Goal: Task Accomplishment & Management: Use online tool/utility

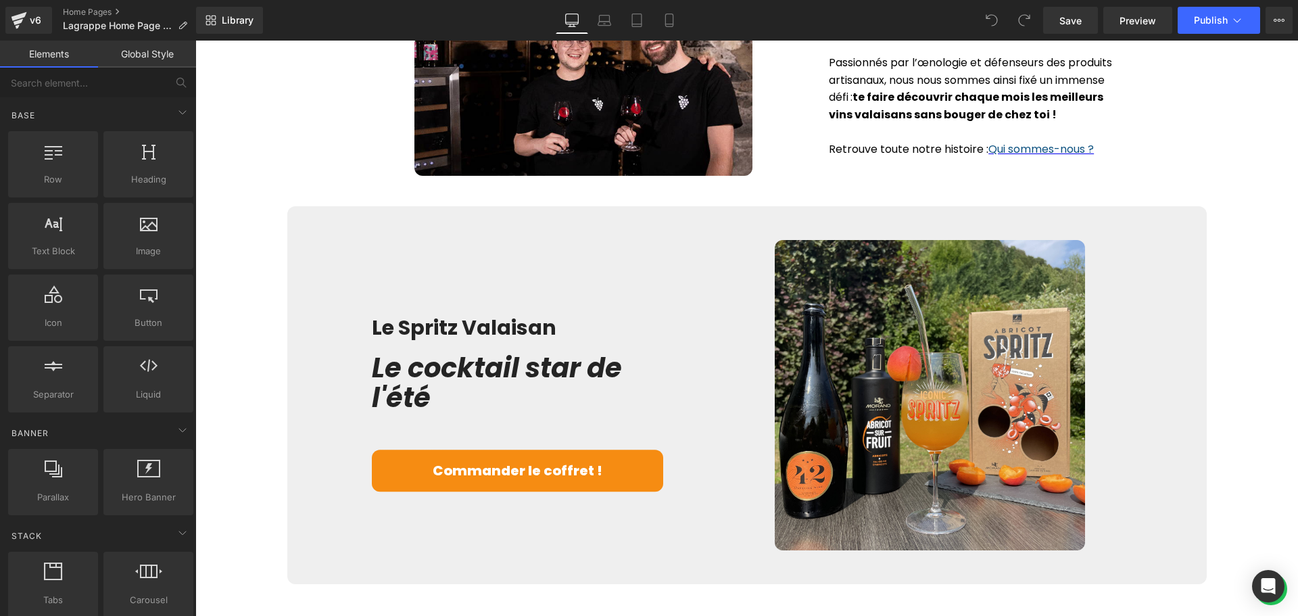
scroll to position [2095, 0]
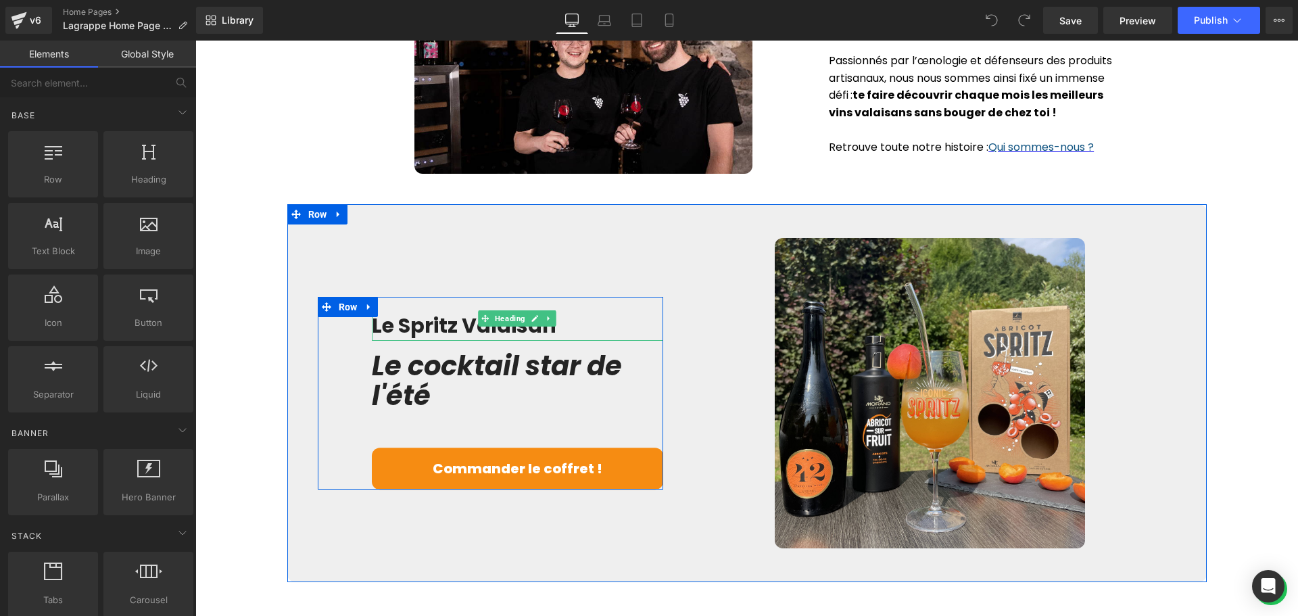
click at [456, 324] on b "Le Spritz Valaisan" at bounding box center [464, 325] width 184 height 29
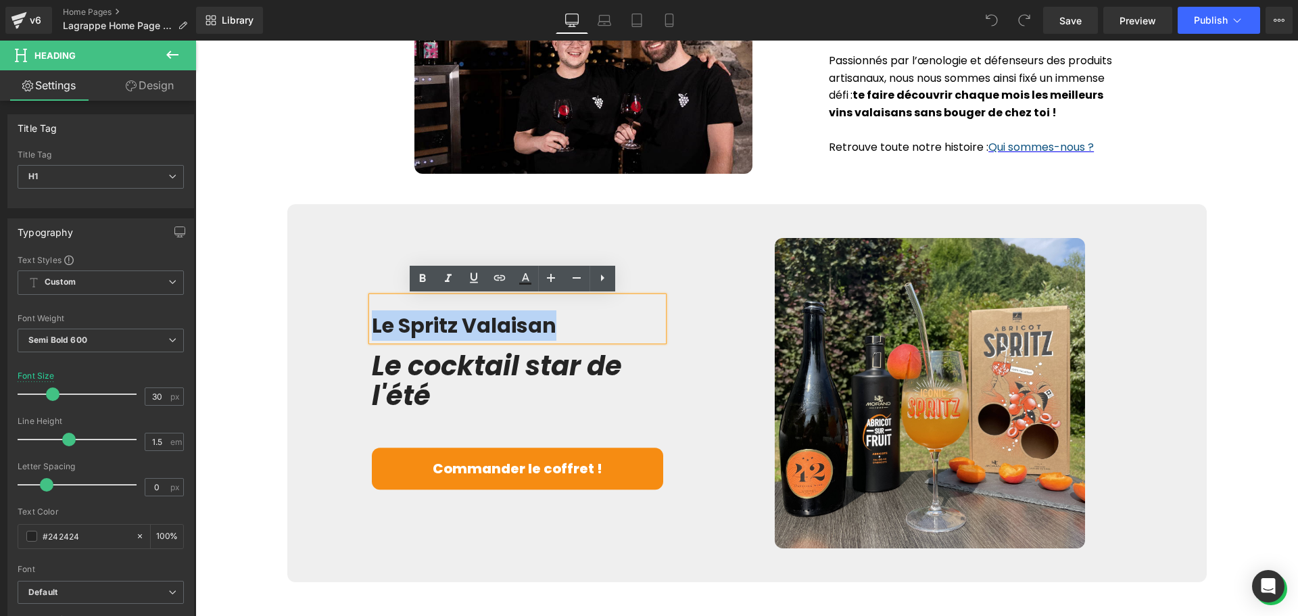
drag, startPoint x: 560, startPoint y: 322, endPoint x: 370, endPoint y: 326, distance: 190.6
click at [372, 326] on h1 "Le Spritz Valaisan" at bounding box center [518, 325] width 292 height 30
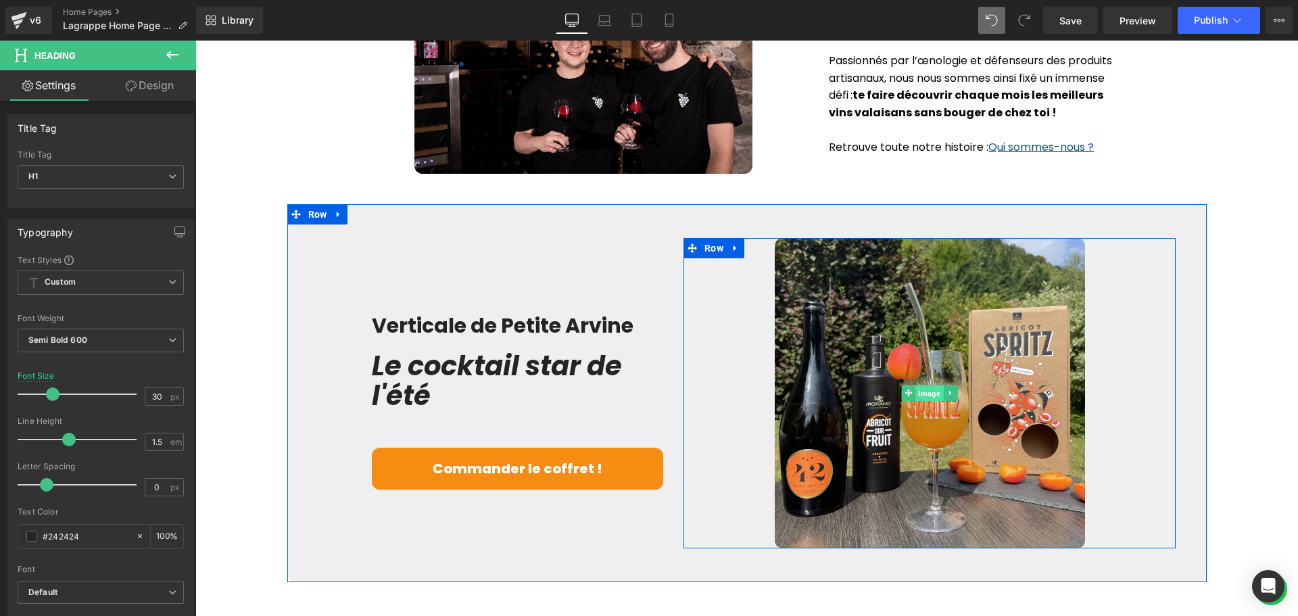
click at [930, 391] on span "Image" at bounding box center [930, 393] width 28 height 16
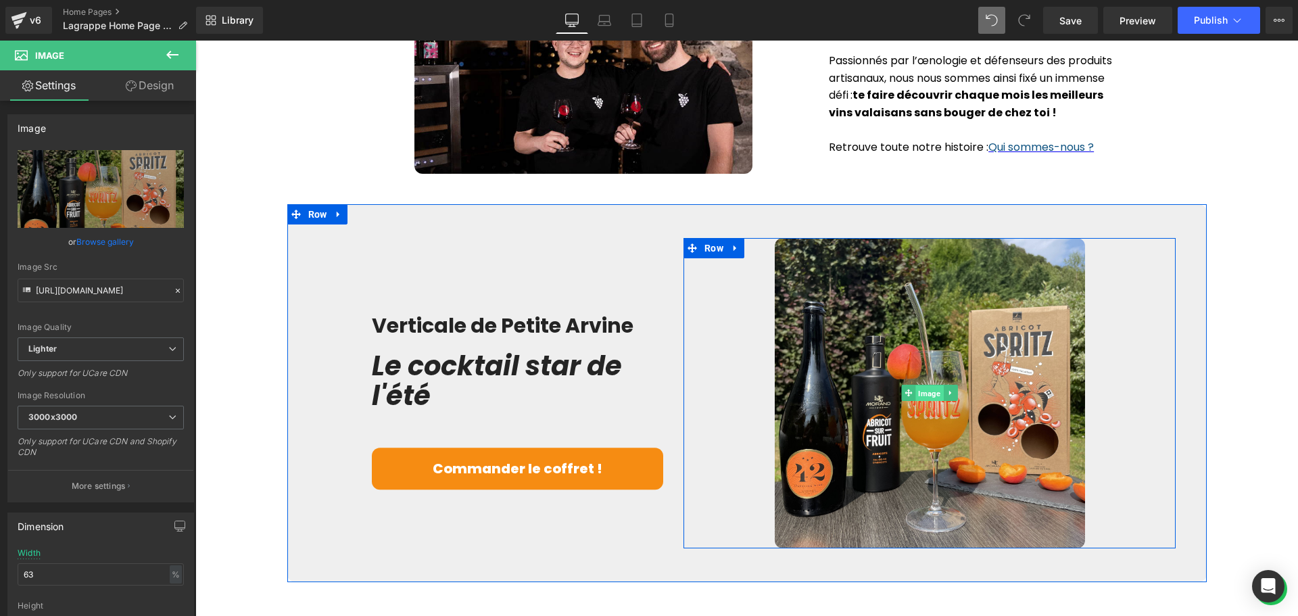
click at [917, 391] on span "Image" at bounding box center [930, 393] width 28 height 16
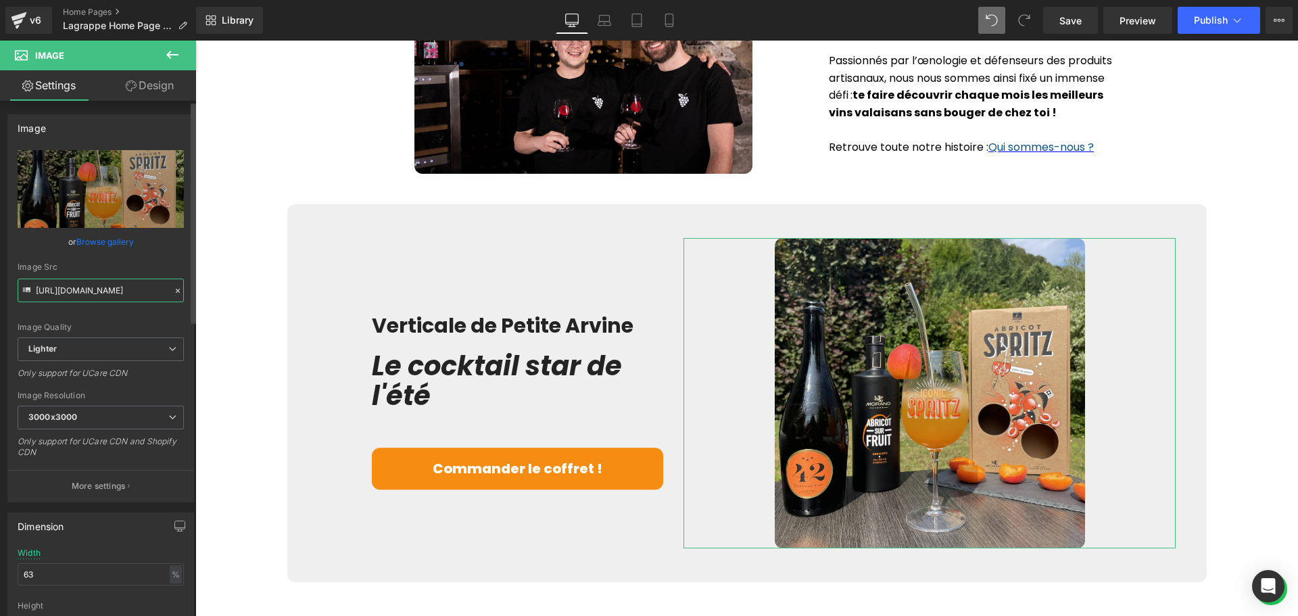
click at [68, 291] on input "https://ucarecdn.com/0582a4b2-0e98-436f-91a3-d6dfd0dad983/-/format/auto/-/previ…" at bounding box center [101, 290] width 166 height 24
paste input "cdn.shopify.com/s/files/1/0383/1660/5571/files/Verticale-Petite-Arvine_website.…"
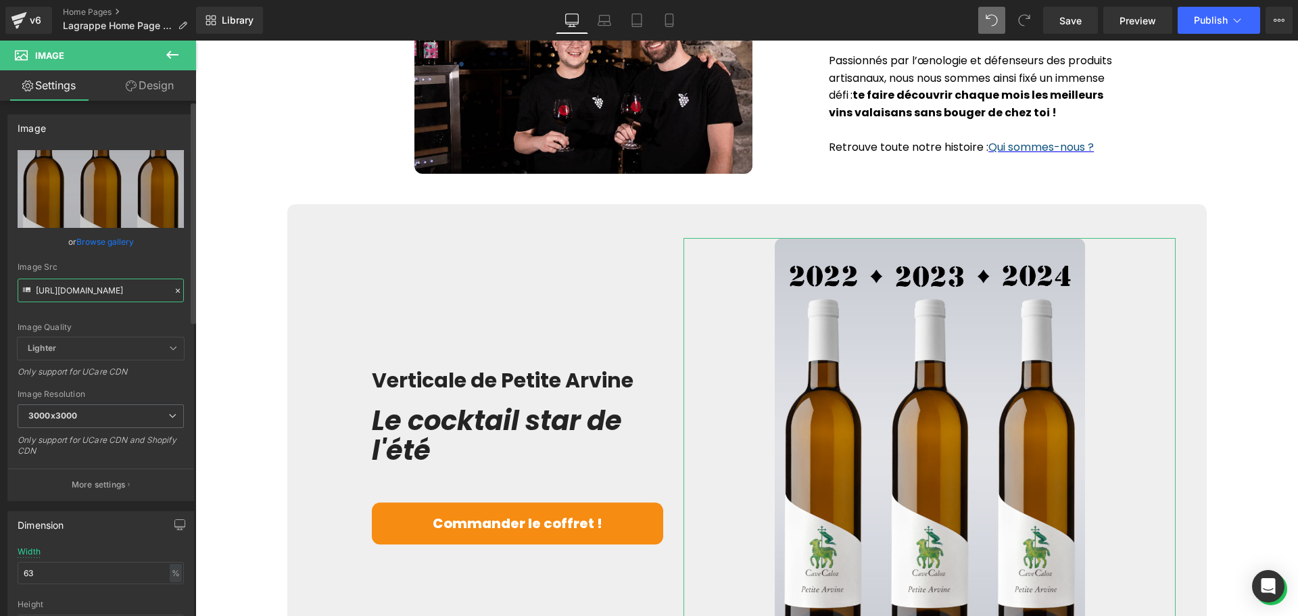
type input "[URL][DOMAIN_NAME]"
click at [103, 265] on div "Image Src" at bounding box center [101, 266] width 166 height 9
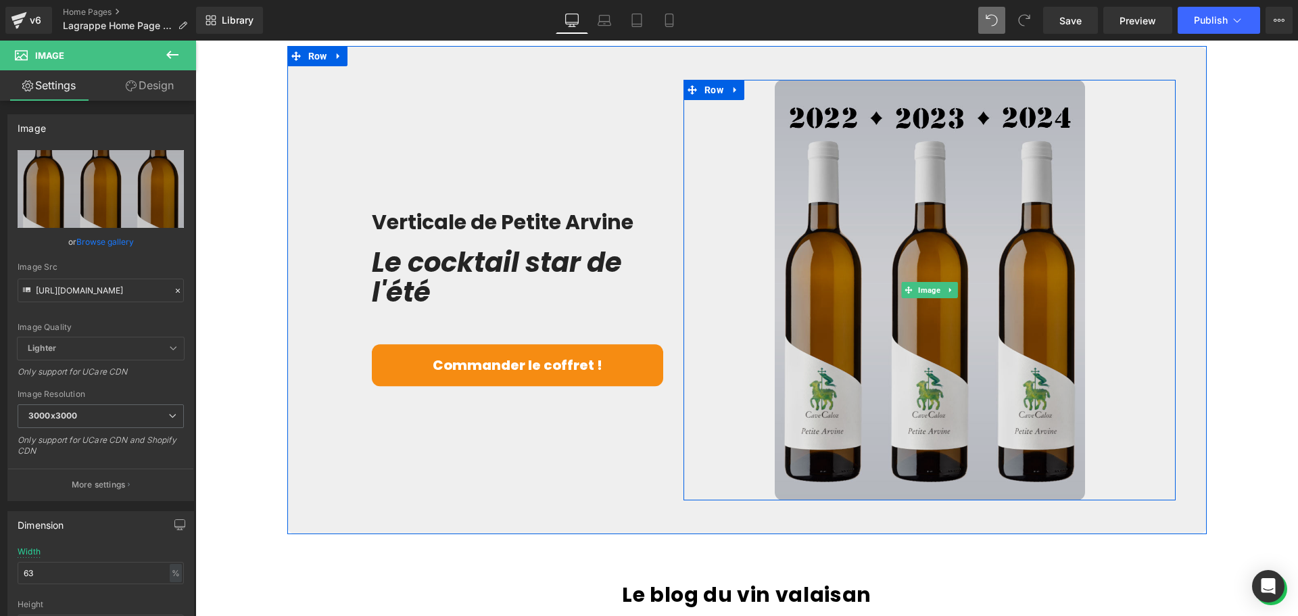
scroll to position [2163, 0]
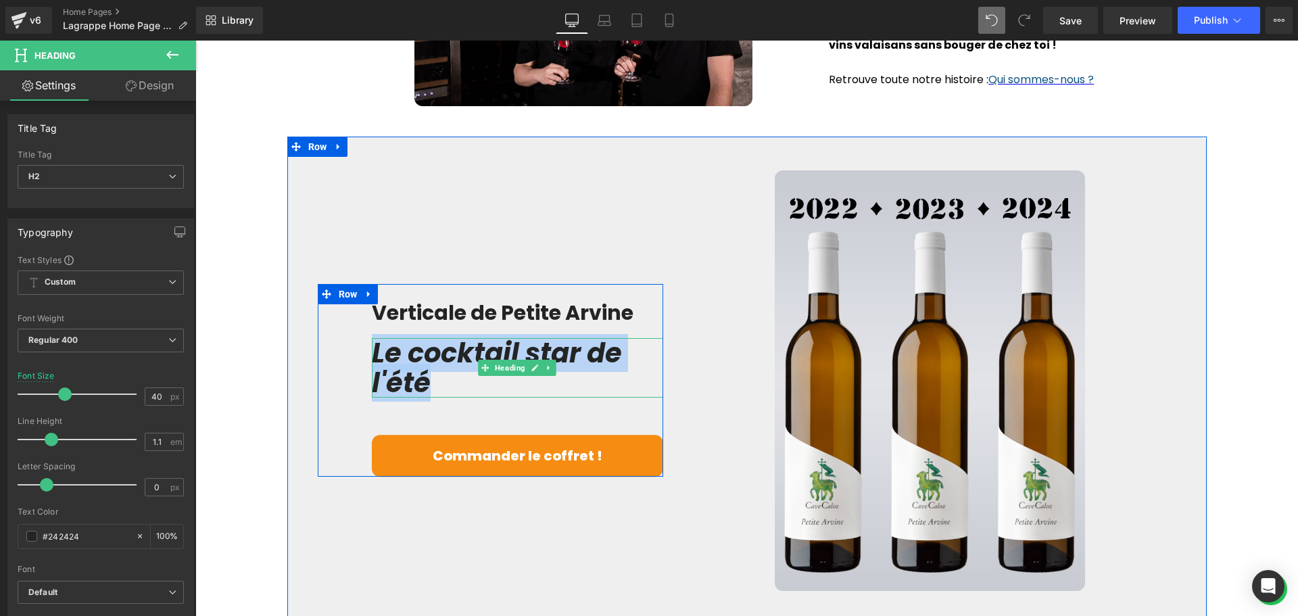
drag, startPoint x: 422, startPoint y: 387, endPoint x: 370, endPoint y: 363, distance: 57.4
click at [372, 363] on span "Le cocktail star de l'été" at bounding box center [497, 368] width 250 height 68
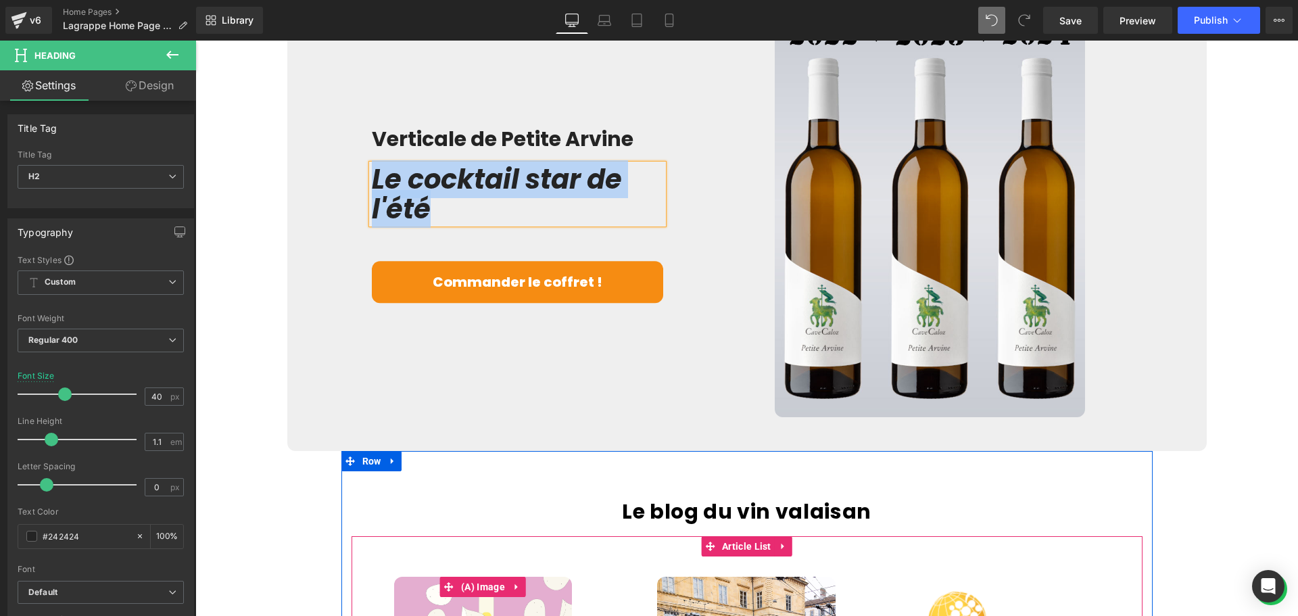
scroll to position [2260, 0]
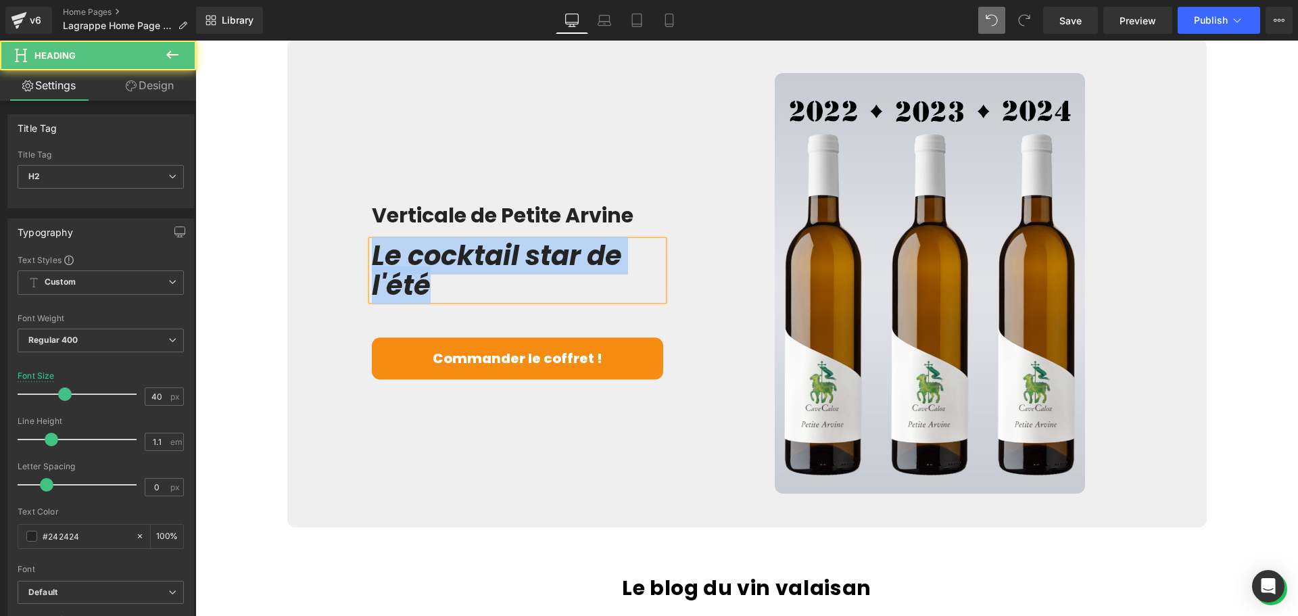
click at [417, 295] on span "Le cocktail star de l'été" at bounding box center [497, 271] width 250 height 68
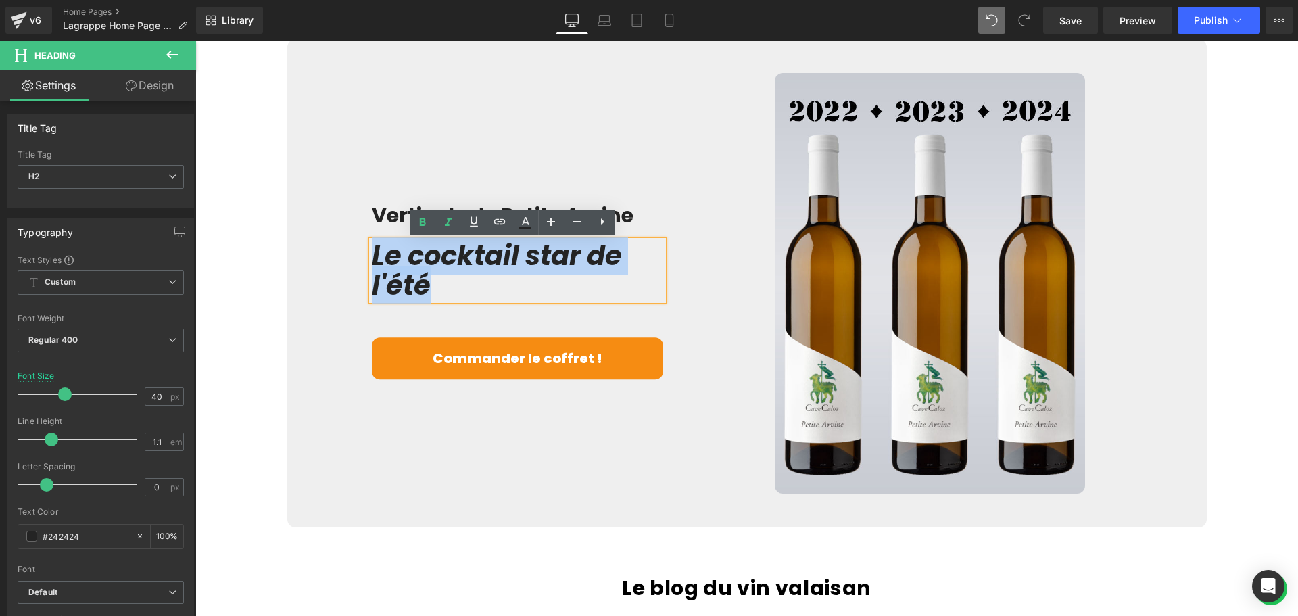
drag, startPoint x: 422, startPoint y: 291, endPoint x: 370, endPoint y: 265, distance: 58.9
click at [372, 265] on span "Le cocktail star de l'été" at bounding box center [497, 271] width 250 height 68
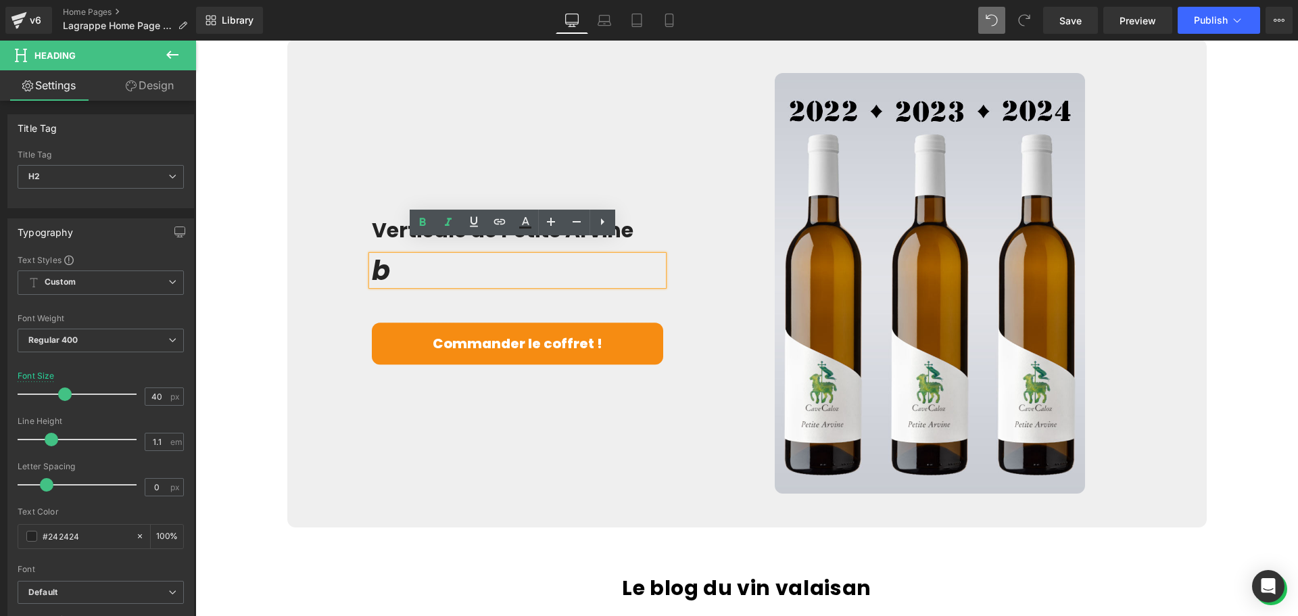
scroll to position [2275, 0]
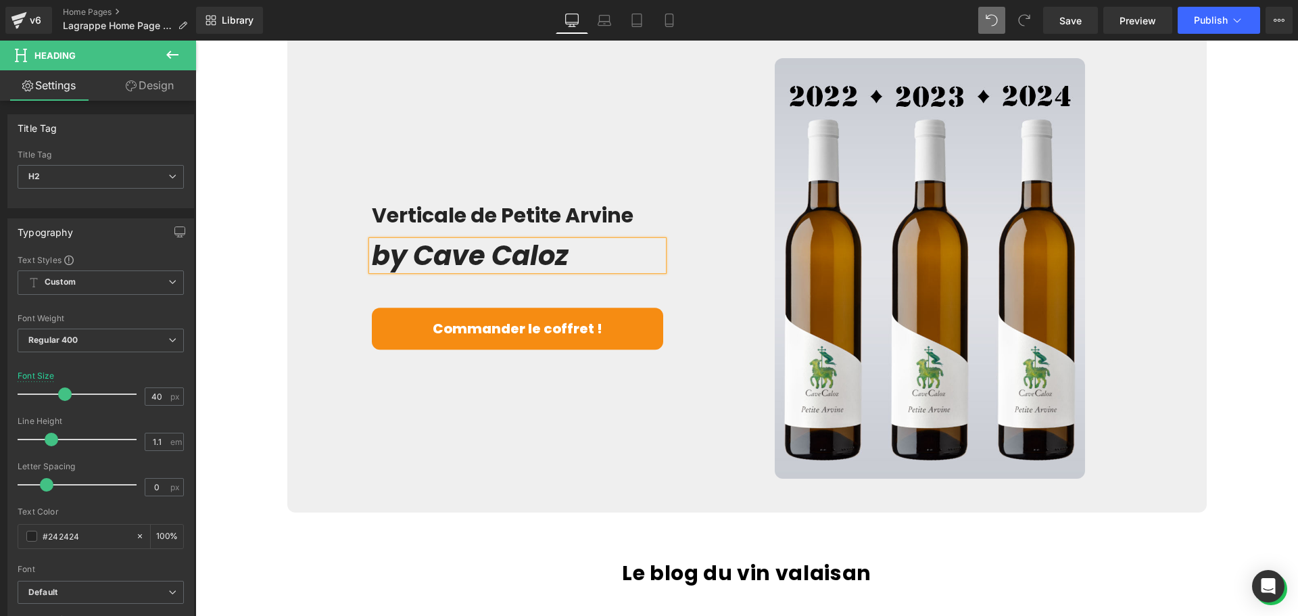
click at [637, 435] on div "Verticale de Petite Arvine Heading by Cave Caloz Heading Commander le coffret !…" at bounding box center [490, 268] width 366 height 420
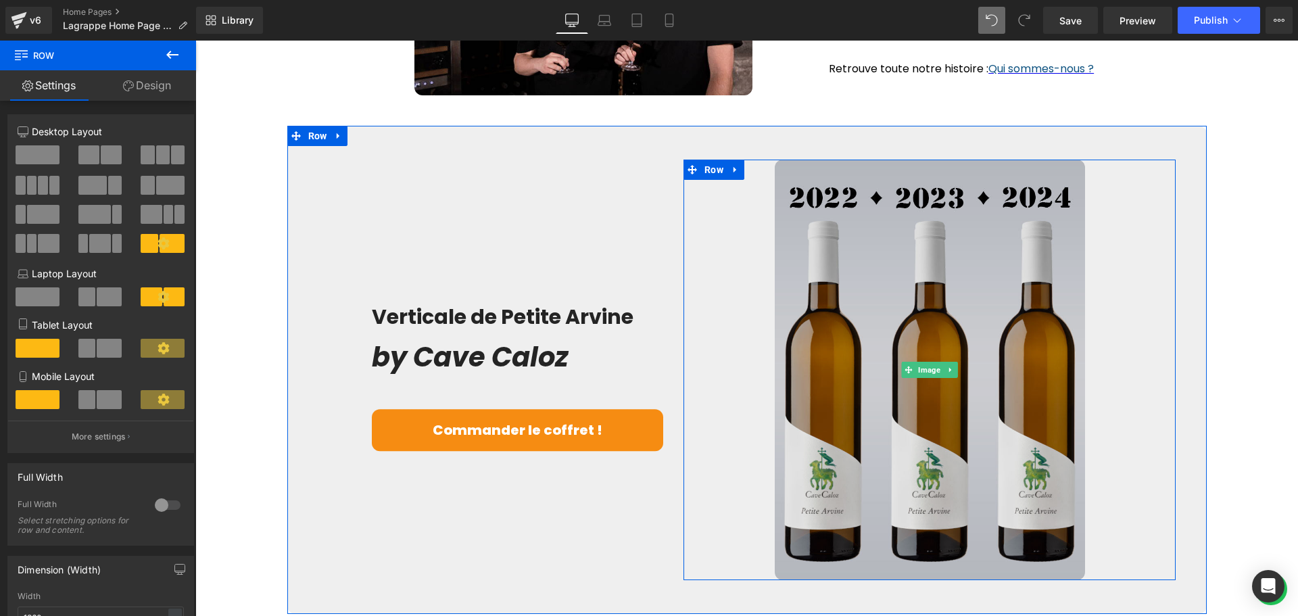
scroll to position [2207, 0]
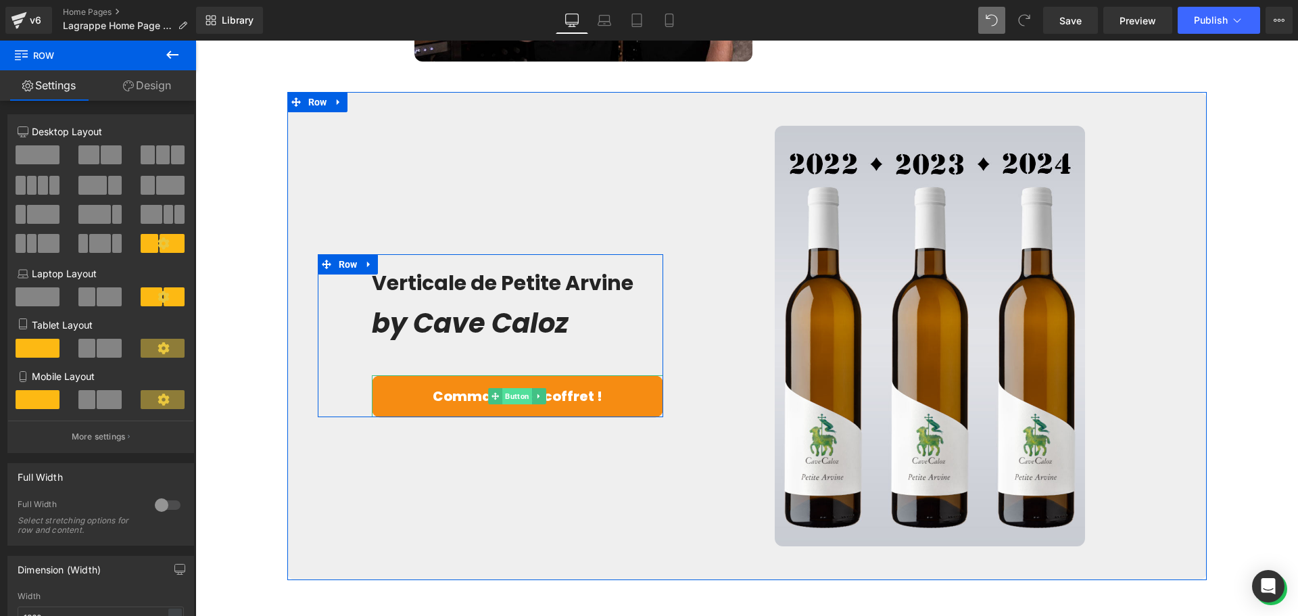
click at [512, 399] on span "Button" at bounding box center [517, 396] width 30 height 16
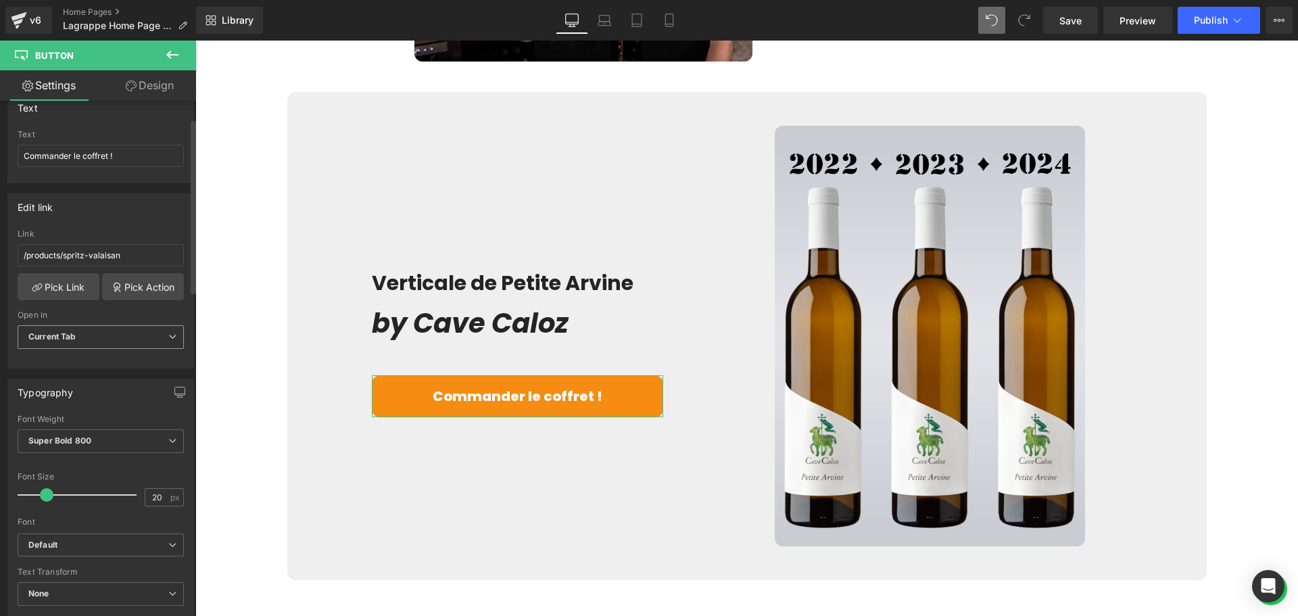
scroll to position [135, 0]
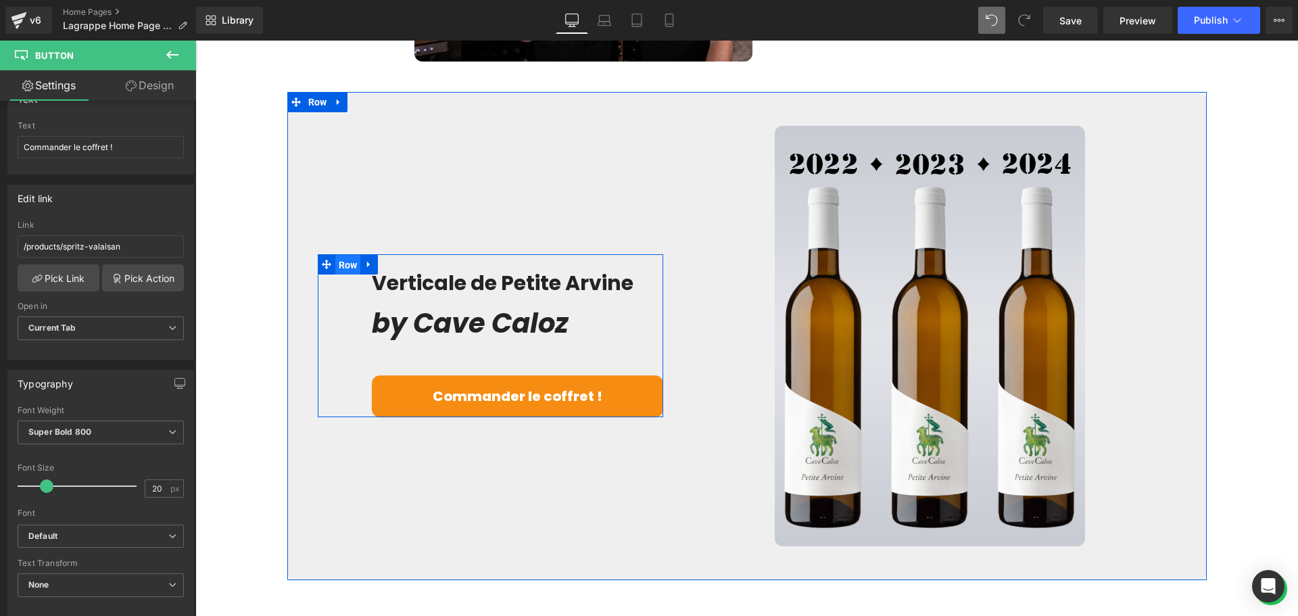
click at [336, 266] on span "Row" at bounding box center [348, 265] width 26 height 20
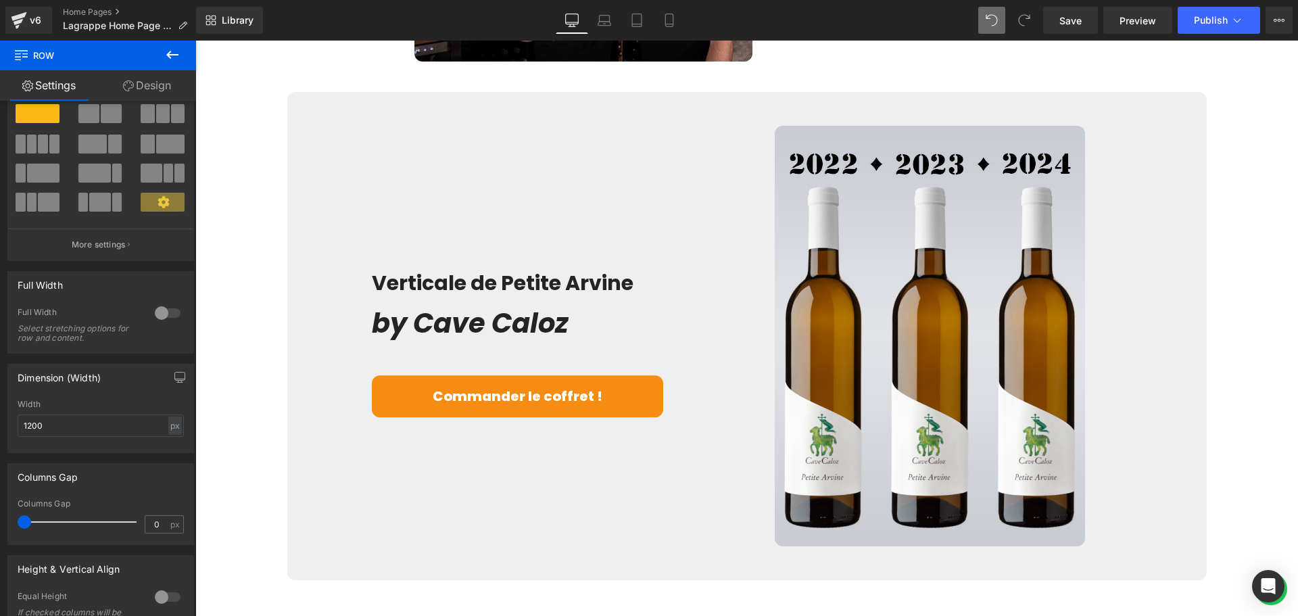
scroll to position [41, 0]
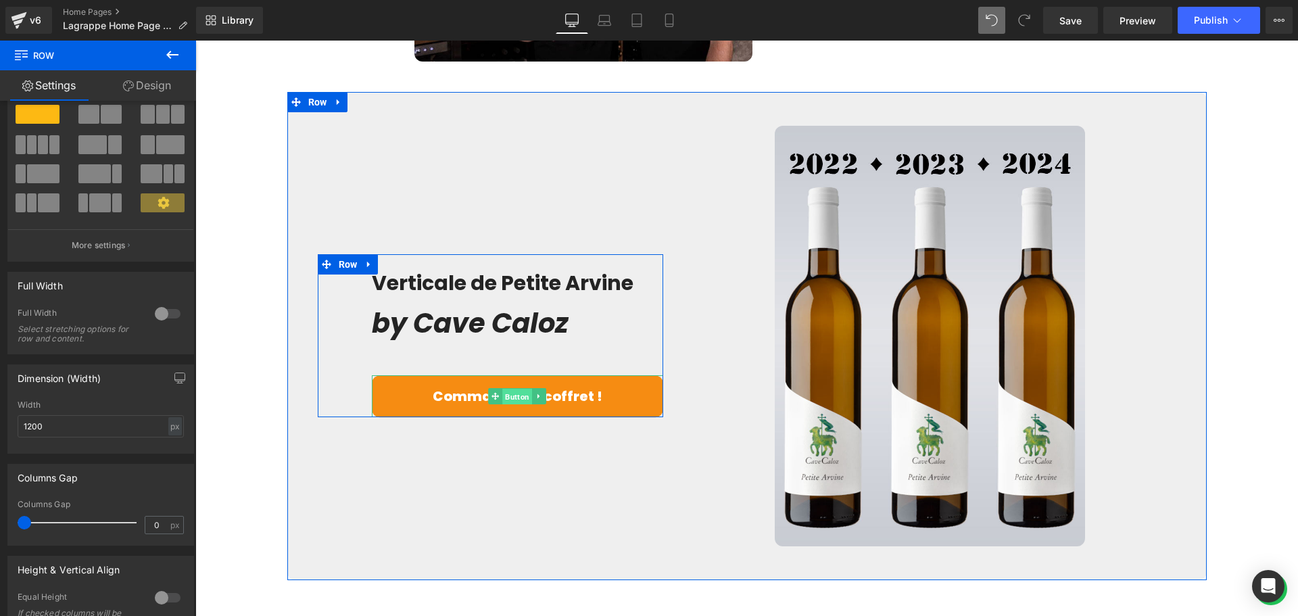
click at [512, 396] on span "Button" at bounding box center [517, 397] width 30 height 16
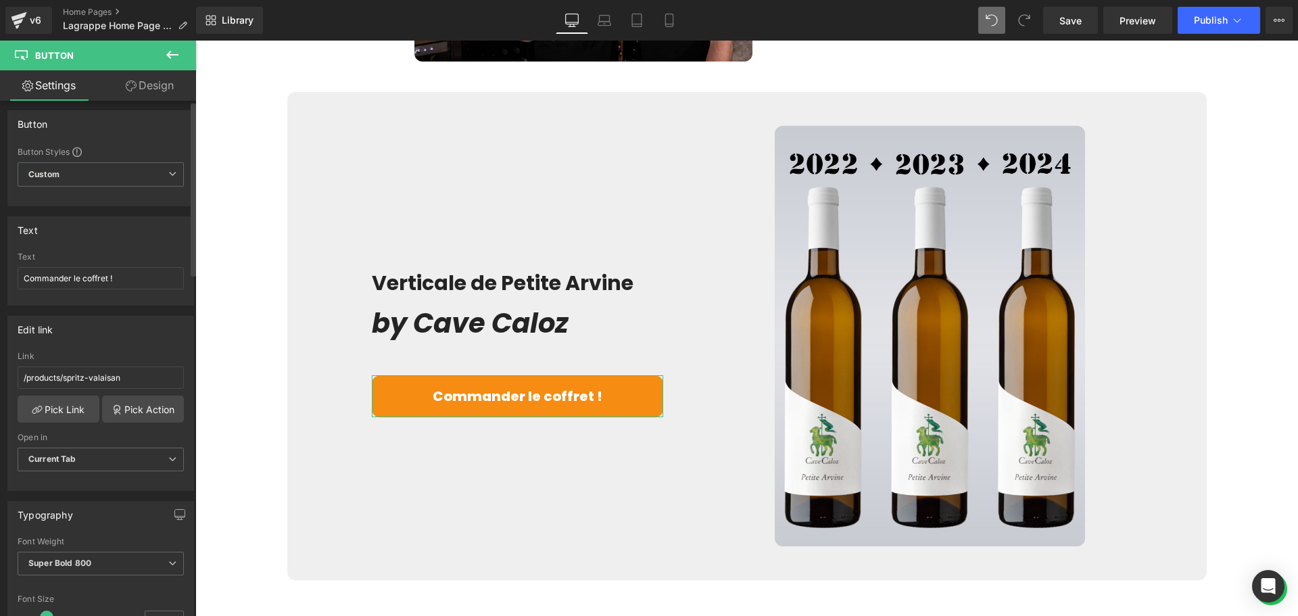
scroll to position [0, 0]
drag, startPoint x: 71, startPoint y: 282, endPoint x: 2, endPoint y: 282, distance: 68.9
click at [2, 282] on div "Text Commander le coffret ! Text Commander le coffret !" at bounding box center [101, 259] width 202 height 99
type input "Découvrir le coffret !"
click at [69, 237] on div "Text" at bounding box center [100, 234] width 185 height 26
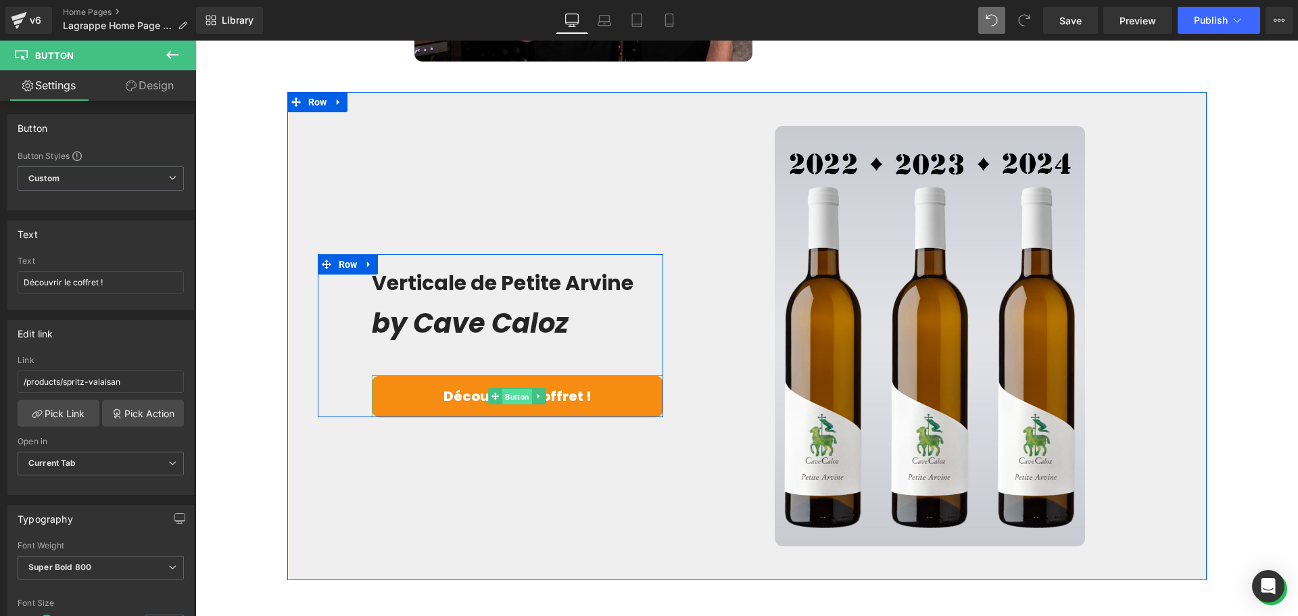
click at [516, 399] on span "Button" at bounding box center [517, 397] width 30 height 16
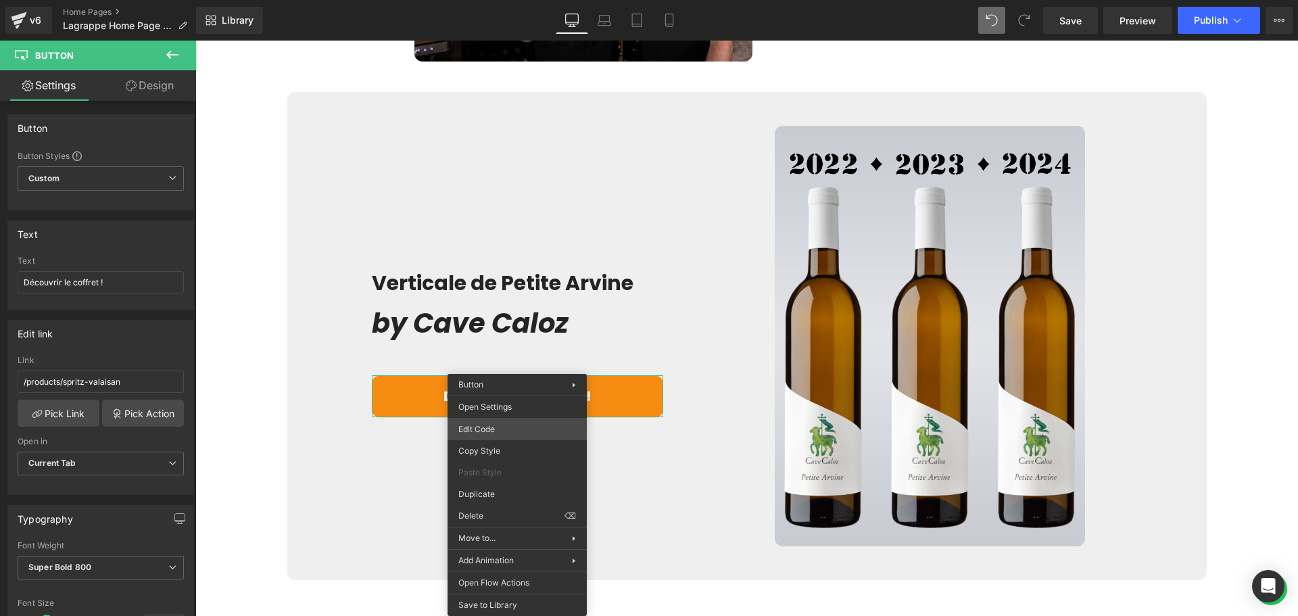
click at [497, 0] on div "Button You are previewing how the will restyle your page. You can not edit Elem…" at bounding box center [649, 0] width 1298 height 0
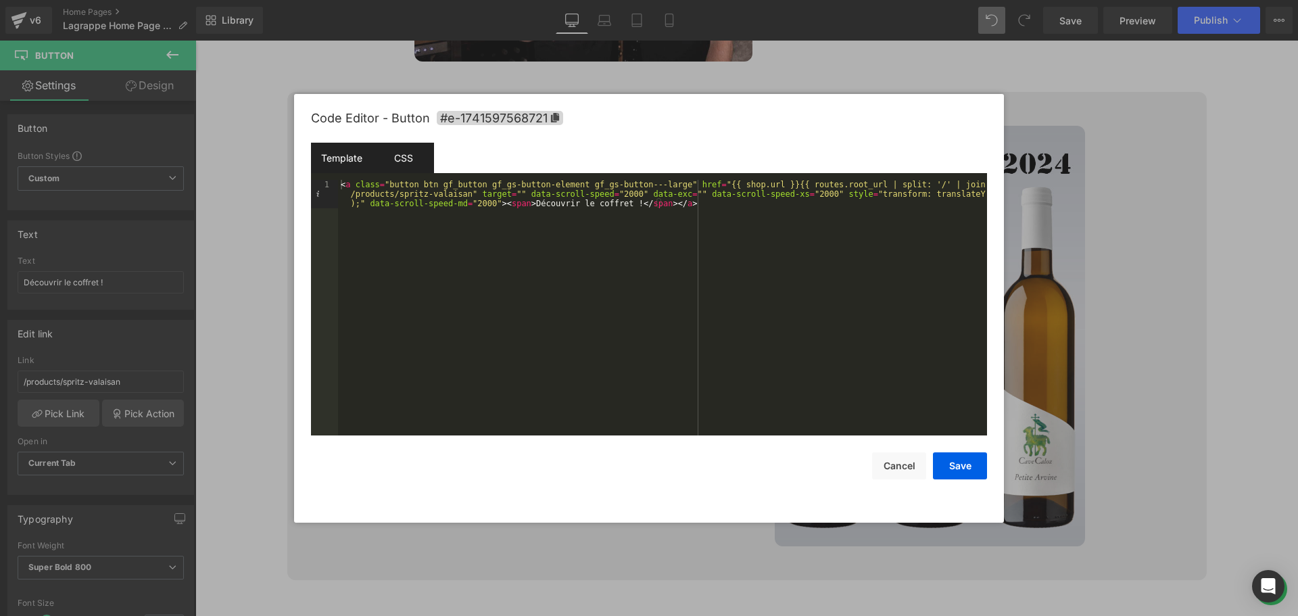
click at [405, 148] on div "CSS" at bounding box center [402, 158] width 61 height 30
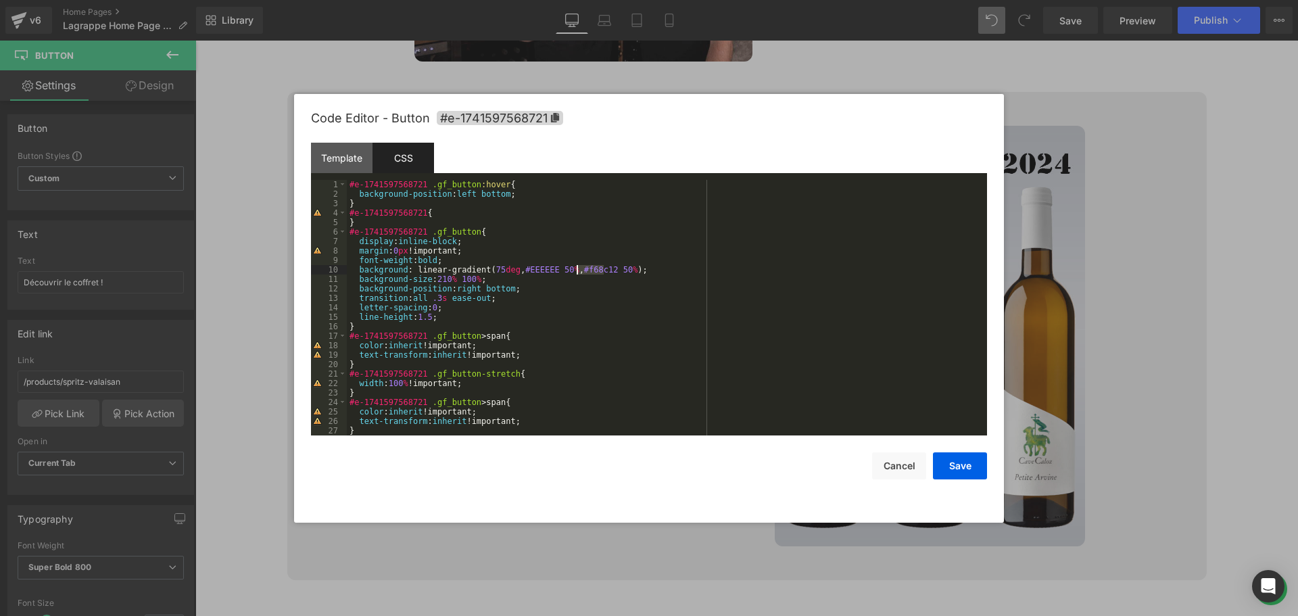
drag, startPoint x: 602, startPoint y: 268, endPoint x: 578, endPoint y: 270, distance: 24.4
click at [578, 270] on div "#e-1741597568721 .gf_button :hover { background-position : left bottom ; } #e-1…" at bounding box center [664, 317] width 635 height 274
click at [974, 466] on button "Save" at bounding box center [960, 465] width 54 height 27
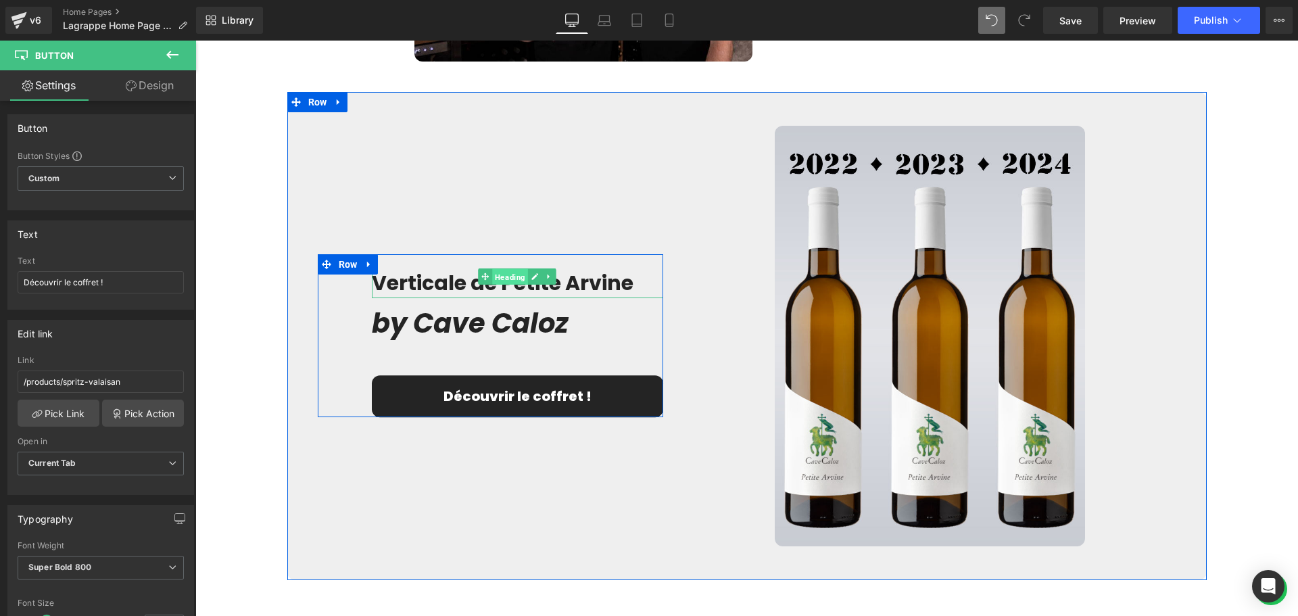
click at [509, 277] on span "Heading" at bounding box center [510, 276] width 36 height 16
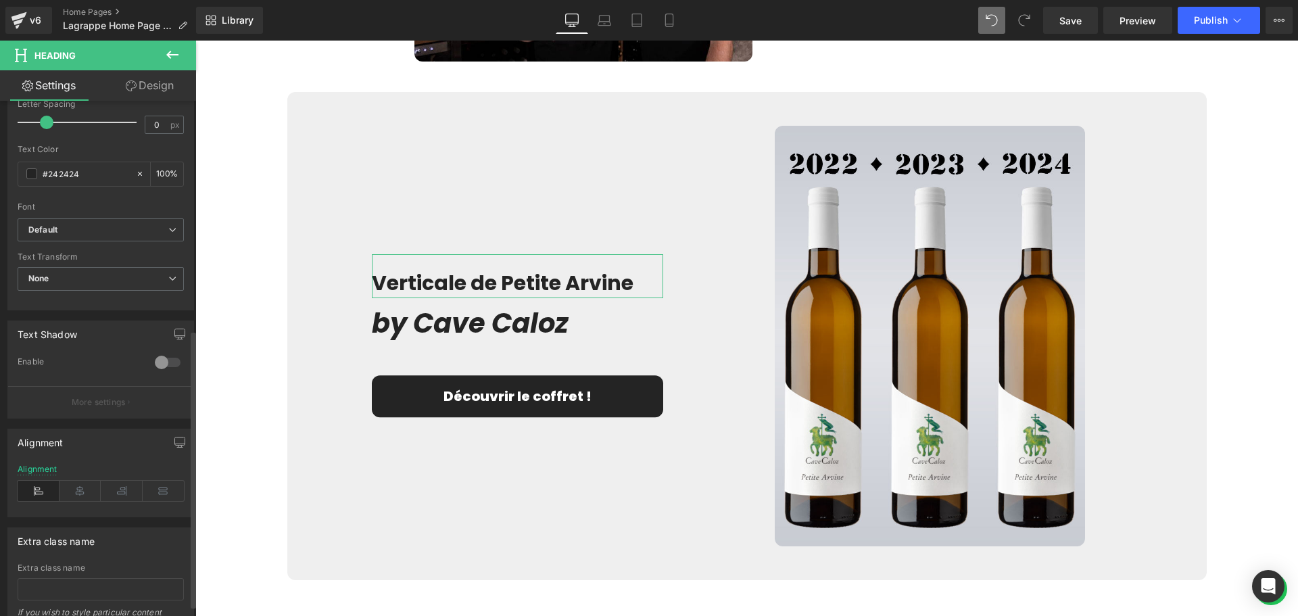
scroll to position [444, 0]
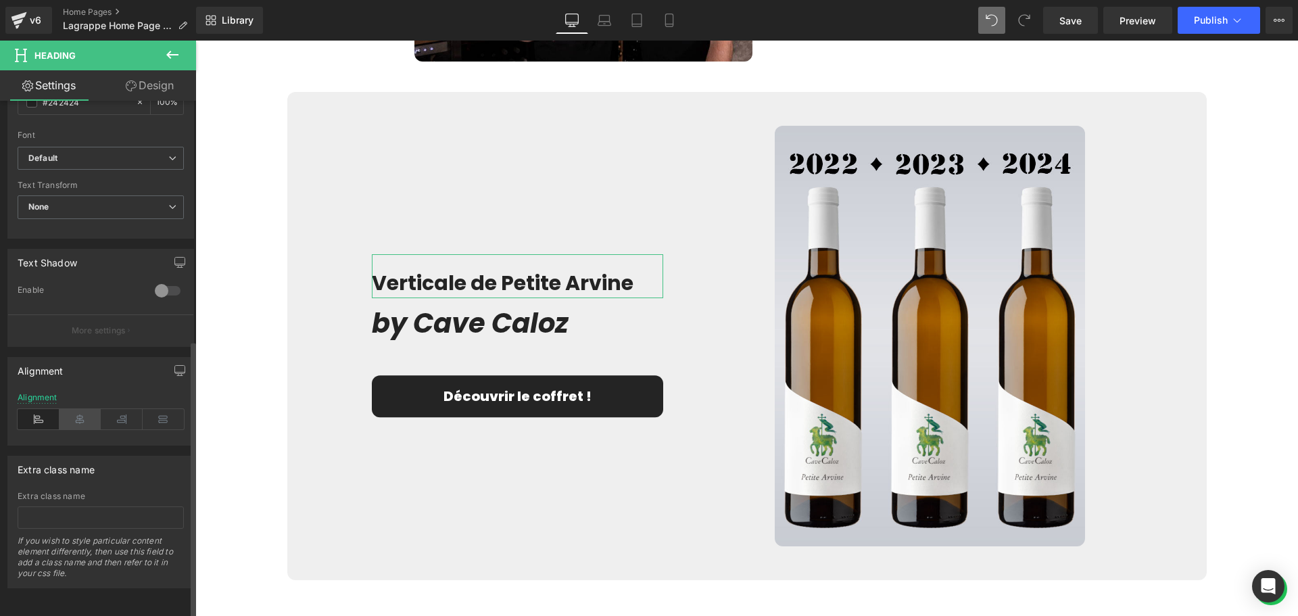
click at [87, 409] on icon at bounding box center [80, 419] width 42 height 20
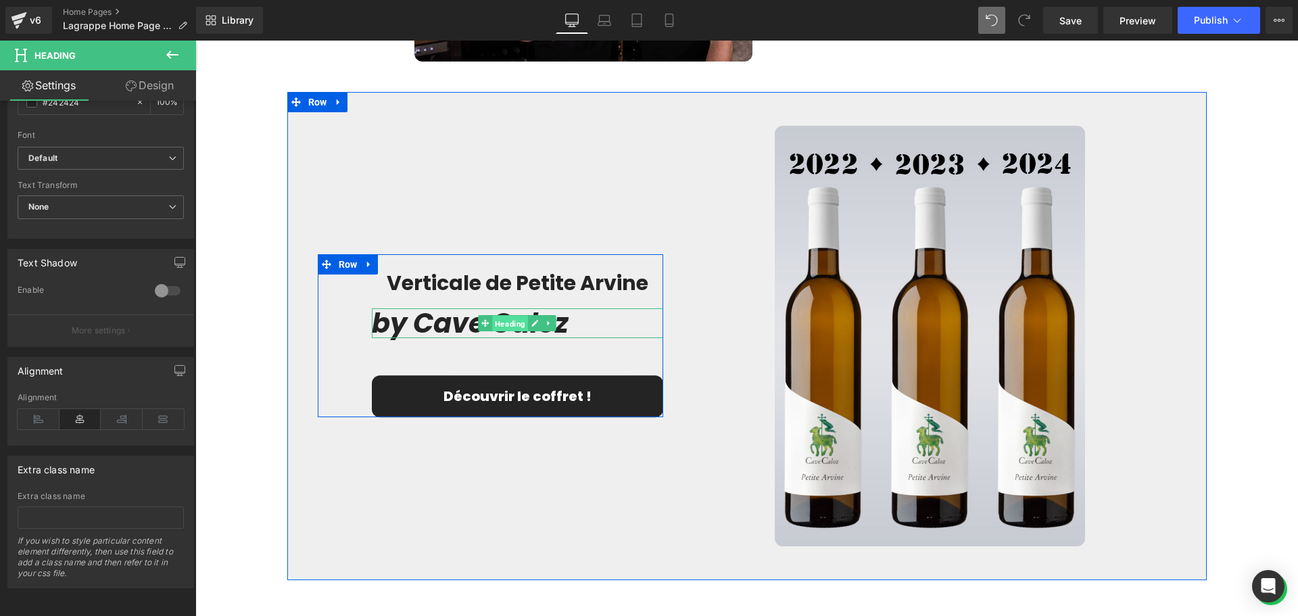
click at [505, 324] on span "Heading" at bounding box center [510, 324] width 36 height 16
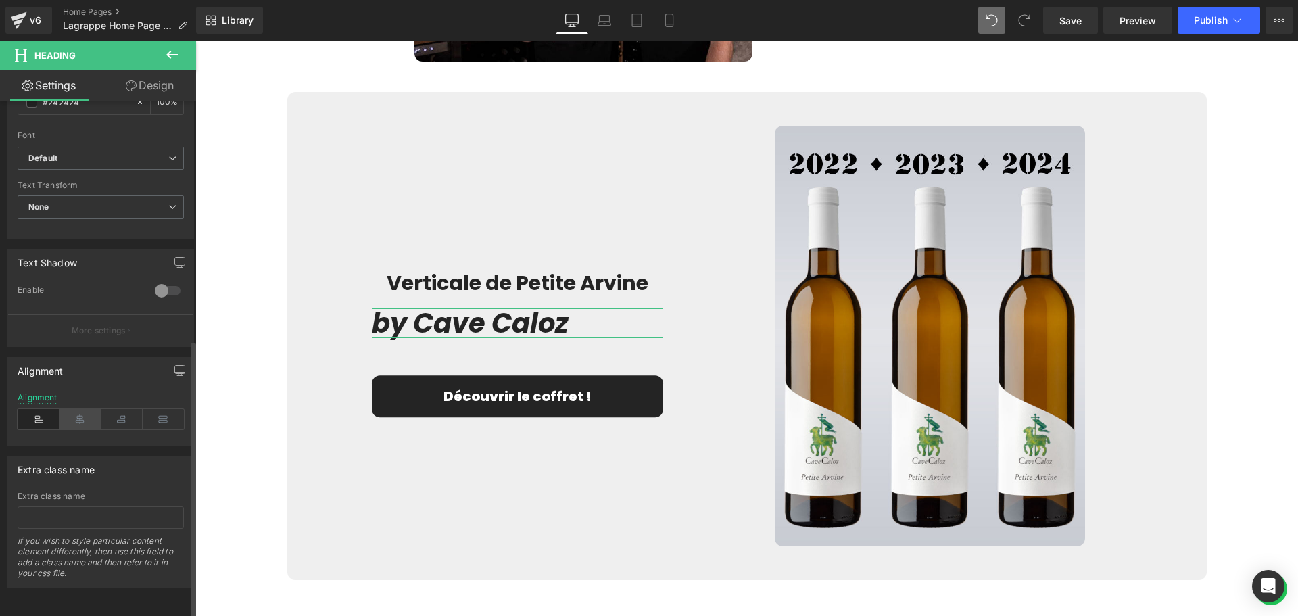
click at [88, 409] on icon at bounding box center [80, 419] width 42 height 20
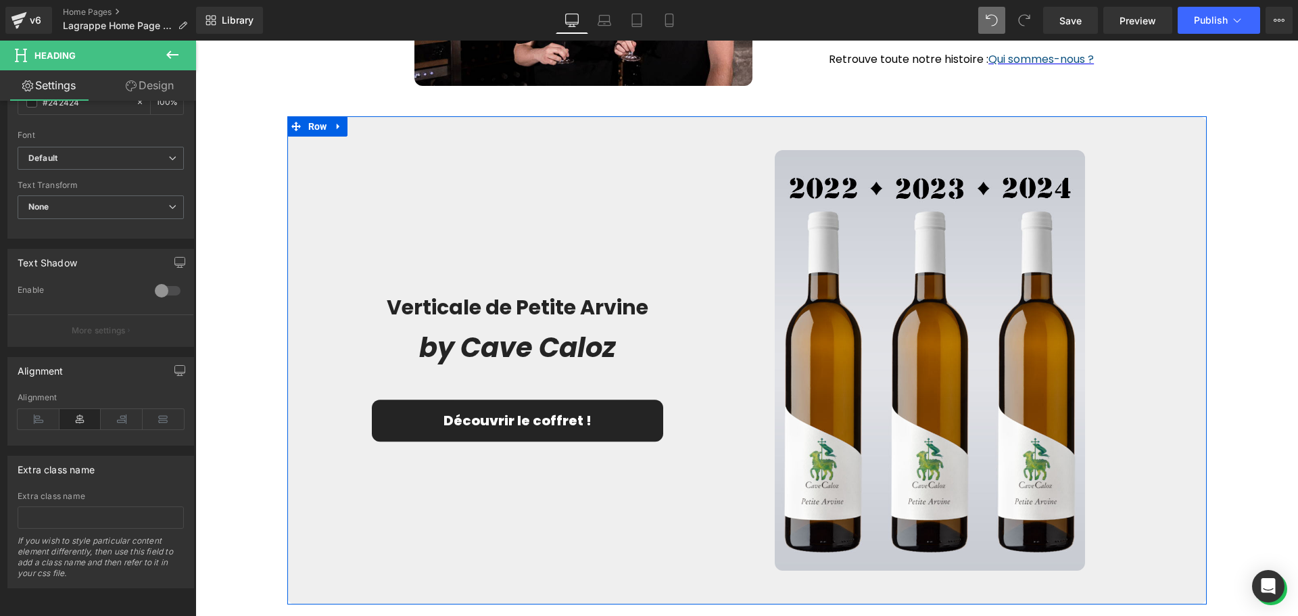
scroll to position [2207, 0]
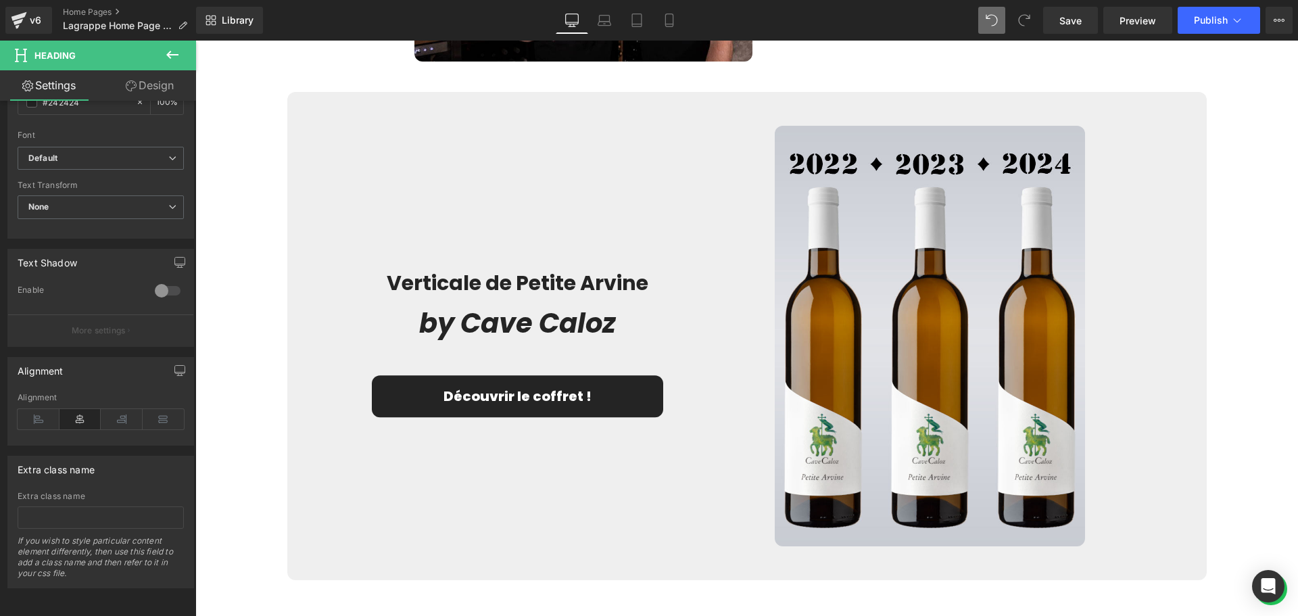
click at [168, 65] on button at bounding box center [172, 56] width 47 height 30
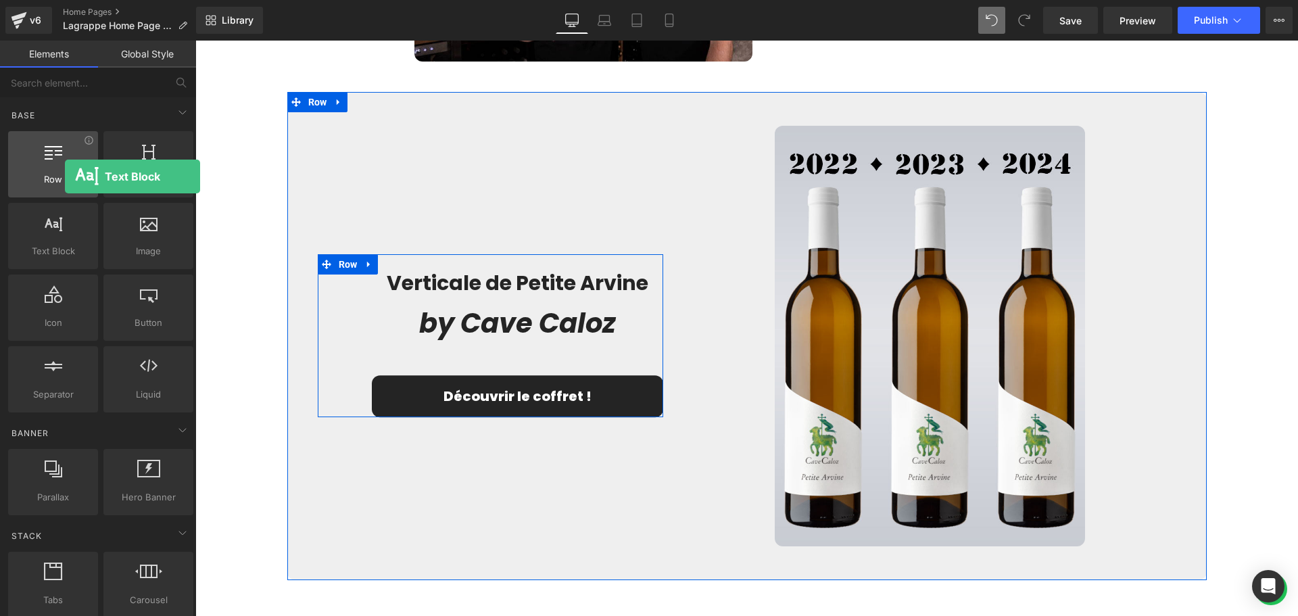
drag, startPoint x: 61, startPoint y: 241, endPoint x: 66, endPoint y: 175, distance: 66.4
click at [66, 175] on div "Row rows, columns, layouts, div Heading headings, titles, h1,h2,h3,h4,h5,h6 Tex…" at bounding box center [100, 271] width 191 height 287
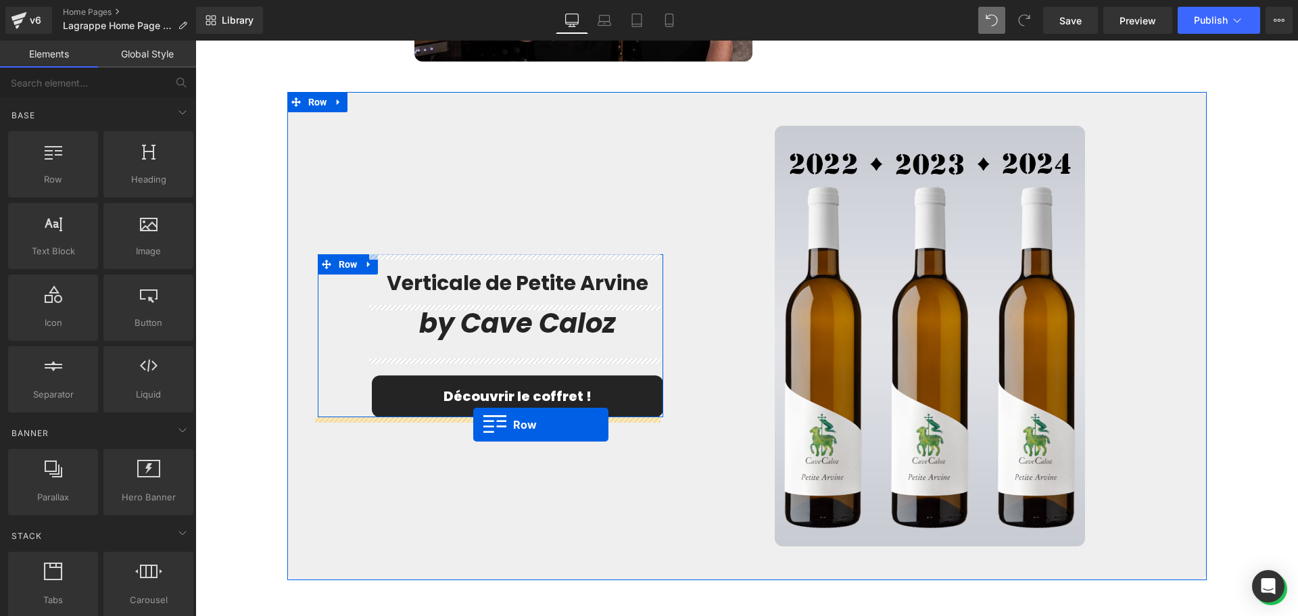
drag, startPoint x: 257, startPoint y: 218, endPoint x: 473, endPoint y: 424, distance: 298.3
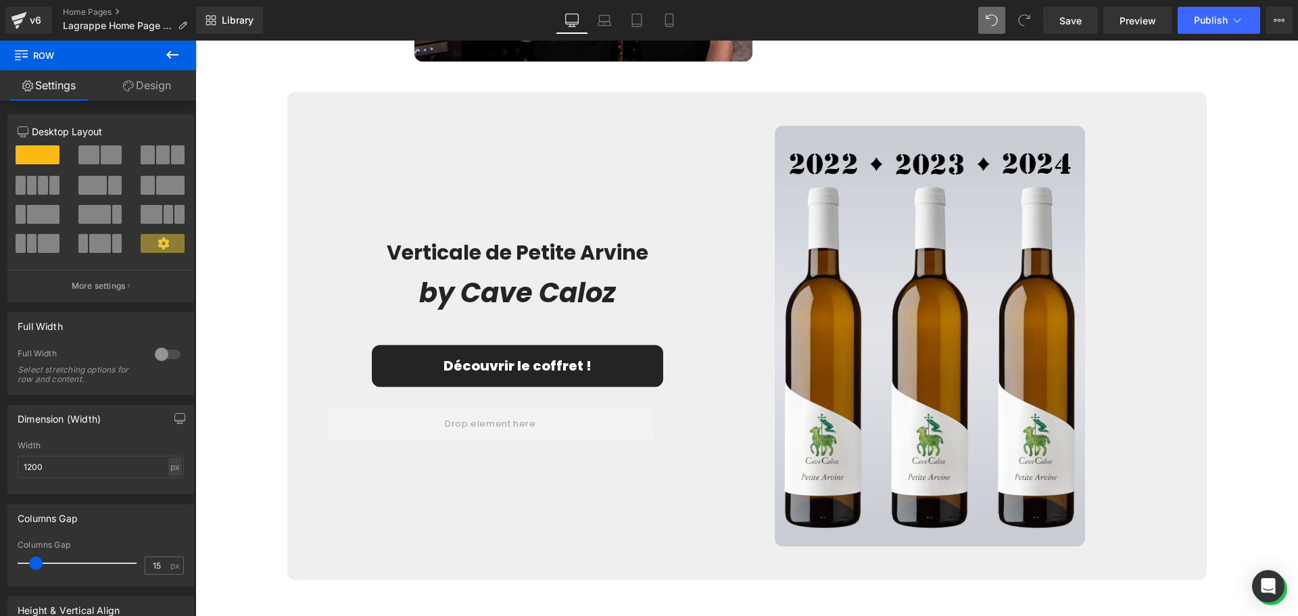
click at [177, 60] on icon at bounding box center [172, 55] width 16 height 16
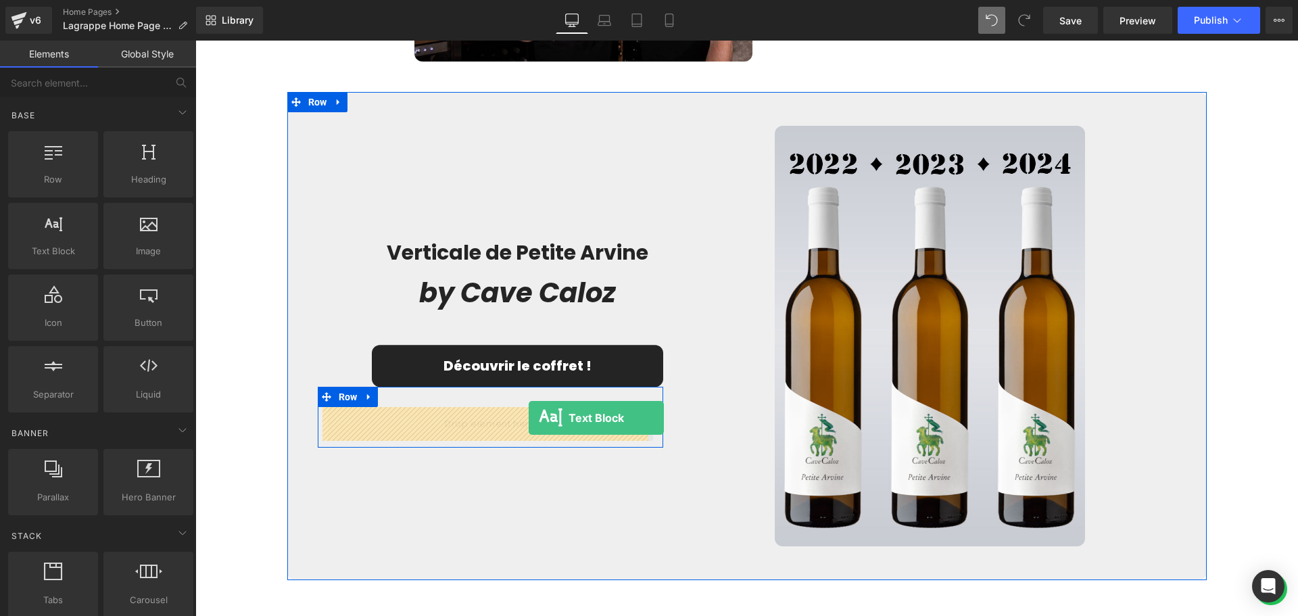
drag, startPoint x: 253, startPoint y: 286, endPoint x: 528, endPoint y: 418, distance: 305.6
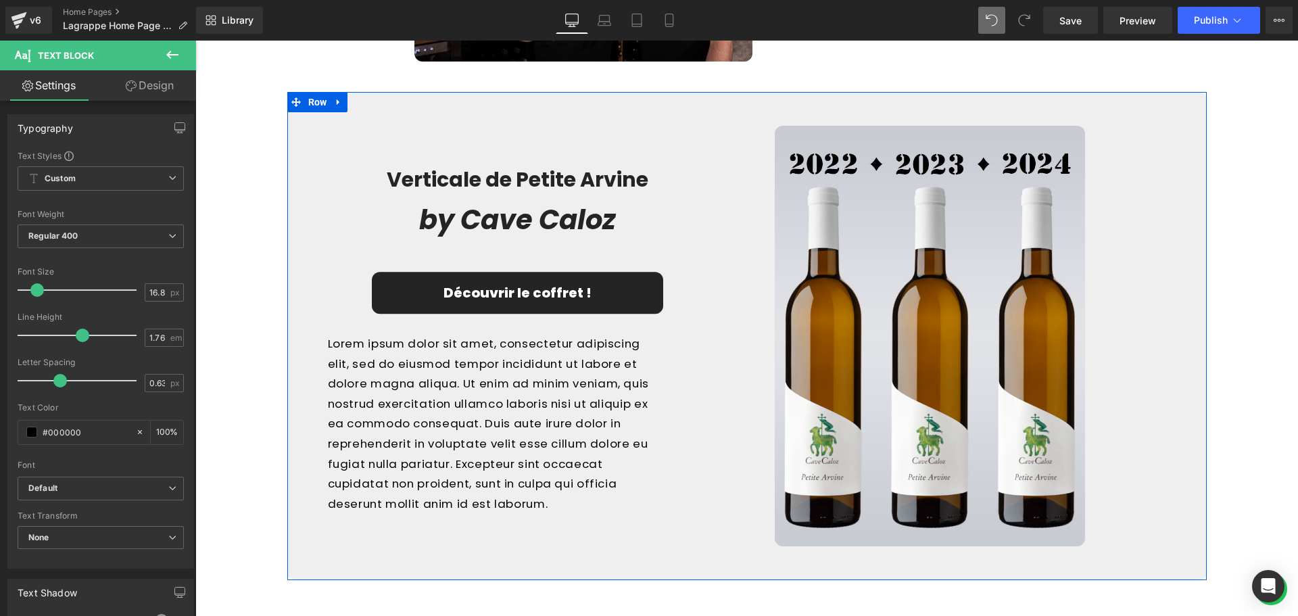
click at [552, 505] on p "Lorem ipsum dolor sit amet, consectetur adipiscing elit, sed do eiusmod tempor …" at bounding box center [491, 424] width 326 height 180
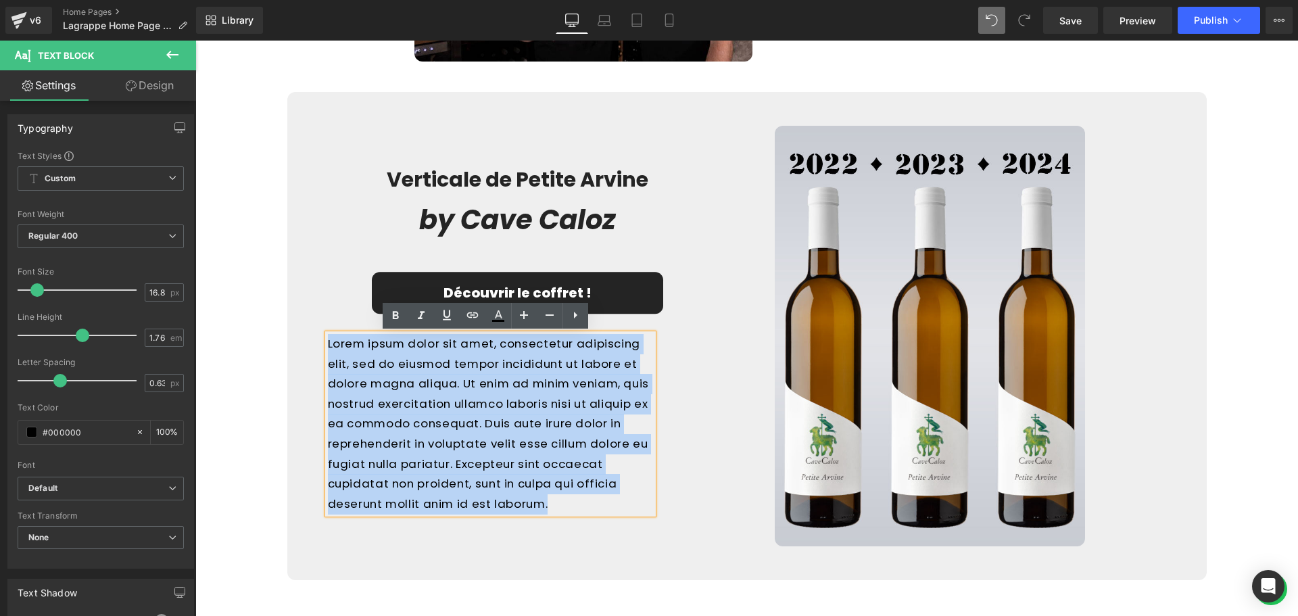
drag, startPoint x: 556, startPoint y: 503, endPoint x: 324, endPoint y: 348, distance: 279.1
click at [328, 348] on p "Lorem ipsum dolor sit amet, consectetur adipiscing elit, sed do eiusmod tempor …" at bounding box center [491, 424] width 326 height 180
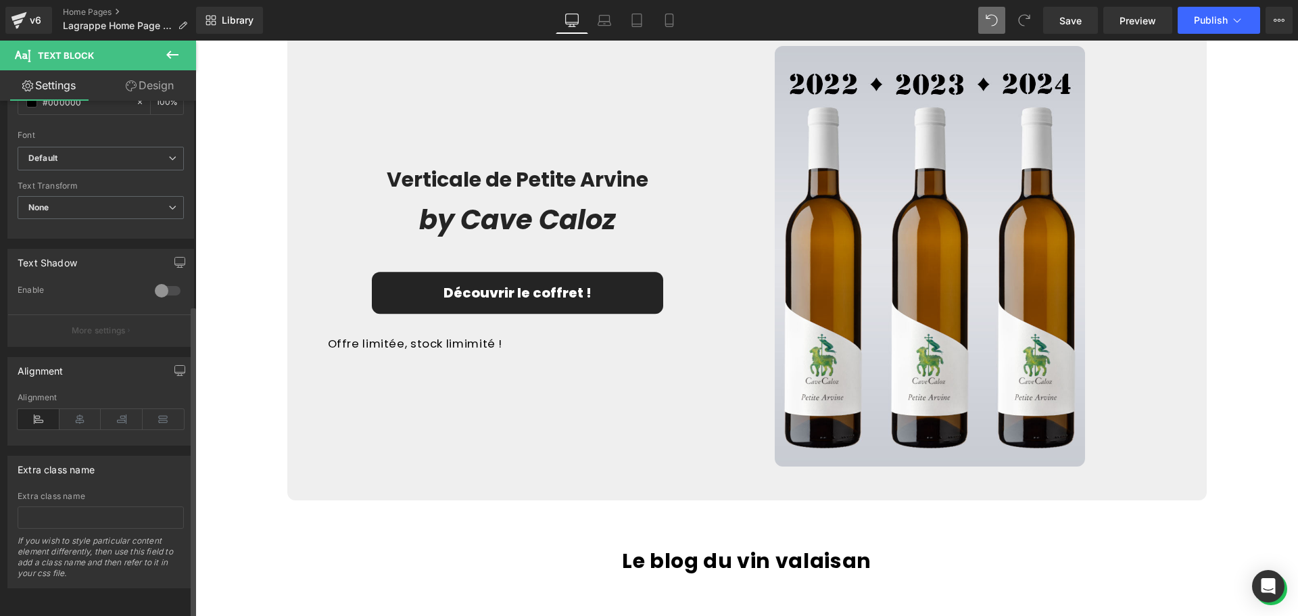
scroll to position [340, 0]
click at [85, 409] on icon at bounding box center [80, 419] width 42 height 20
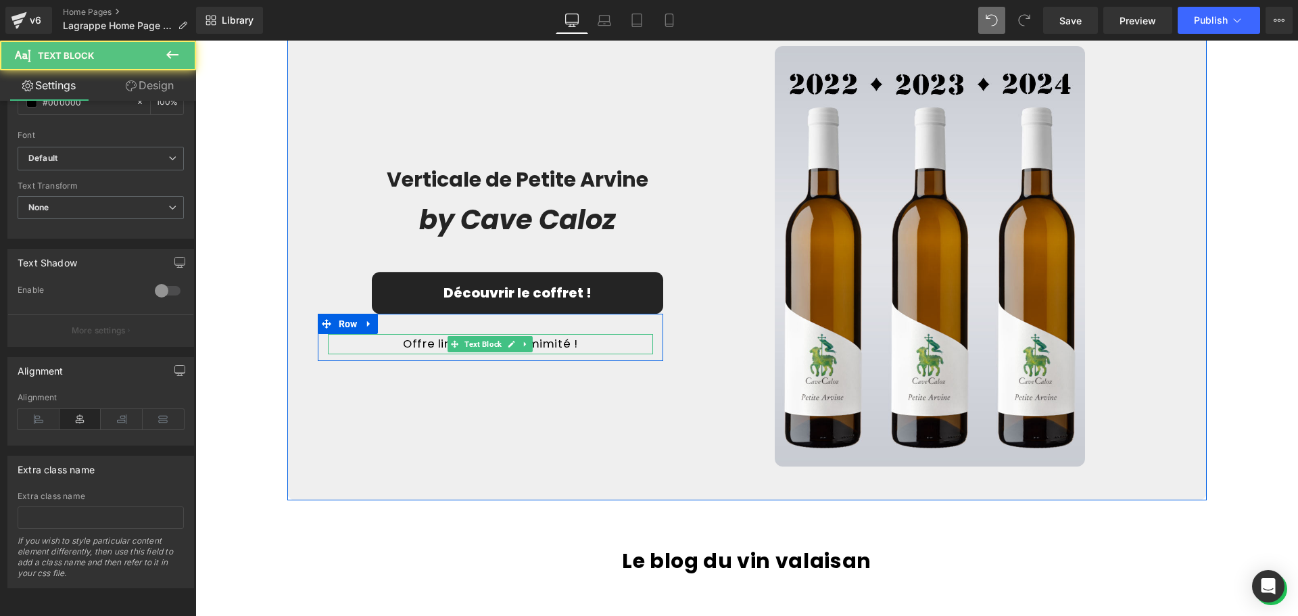
click at [544, 345] on p "Offre limitée, stock limimité !" at bounding box center [491, 344] width 326 height 20
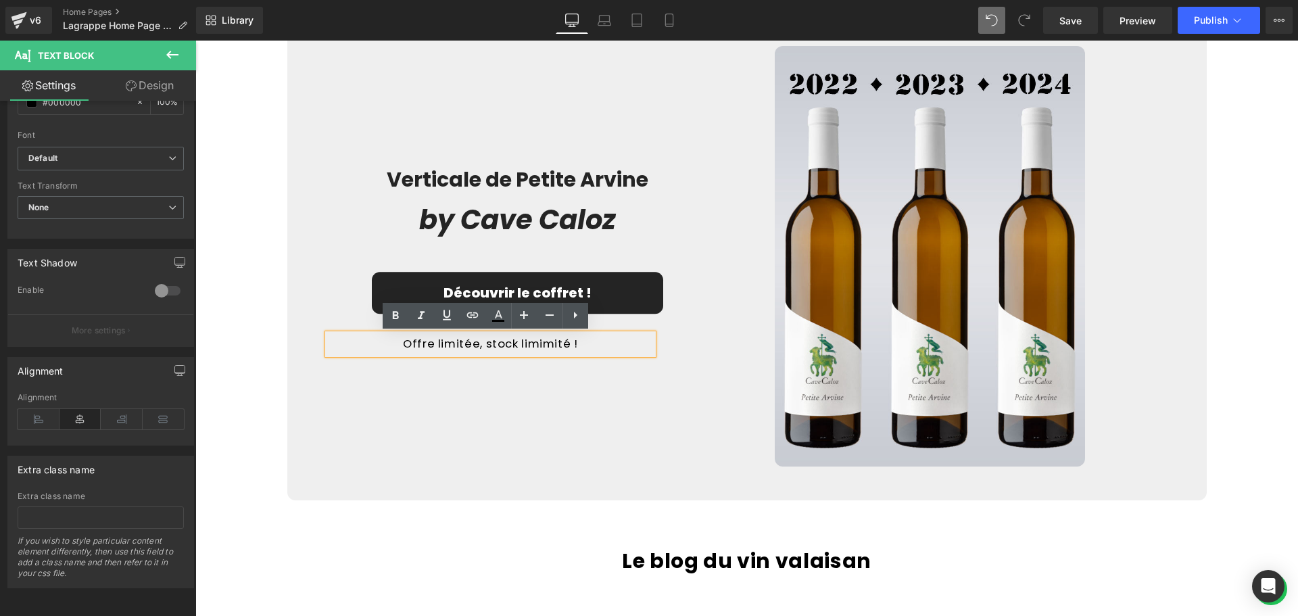
click at [537, 343] on p "Offre limitée, stock limimité !" at bounding box center [491, 344] width 326 height 20
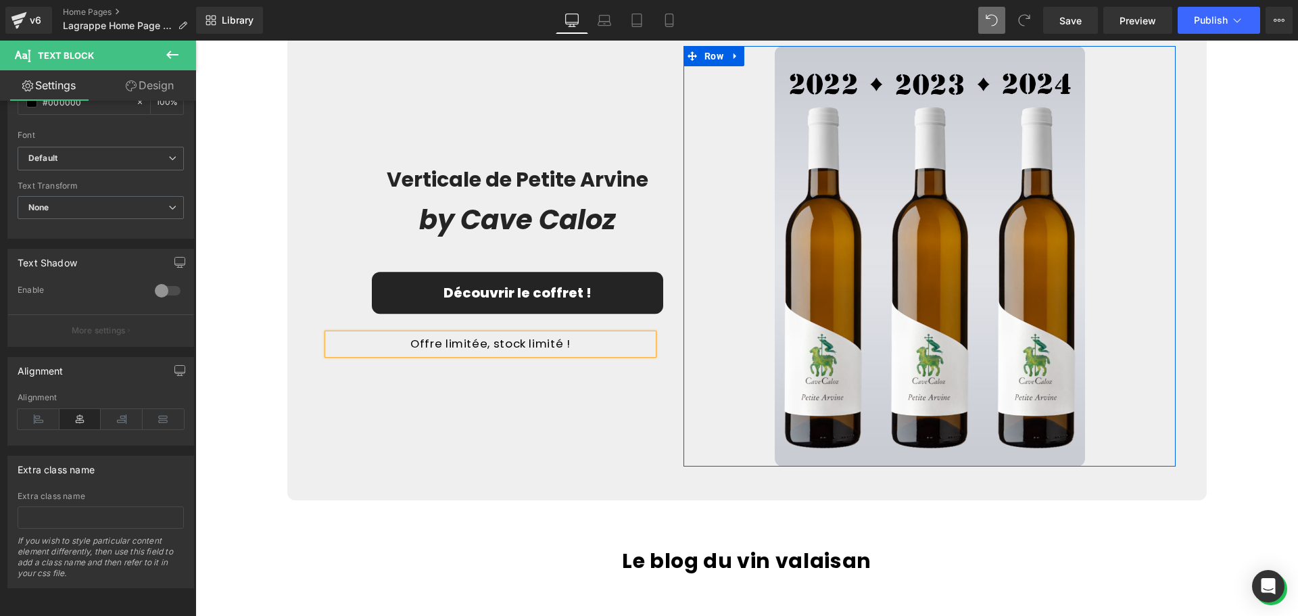
click at [686, 357] on link at bounding box center [929, 256] width 492 height 420
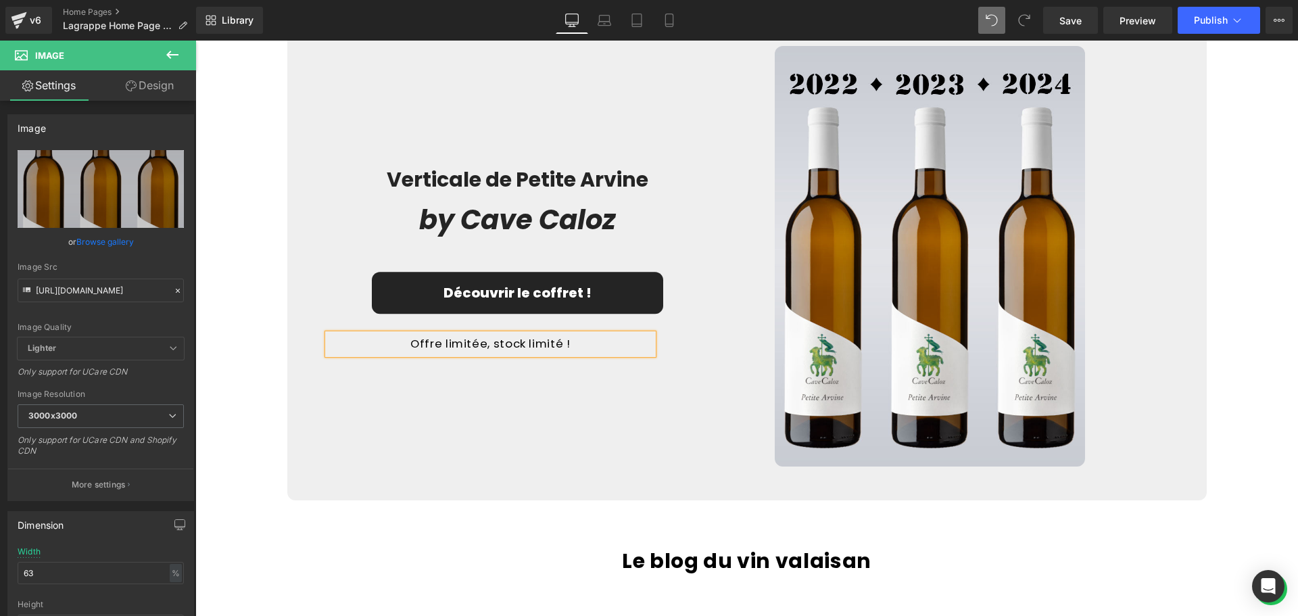
click at [526, 395] on div "Verticale de Petite Arvine Heading by Cave Caloz Heading Découvrir le coffret !…" at bounding box center [490, 256] width 366 height 420
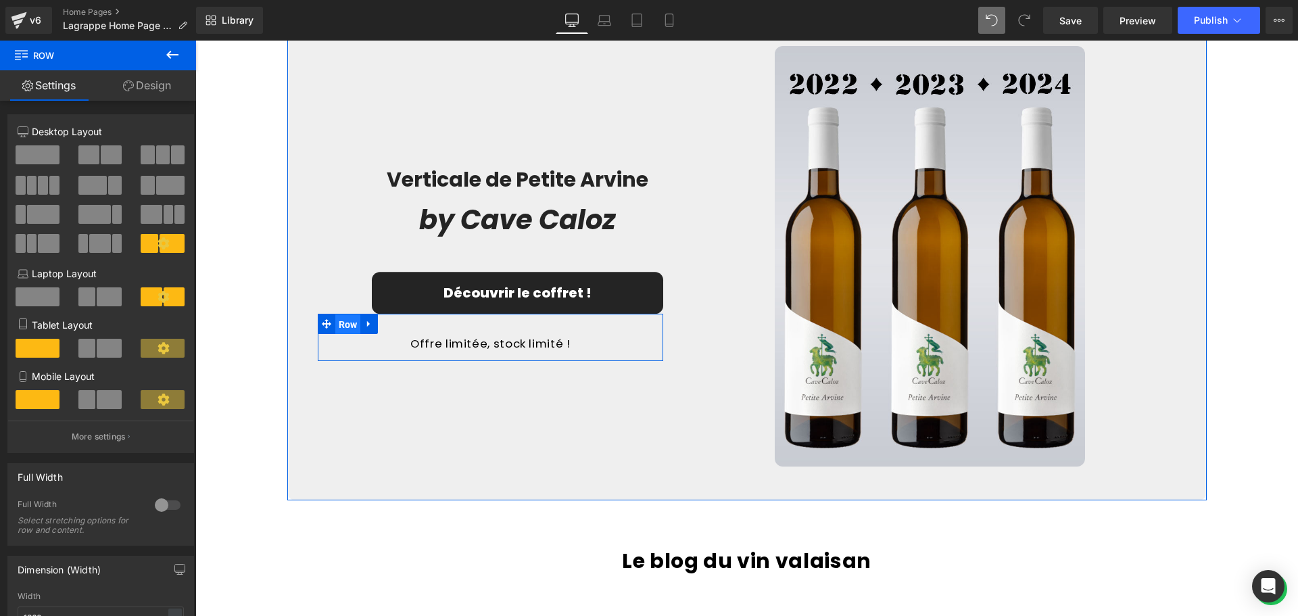
click at [345, 322] on span "Row" at bounding box center [348, 324] width 26 height 20
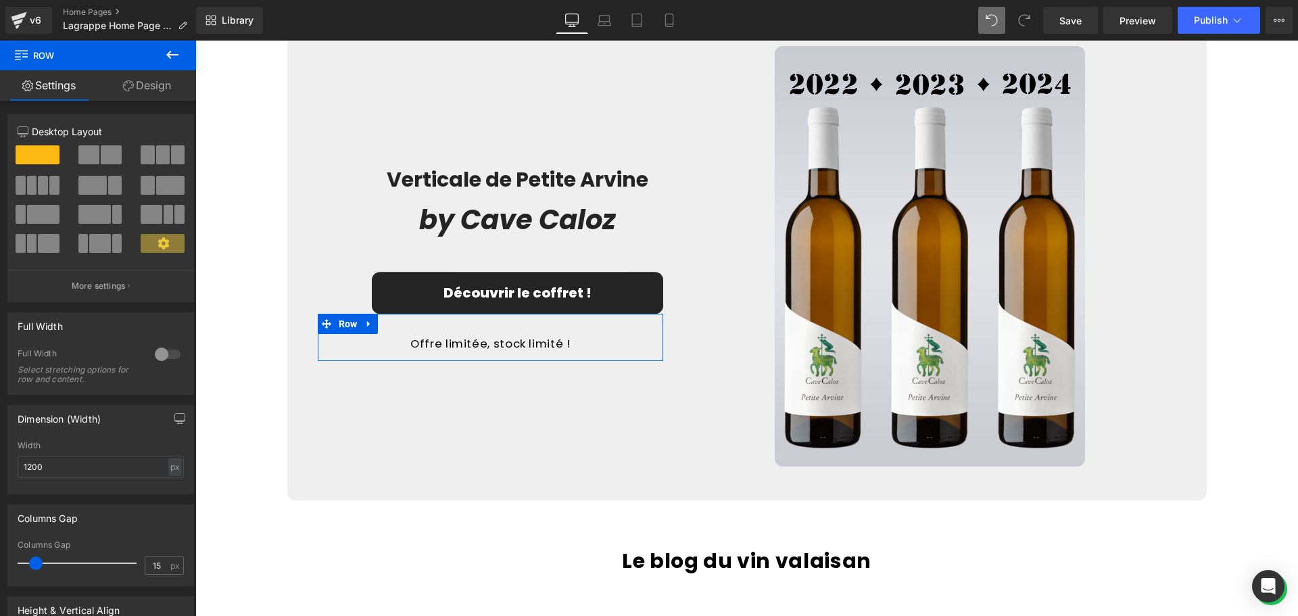
click at [166, 85] on link "Design" at bounding box center [147, 85] width 98 height 30
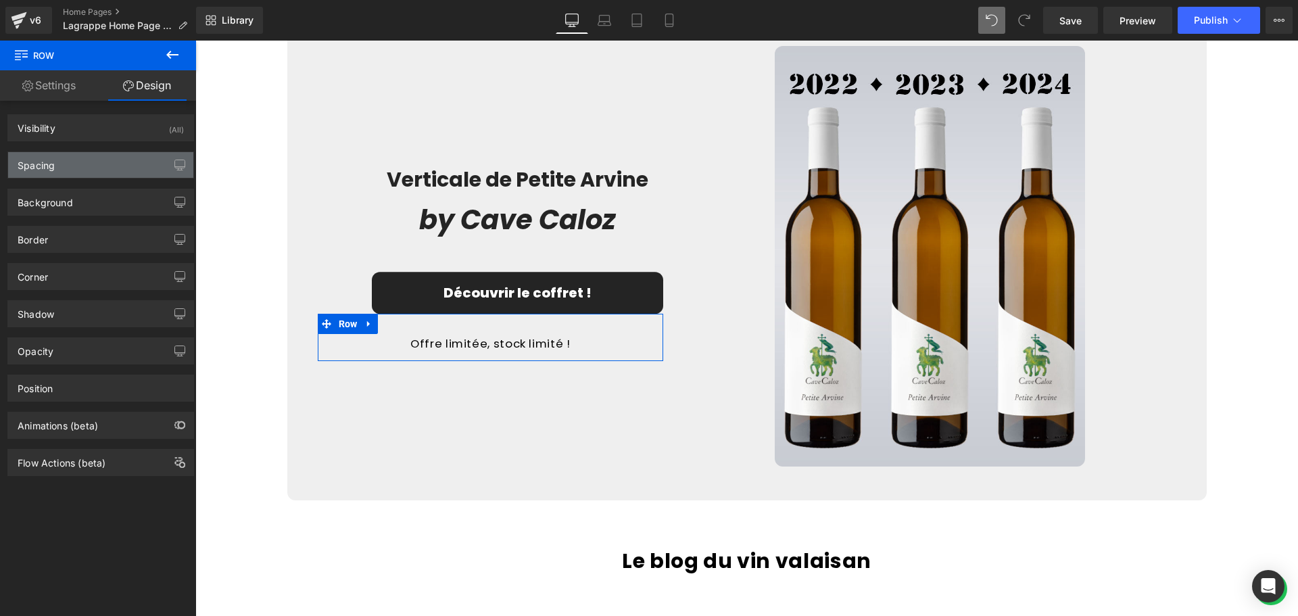
click at [116, 169] on div "Spacing" at bounding box center [100, 165] width 185 height 26
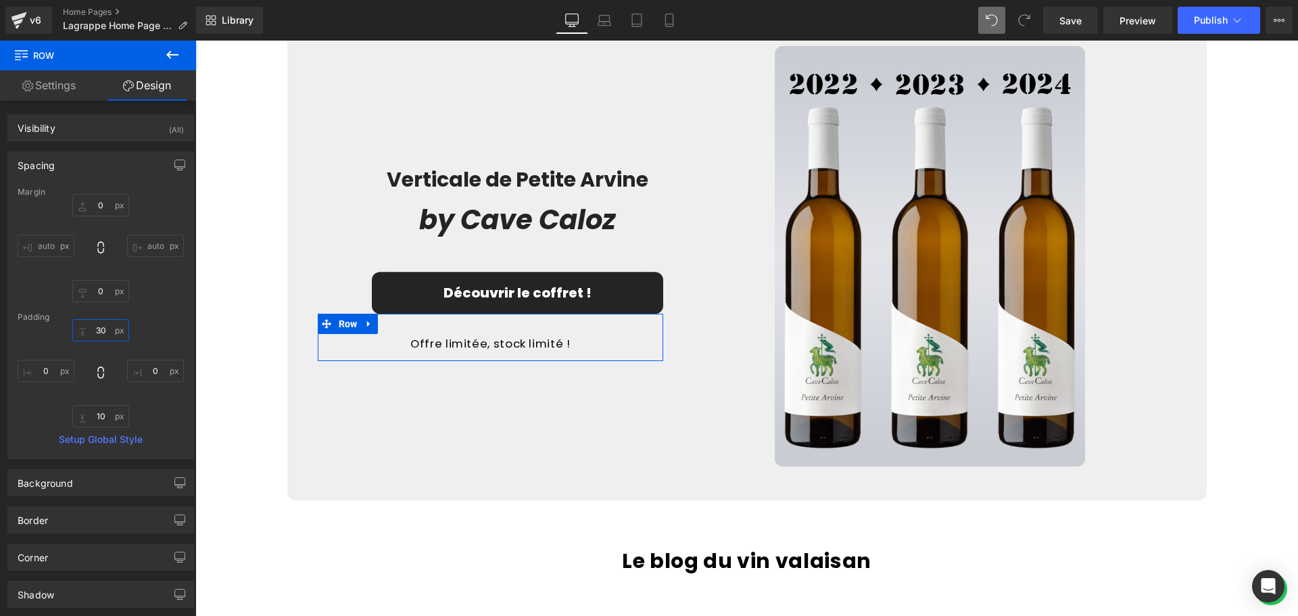
click at [98, 335] on input "30" at bounding box center [100, 330] width 57 height 22
type input "10"
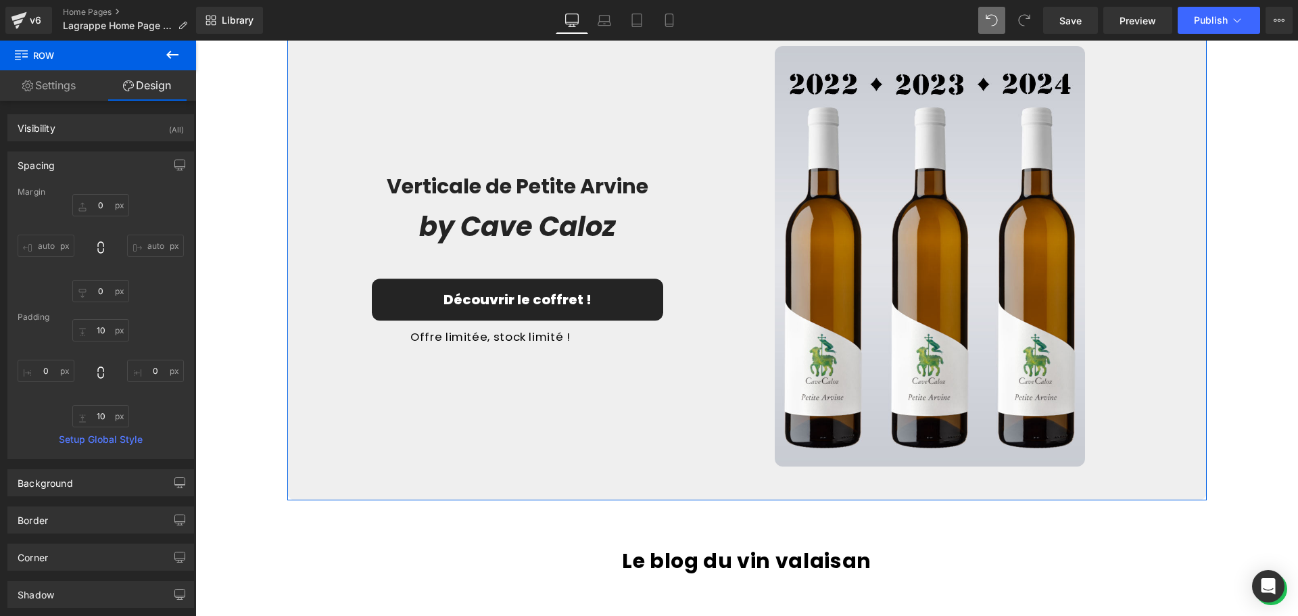
click at [485, 423] on div "Verticale de Petite Arvine Heading by Cave Caloz Heading Découvrir le coffret !…" at bounding box center [490, 256] width 366 height 420
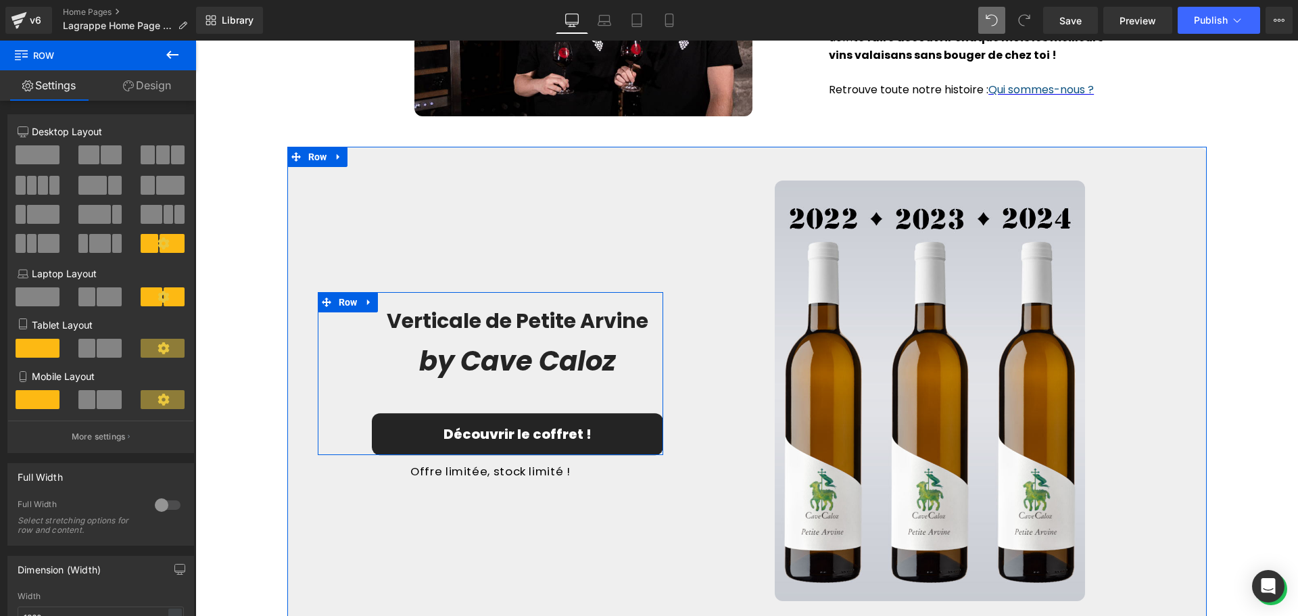
scroll to position [2152, 0]
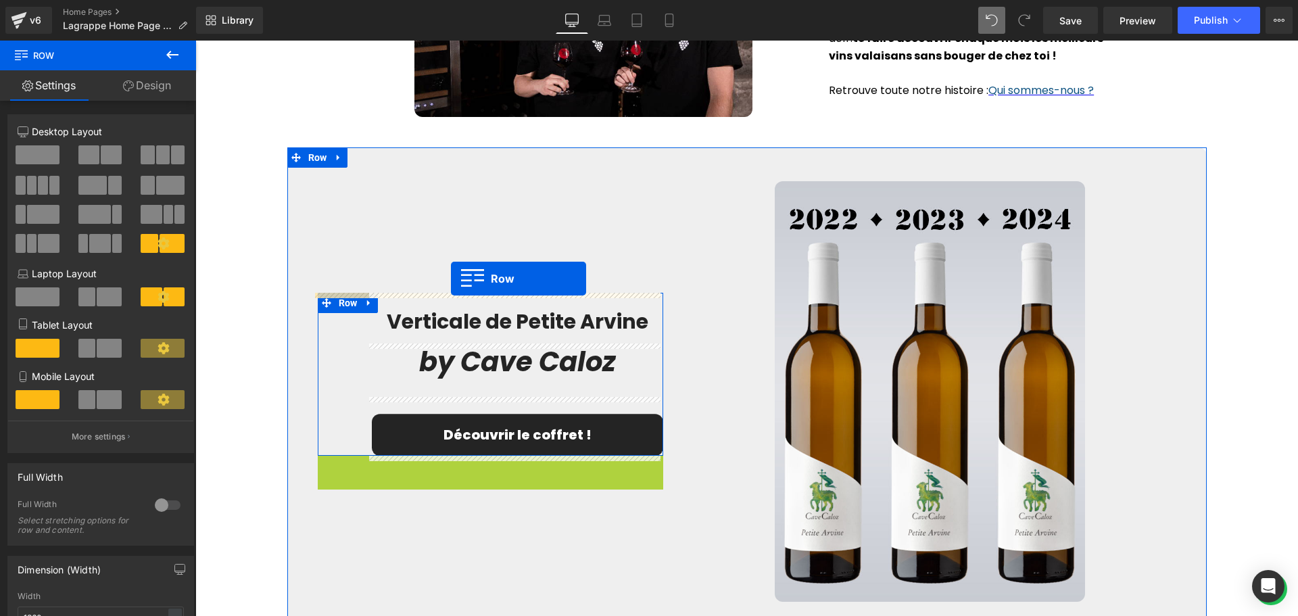
drag, startPoint x: 321, startPoint y: 468, endPoint x: 451, endPoint y: 278, distance: 229.4
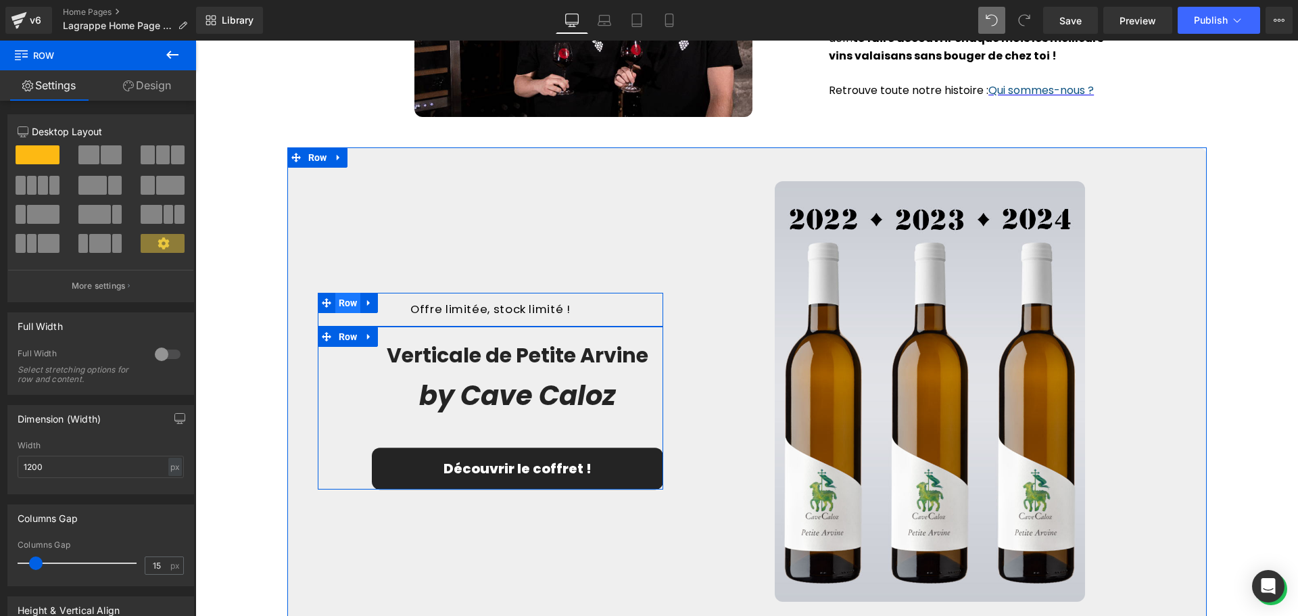
click at [343, 306] on span "Row" at bounding box center [348, 303] width 26 height 20
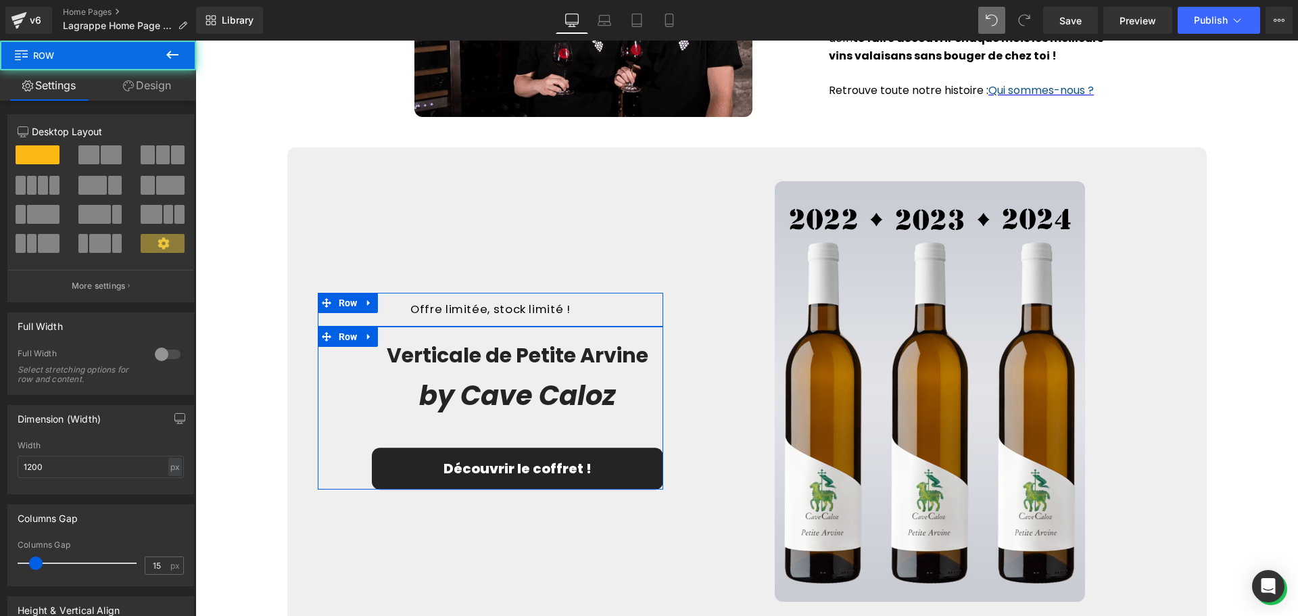
click at [144, 81] on link "Design" at bounding box center [147, 85] width 98 height 30
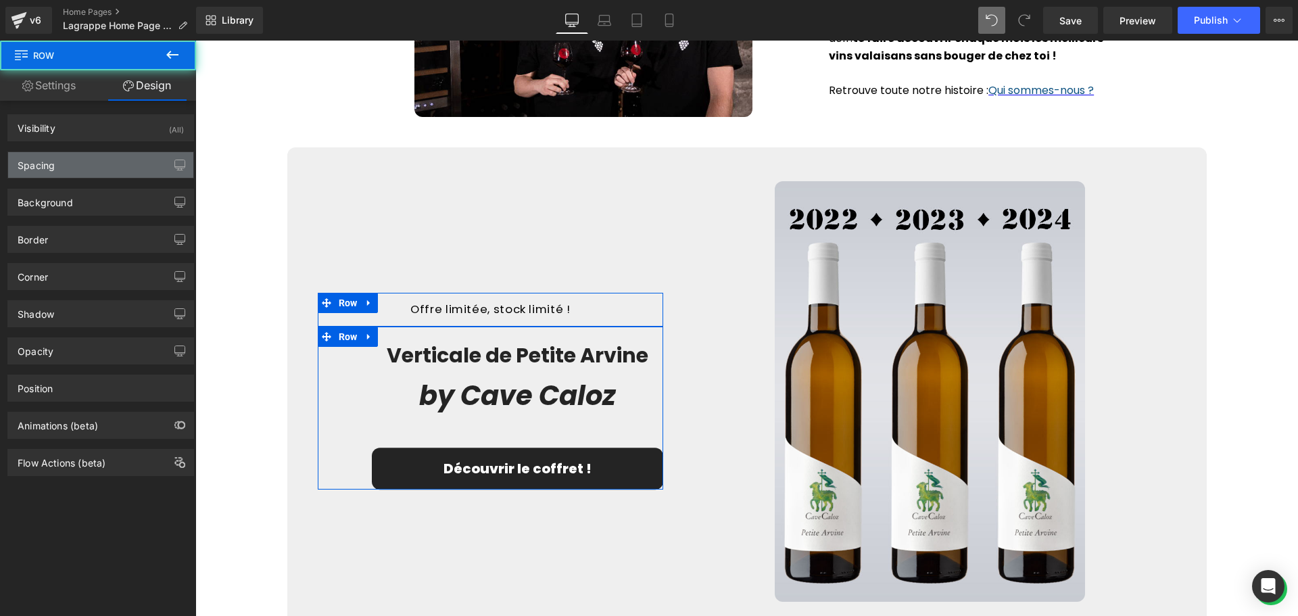
type input "0"
type input "10"
type input "0"
type input "10"
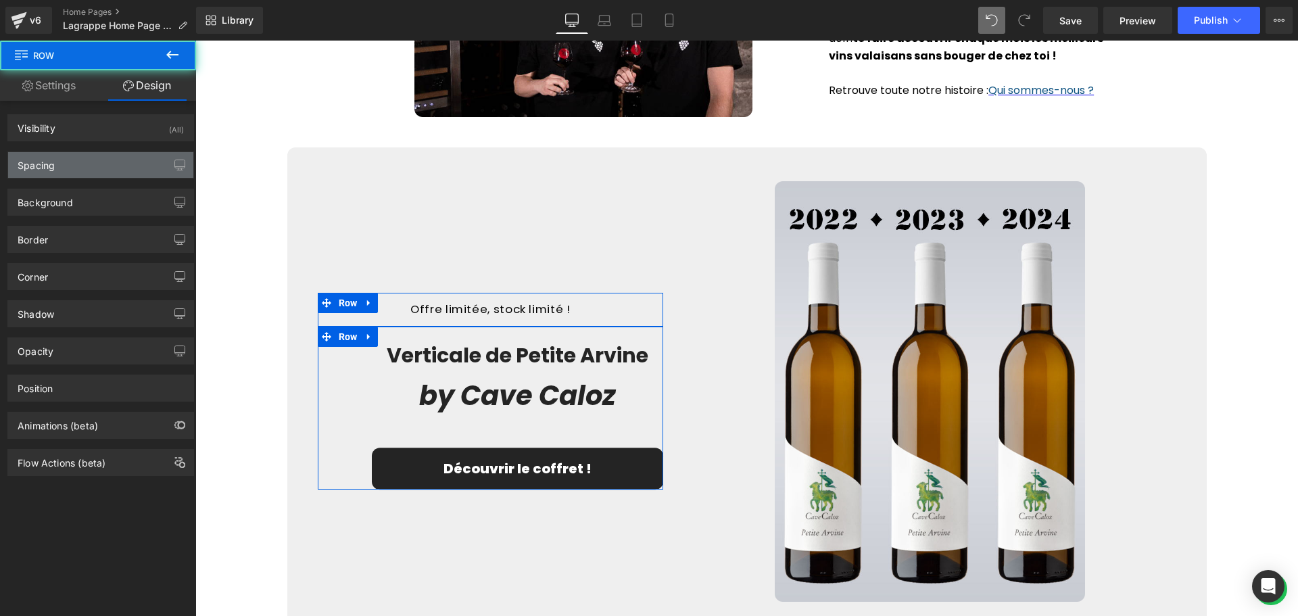
type input "0"
click at [95, 172] on div "Spacing" at bounding box center [100, 165] width 185 height 26
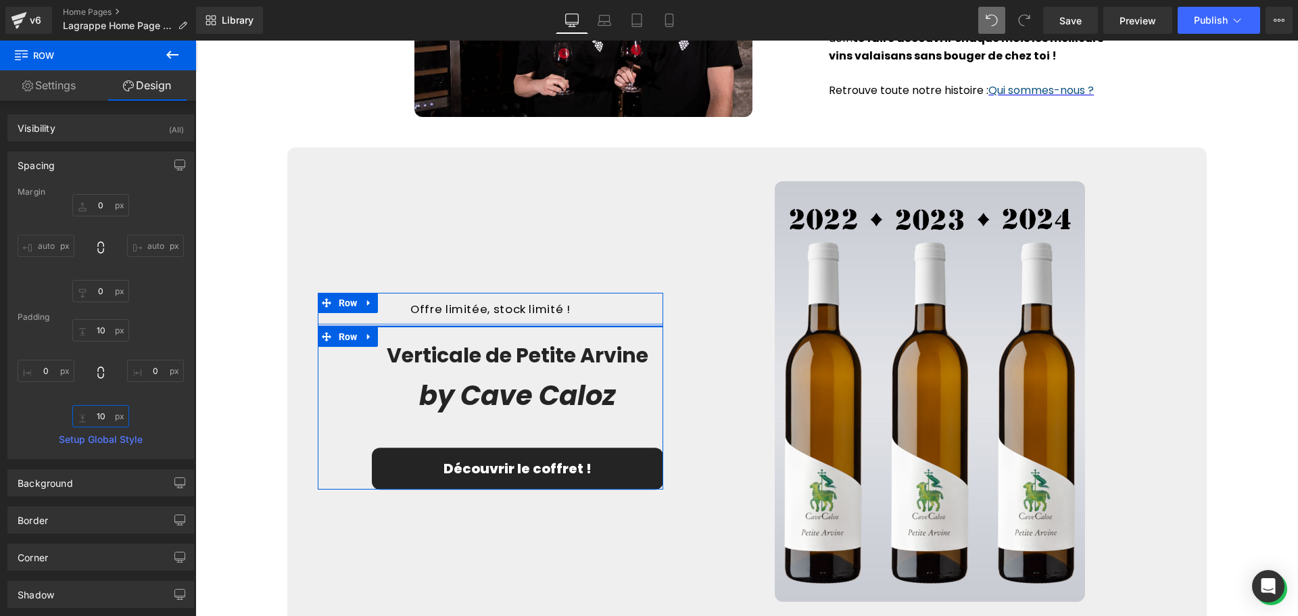
click at [99, 416] on input "10" at bounding box center [100, 416] width 57 height 22
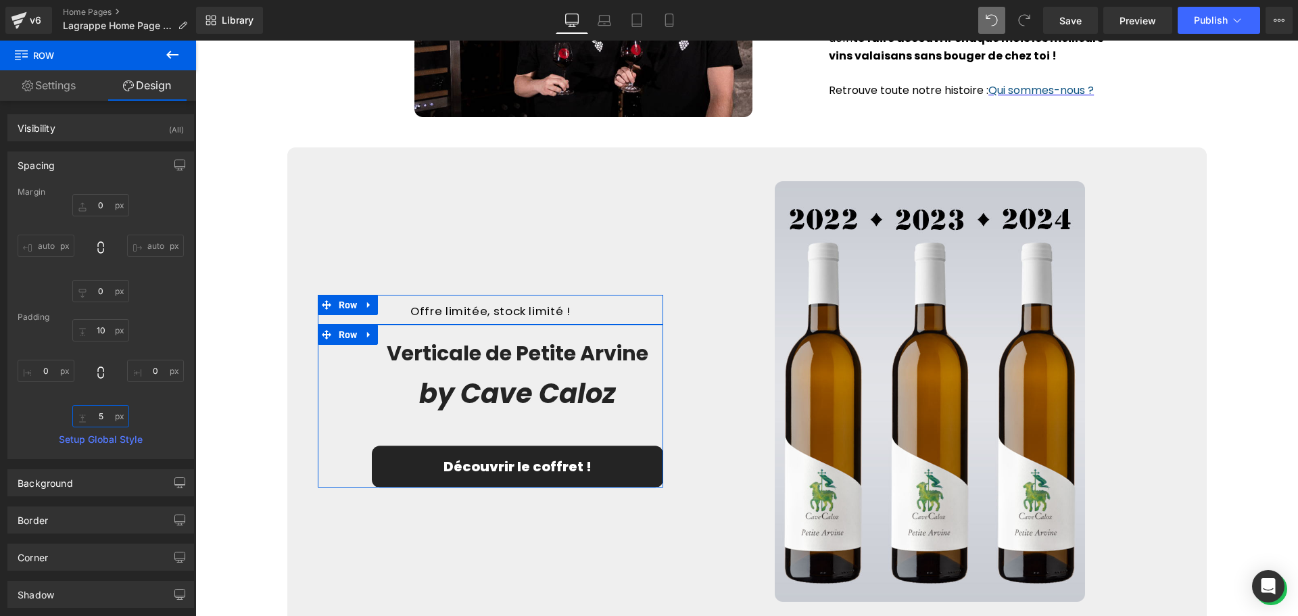
type input "50"
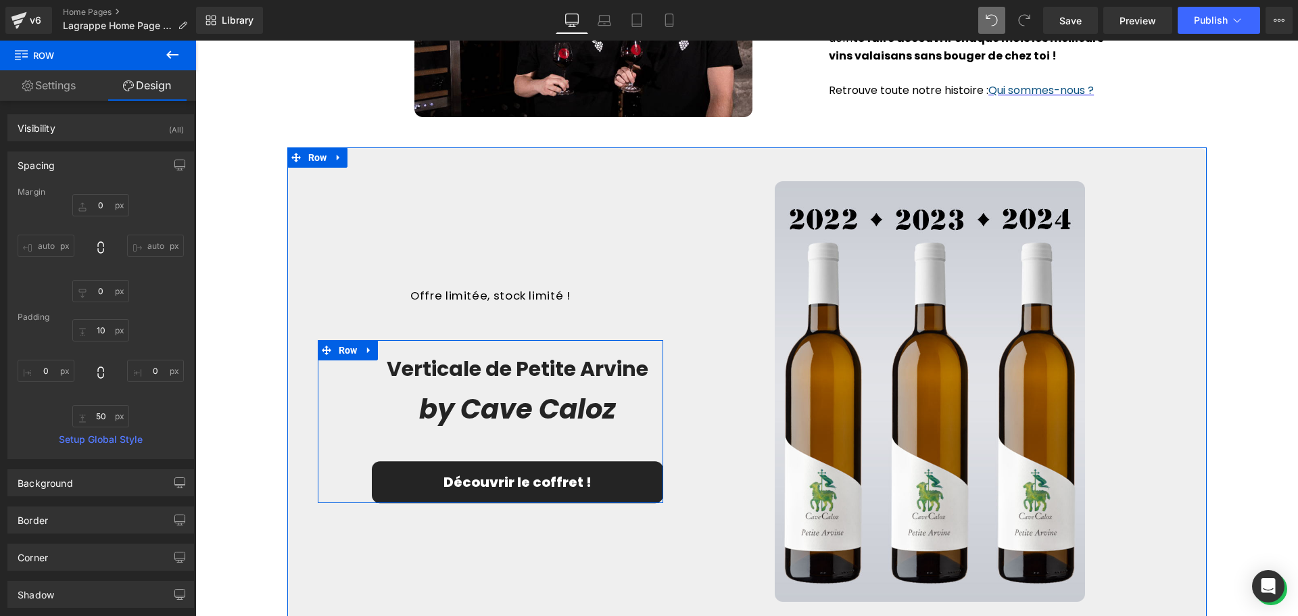
click at [631, 552] on div "Offre limitée, stock limité ! Text Block Row 50px Verticale de Petite Arvine He…" at bounding box center [490, 391] width 366 height 420
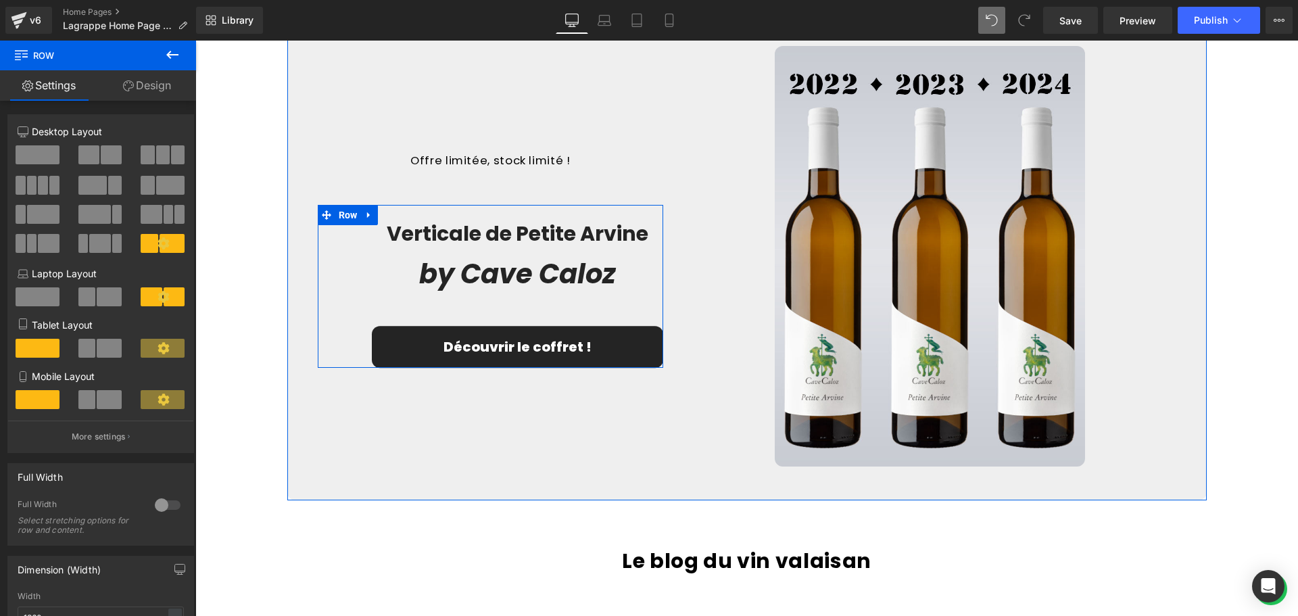
scroll to position [2219, 0]
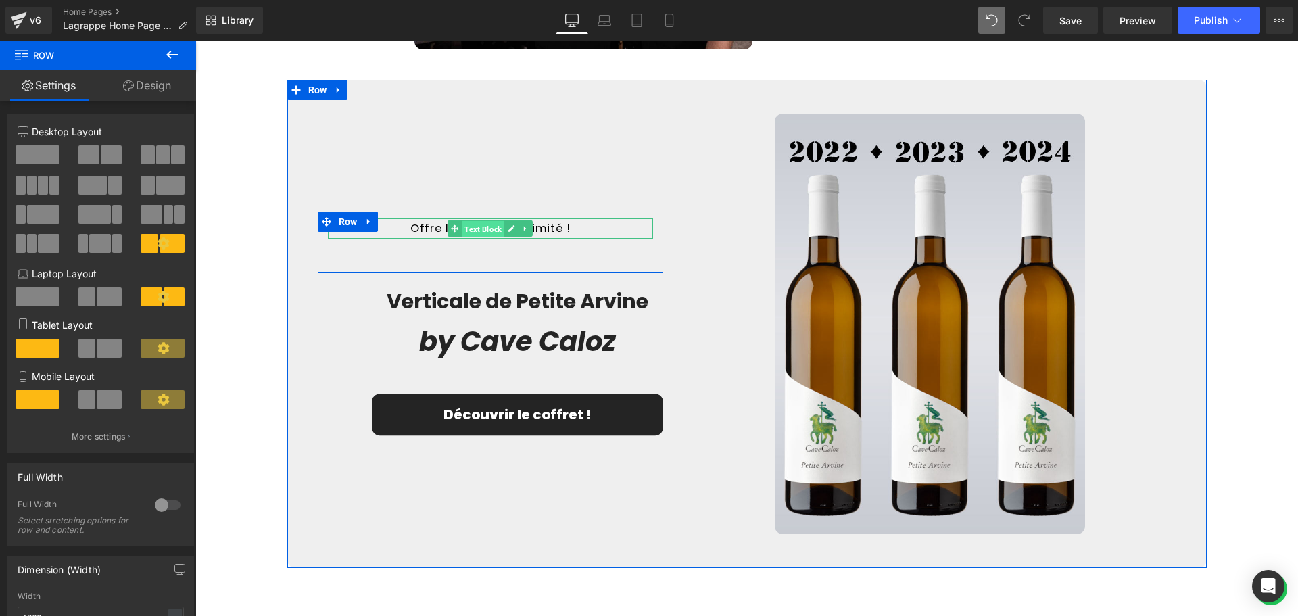
click at [489, 226] on span "Text Block" at bounding box center [483, 229] width 43 height 16
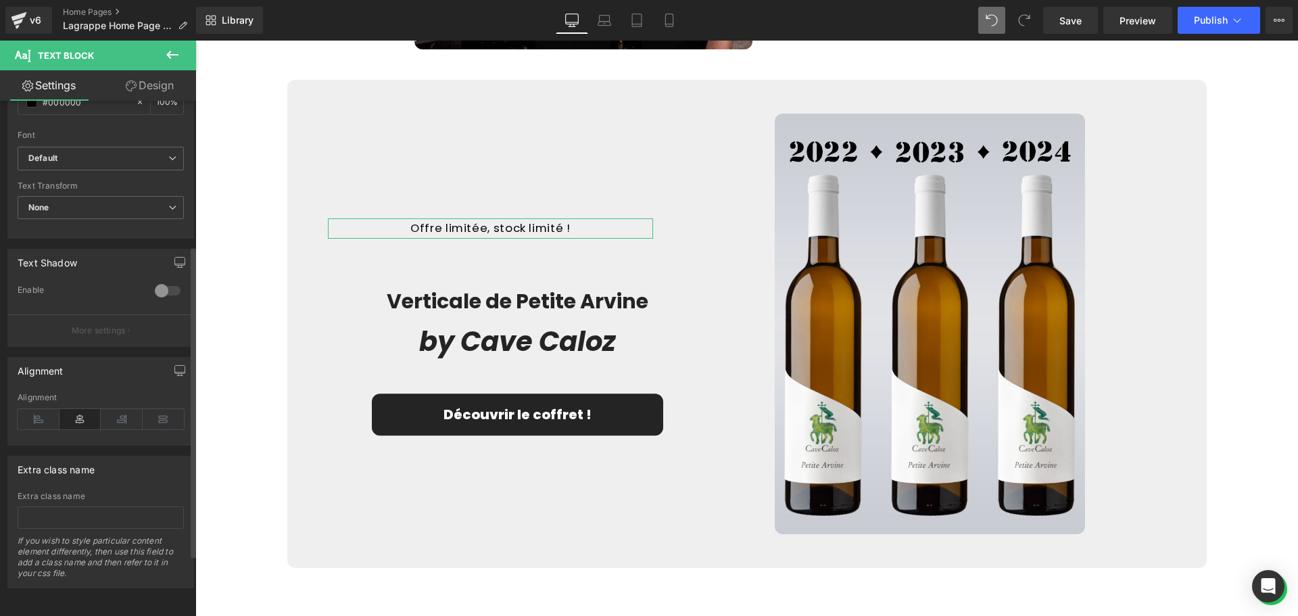
scroll to position [70, 0]
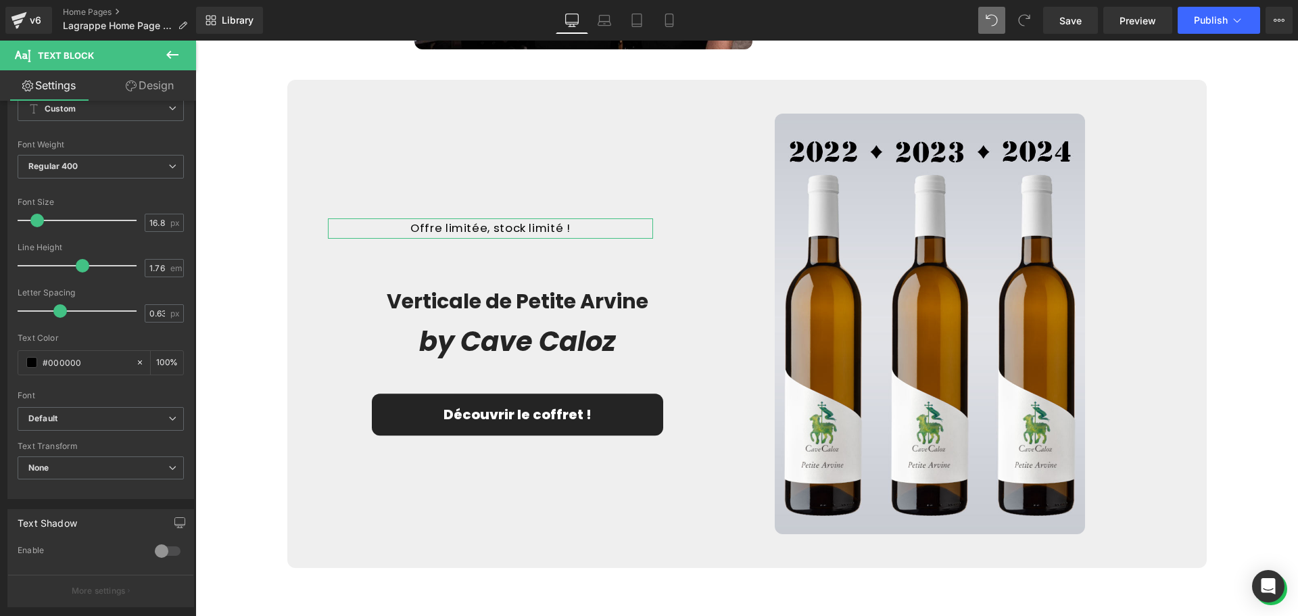
click at [144, 86] on link "Design" at bounding box center [150, 85] width 98 height 30
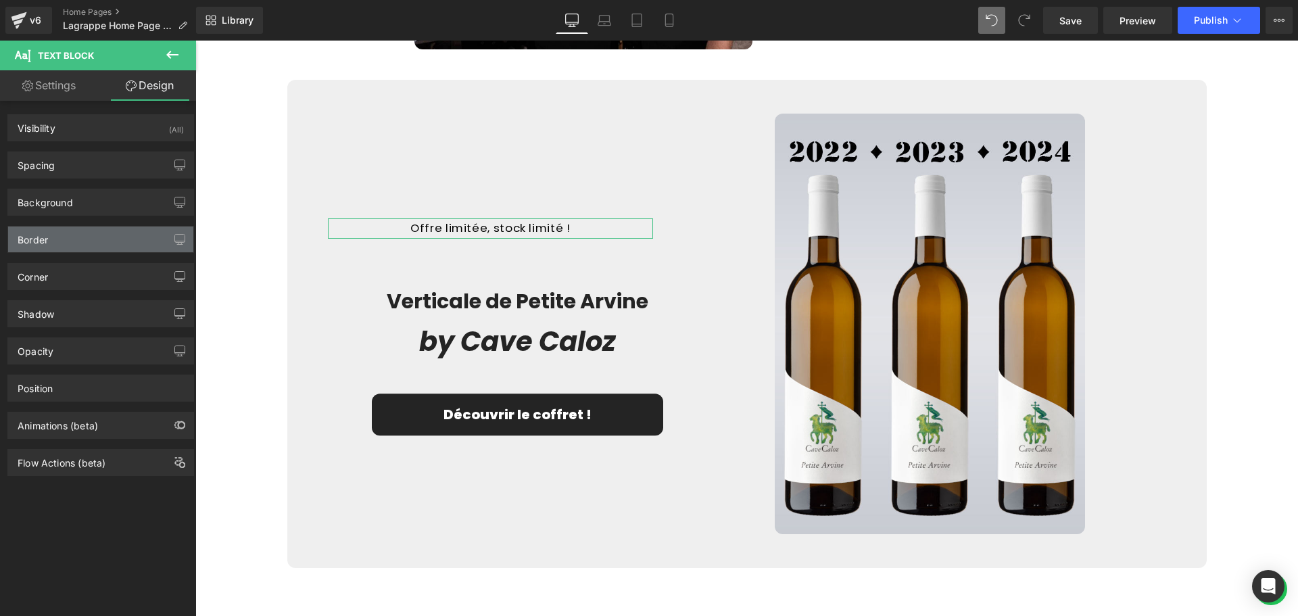
type input "#000000"
type input "100"
type input "0"
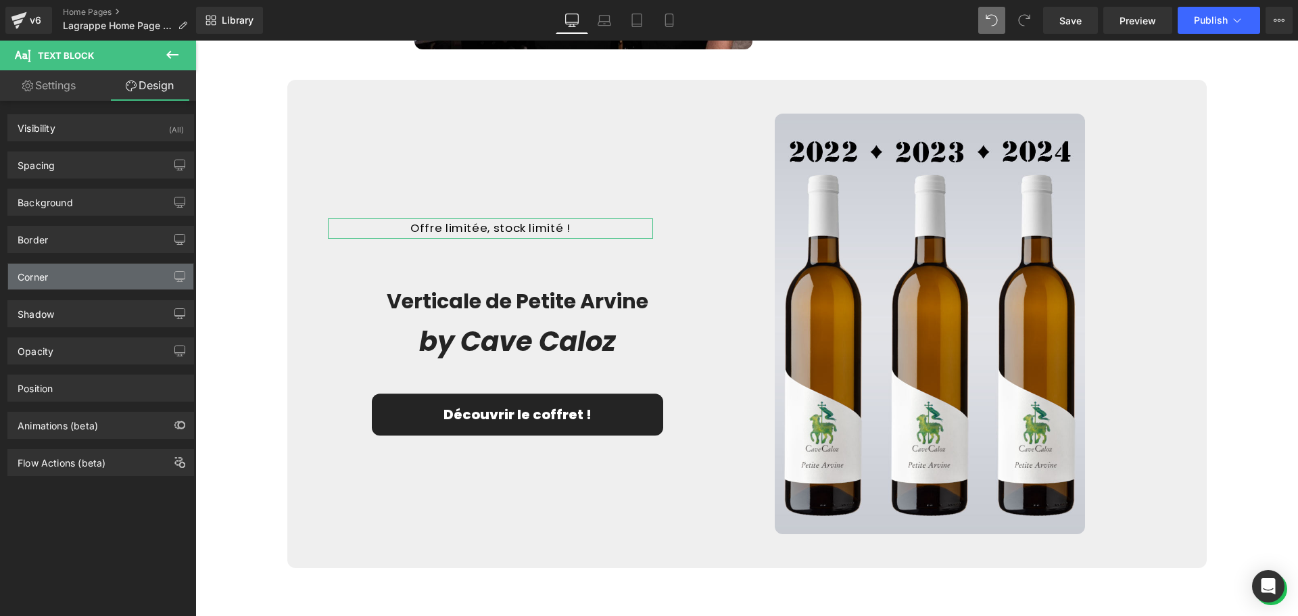
click at [84, 280] on div "Corner" at bounding box center [100, 277] width 185 height 26
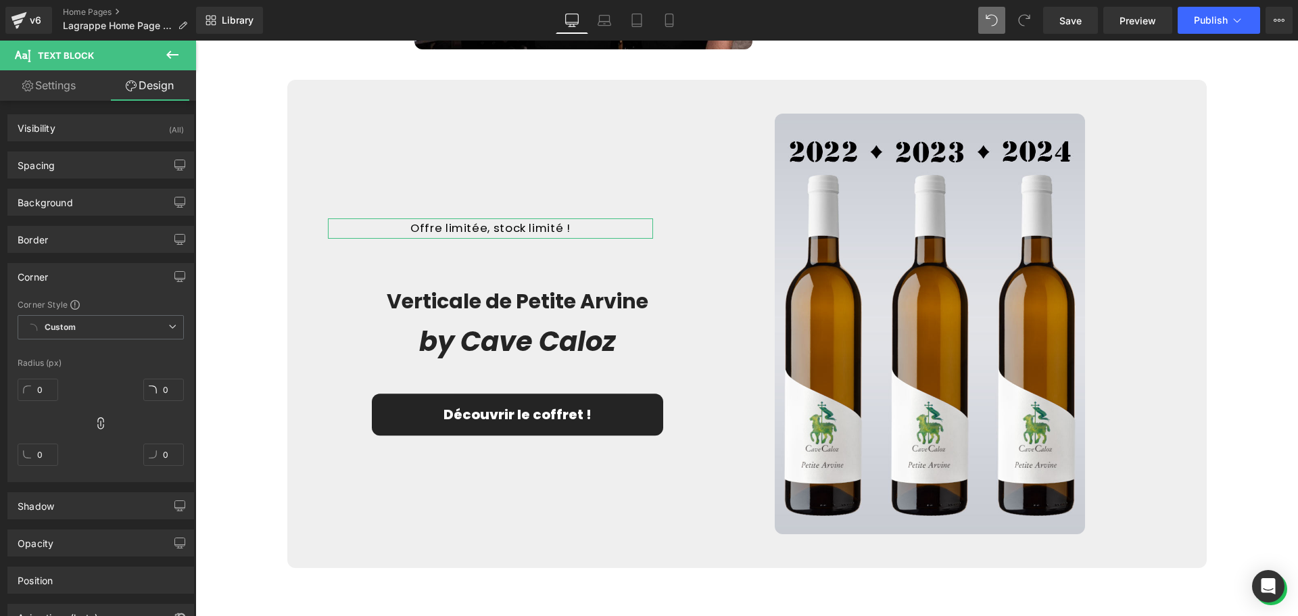
click at [91, 273] on div "Corner" at bounding box center [100, 277] width 185 height 26
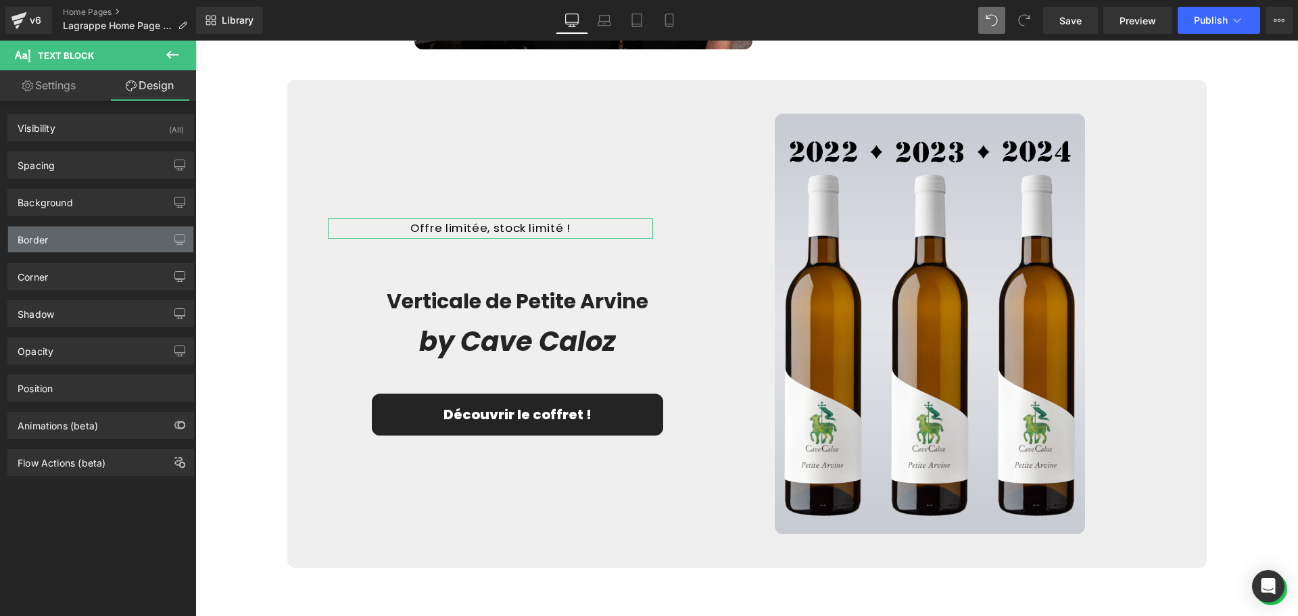
click at [87, 240] on div "Border" at bounding box center [100, 239] width 185 height 26
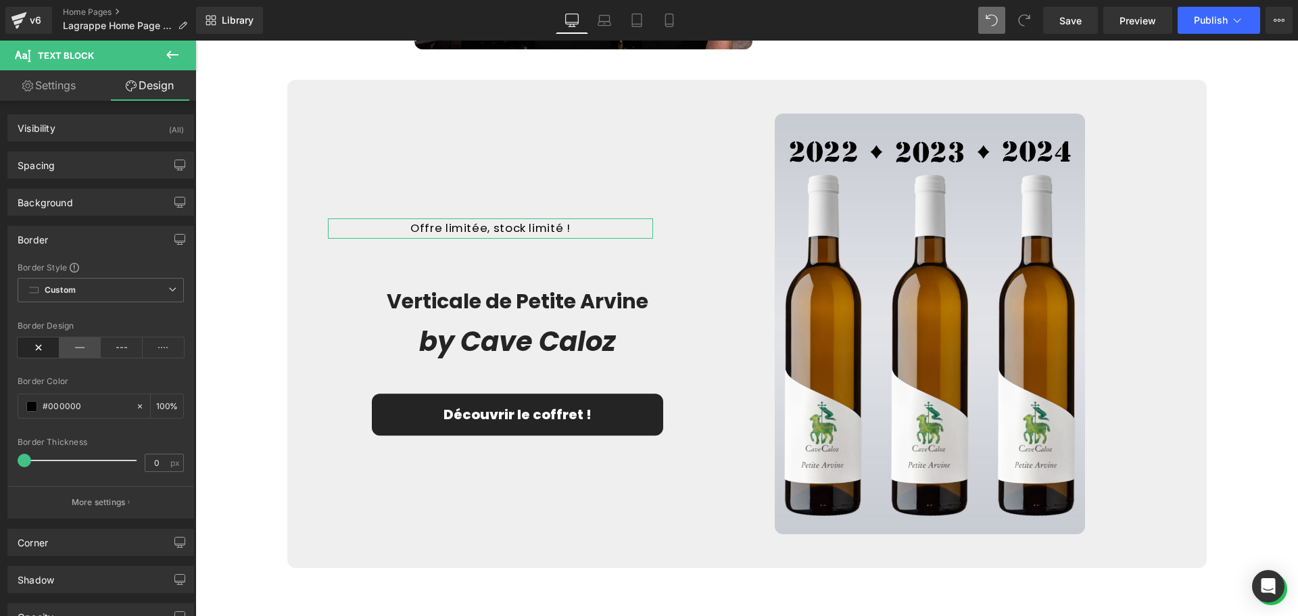
click at [85, 353] on icon at bounding box center [80, 347] width 42 height 20
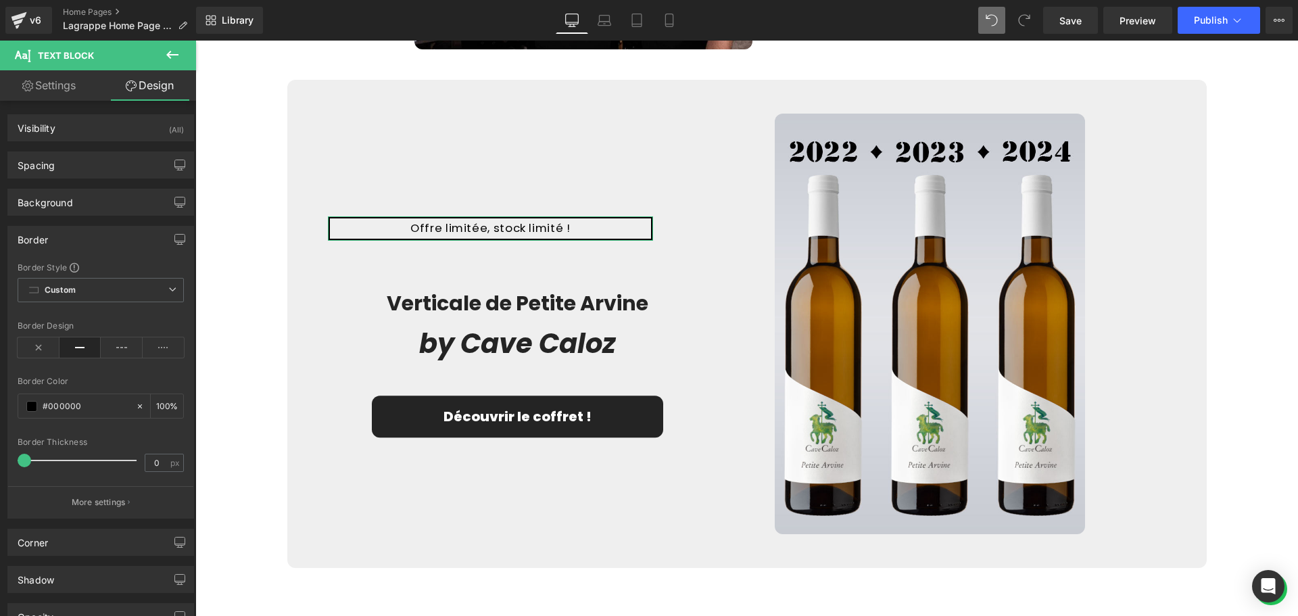
click at [35, 230] on div "Border" at bounding box center [33, 235] width 30 height 19
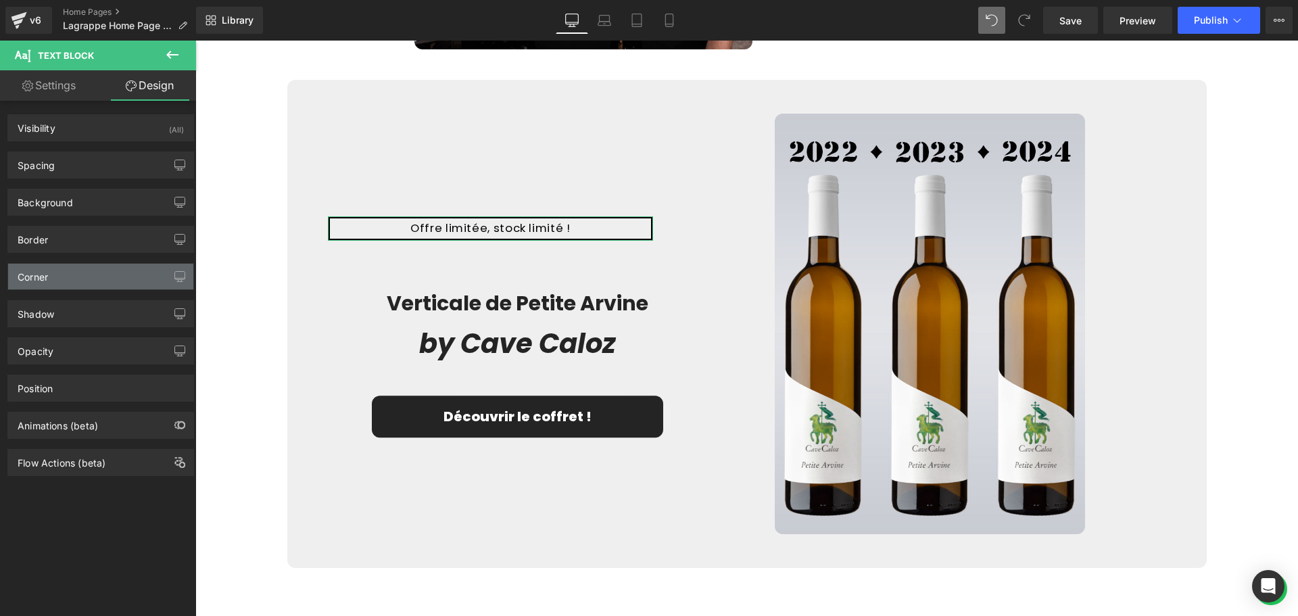
click at [55, 276] on div "Corner" at bounding box center [100, 277] width 185 height 26
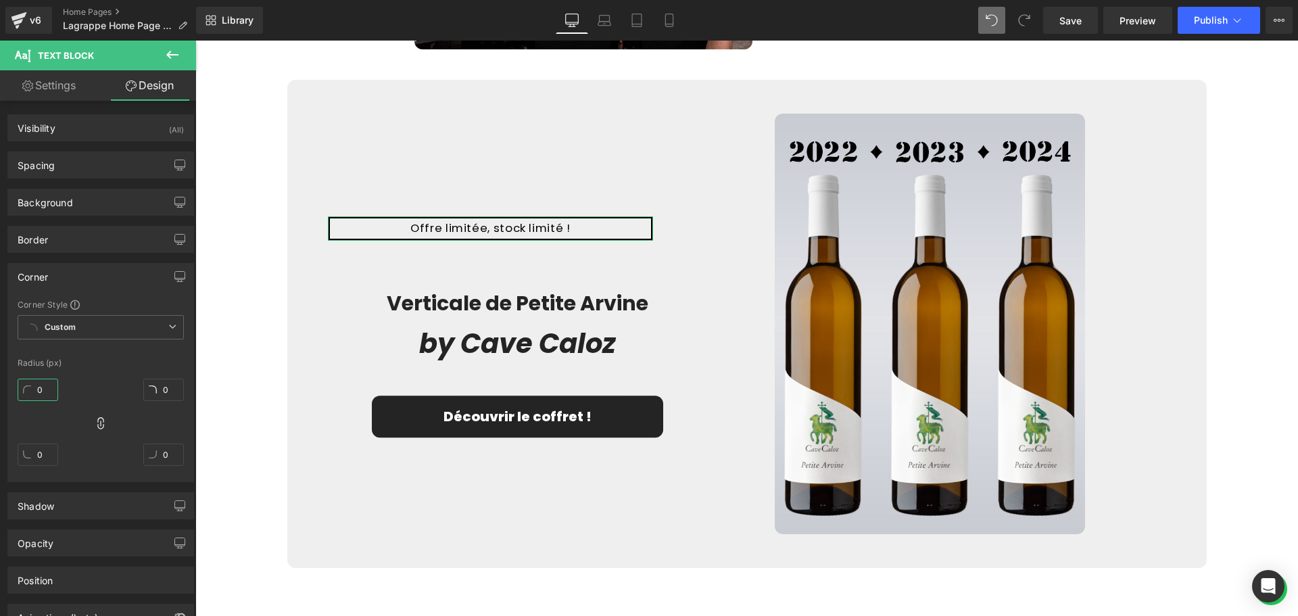
click at [41, 389] on input "0" at bounding box center [38, 389] width 41 height 22
type input "8"
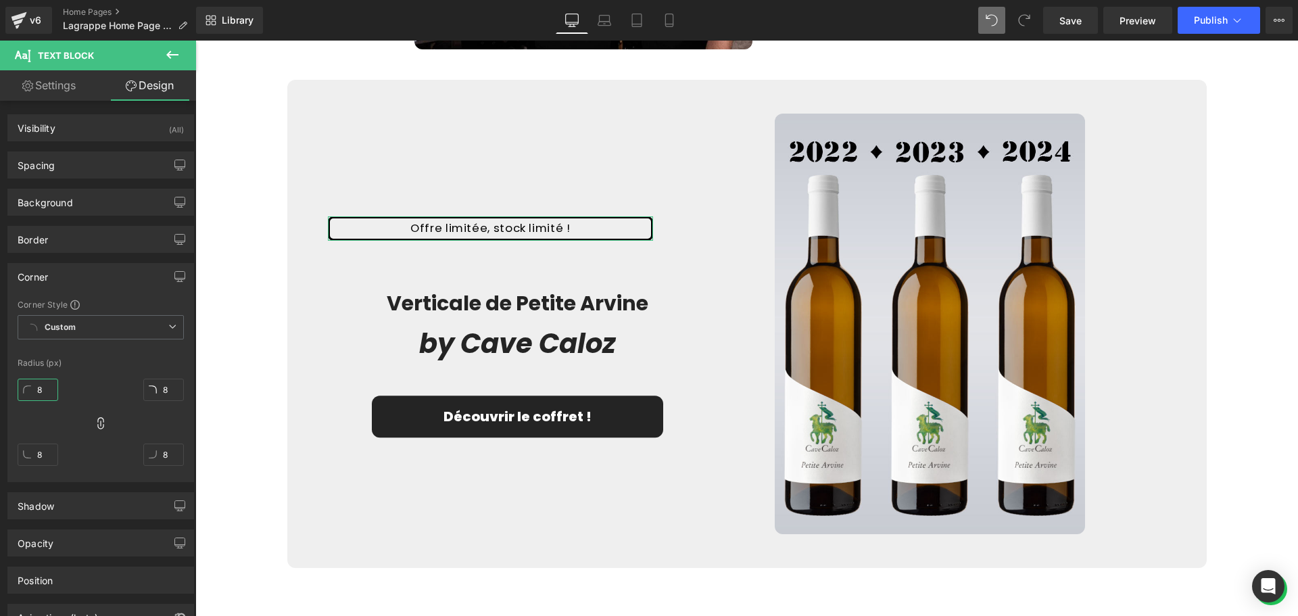
type input "8"
click at [76, 354] on div at bounding box center [101, 350] width 166 height 9
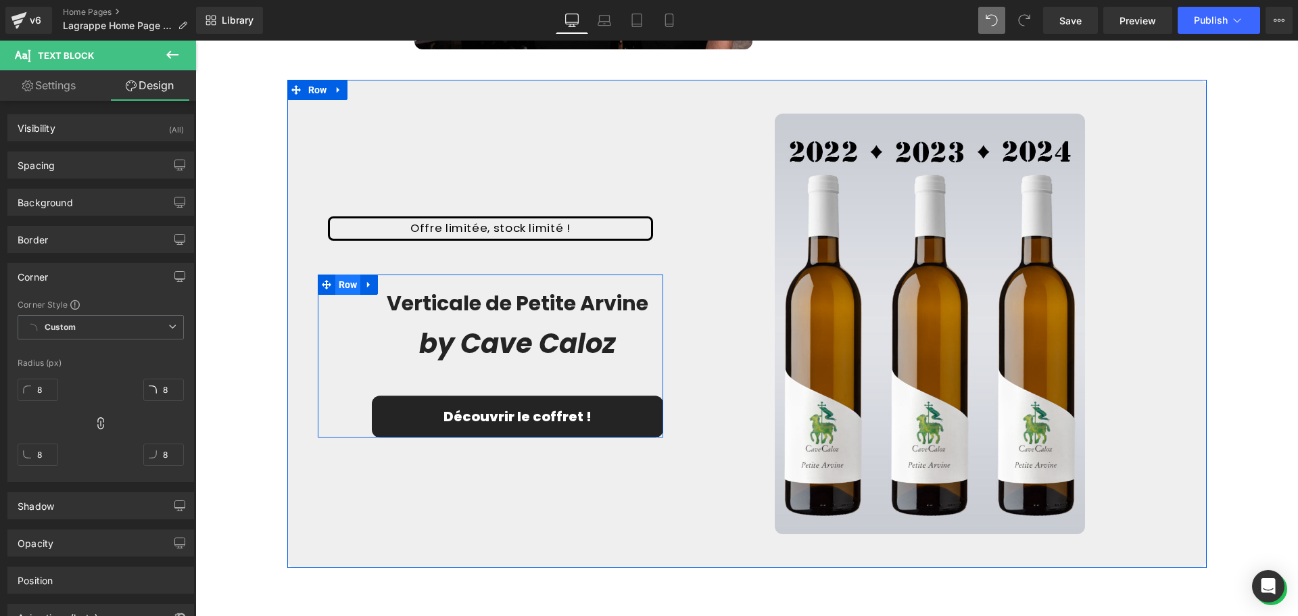
click at [346, 280] on span "Row" at bounding box center [348, 284] width 26 height 20
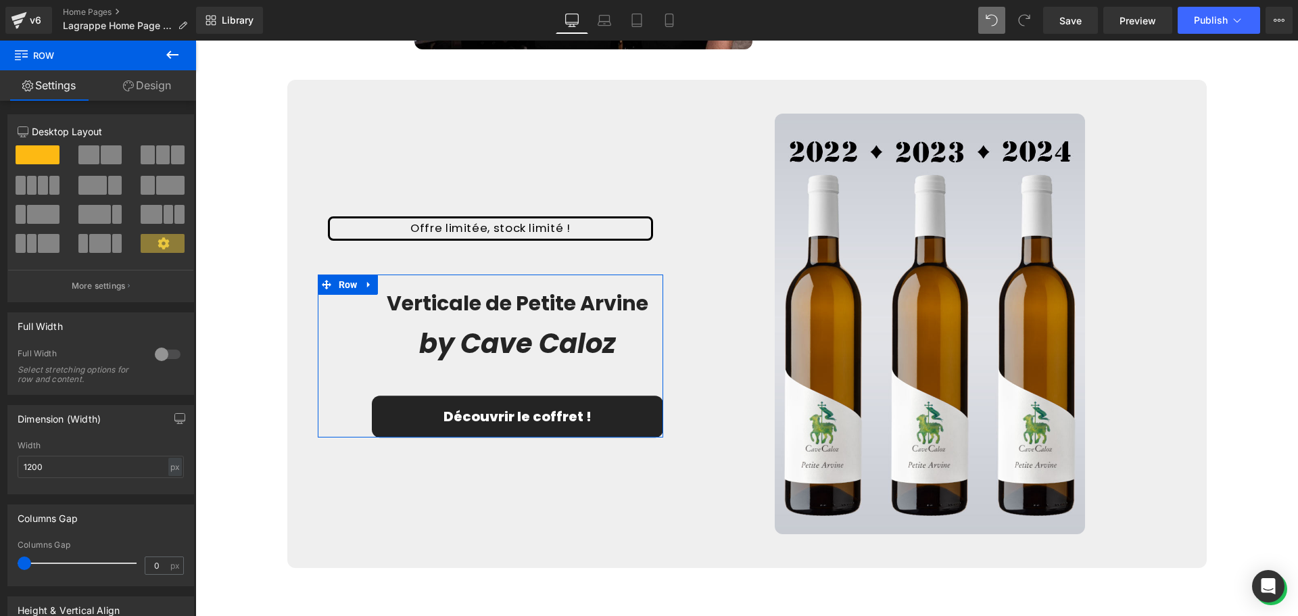
click at [153, 97] on link "Design" at bounding box center [147, 85] width 98 height 30
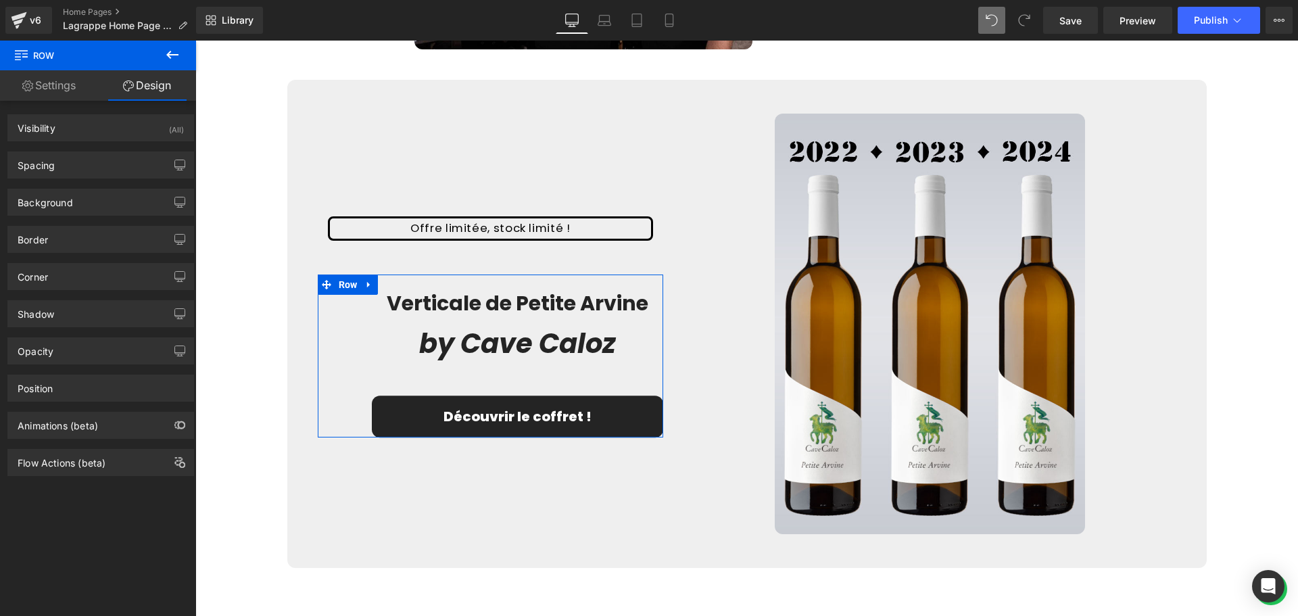
type input "0"
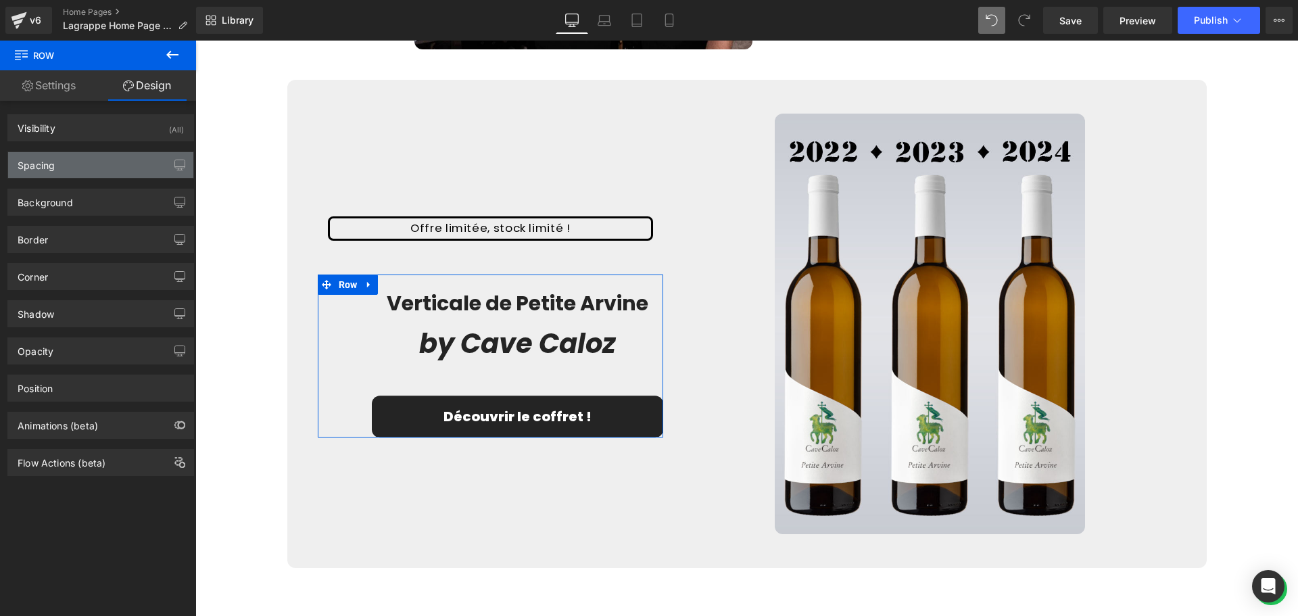
click at [126, 174] on div "Spacing" at bounding box center [100, 165] width 185 height 26
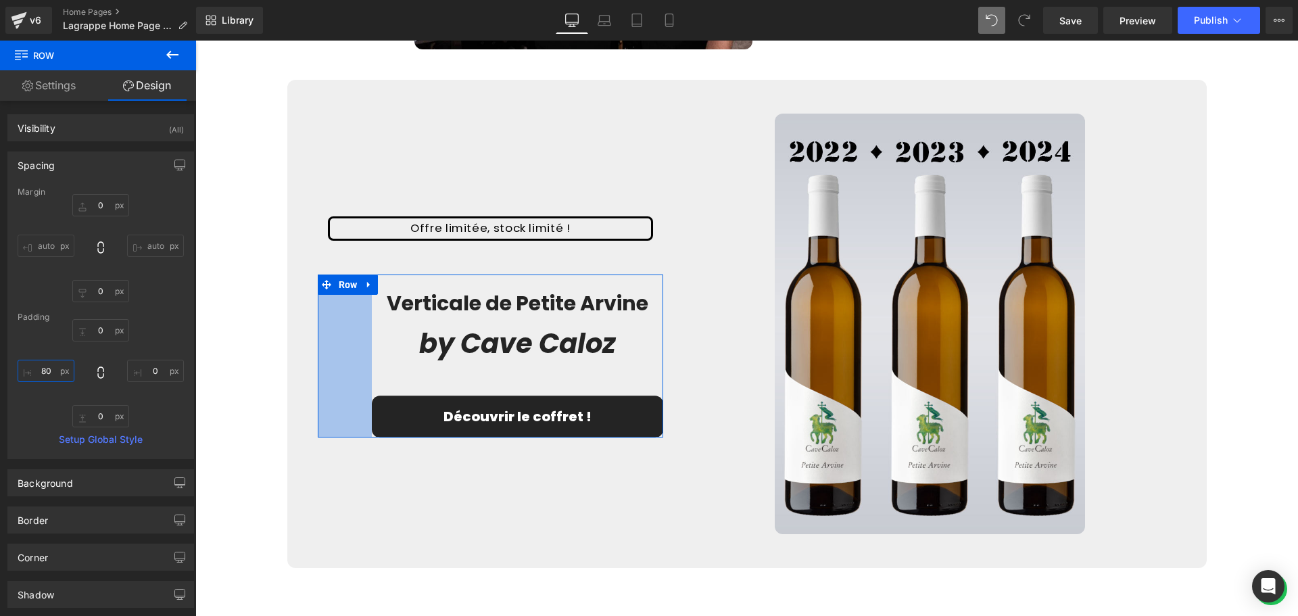
click at [47, 378] on input "80" at bounding box center [46, 371] width 57 height 22
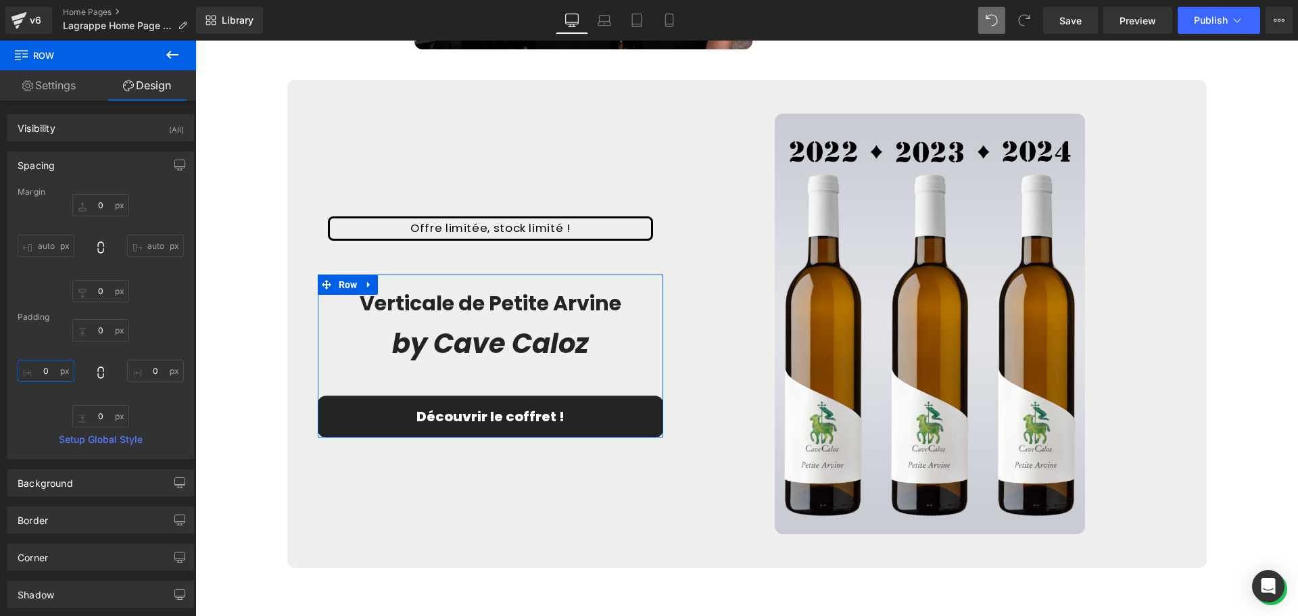
type input "0"
click at [49, 345] on div "0px 0 0px 0 0px 0 0 0" at bounding box center [101, 373] width 166 height 108
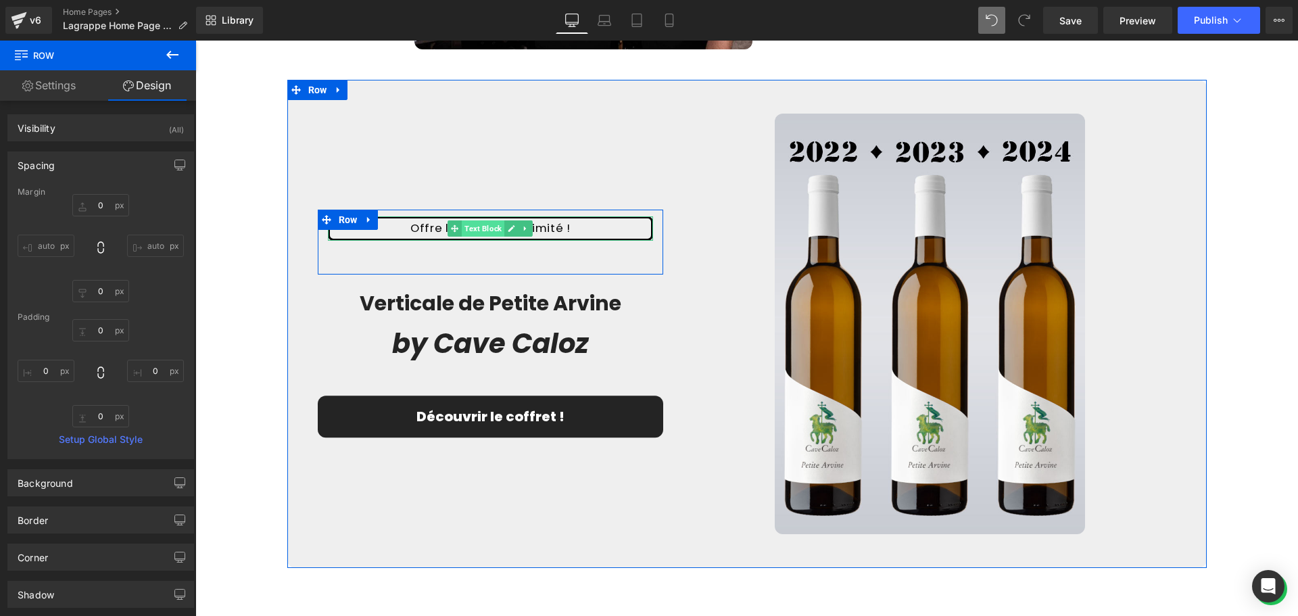
click at [488, 227] on span "Text Block" at bounding box center [483, 228] width 43 height 16
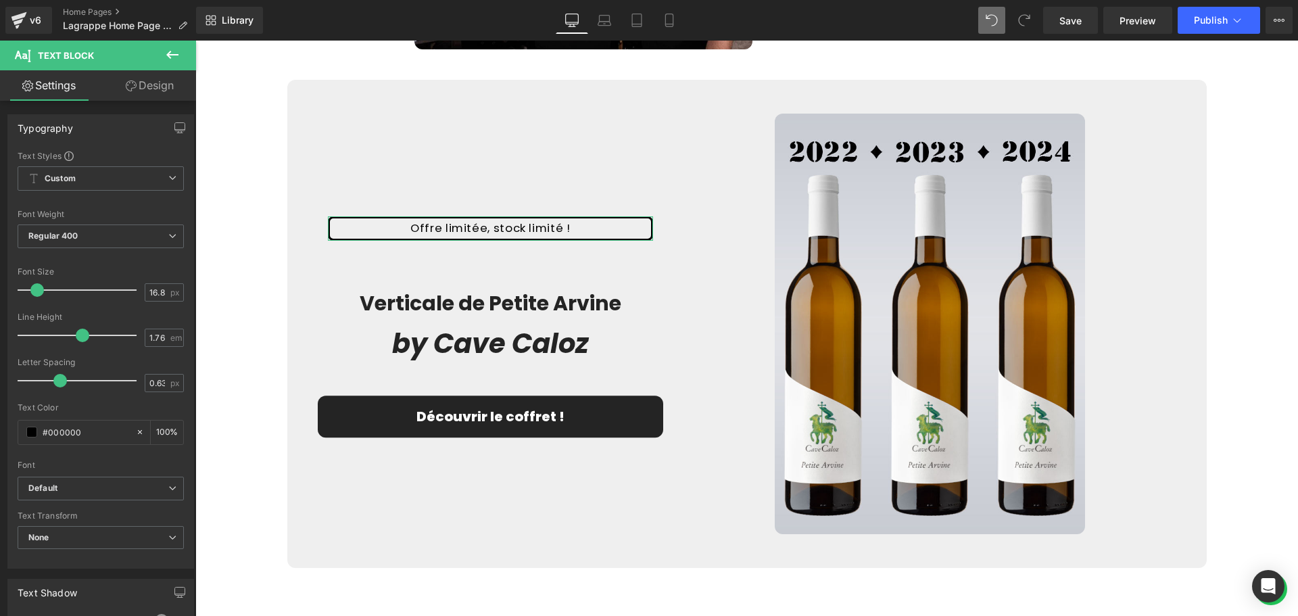
click at [146, 90] on link "Design" at bounding box center [150, 85] width 98 height 30
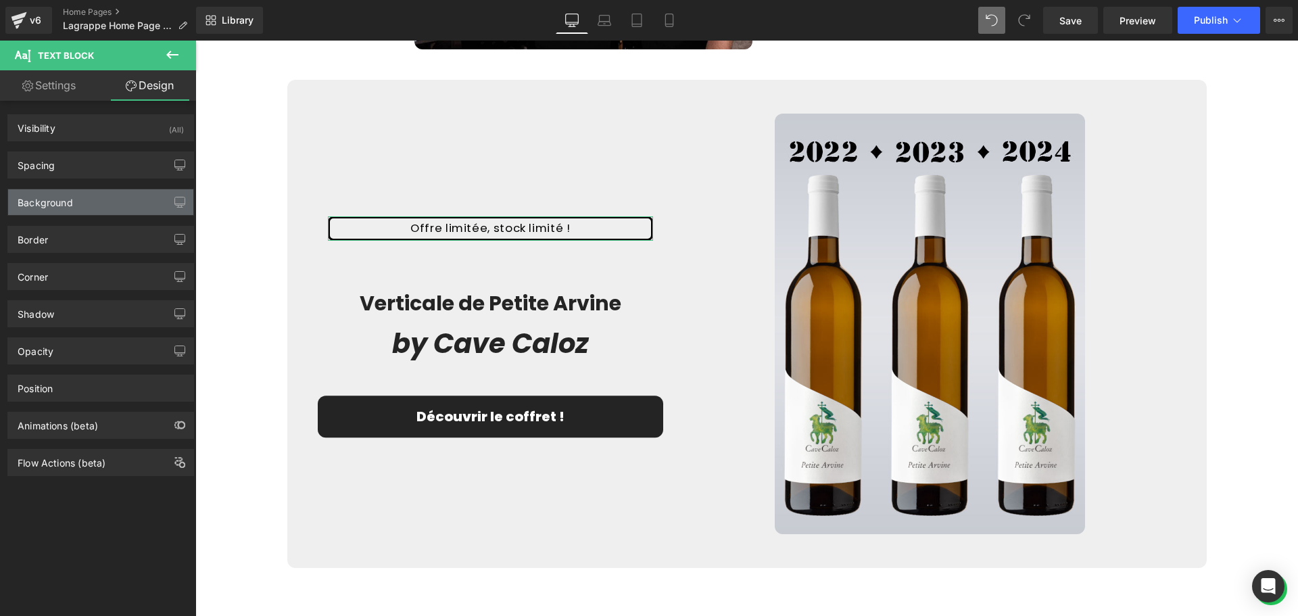
click at [89, 201] on div "Background" at bounding box center [100, 202] width 185 height 26
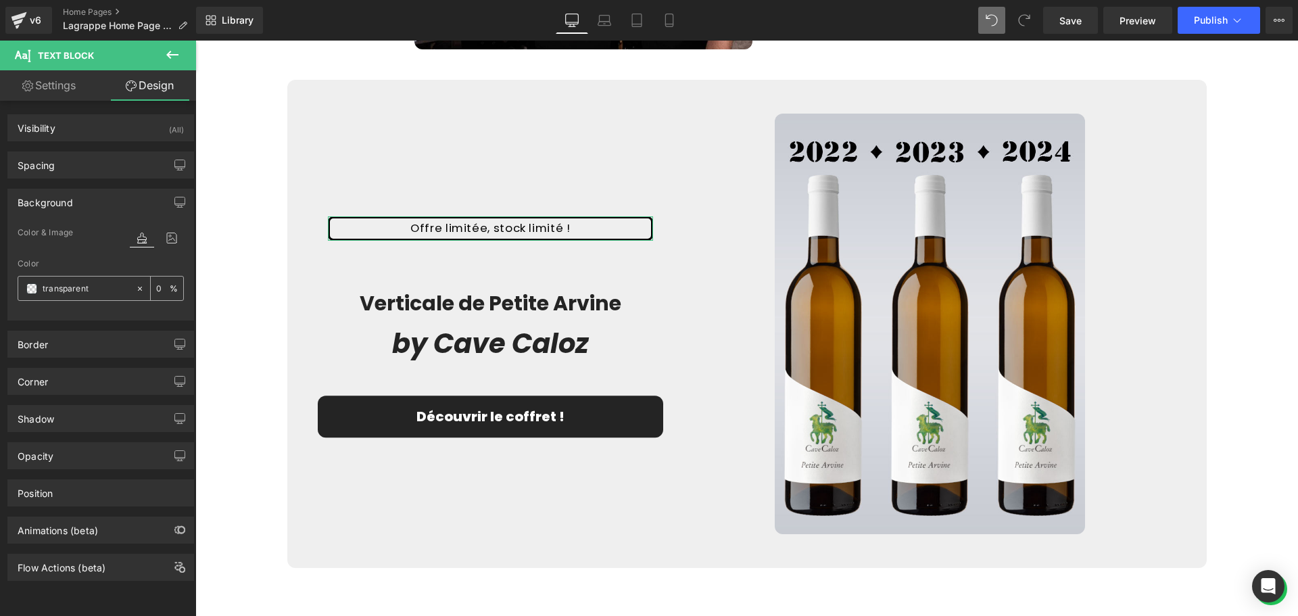
click at [98, 292] on input "transparent" at bounding box center [86, 288] width 87 height 15
click at [135, 286] on icon at bounding box center [139, 288] width 9 height 9
click at [64, 286] on input "none" at bounding box center [86, 288] width 87 height 15
click at [29, 286] on span at bounding box center [31, 288] width 11 height 11
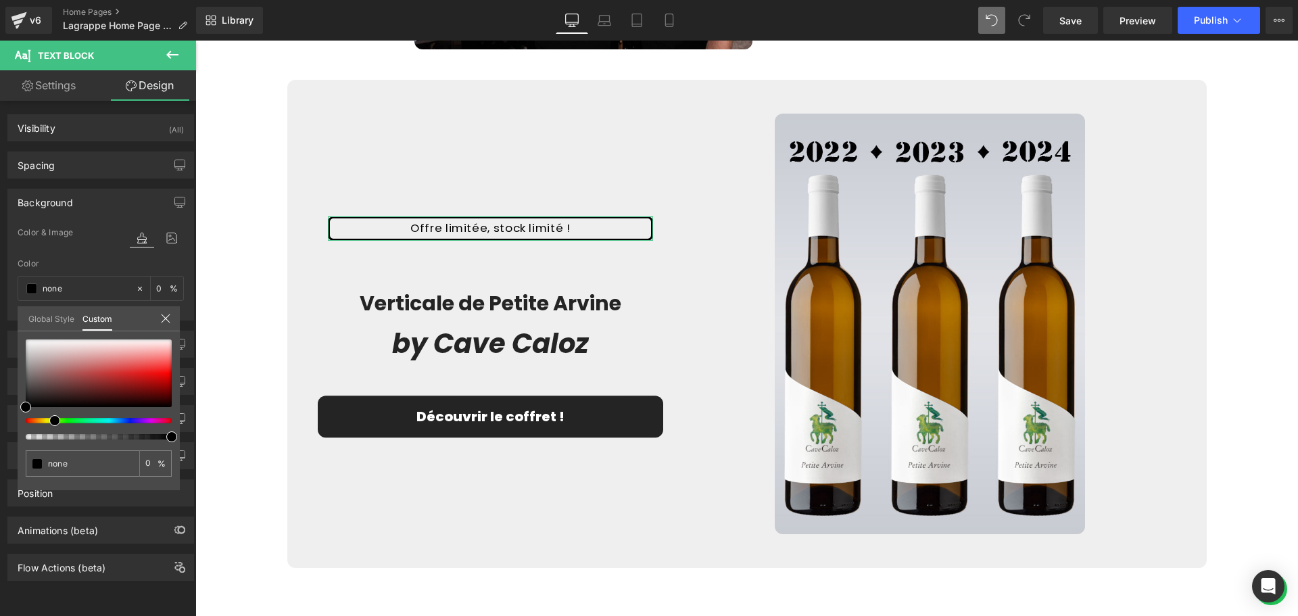
type input "#000000"
type input "100"
type input "#000000"
type input "100"
click at [49, 418] on div at bounding box center [93, 420] width 146 height 5
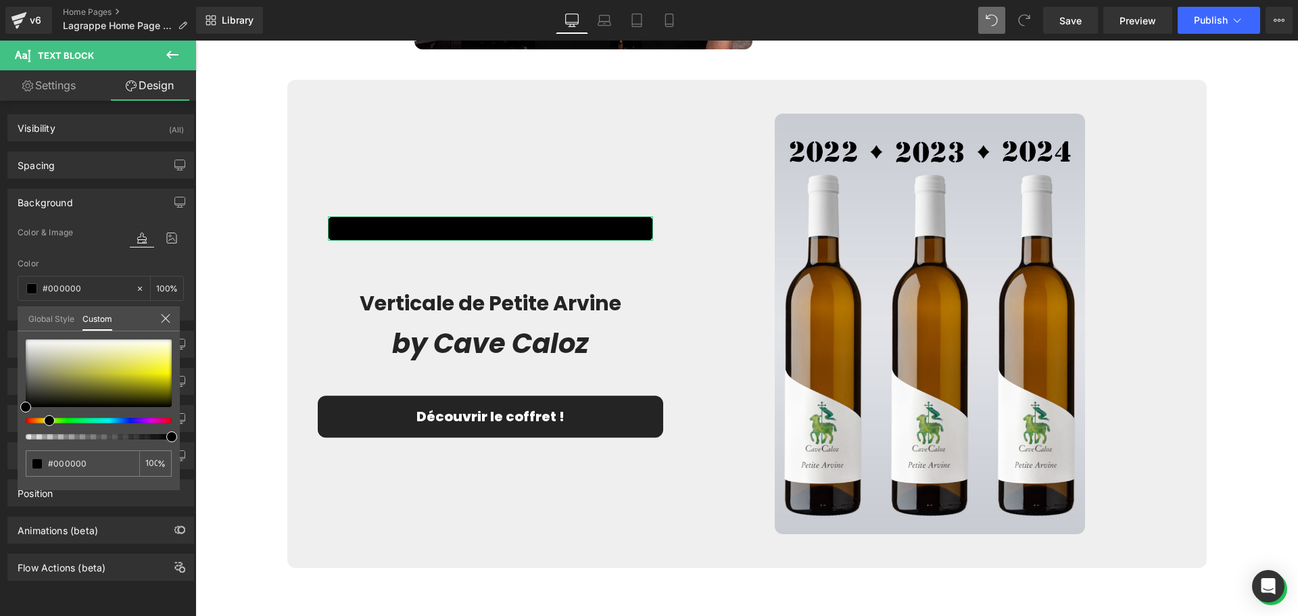
drag, startPoint x: 55, startPoint y: 422, endPoint x: 45, endPoint y: 422, distance: 10.1
click at [45, 422] on span at bounding box center [49, 420] width 11 height 11
type input "#f9f51a"
click at [164, 370] on div at bounding box center [99, 373] width 146 height 68
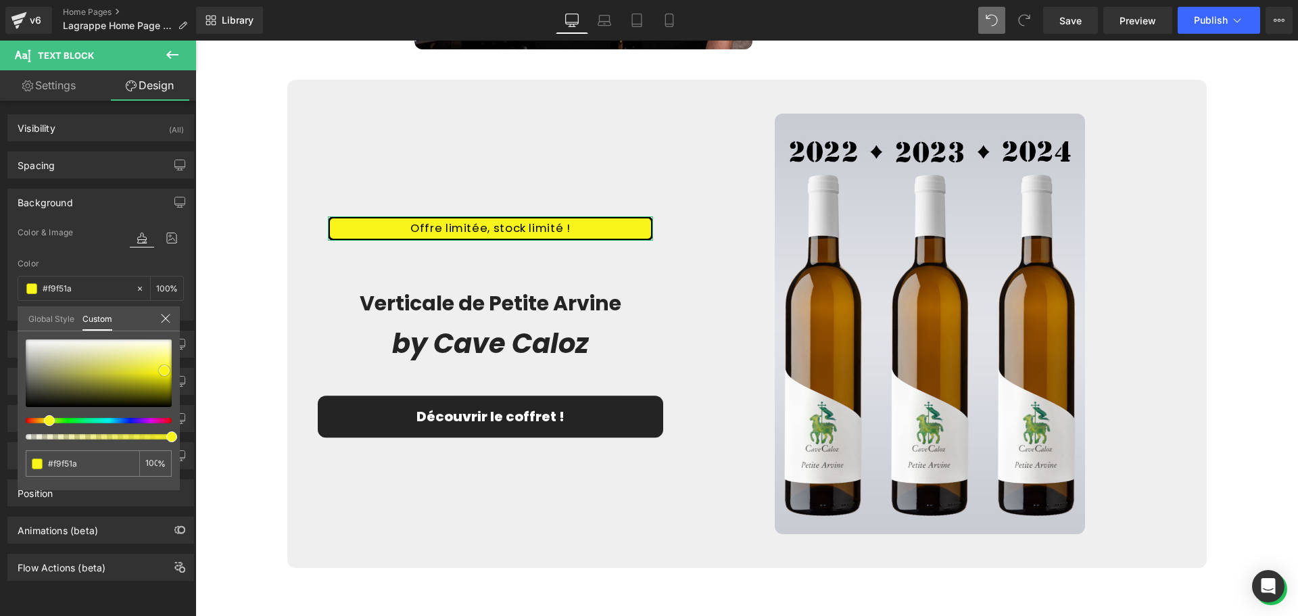
click at [169, 370] on span at bounding box center [164, 370] width 11 height 11
type input "#fbf978"
click at [165, 357] on div at bounding box center [99, 373] width 146 height 68
click at [1235, 310] on body "□ La grappe Ignorer et passer au contenu S'abonner Offrir Shop Entreprises Nos …" at bounding box center [746, 2] width 1102 height 4362
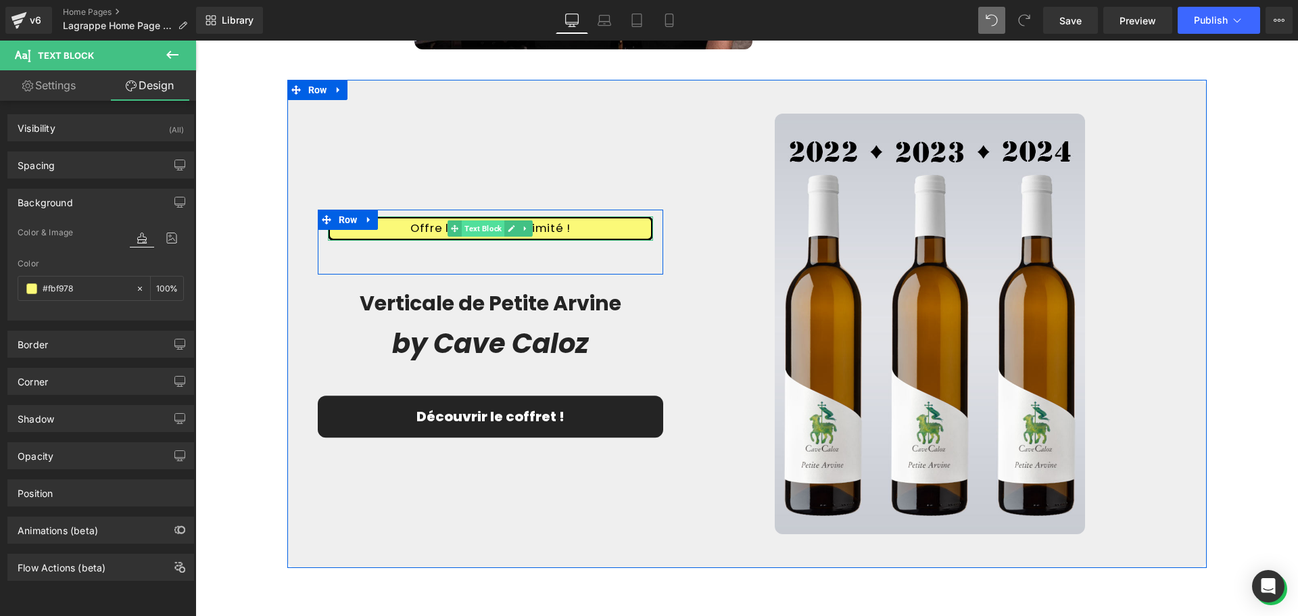
click at [478, 232] on span "Text Block" at bounding box center [483, 228] width 43 height 16
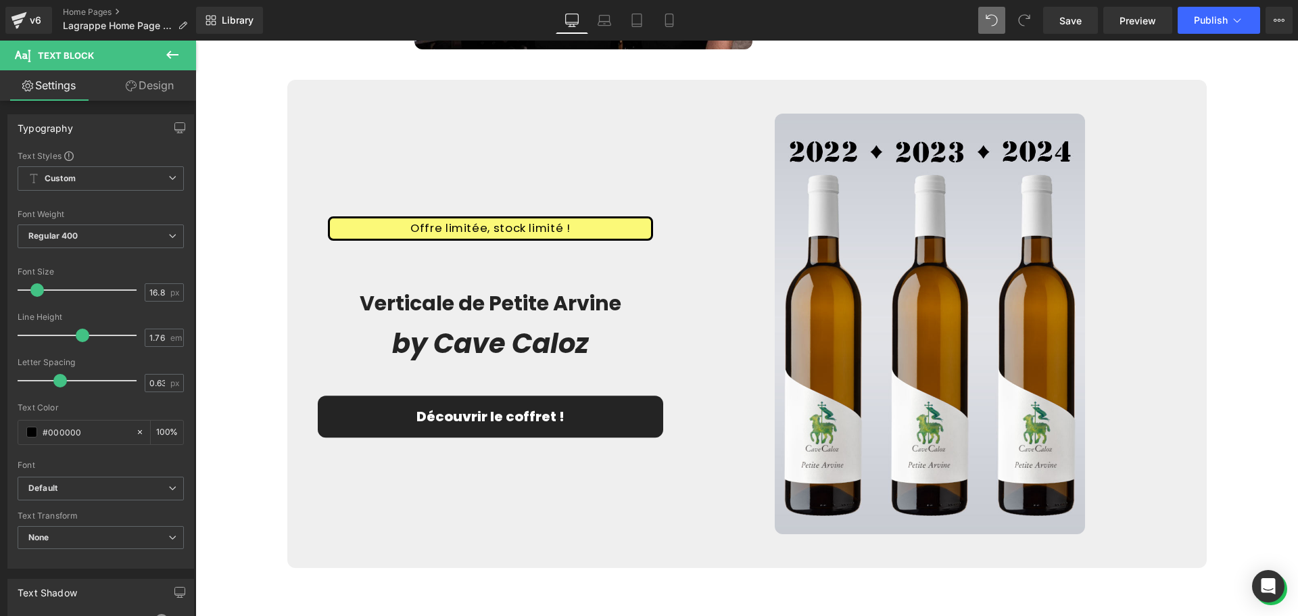
click at [176, 52] on icon at bounding box center [172, 55] width 16 height 16
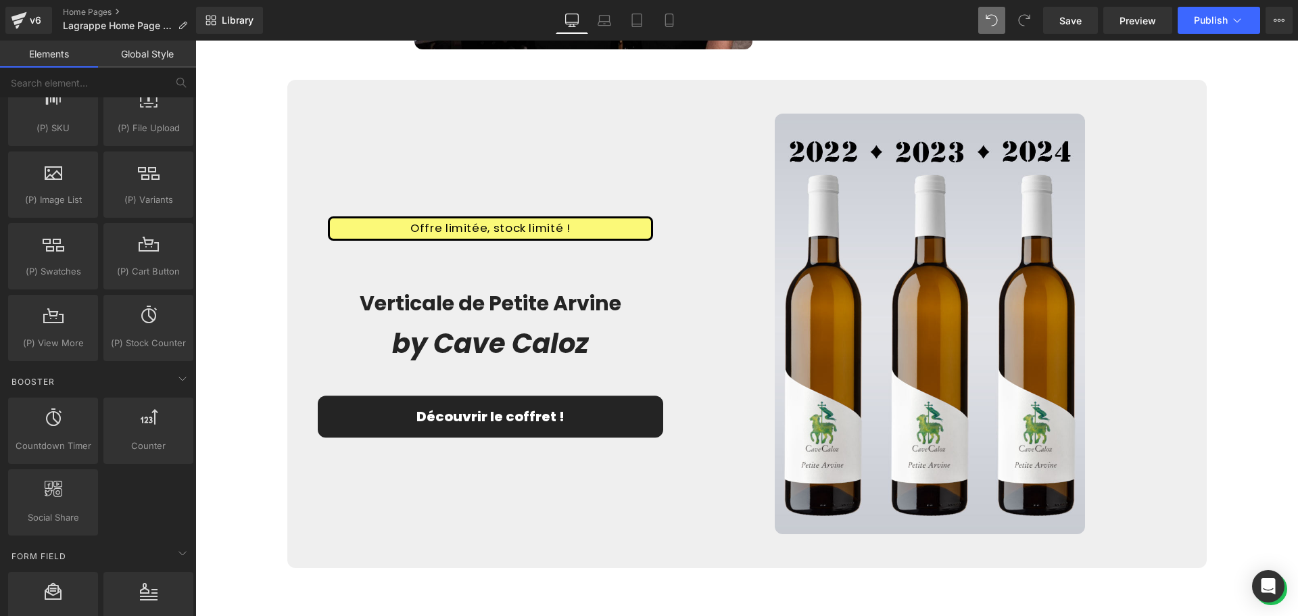
scroll to position [1622, 0]
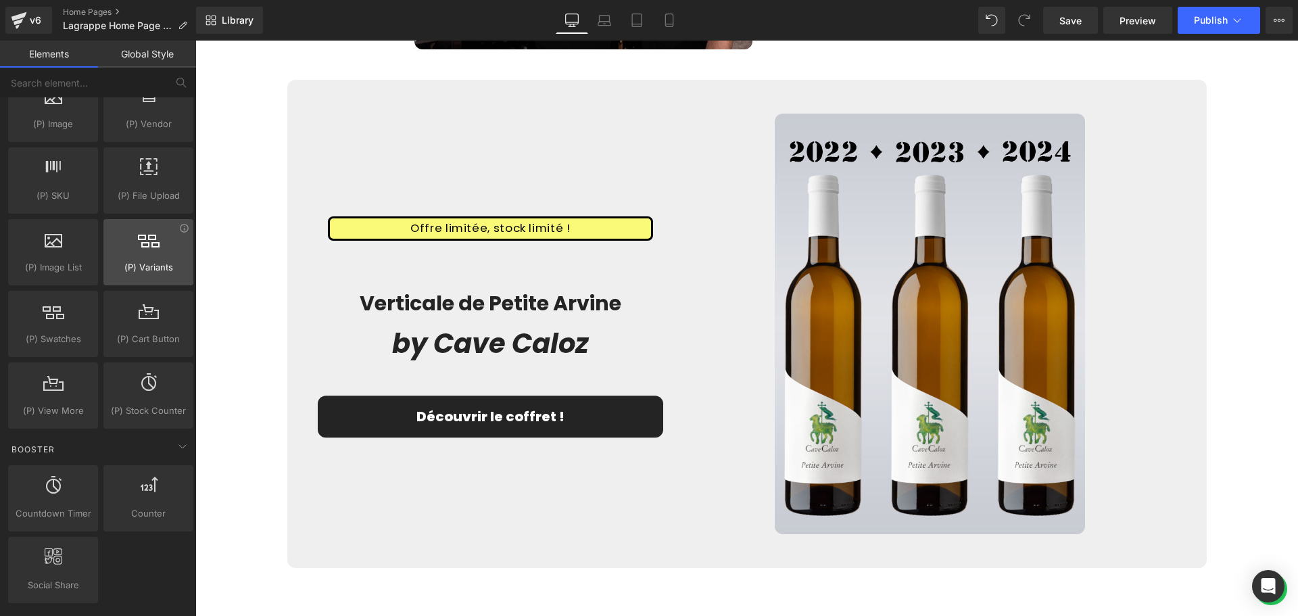
scroll to position [1487, 0]
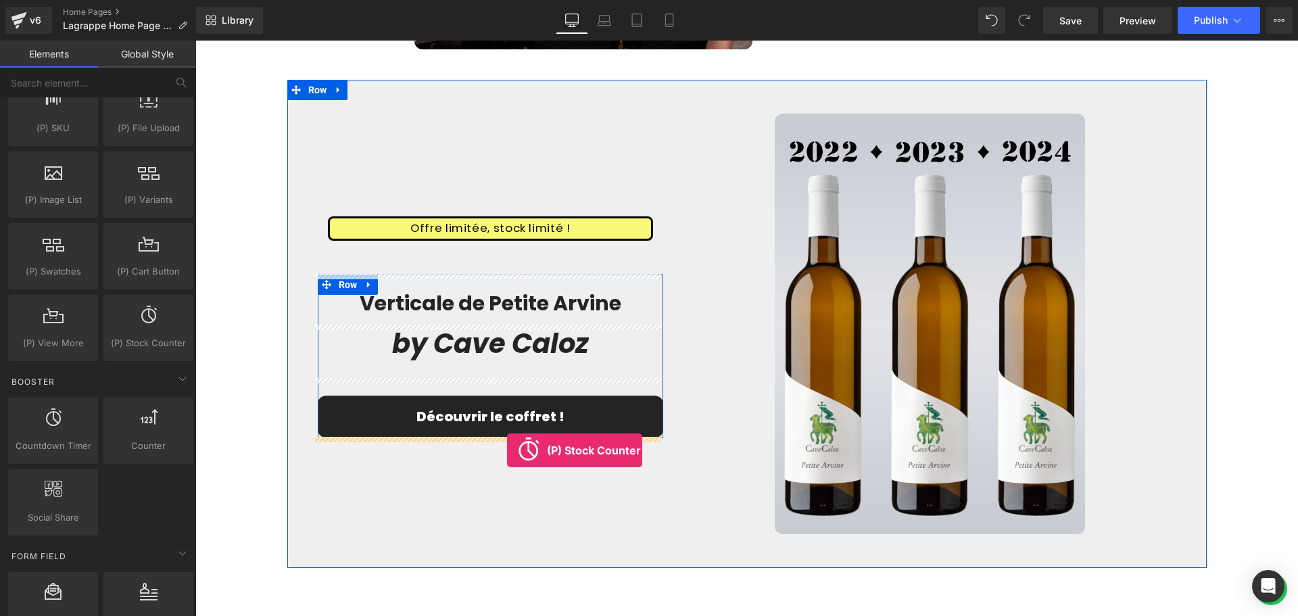
drag, startPoint x: 349, startPoint y: 363, endPoint x: 507, endPoint y: 450, distance: 180.0
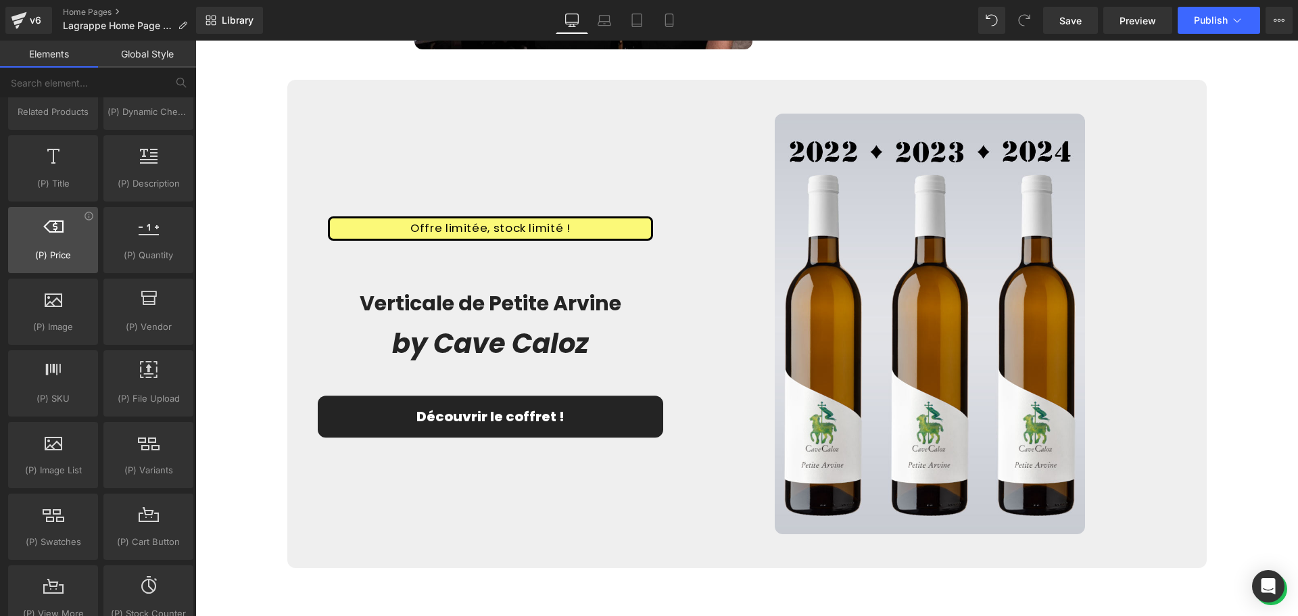
scroll to position [1081, 0]
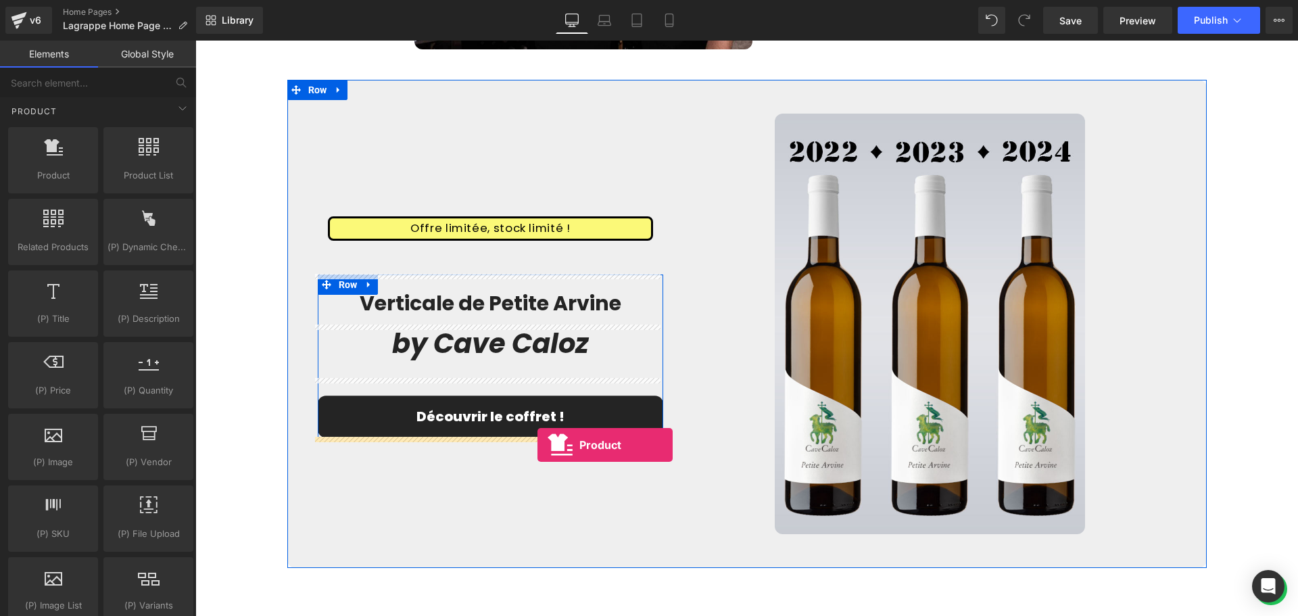
drag, startPoint x: 341, startPoint y: 249, endPoint x: 537, endPoint y: 445, distance: 276.7
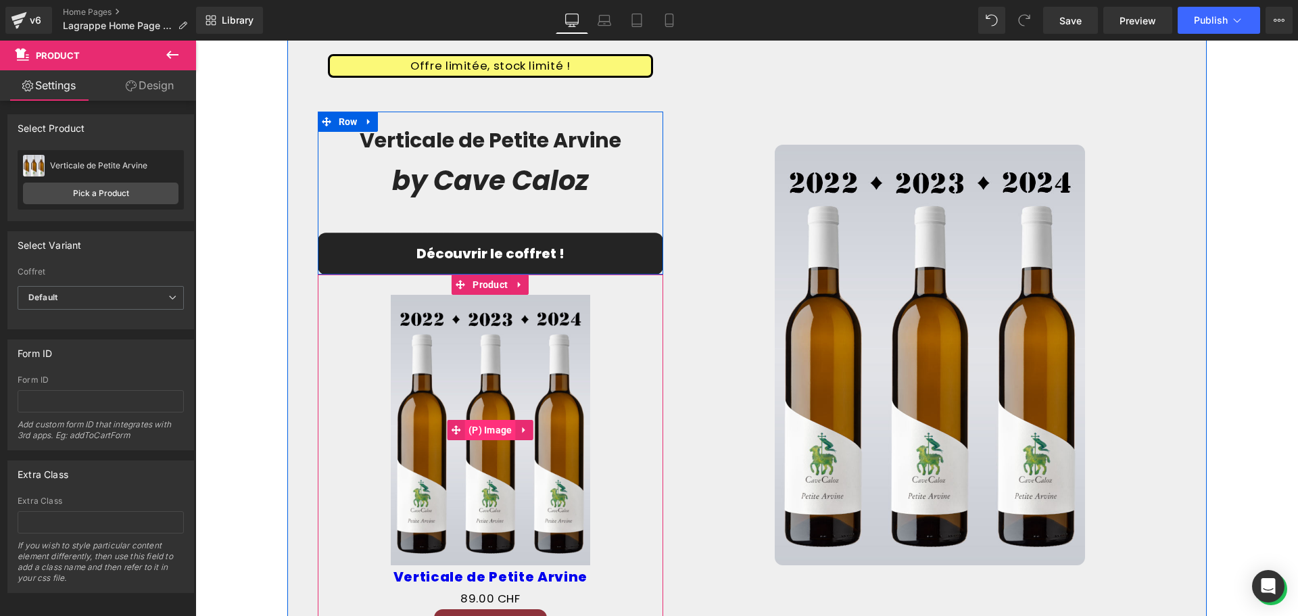
scroll to position [2354, 0]
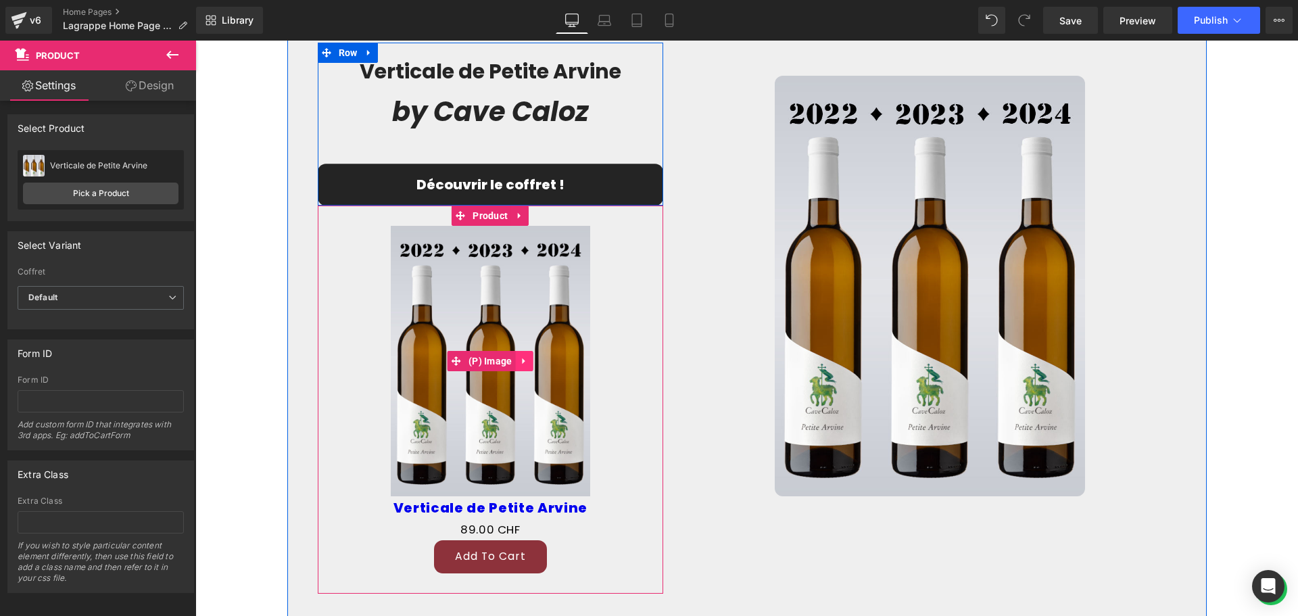
click at [520, 356] on icon at bounding box center [524, 361] width 9 height 10
click at [528, 359] on icon at bounding box center [532, 360] width 9 height 9
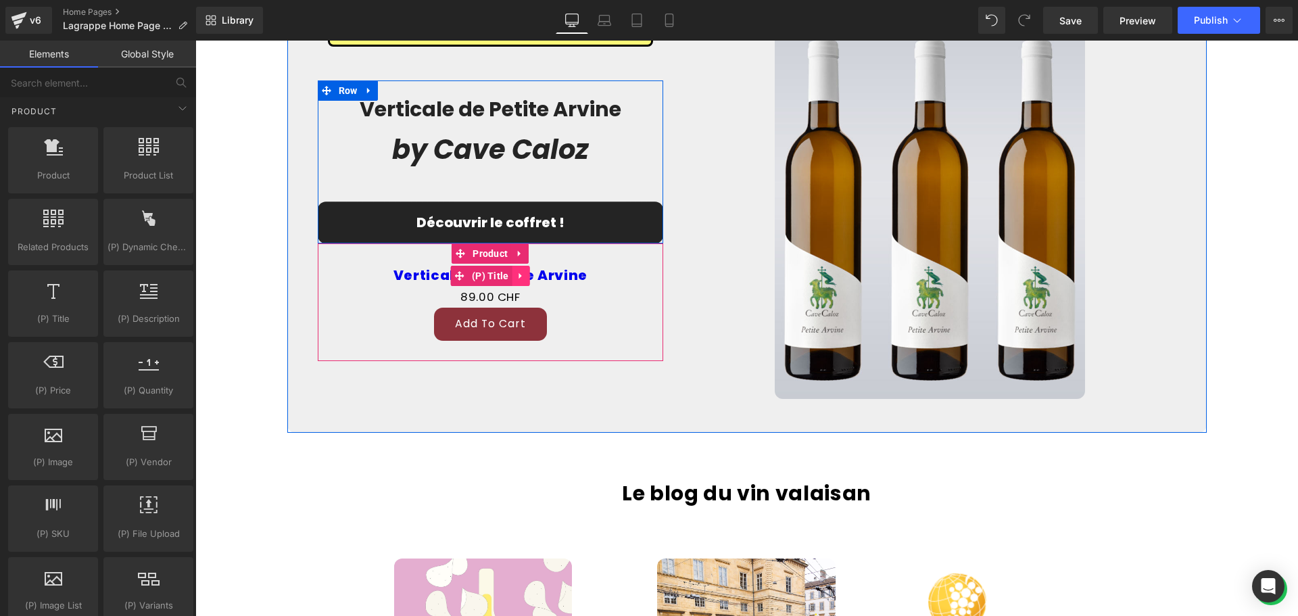
click at [516, 272] on icon at bounding box center [520, 275] width 9 height 10
click at [525, 273] on icon at bounding box center [529, 275] width 9 height 9
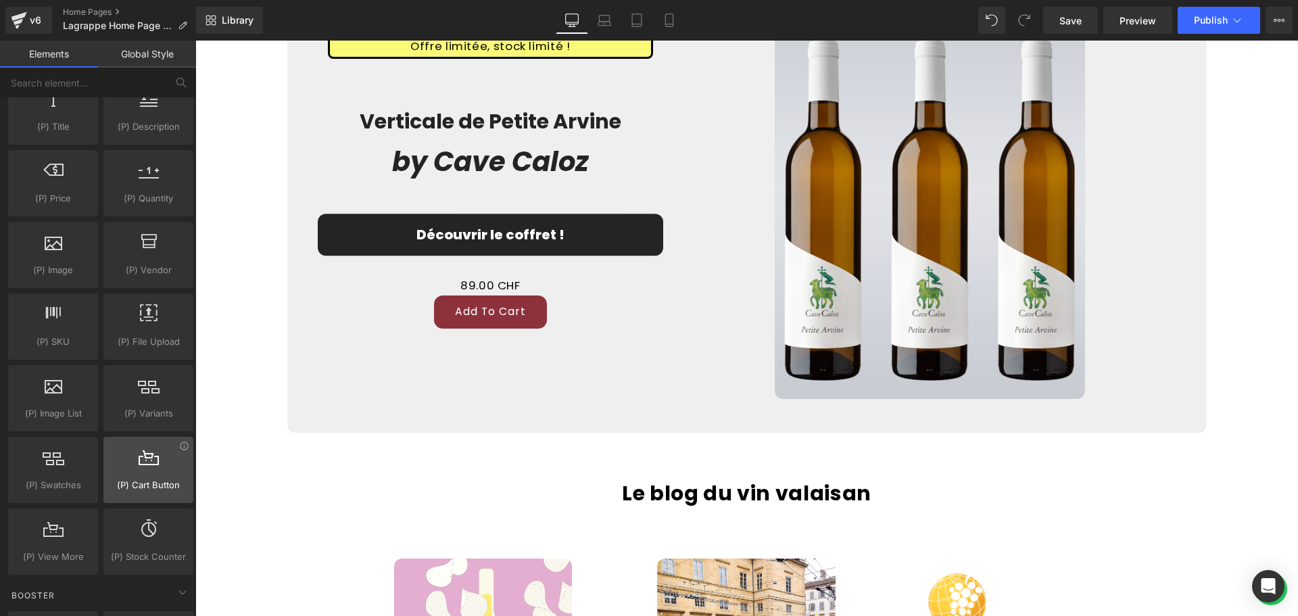
scroll to position [1352, 0]
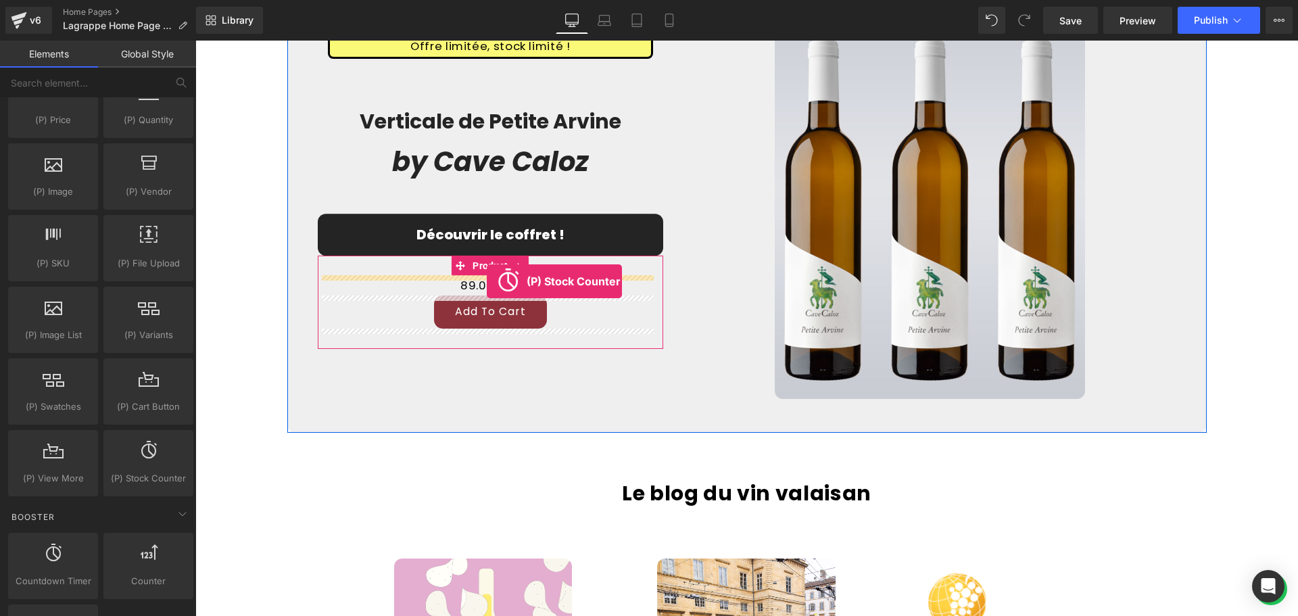
drag, startPoint x: 351, startPoint y: 498, endPoint x: 487, endPoint y: 281, distance: 255.6
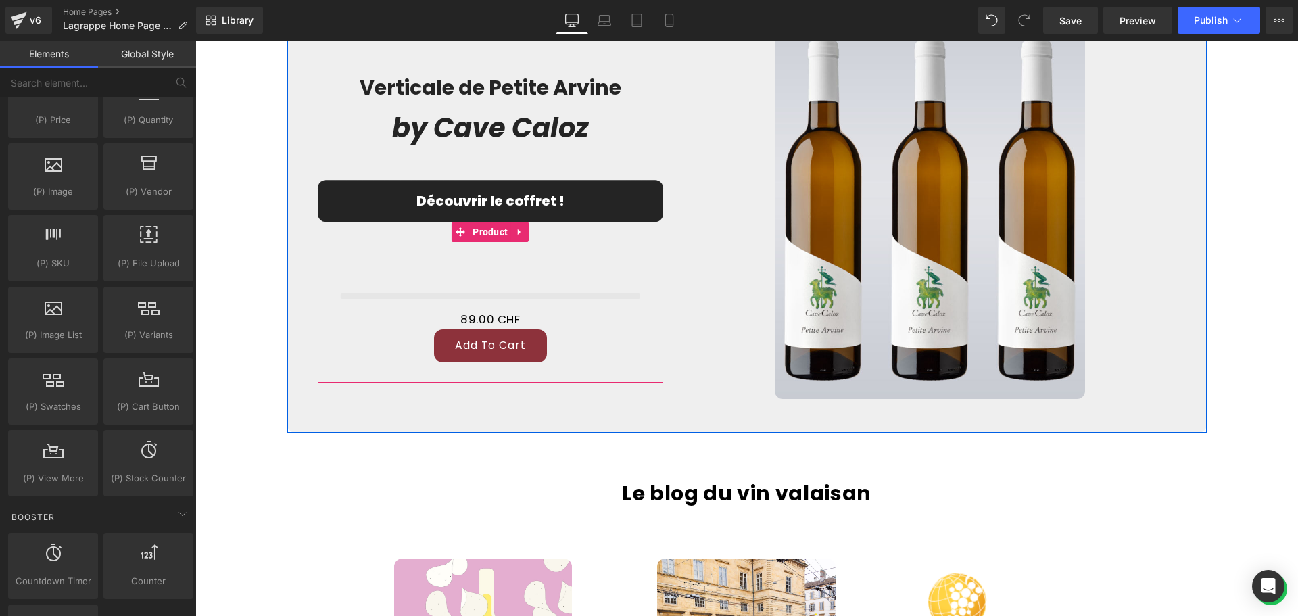
scroll to position [2321, 0]
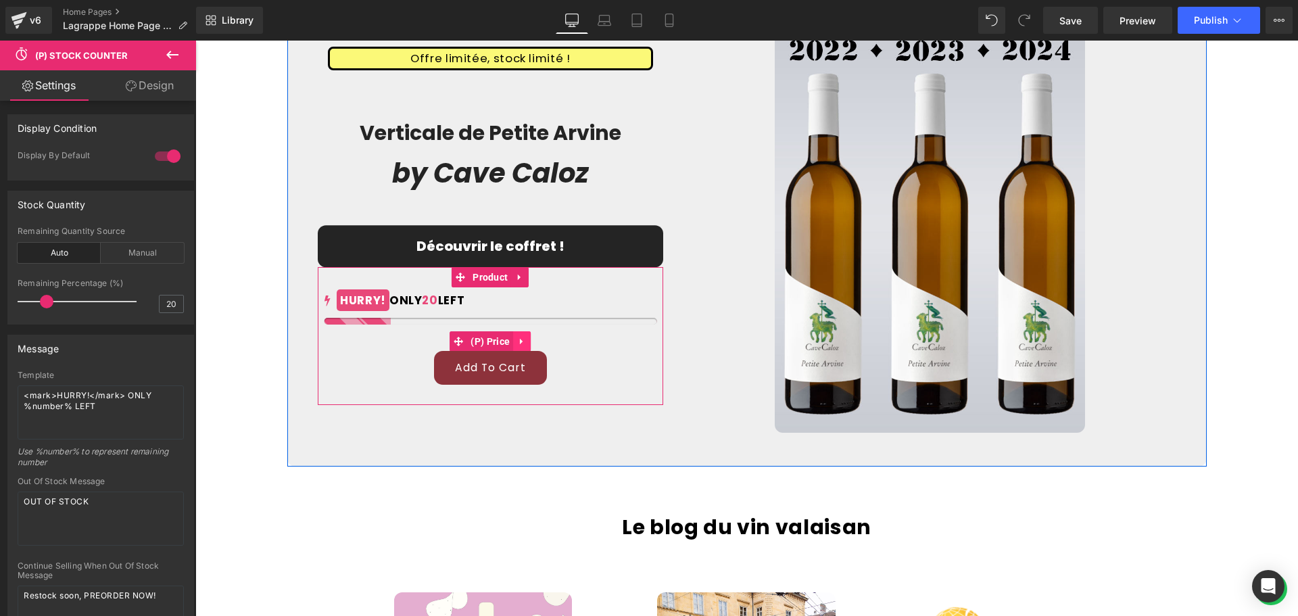
click at [520, 341] on icon at bounding box center [521, 341] width 3 height 6
click at [526, 342] on icon at bounding box center [530, 341] width 9 height 9
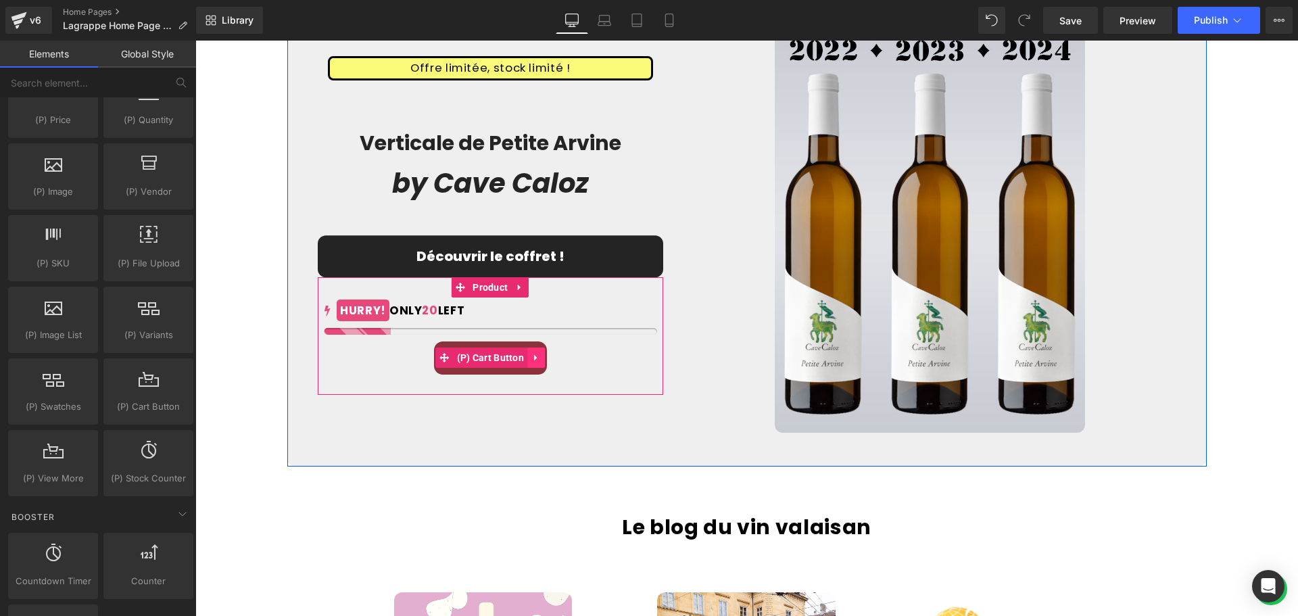
click at [533, 358] on icon at bounding box center [535, 358] width 9 height 10
click at [540, 357] on icon at bounding box center [544, 357] width 9 height 9
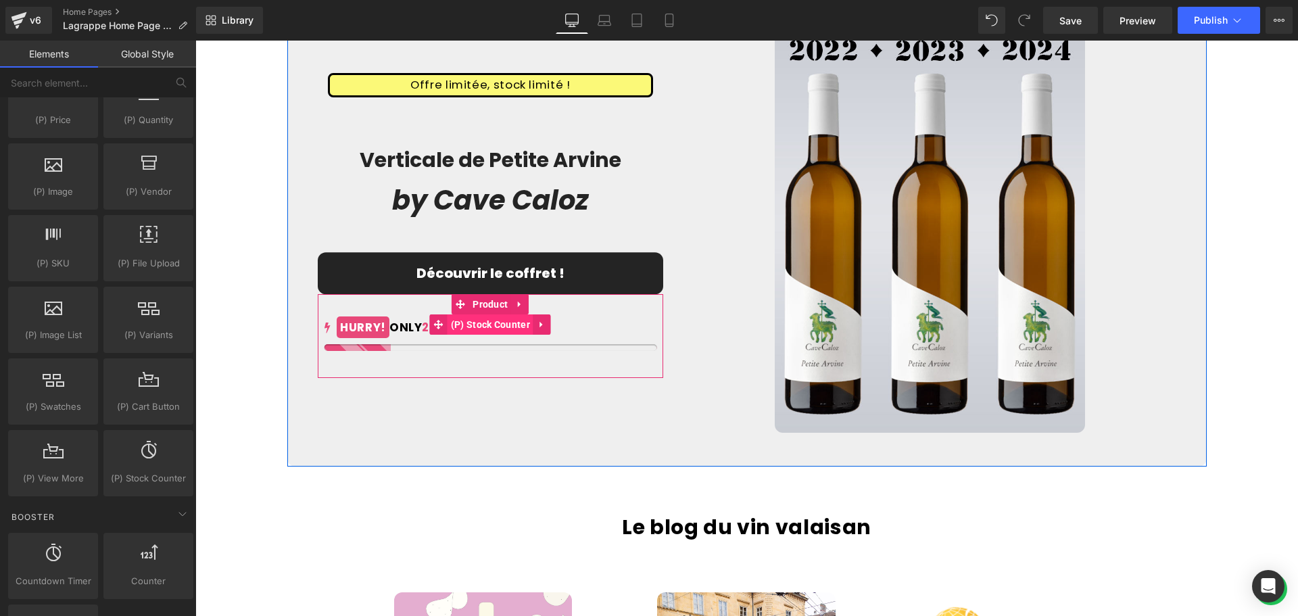
click at [479, 322] on span "(P) Stock Counter" at bounding box center [490, 324] width 86 height 20
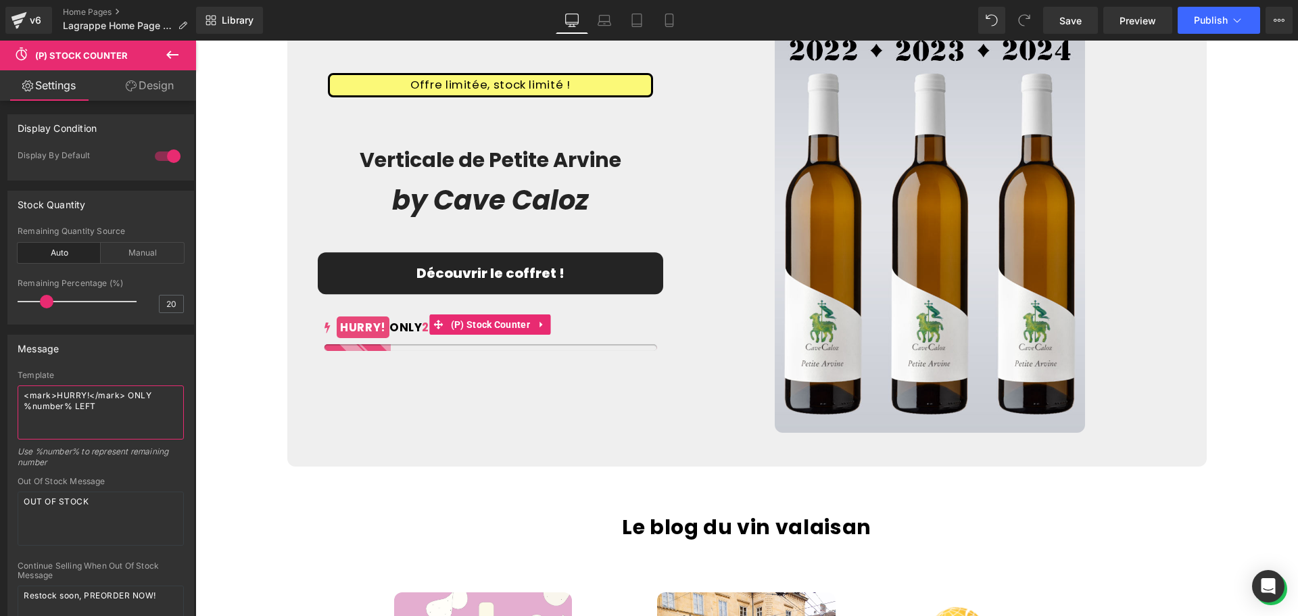
drag, startPoint x: 83, startPoint y: 395, endPoint x: 58, endPoint y: 395, distance: 25.0
click at [58, 395] on textarea "<mark>HURRY!</mark> ONLY %number% LEFT" at bounding box center [101, 412] width 166 height 54
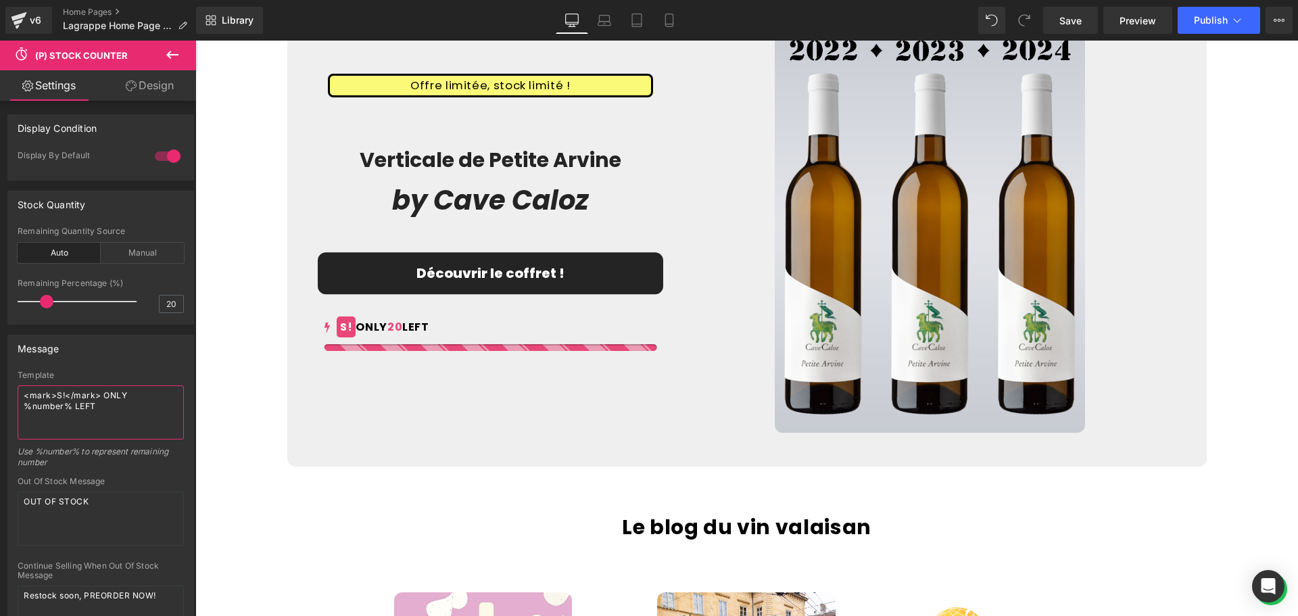
scroll to position [2321, 0]
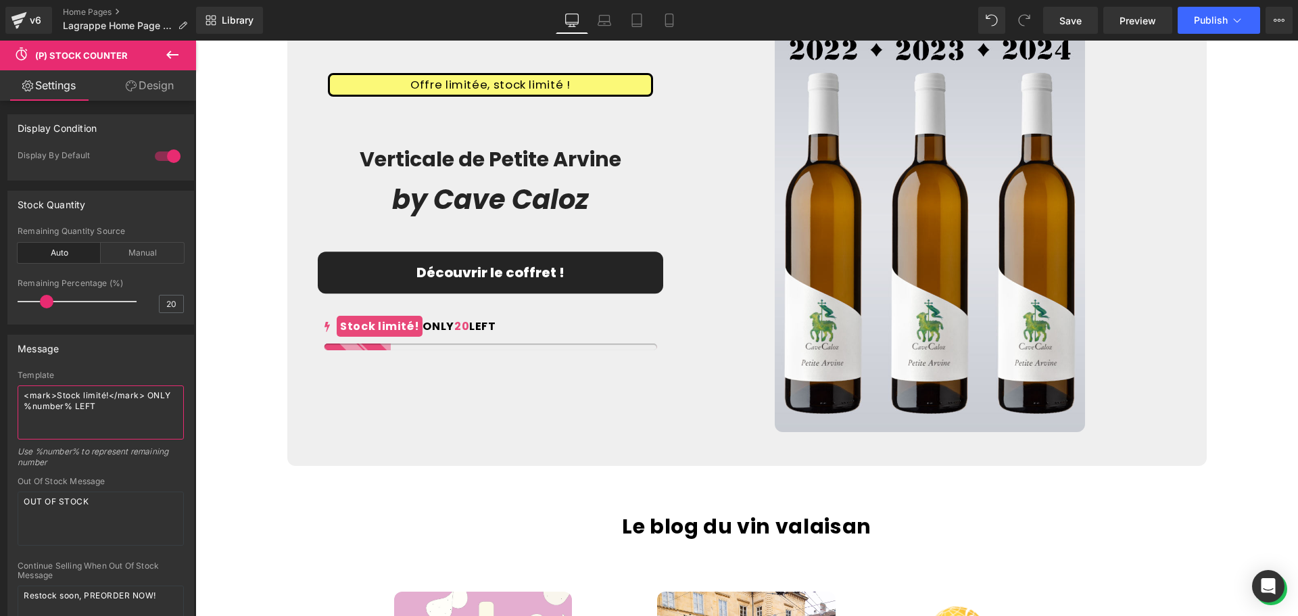
click at [55, 397] on textarea "<mark>Stock limité!</mark> ONLY %number% LEFT" at bounding box center [101, 412] width 166 height 54
type textarea "<mark>Offre limitée, Stock limité!</mark> ONLY %number% LEFT"
click at [140, 87] on link "Design" at bounding box center [150, 85] width 98 height 30
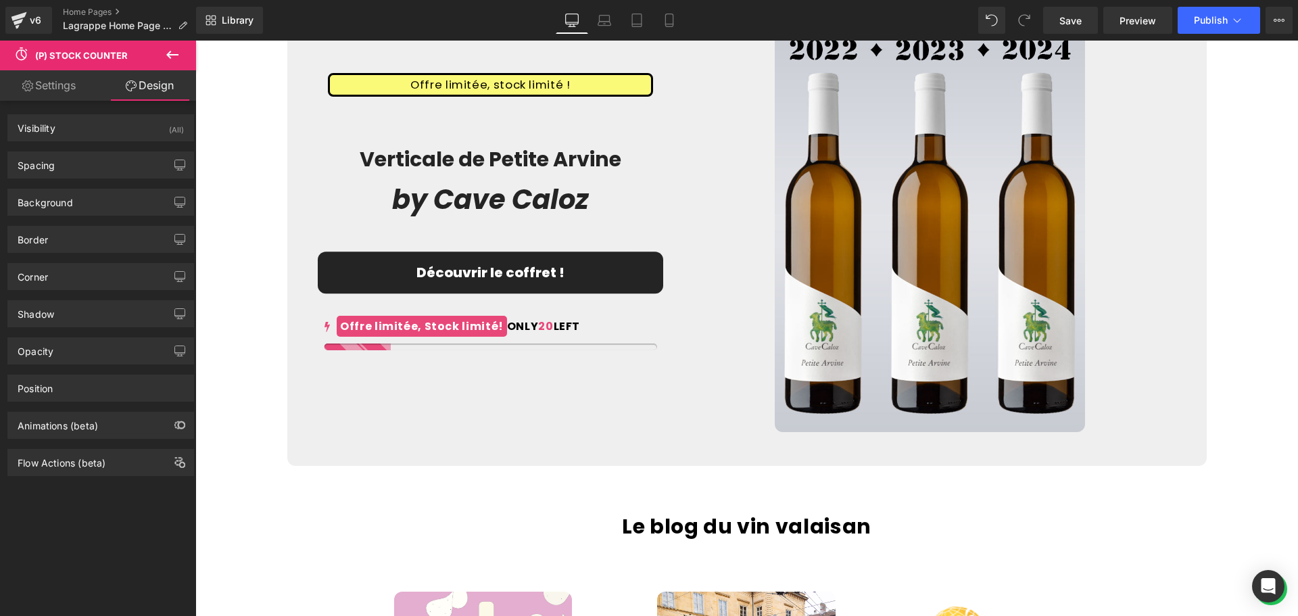
click at [64, 97] on link "Settings" at bounding box center [49, 85] width 98 height 30
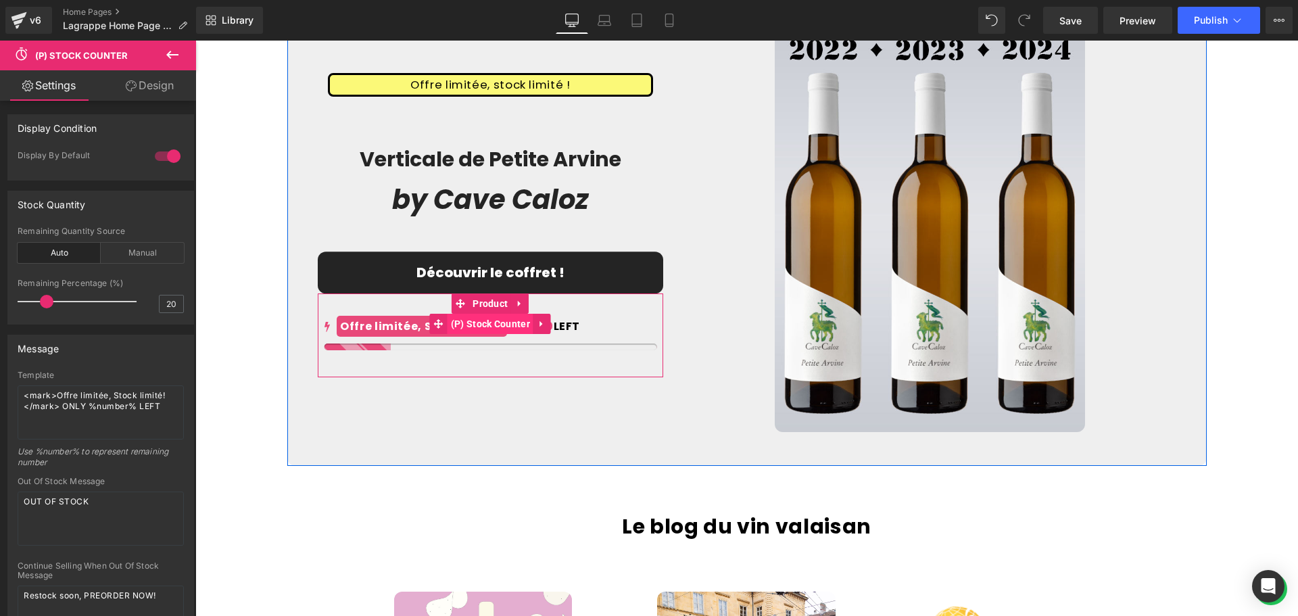
click at [474, 324] on span "(P) Stock Counter" at bounding box center [490, 324] width 86 height 20
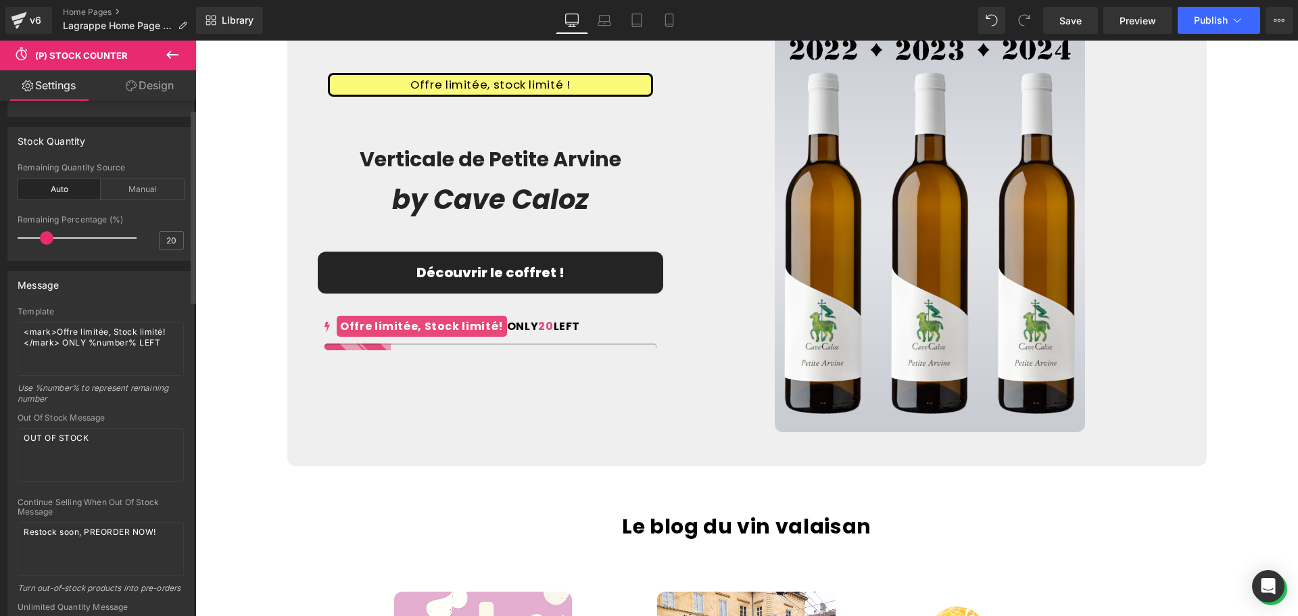
scroll to position [0, 0]
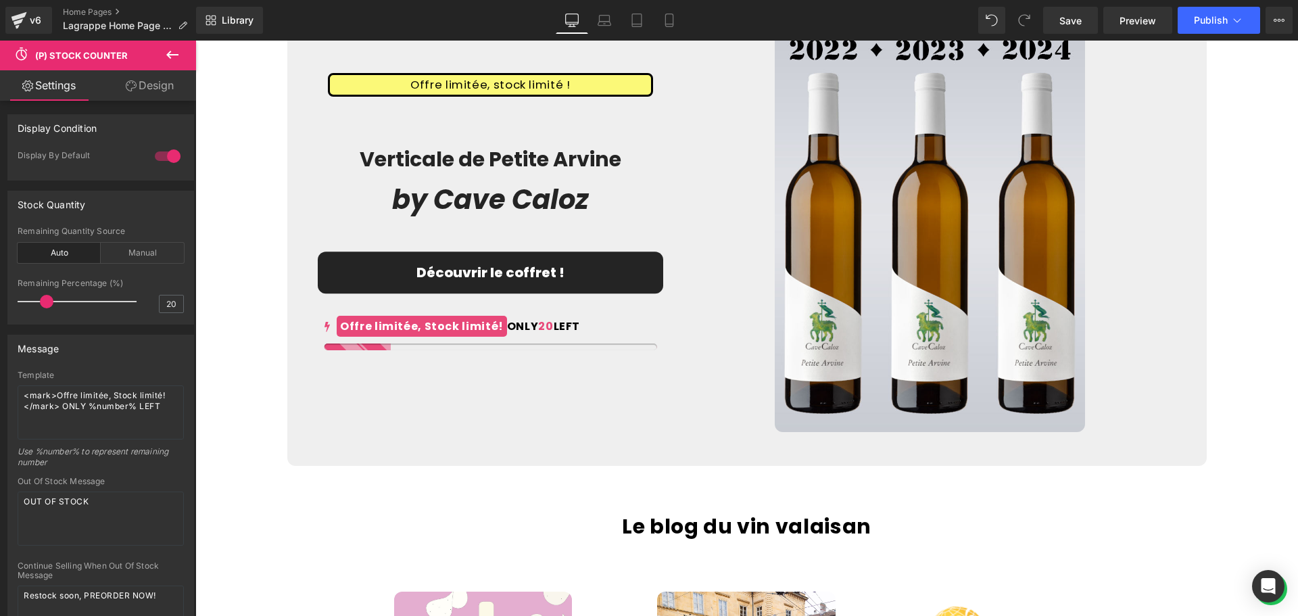
click at [151, 91] on link "Design" at bounding box center [150, 85] width 98 height 30
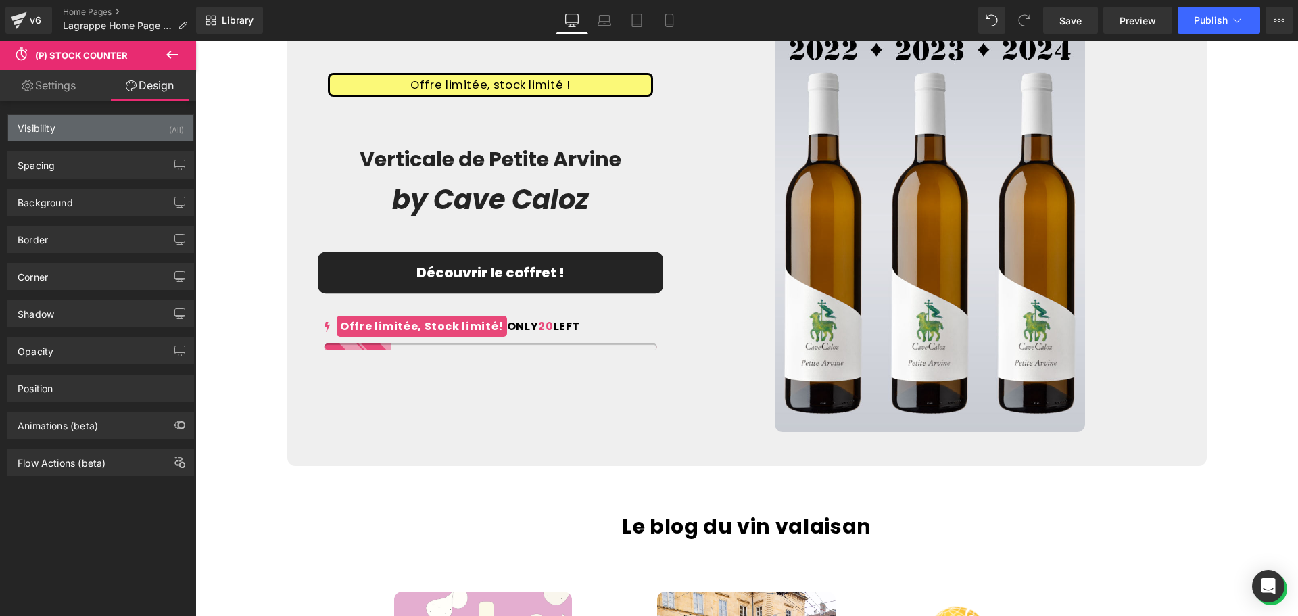
click at [82, 129] on div "Visibility (All)" at bounding box center [100, 128] width 185 height 26
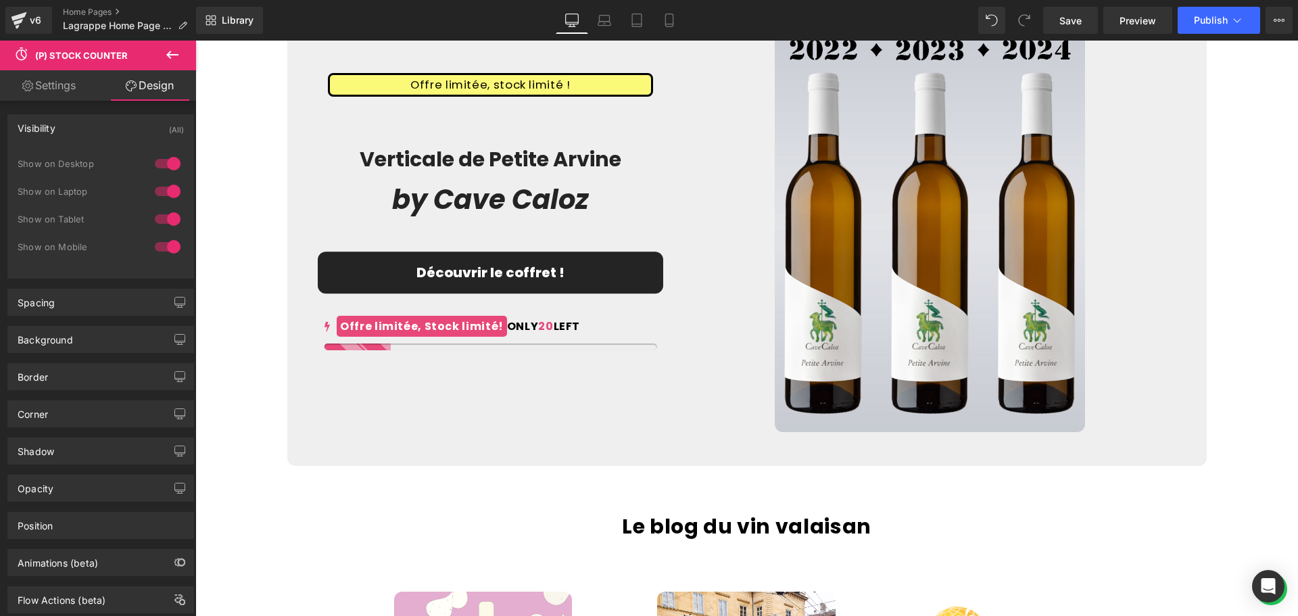
click at [82, 129] on div "Visibility (All)" at bounding box center [100, 128] width 185 height 26
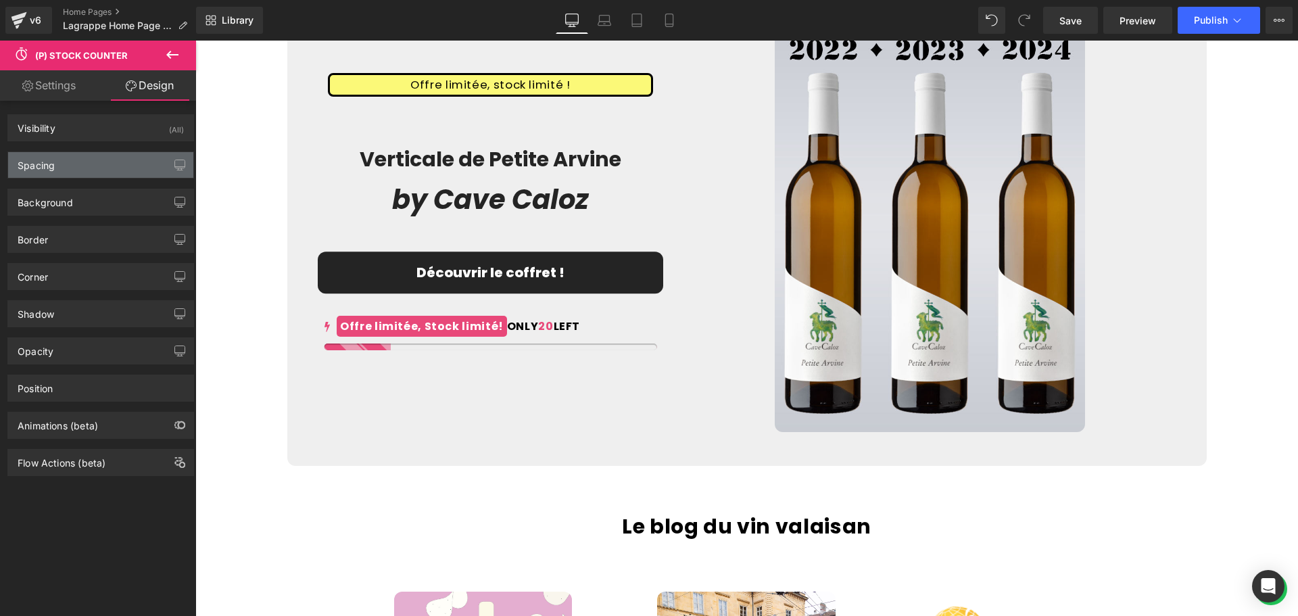
click at [75, 174] on div "Spacing" at bounding box center [100, 165] width 185 height 26
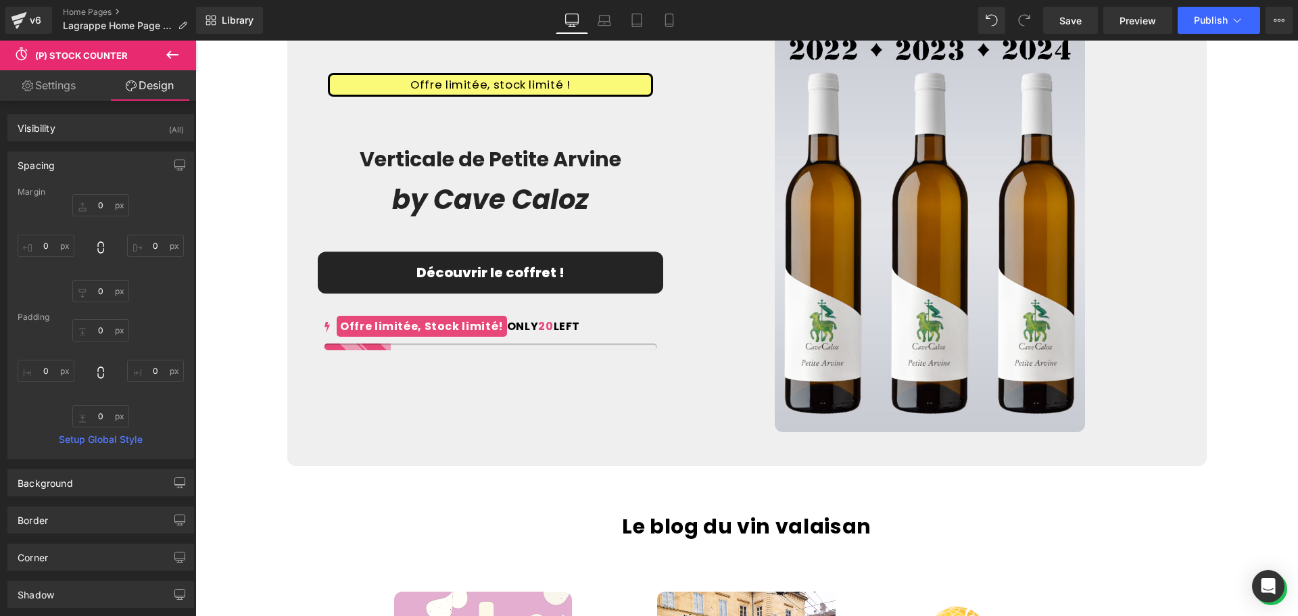
click at [75, 174] on div "Spacing" at bounding box center [100, 165] width 185 height 26
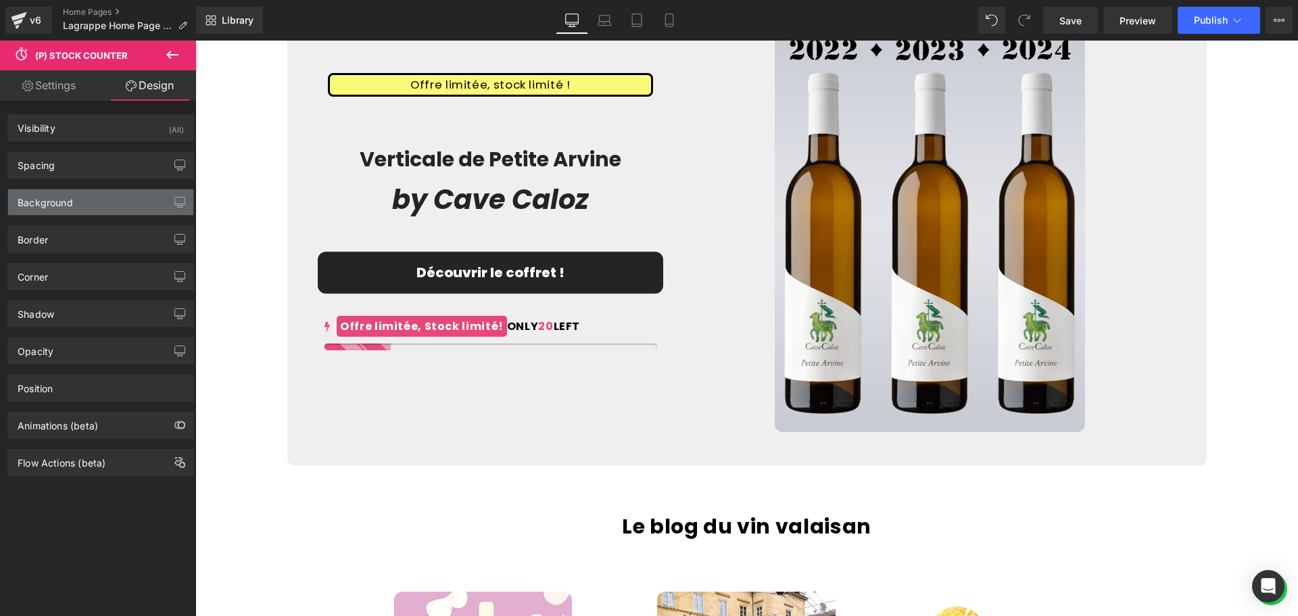
click at [67, 201] on div "Background" at bounding box center [45, 198] width 55 height 19
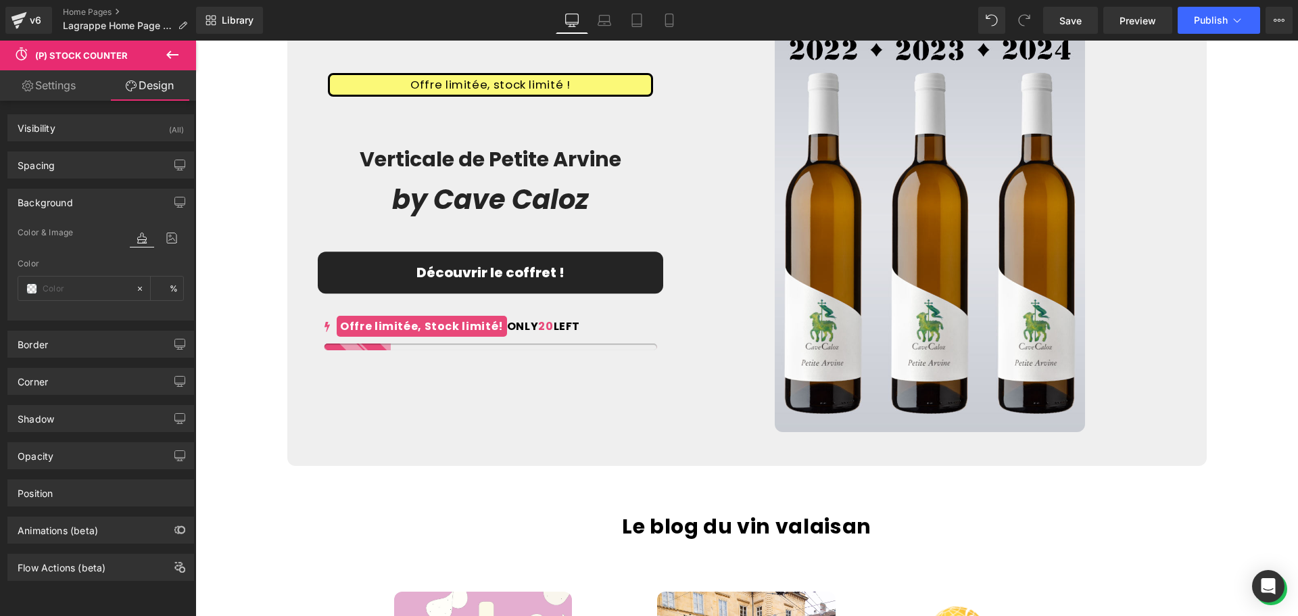
click at [62, 82] on link "Settings" at bounding box center [49, 85] width 98 height 30
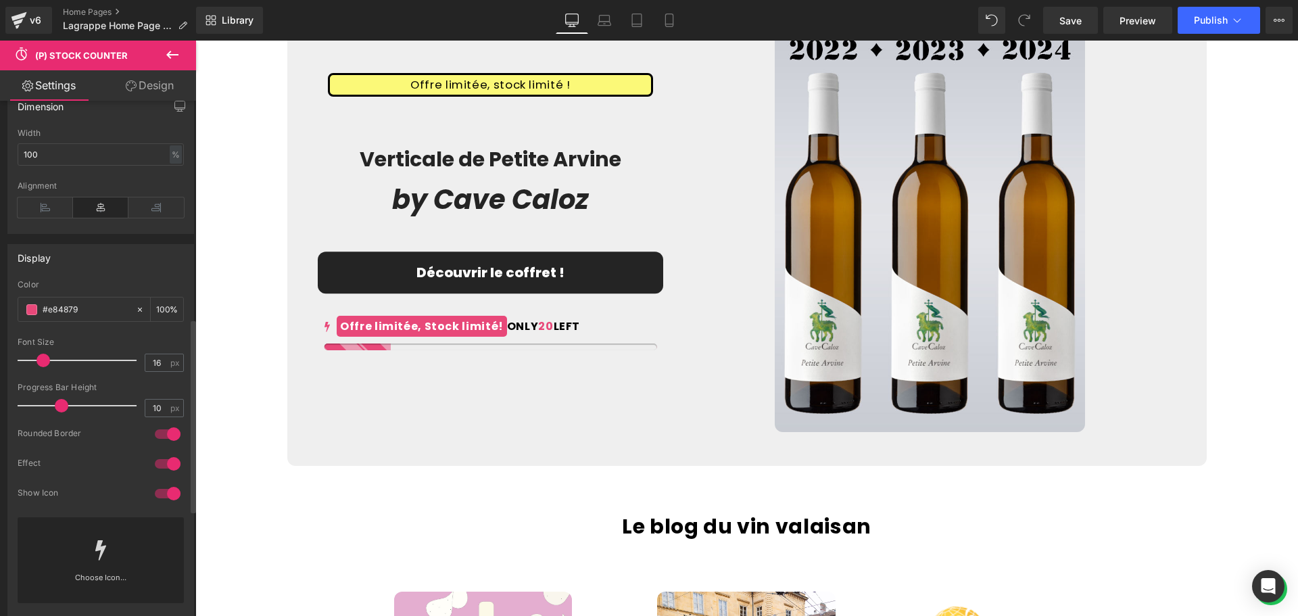
scroll to position [676, 0]
click at [82, 310] on input "#e84879" at bounding box center [86, 302] width 87 height 15
drag, startPoint x: 90, startPoint y: 312, endPoint x: 48, endPoint y: 312, distance: 41.9
click at [48, 310] on input "#e84879" at bounding box center [86, 302] width 87 height 15
click at [87, 310] on input "#e84879" at bounding box center [86, 302] width 87 height 15
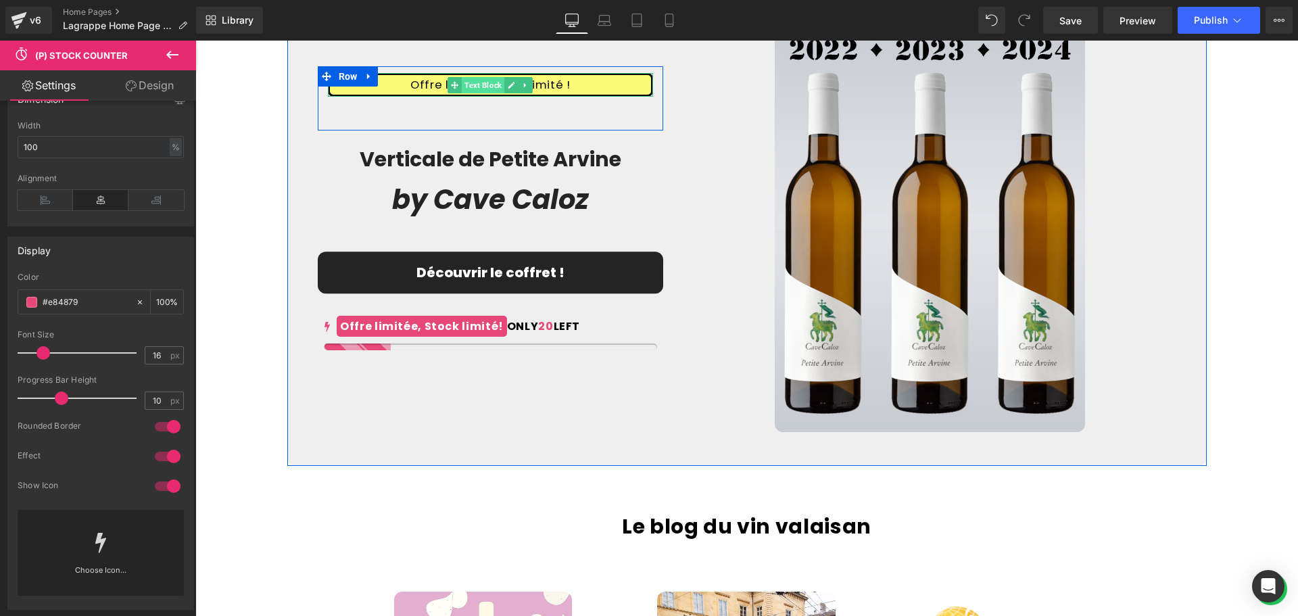
click at [473, 81] on span "Text Block" at bounding box center [483, 85] width 43 height 16
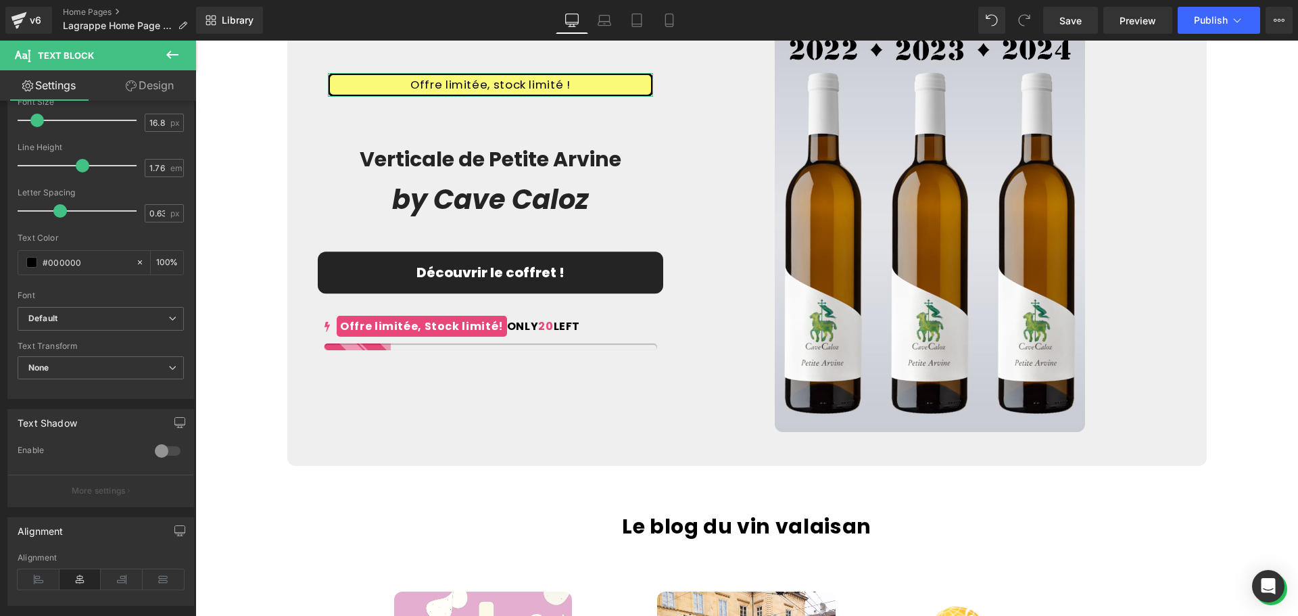
scroll to position [137, 0]
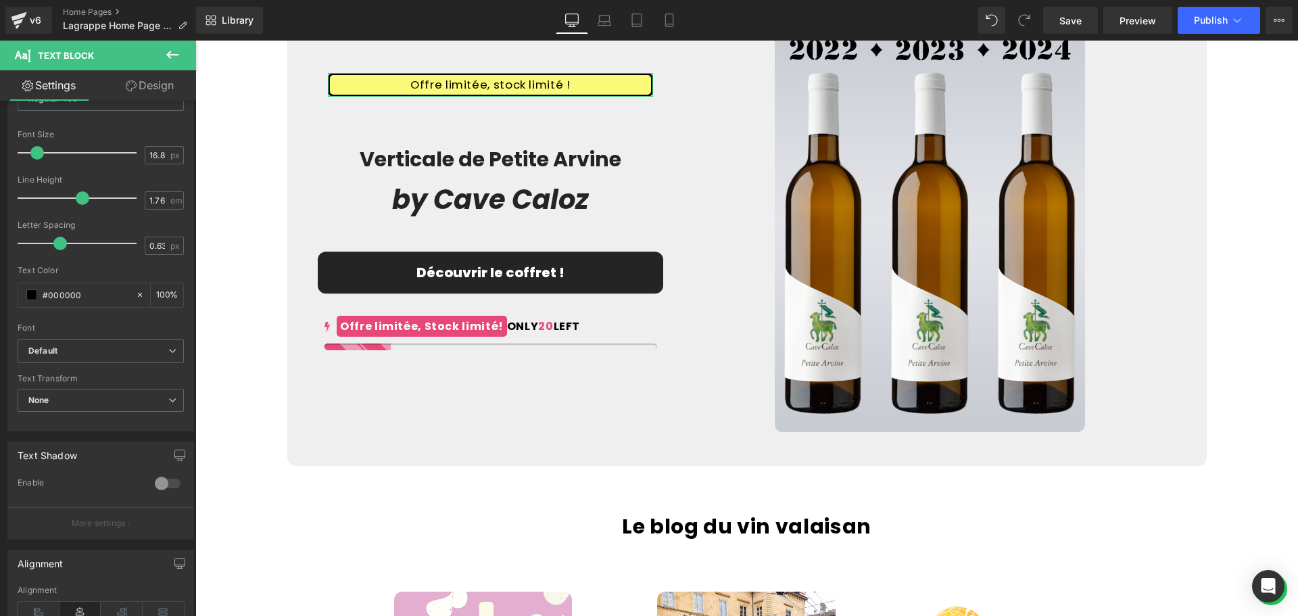
click at [160, 78] on link "Design" at bounding box center [150, 85] width 98 height 30
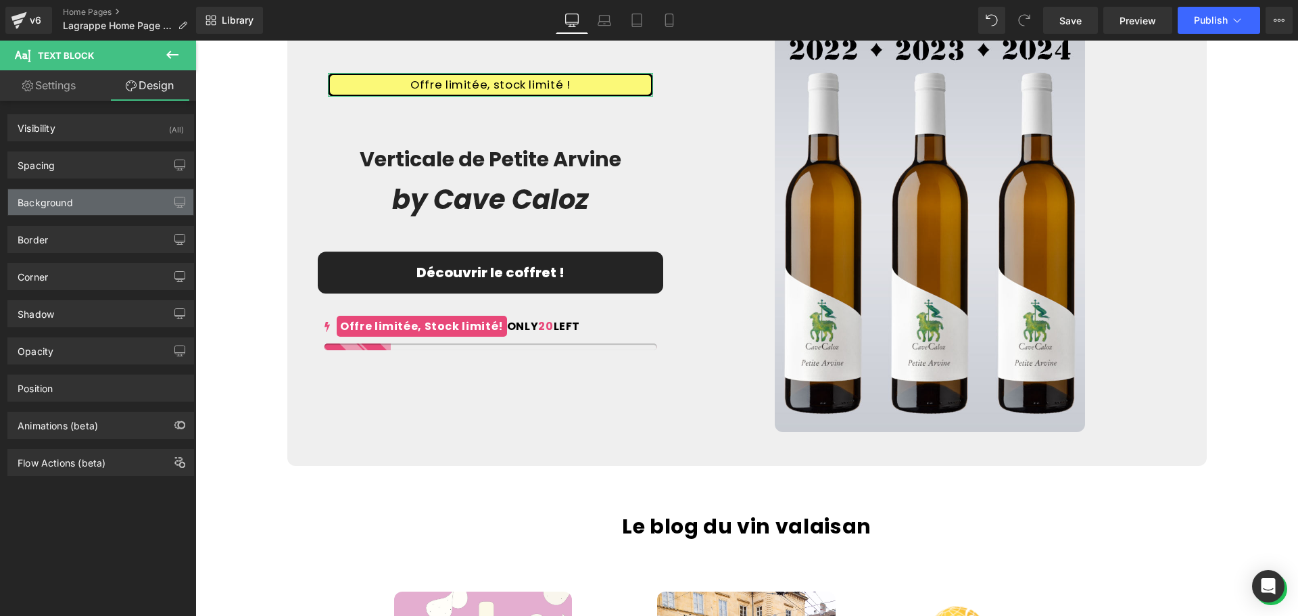
click at [99, 197] on div "Background" at bounding box center [100, 202] width 185 height 26
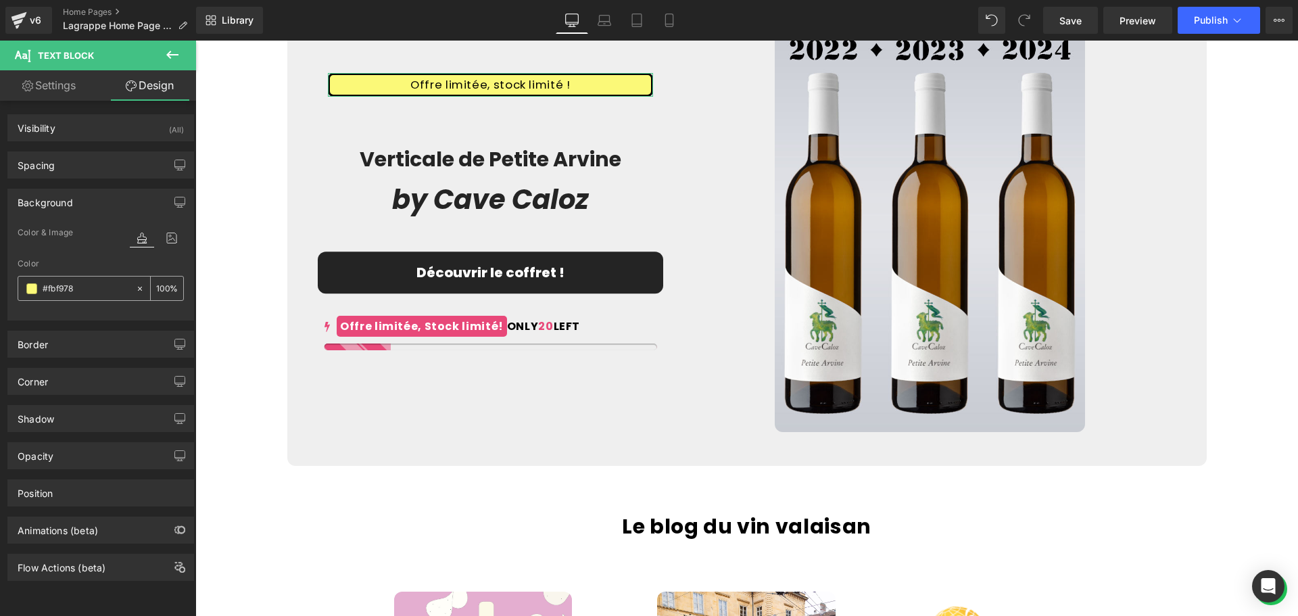
click at [82, 289] on input "#fbf978" at bounding box center [86, 288] width 87 height 15
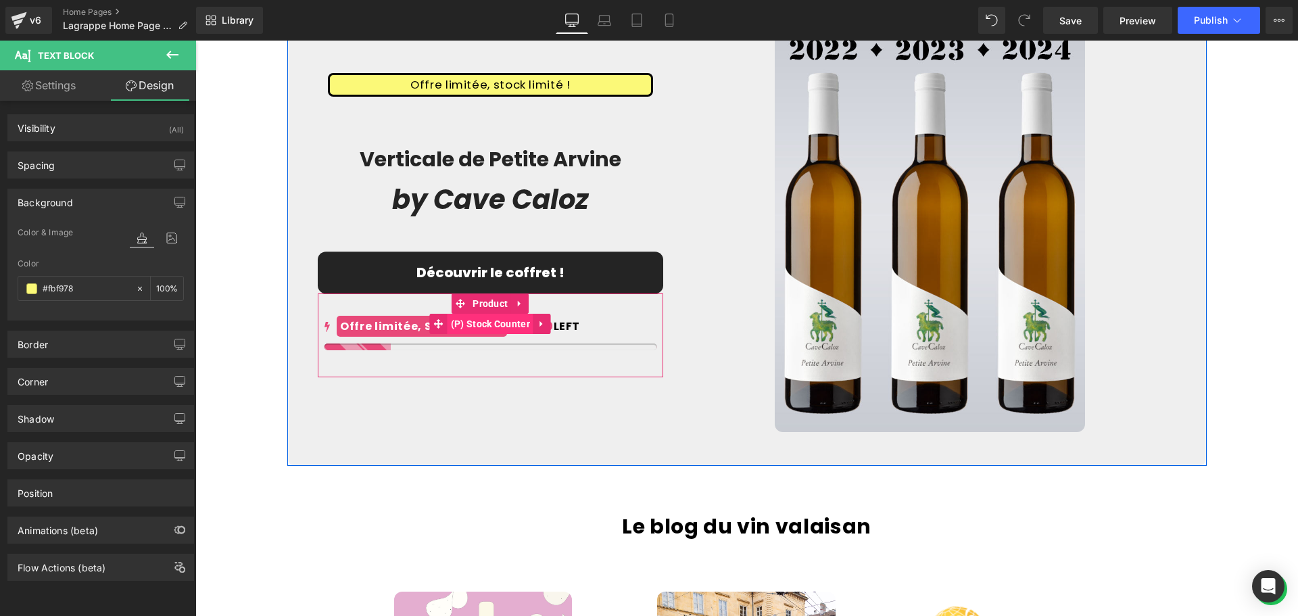
click at [493, 329] on span "(P) Stock Counter" at bounding box center [490, 324] width 86 height 20
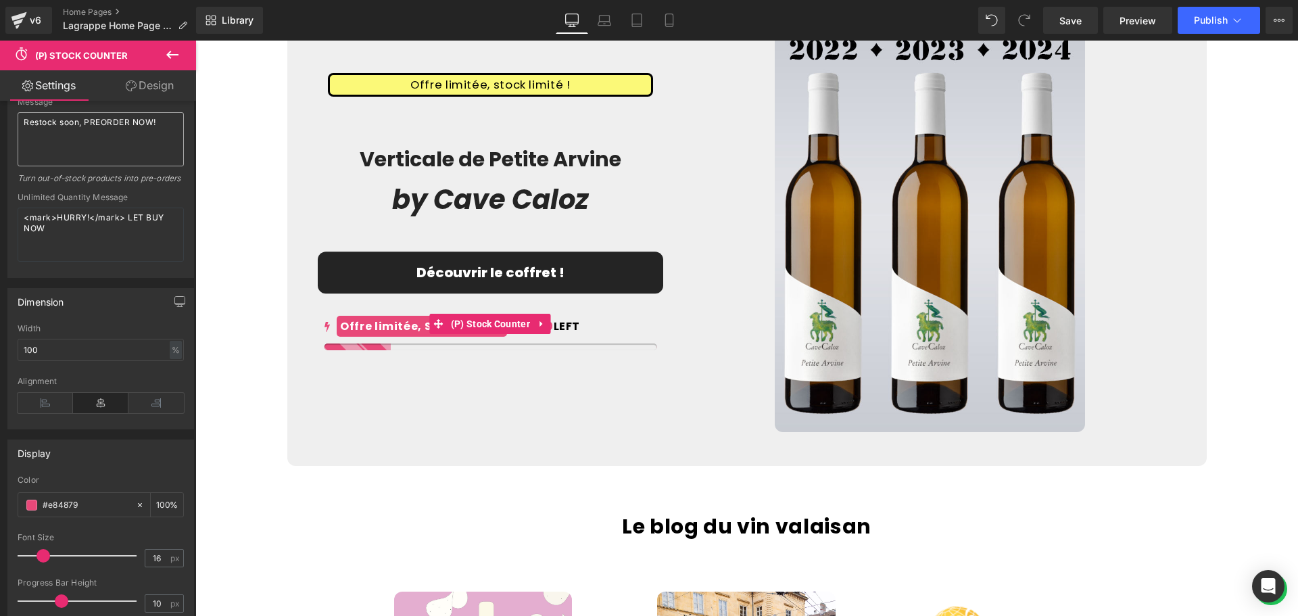
scroll to position [608, 0]
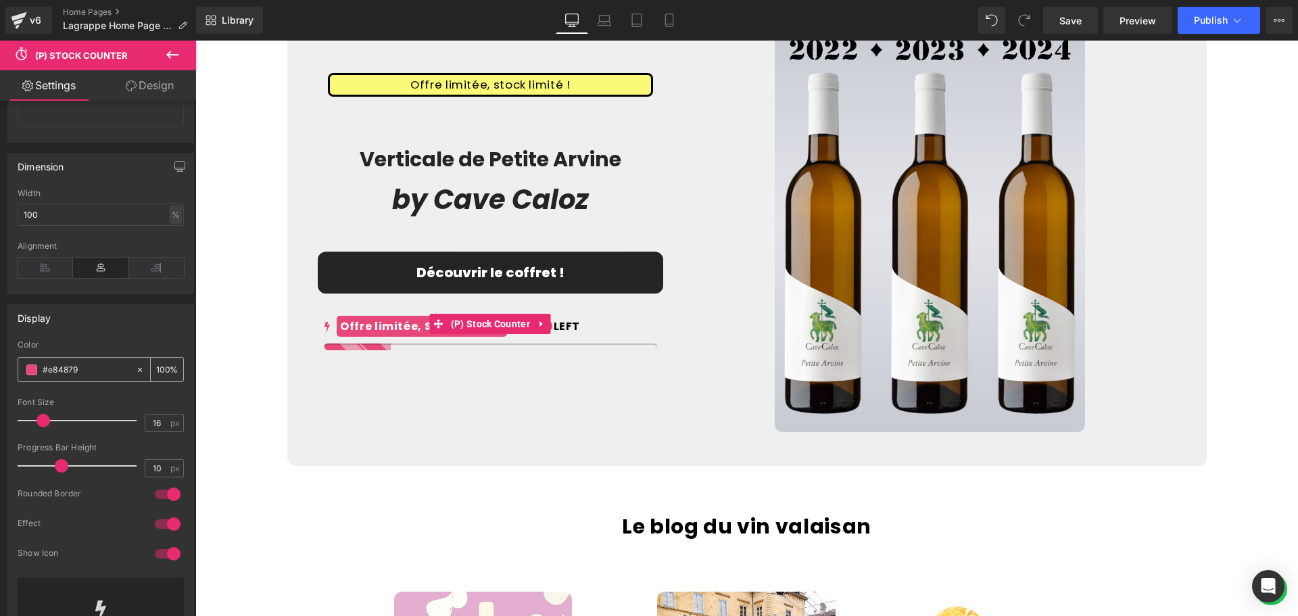
click at [77, 377] on input "#e84879" at bounding box center [86, 369] width 87 height 15
click at [80, 377] on input "#e84879" at bounding box center [86, 369] width 87 height 15
paste input "#fbf978"
click at [47, 377] on input "##fbf978" at bounding box center [86, 369] width 87 height 15
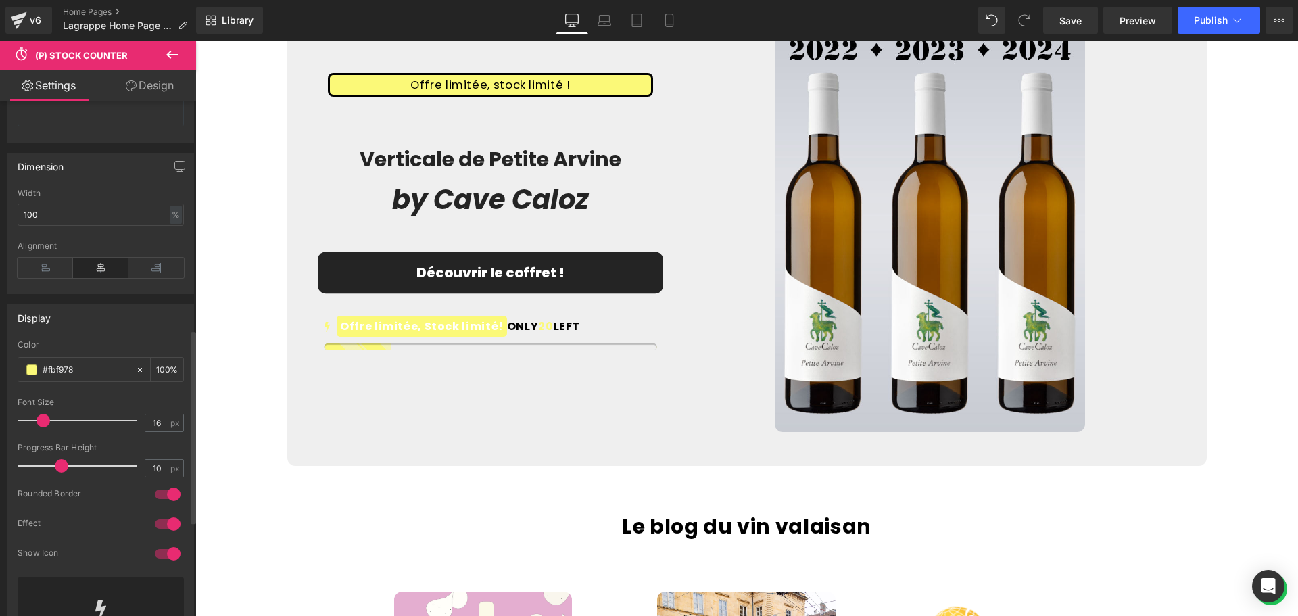
click at [108, 328] on div "Display" at bounding box center [100, 318] width 185 height 26
drag, startPoint x: 77, startPoint y: 380, endPoint x: 60, endPoint y: 380, distance: 16.9
click at [50, 377] on input "#fbf978" at bounding box center [86, 369] width 87 height 15
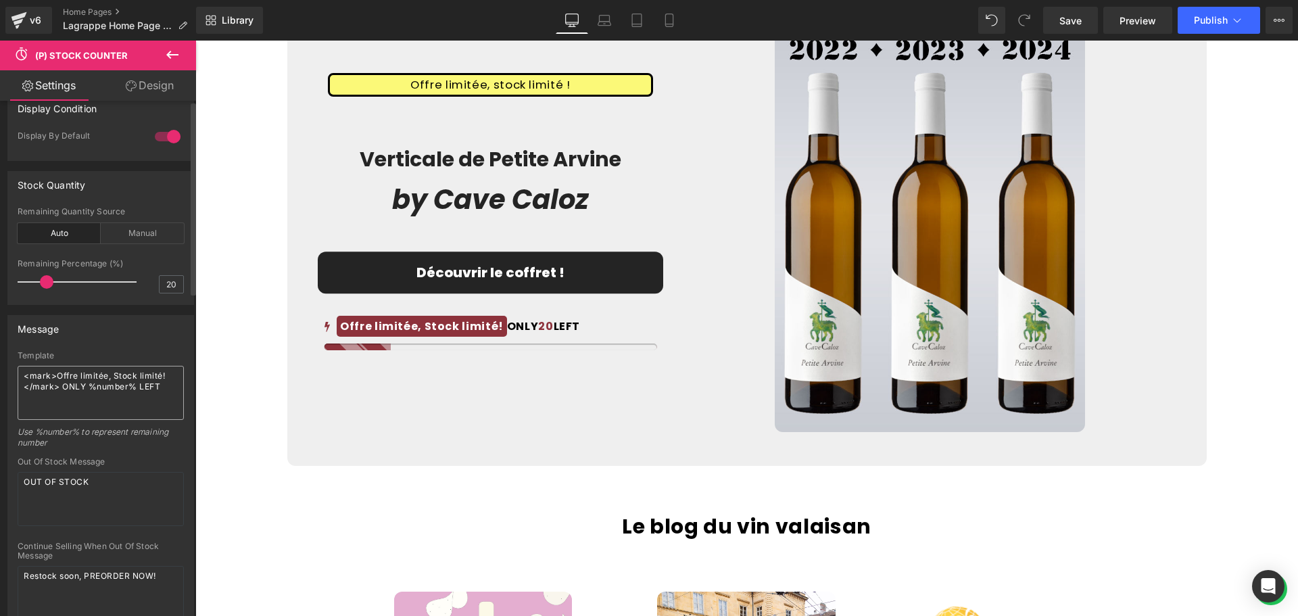
scroll to position [0, 0]
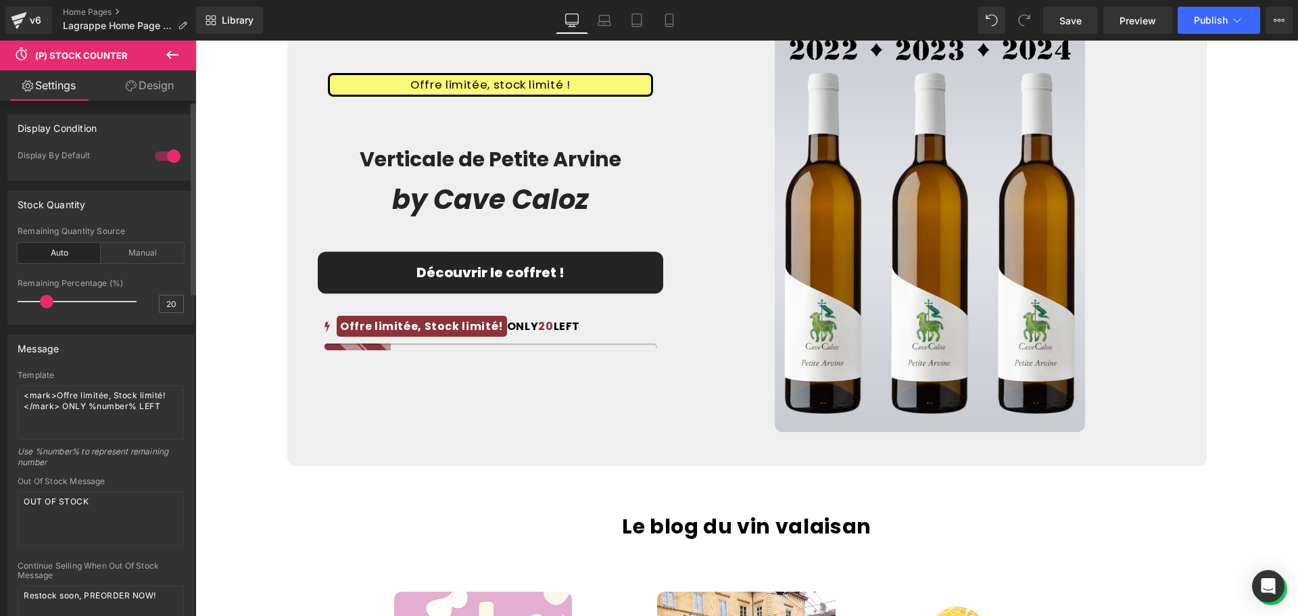
type input "#8d323b"
click at [157, 157] on div at bounding box center [167, 156] width 32 height 22
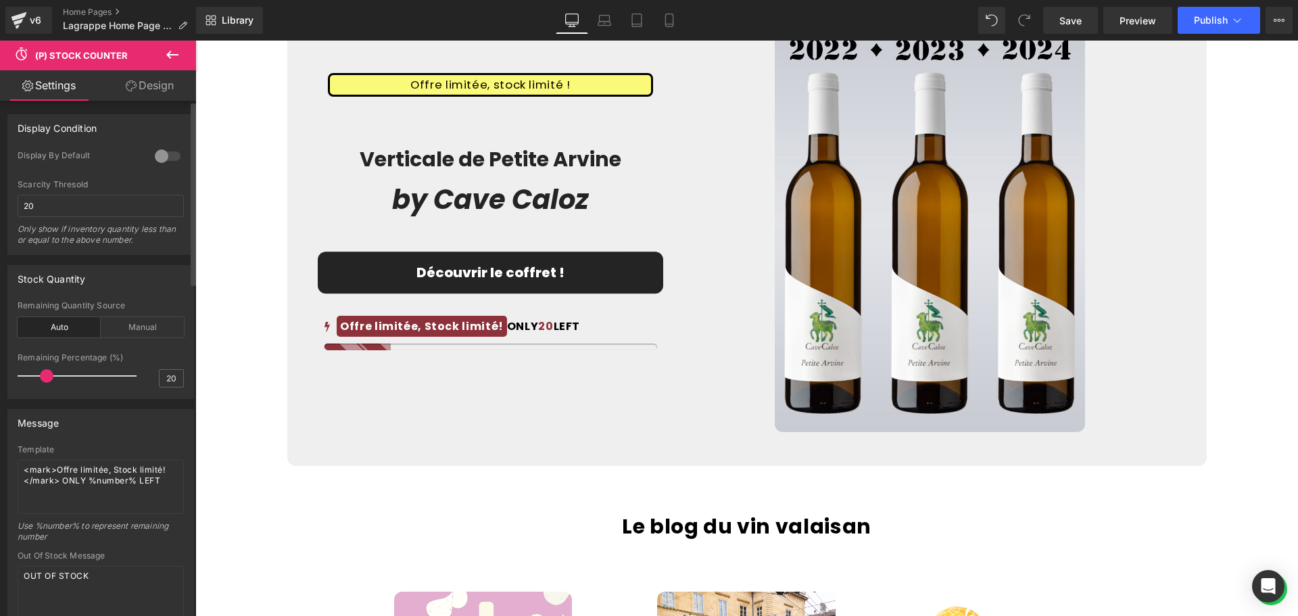
click at [162, 157] on div at bounding box center [167, 156] width 32 height 22
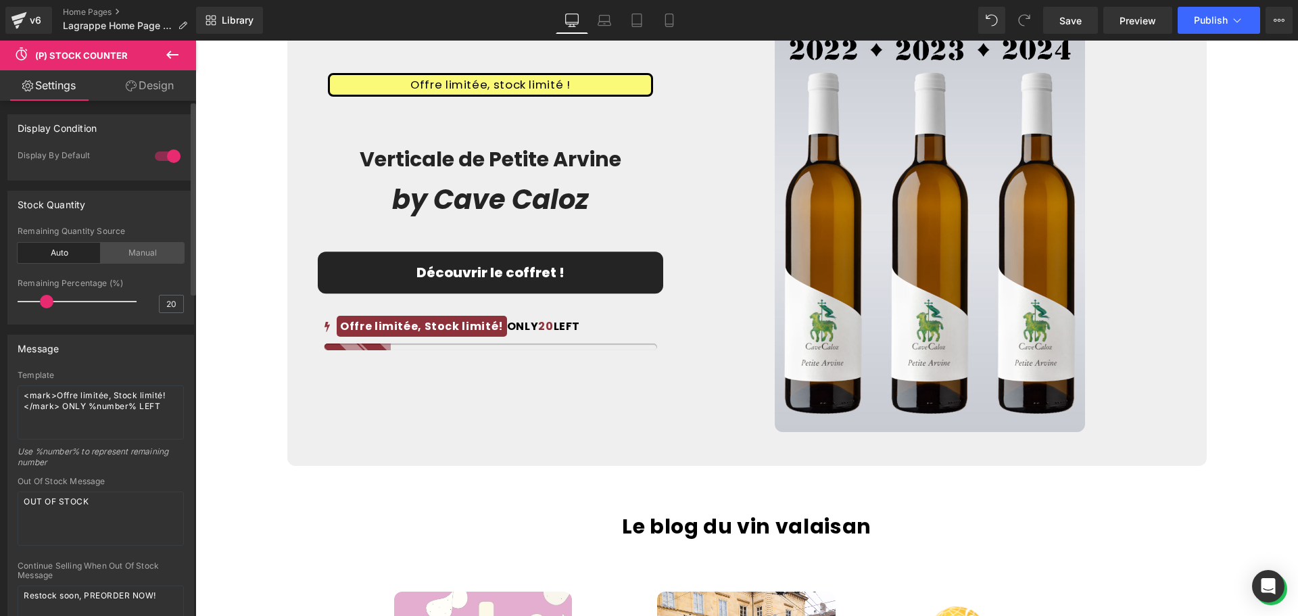
click at [143, 251] on div "Manual" at bounding box center [142, 253] width 83 height 20
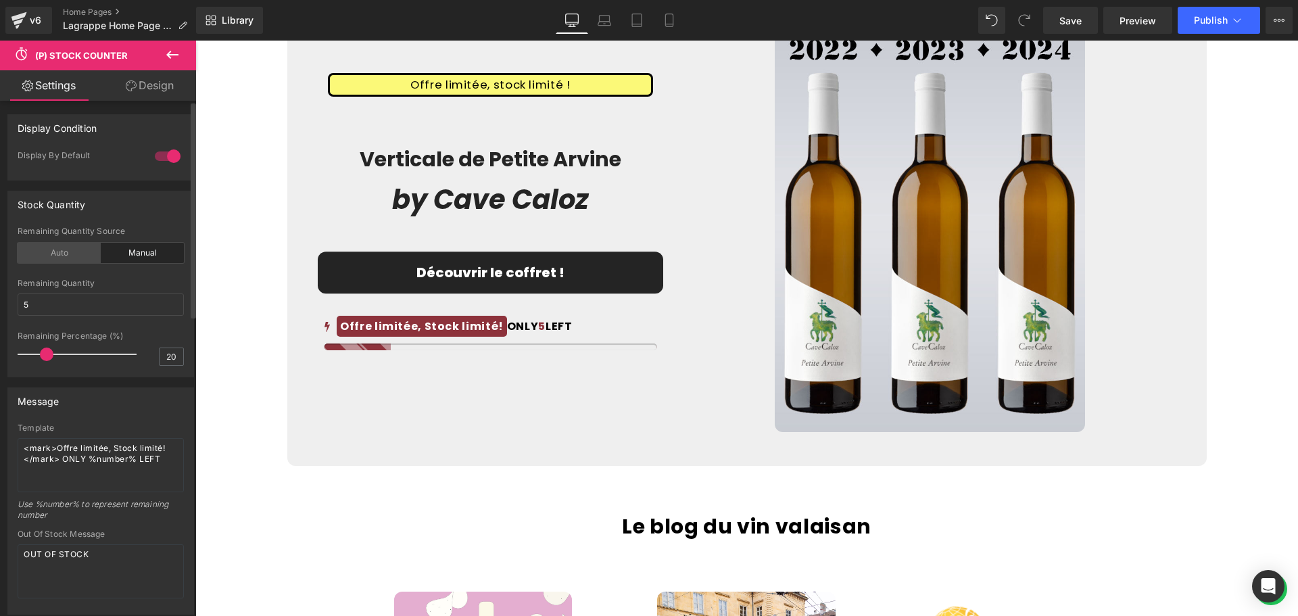
click at [90, 247] on div "Auto" at bounding box center [59, 253] width 83 height 20
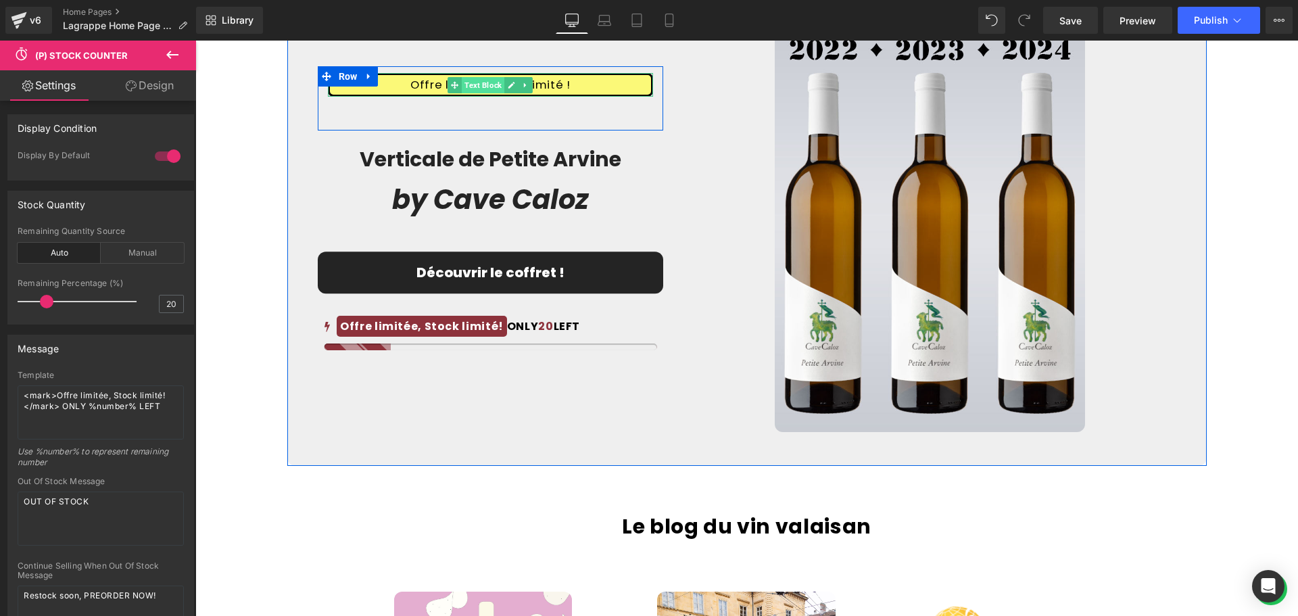
click at [473, 91] on span "Text Block" at bounding box center [483, 85] width 43 height 16
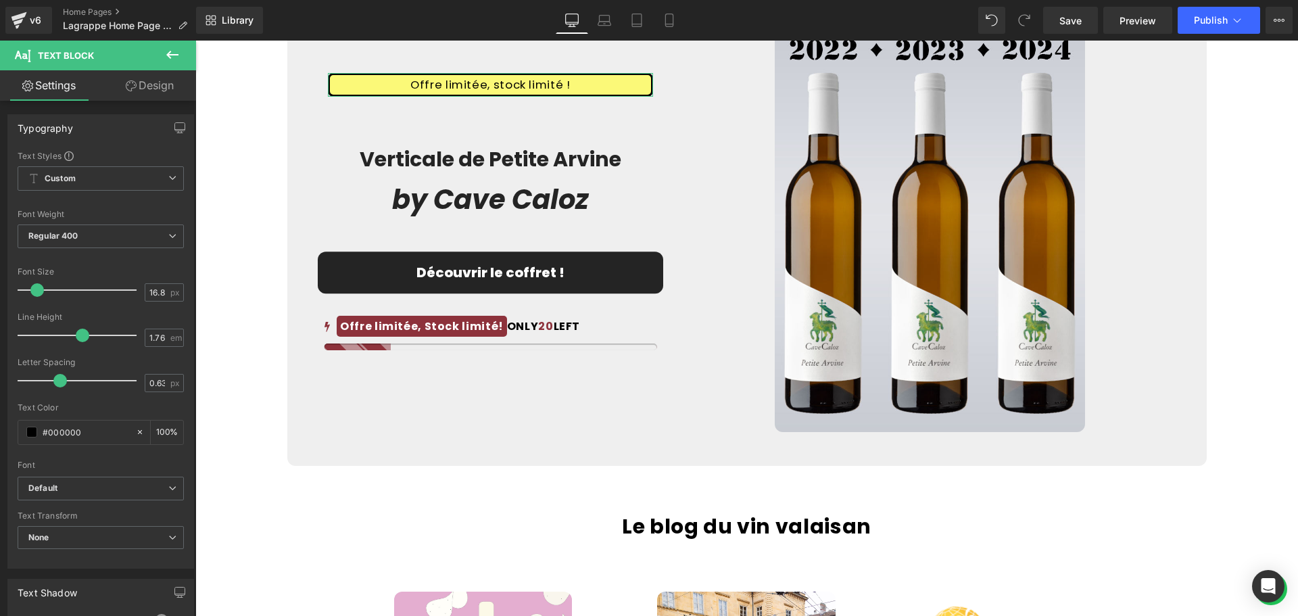
click at [171, 88] on link "Design" at bounding box center [150, 85] width 98 height 30
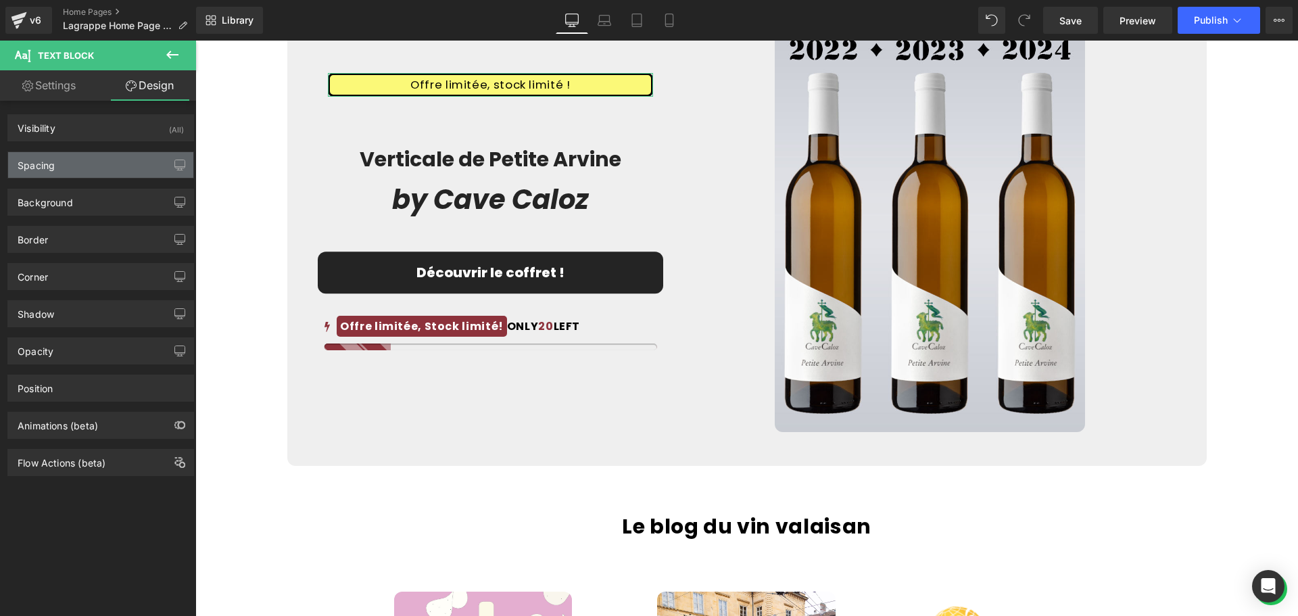
click at [92, 177] on div "Spacing" at bounding box center [100, 165] width 185 height 26
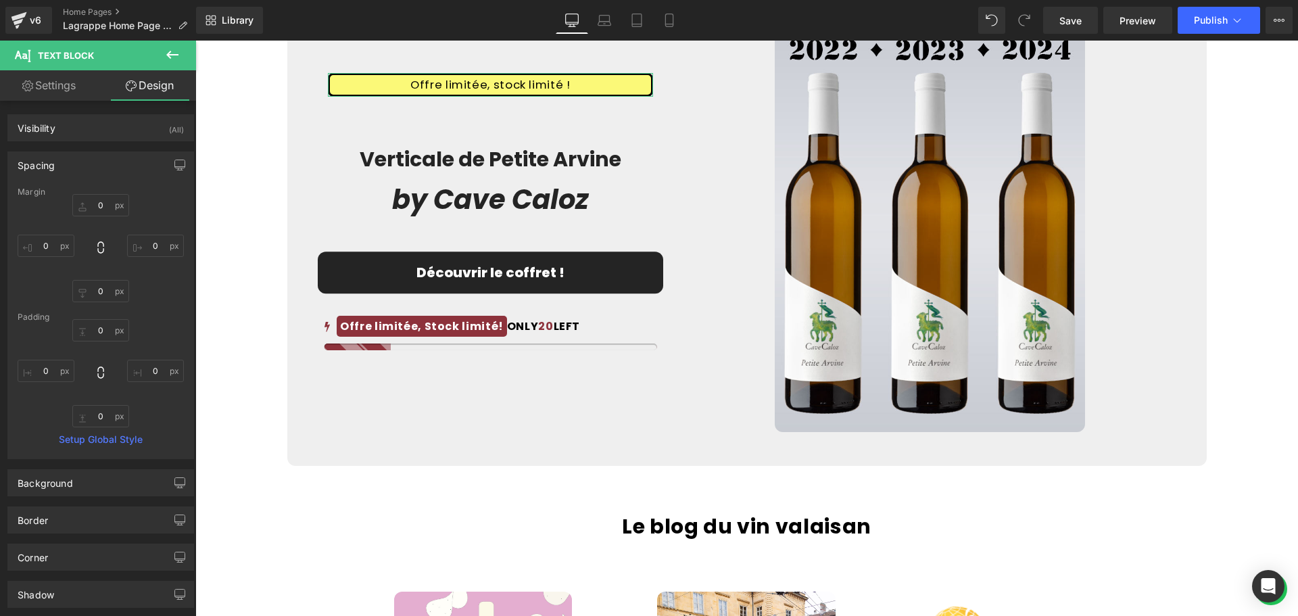
click at [91, 164] on div "Spacing" at bounding box center [100, 165] width 185 height 26
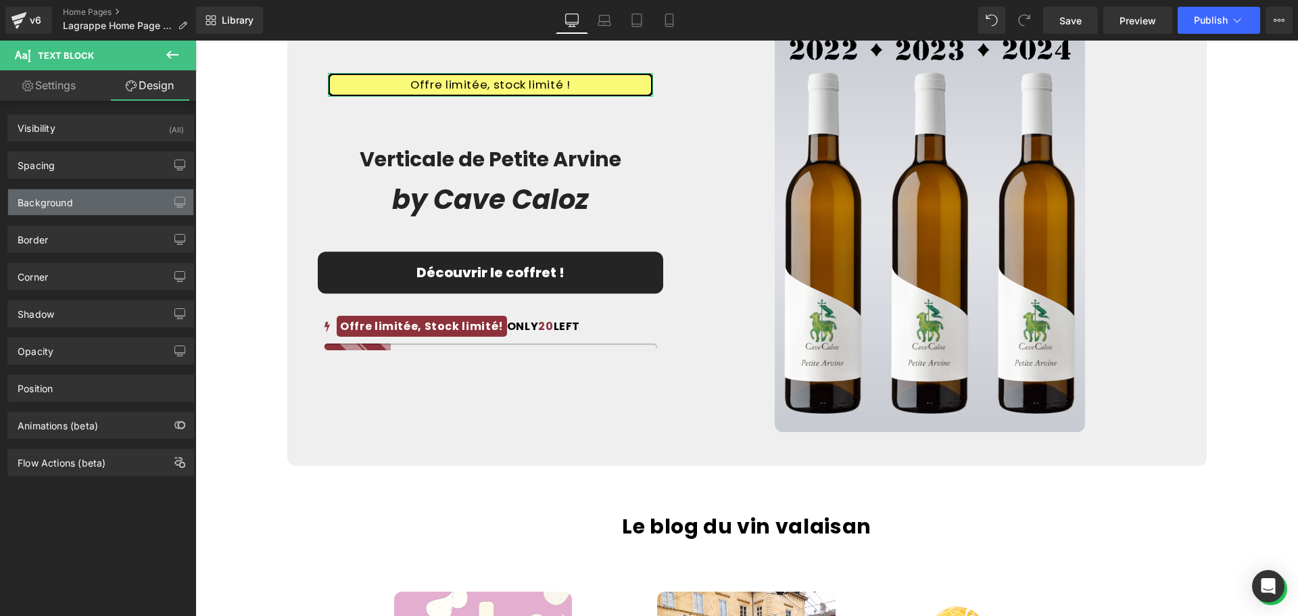
click at [93, 208] on div "Background" at bounding box center [100, 202] width 185 height 26
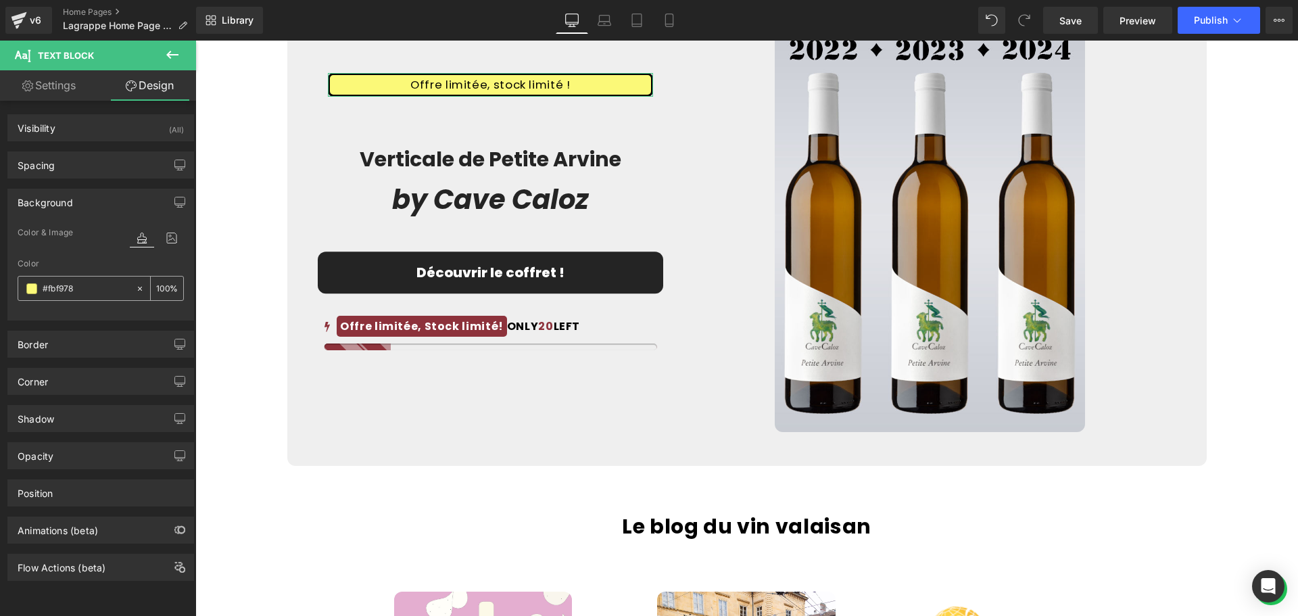
click at [80, 286] on input "#fbf978" at bounding box center [86, 288] width 87 height 15
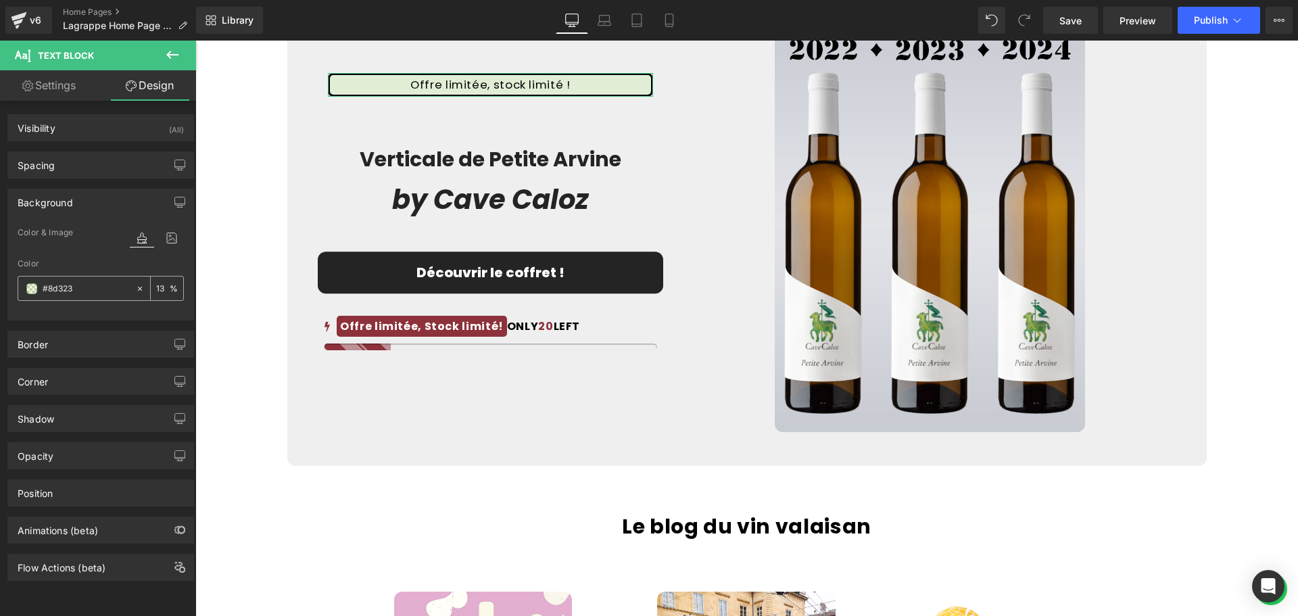
type input "#8d323b"
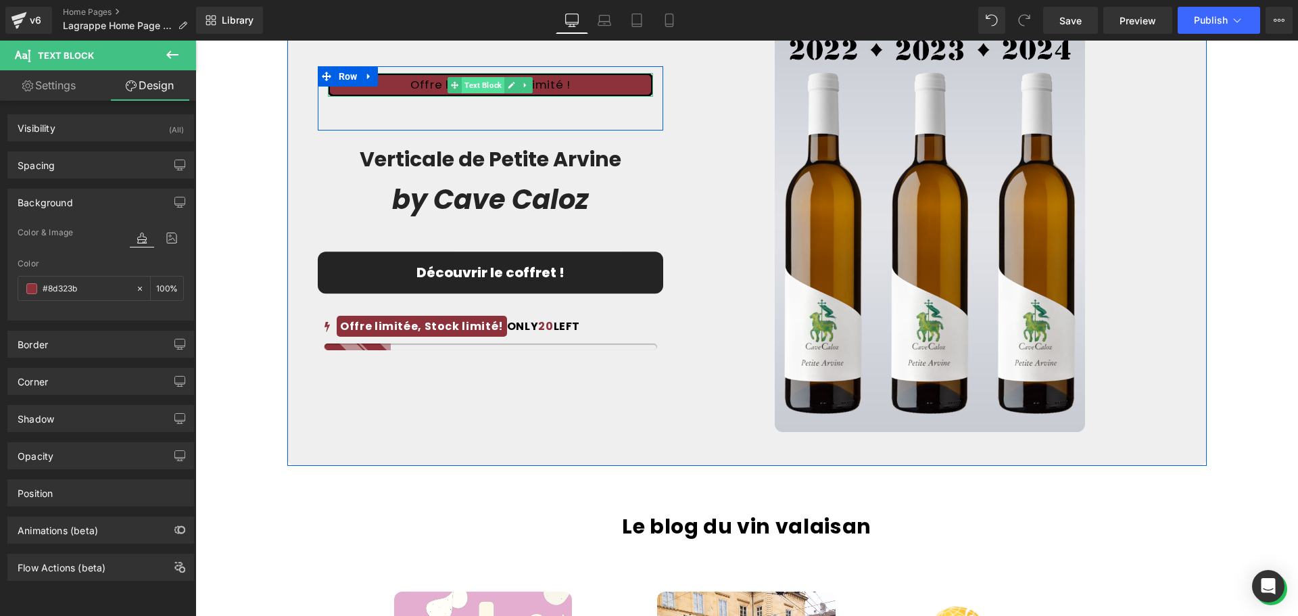
click at [472, 81] on span "Text Block" at bounding box center [483, 85] width 43 height 16
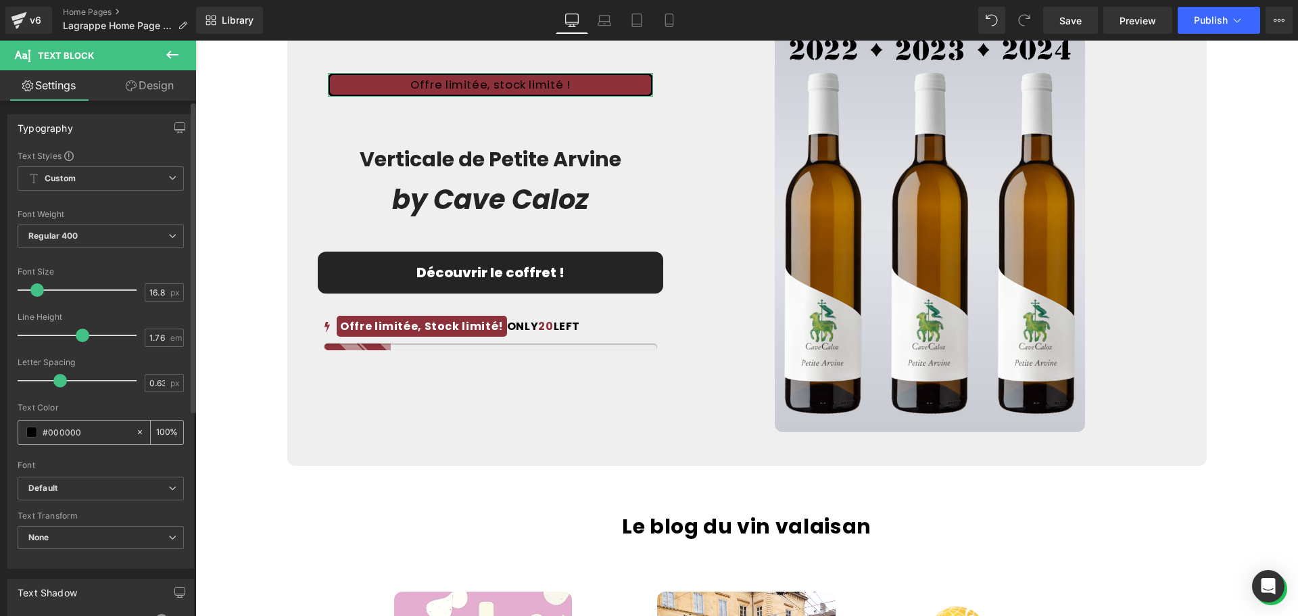
click at [84, 428] on input "#000000" at bounding box center [86, 431] width 87 height 15
drag, startPoint x: 89, startPoint y: 434, endPoint x: 47, endPoint y: 435, distance: 41.9
click at [47, 435] on input "#000000" at bounding box center [86, 431] width 87 height 15
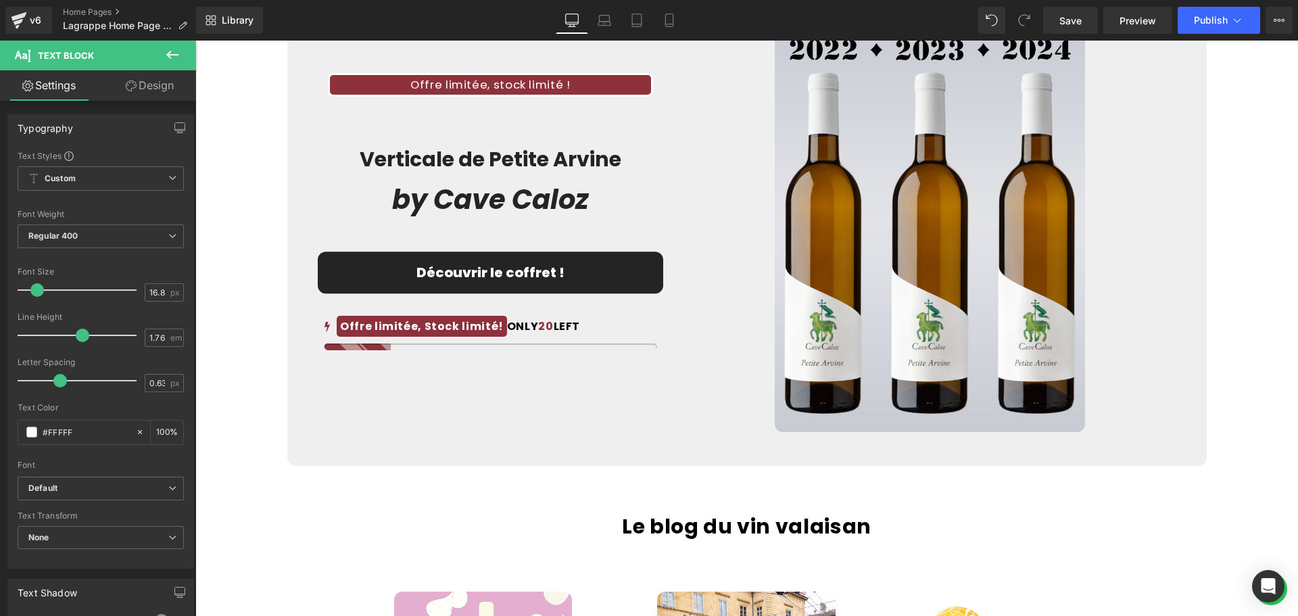
type input "#FFFFFF"
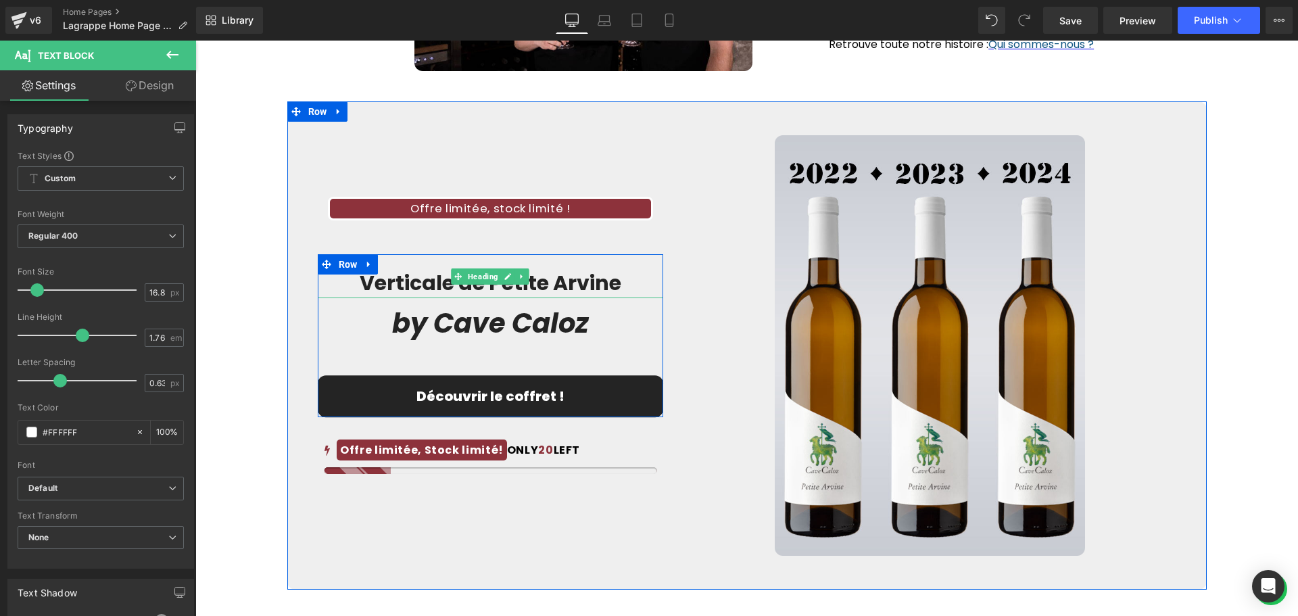
scroll to position [2186, 0]
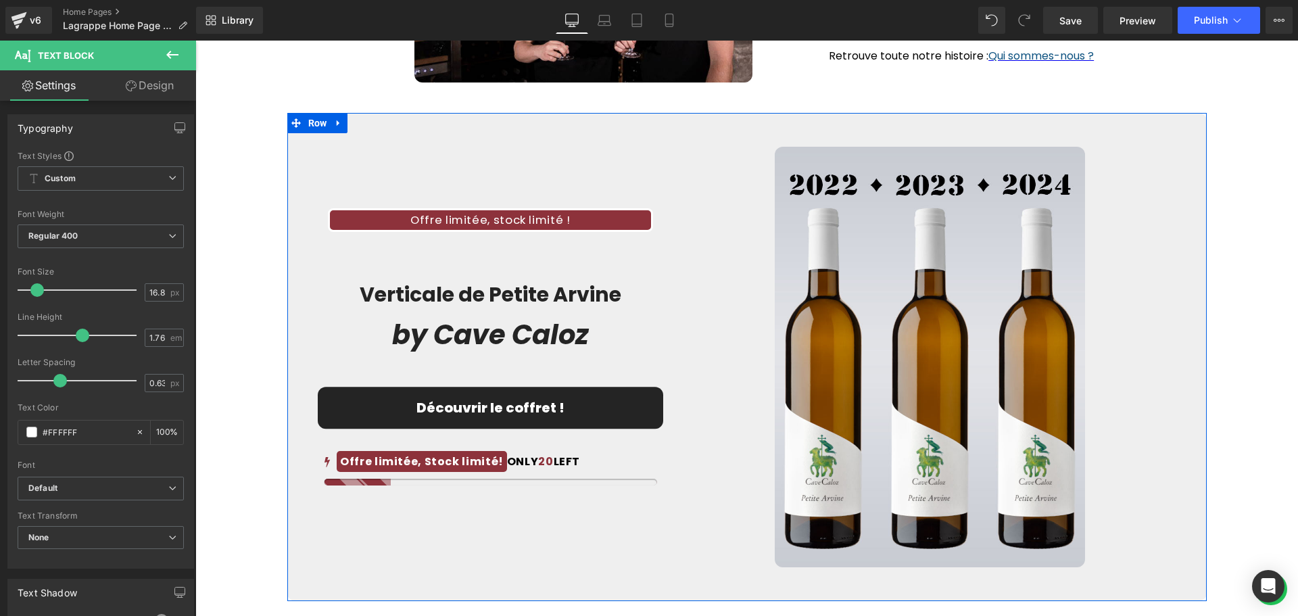
click at [665, 244] on div "Offre limitée, stock limité ! Text Block Row 50px Verticale de Petite Arvine He…" at bounding box center [490, 357] width 366 height 420
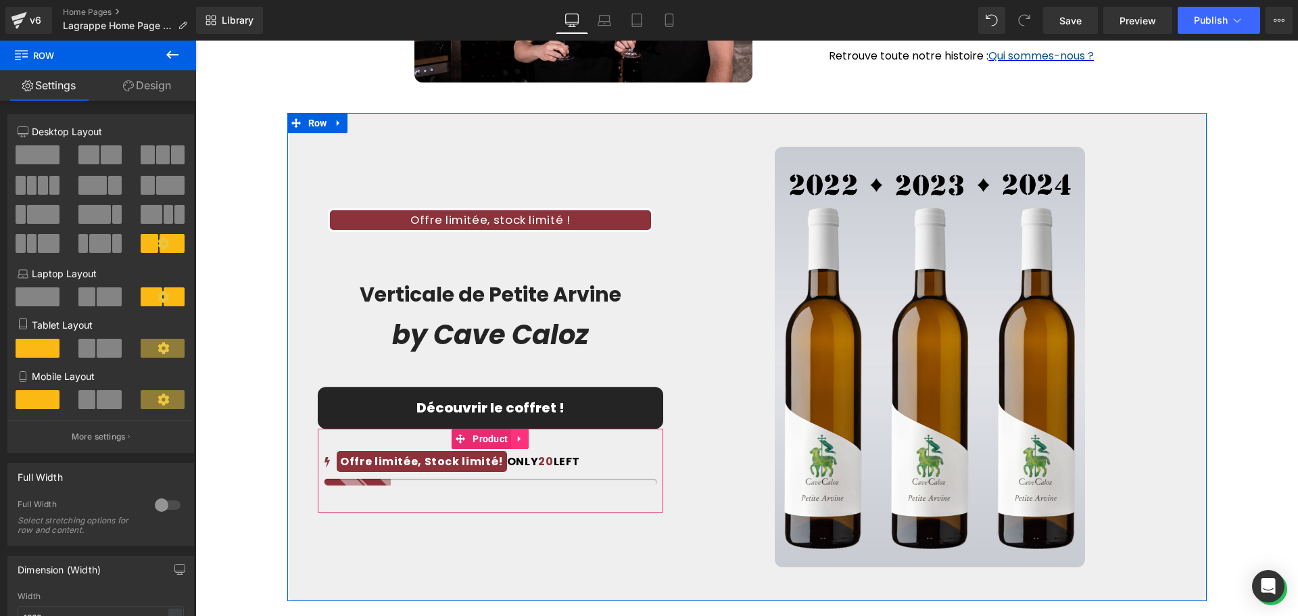
click at [518, 439] on icon at bounding box center [519, 439] width 3 height 6
click at [527, 439] on icon at bounding box center [528, 438] width 9 height 9
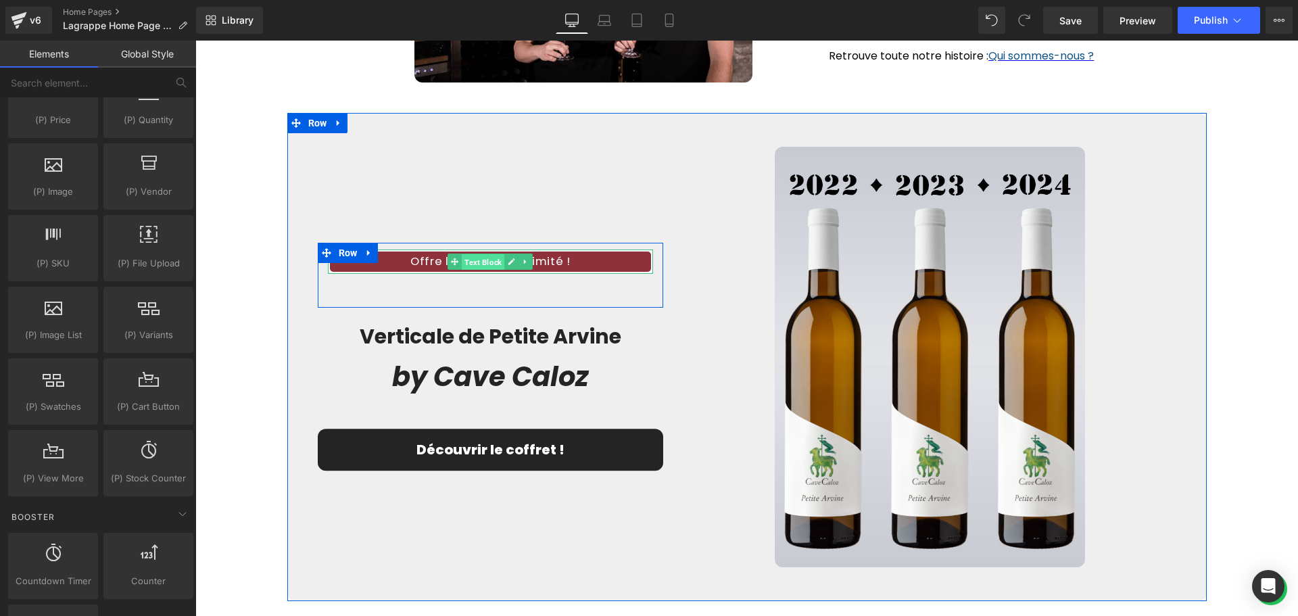
click at [468, 262] on span "Text Block" at bounding box center [483, 262] width 43 height 16
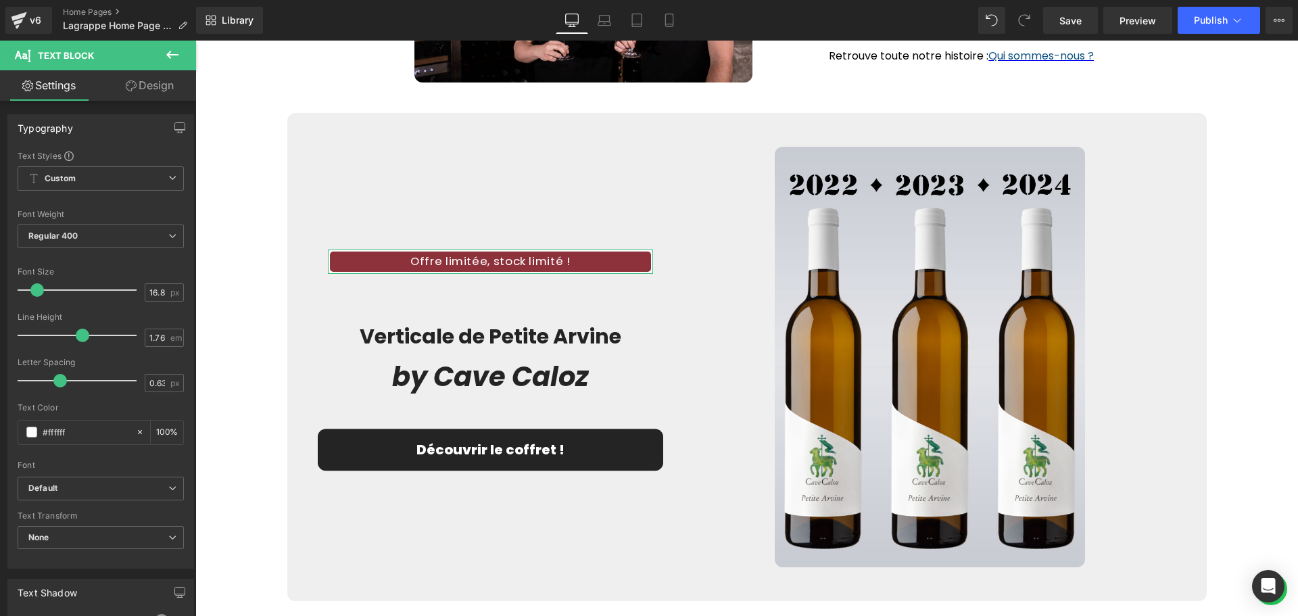
click at [148, 80] on link "Design" at bounding box center [150, 85] width 98 height 30
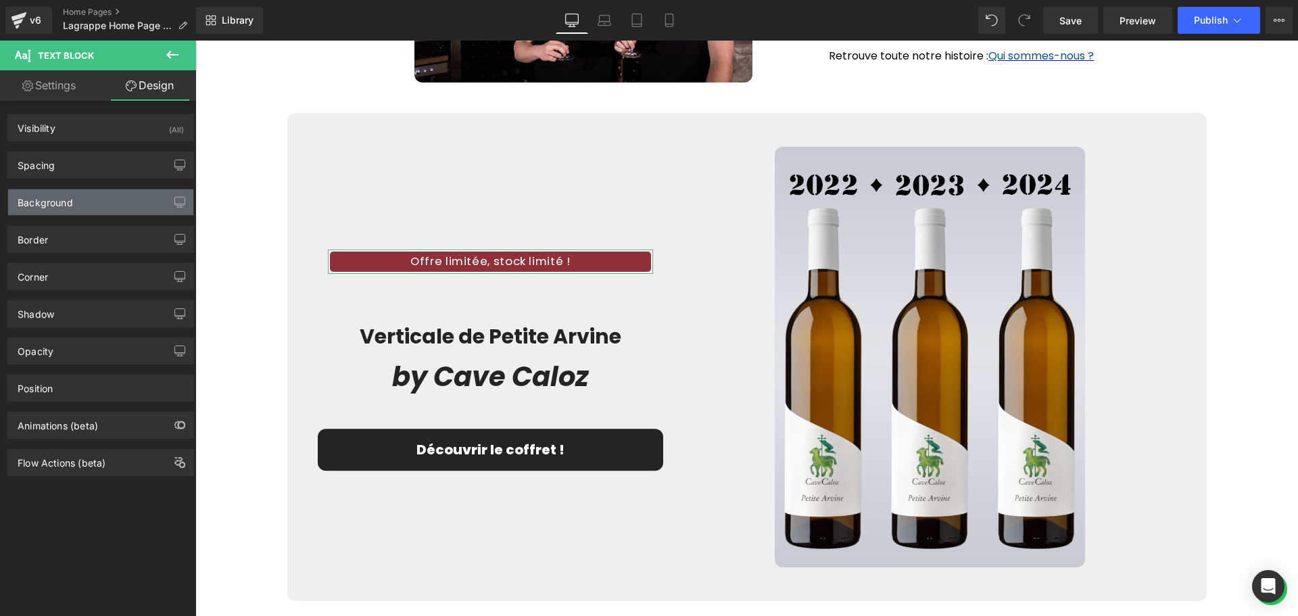
click at [66, 206] on div "Background" at bounding box center [45, 198] width 55 height 19
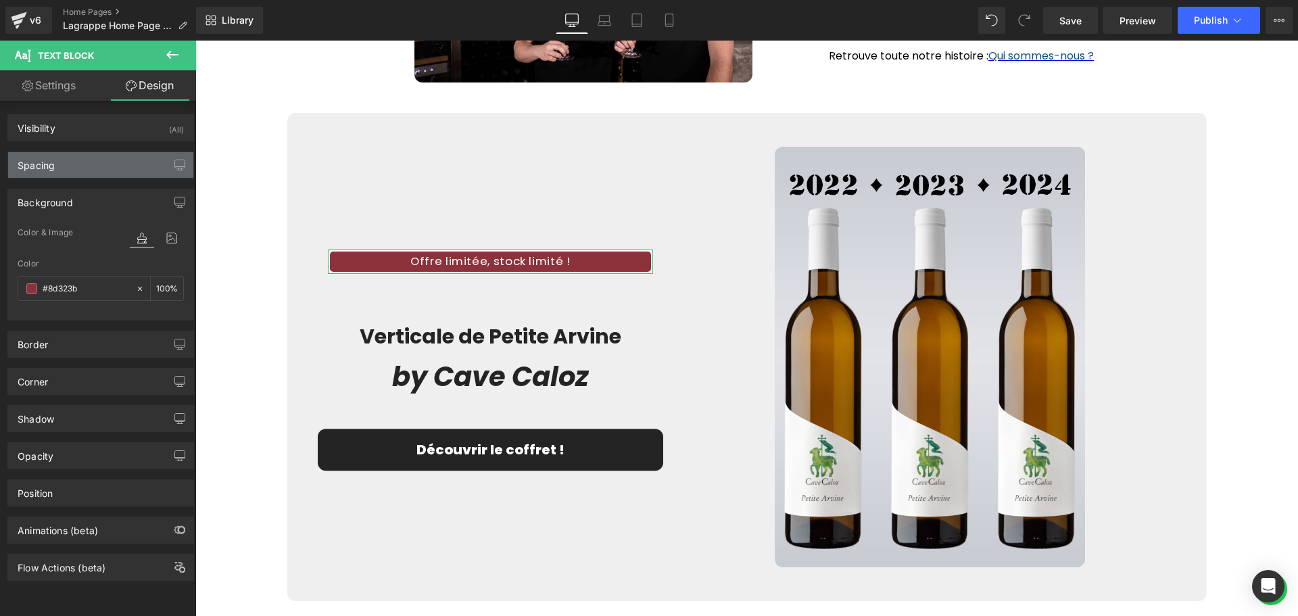
click at [59, 168] on div "Spacing" at bounding box center [100, 165] width 185 height 26
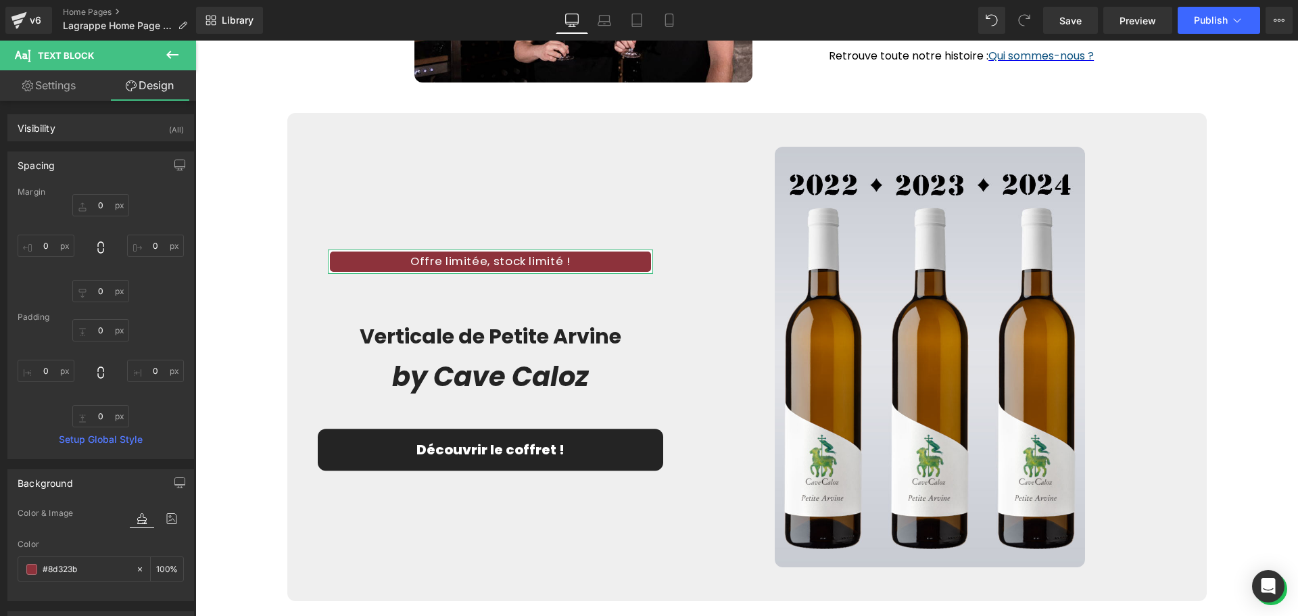
click at [71, 162] on div "Spacing" at bounding box center [100, 165] width 185 height 26
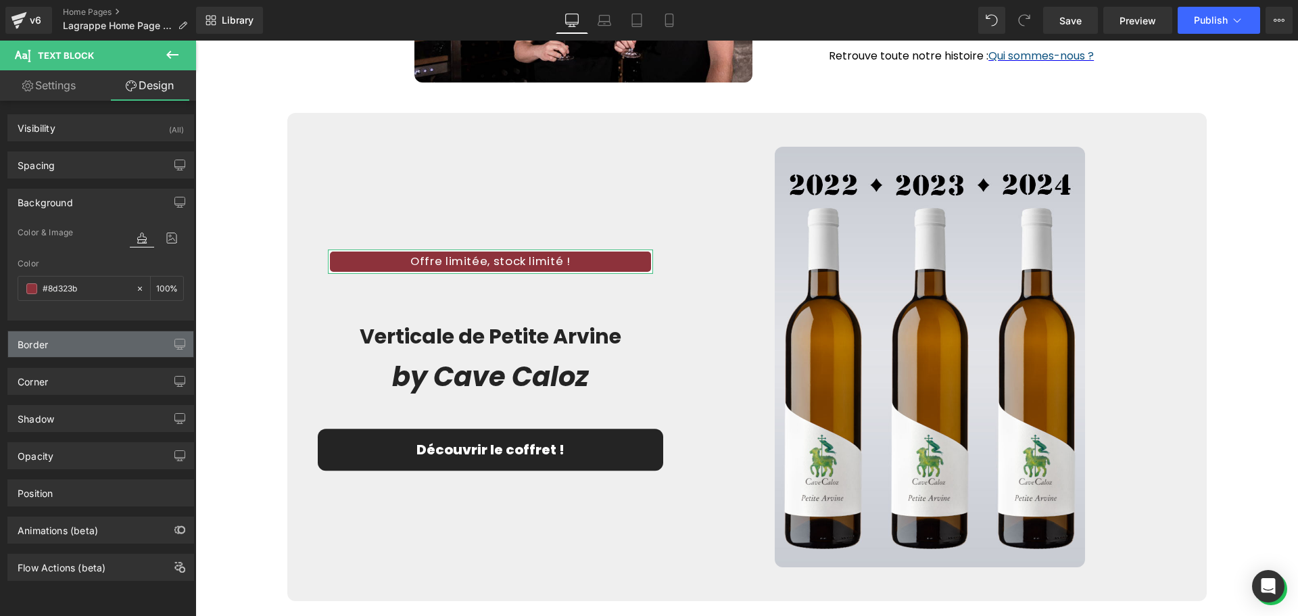
click at [76, 340] on div "Border" at bounding box center [100, 344] width 185 height 26
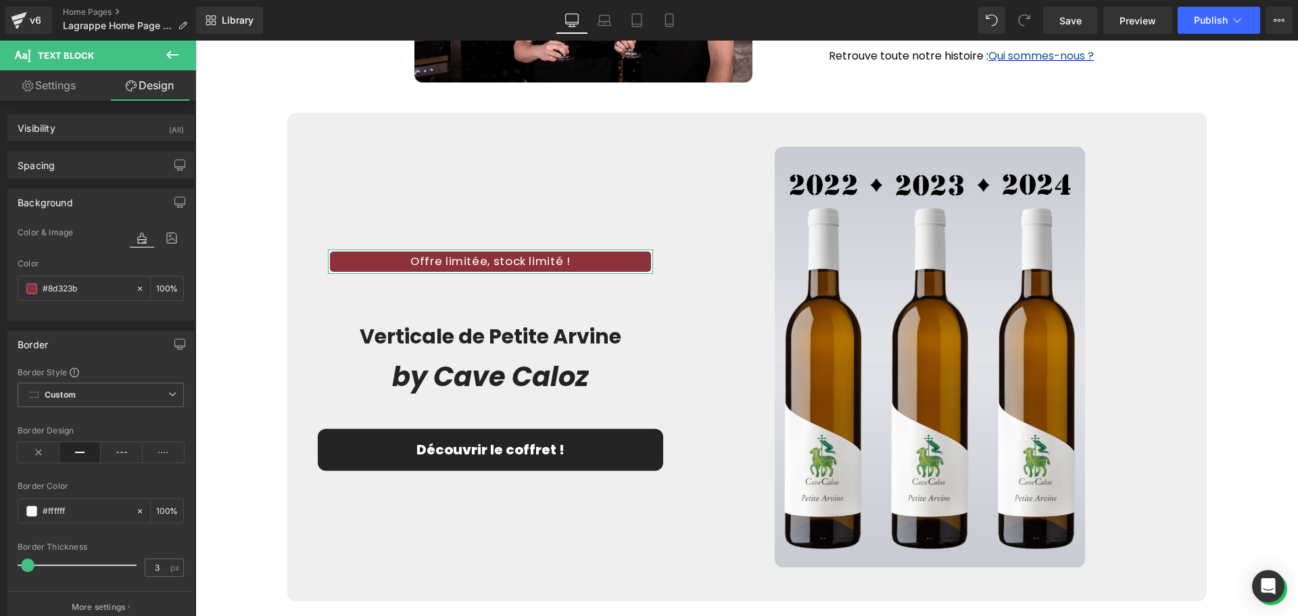
click at [76, 340] on div "Border" at bounding box center [100, 344] width 185 height 26
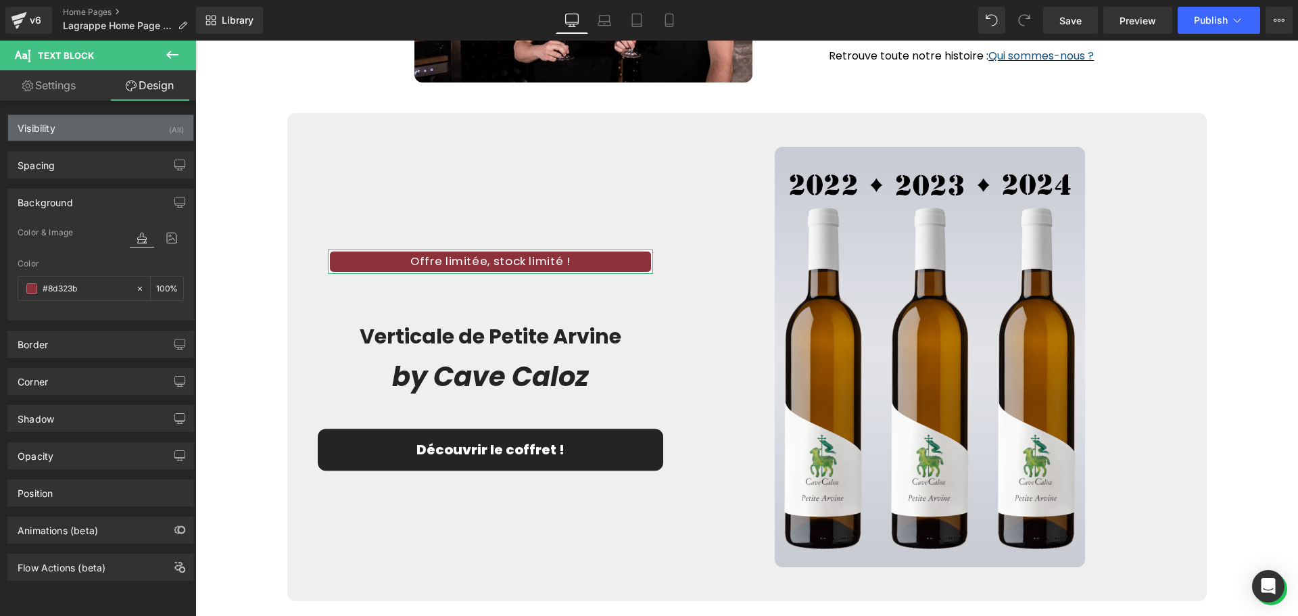
click at [62, 136] on div "Visibility (All)" at bounding box center [100, 128] width 185 height 26
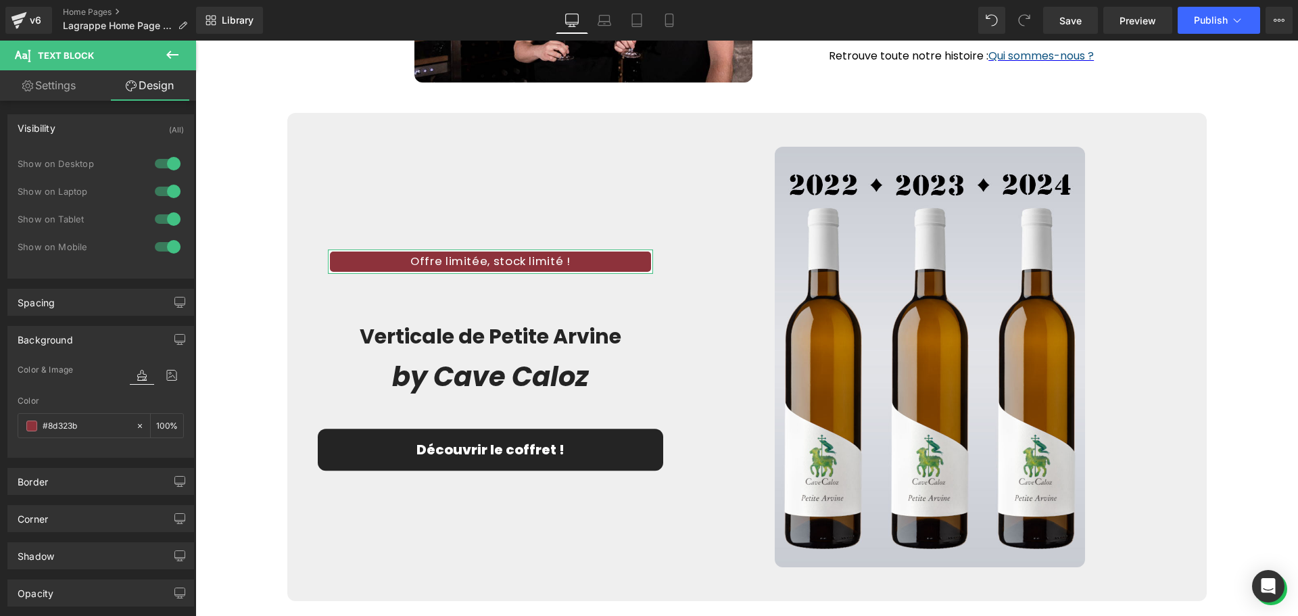
click at [62, 136] on div "Visibility (All)" at bounding box center [100, 128] width 185 height 26
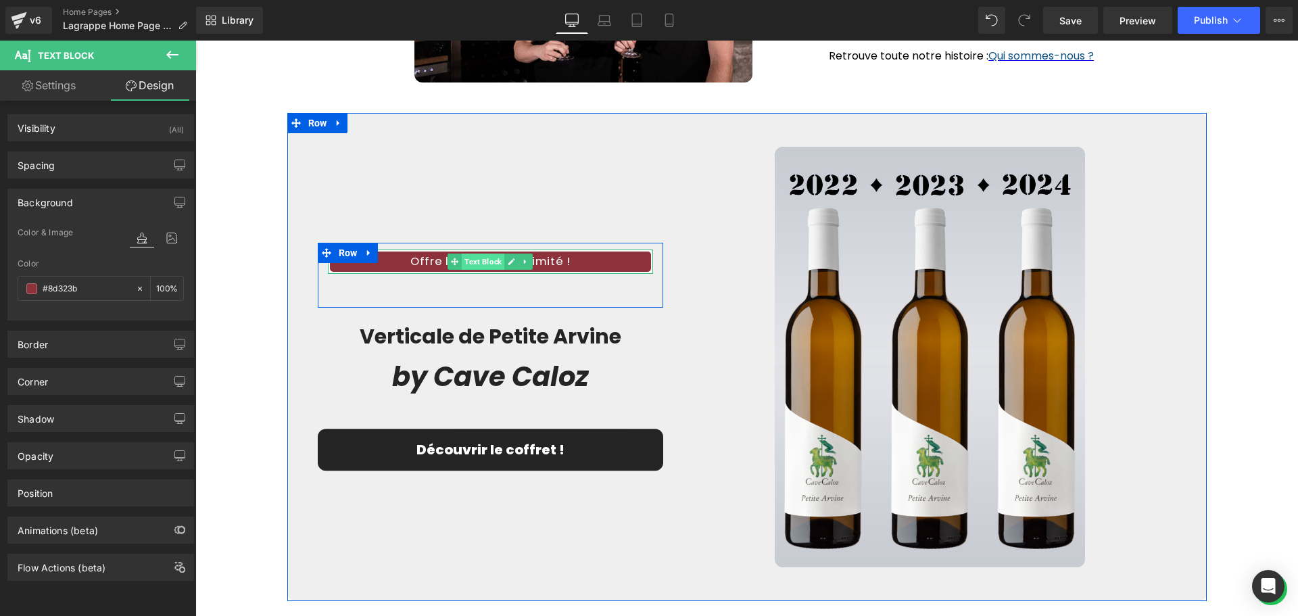
click at [480, 263] on span "Text Block" at bounding box center [483, 261] width 43 height 16
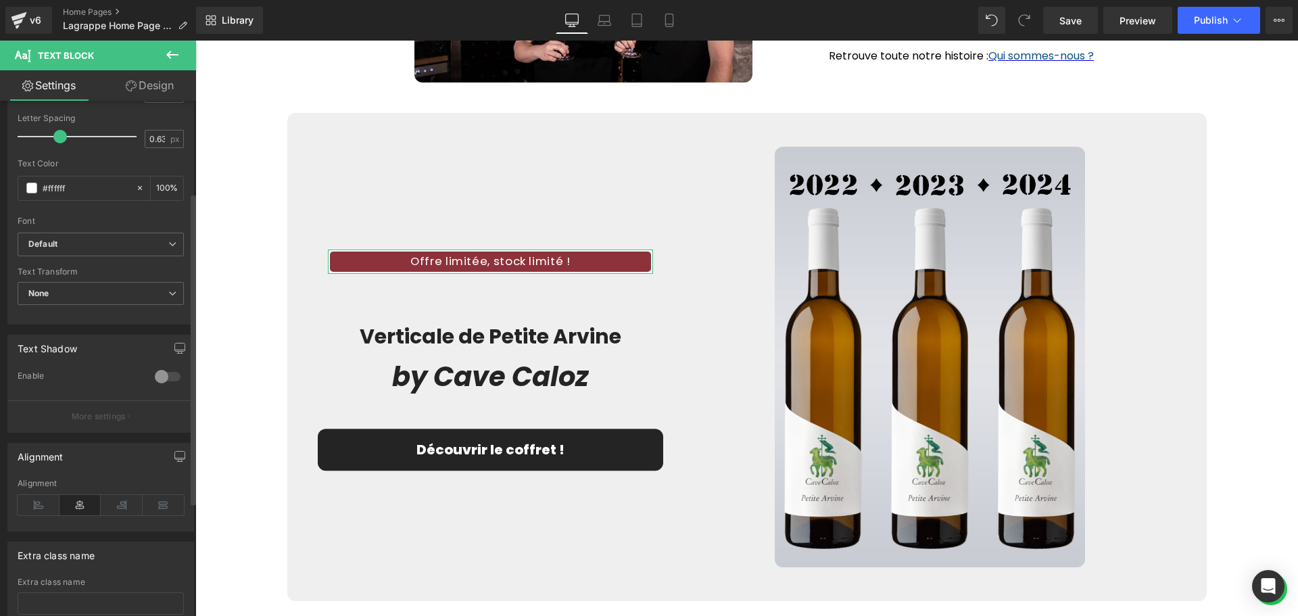
scroll to position [270, 0]
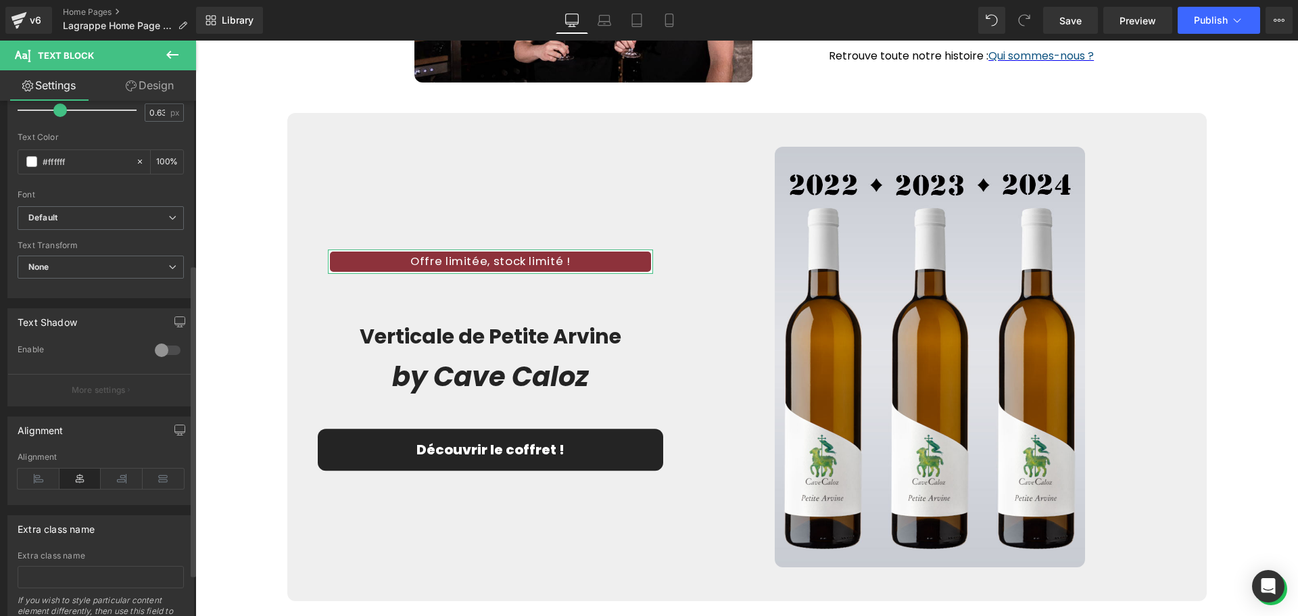
click at [164, 347] on div at bounding box center [167, 350] width 32 height 22
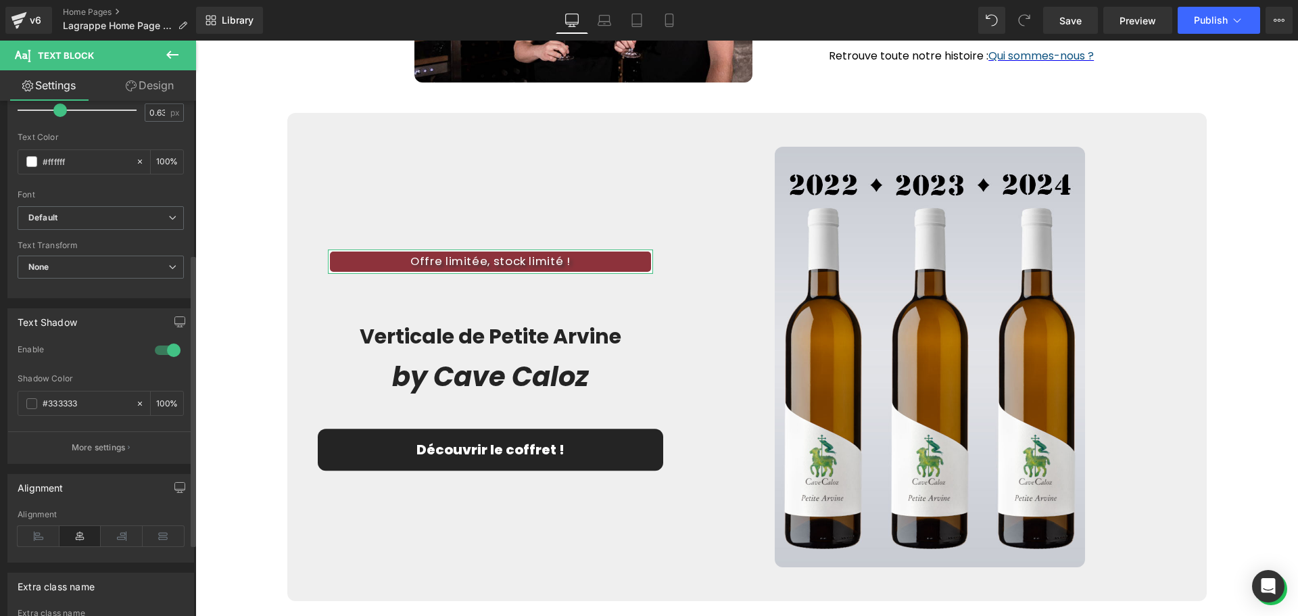
click at [163, 351] on div at bounding box center [167, 350] width 32 height 22
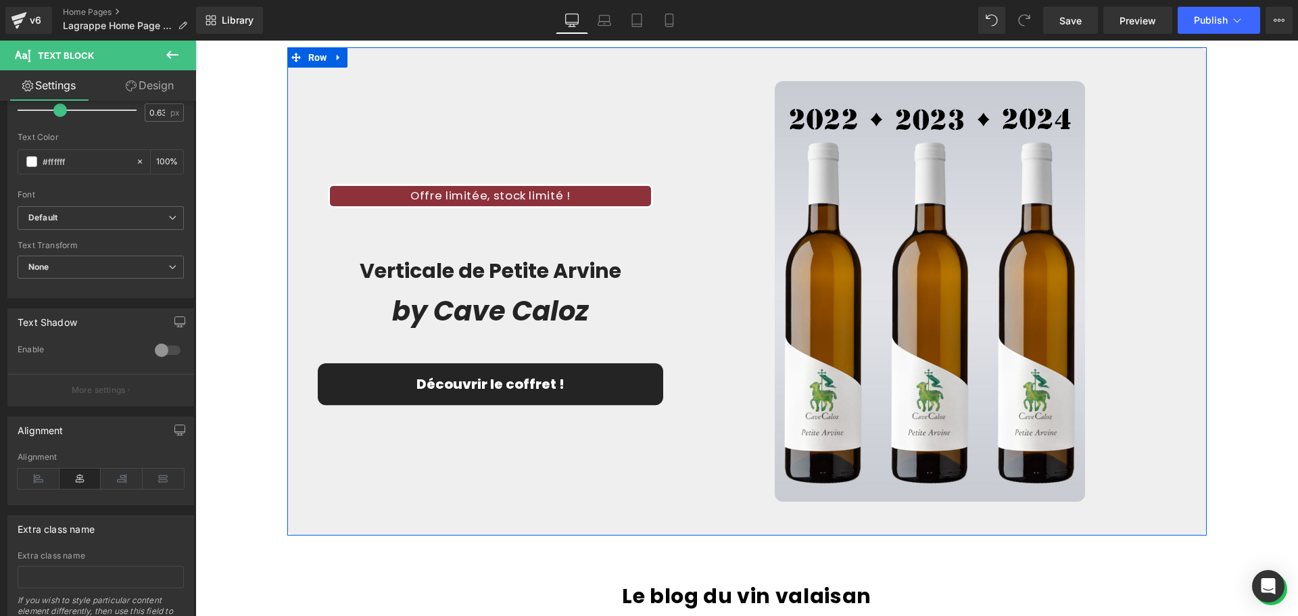
scroll to position [2254, 0]
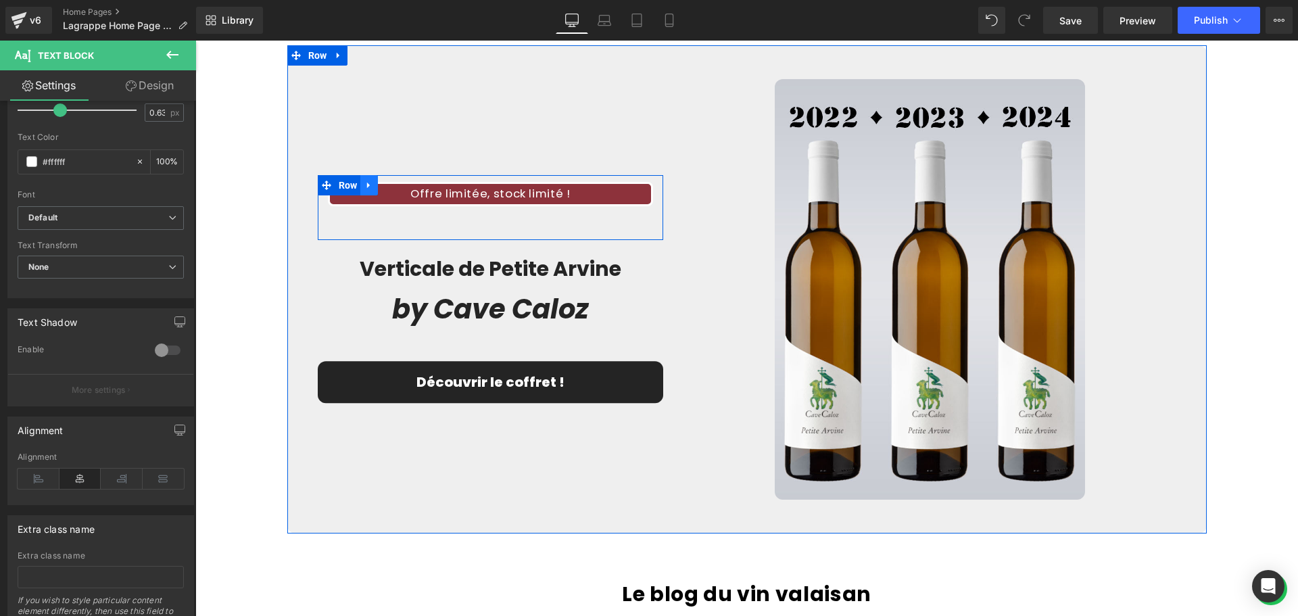
click at [367, 189] on icon at bounding box center [368, 185] width 9 height 10
click at [395, 185] on link at bounding box center [404, 185] width 18 height 20
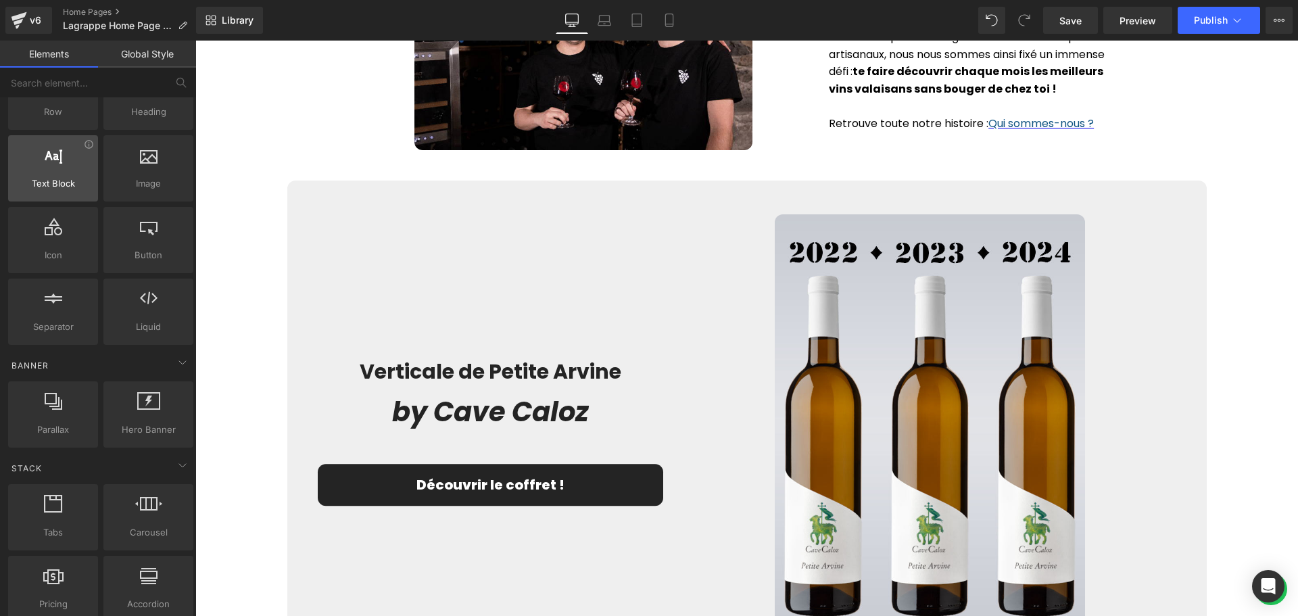
scroll to position [0, 0]
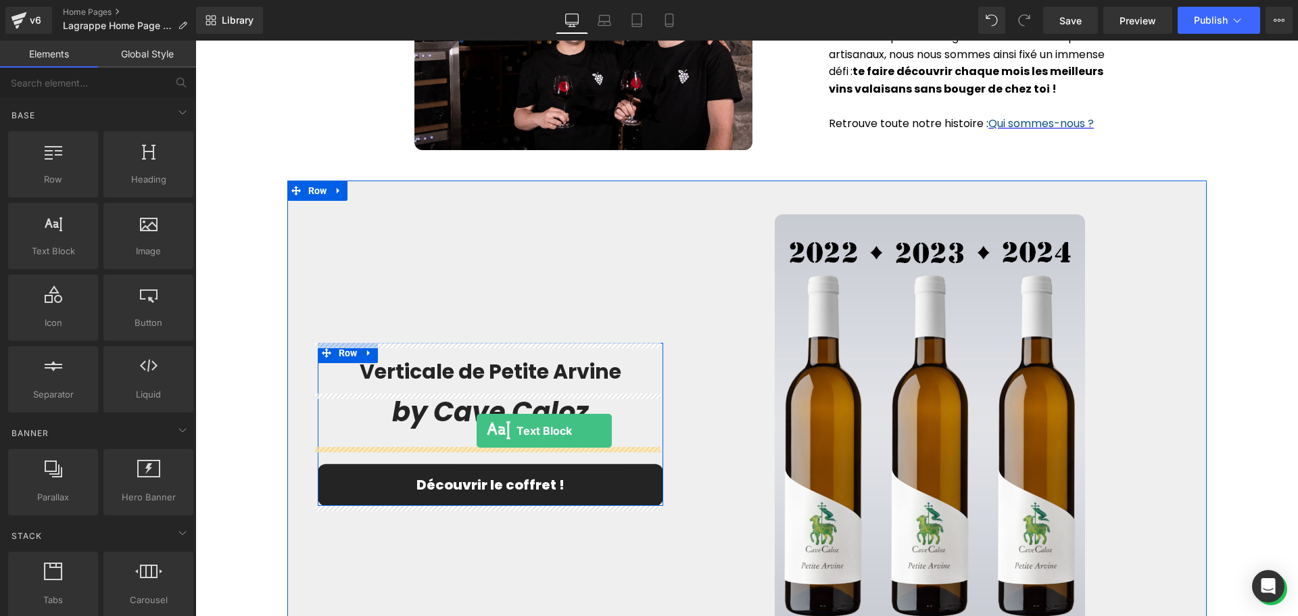
drag, startPoint x: 256, startPoint y: 280, endPoint x: 476, endPoint y: 430, distance: 266.5
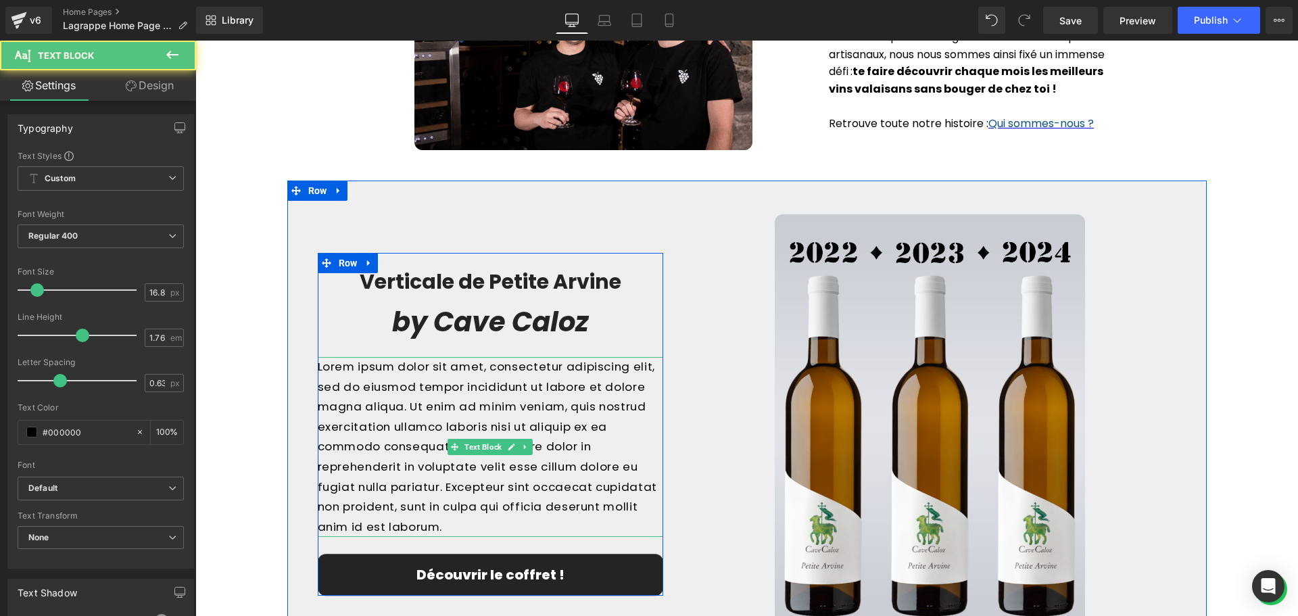
click at [443, 526] on p "Lorem ipsum dolor sit amet, consectetur adipiscing elit, sed do eiusmod tempor …" at bounding box center [491, 447] width 346 height 180
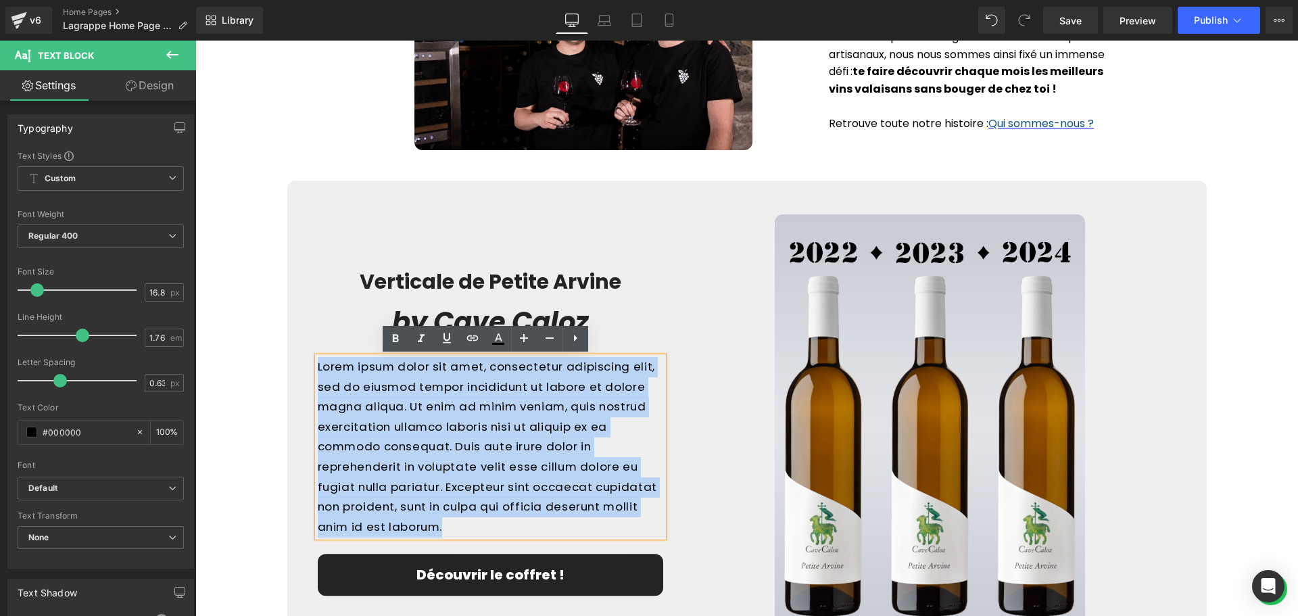
drag, startPoint x: 432, startPoint y: 526, endPoint x: 313, endPoint y: 368, distance: 197.3
click at [318, 368] on p "Lorem ipsum dolor sit amet, consectetur adipiscing elit, sed do eiusmod tempor …" at bounding box center [491, 447] width 346 height 180
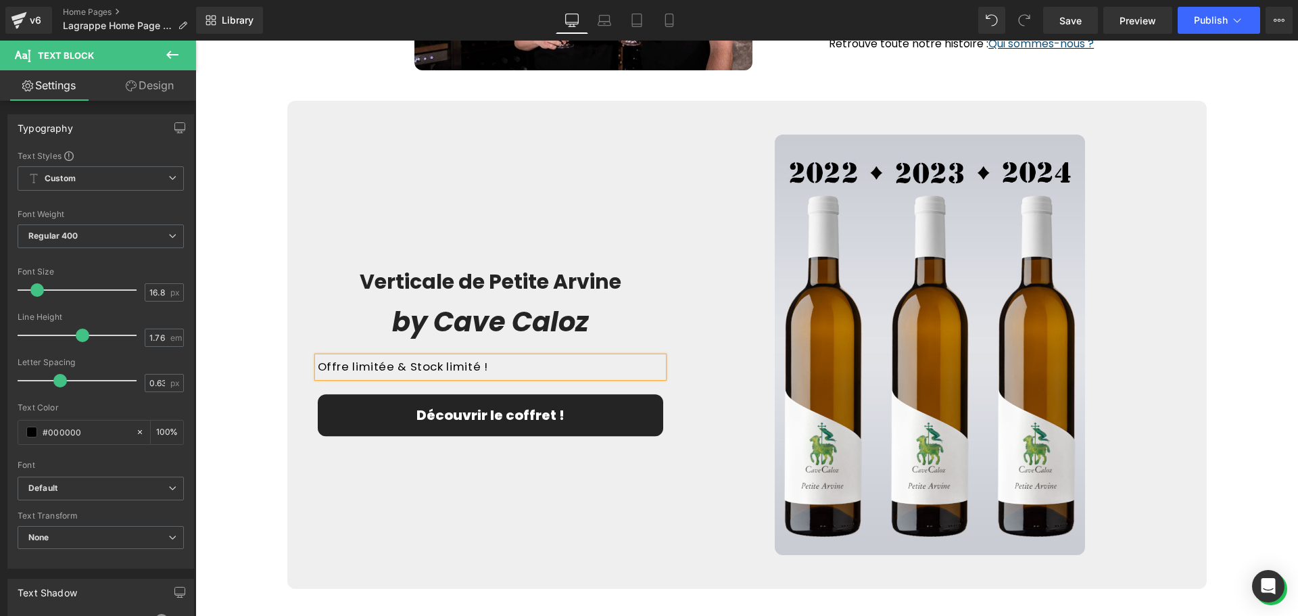
click at [287, 317] on div "Verticale de Petite Arvine Heading by Cave Caloz Heading Offre limitée & Stock …" at bounding box center [746, 345] width 919 height 488
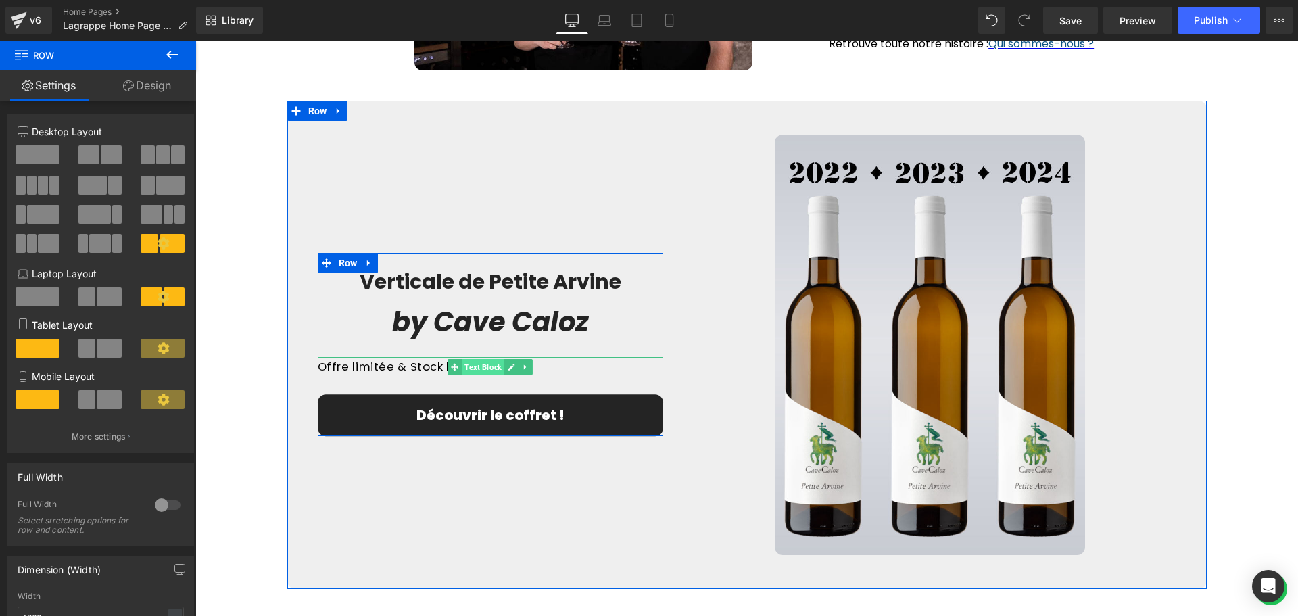
click at [474, 366] on span "Text Block" at bounding box center [483, 367] width 43 height 16
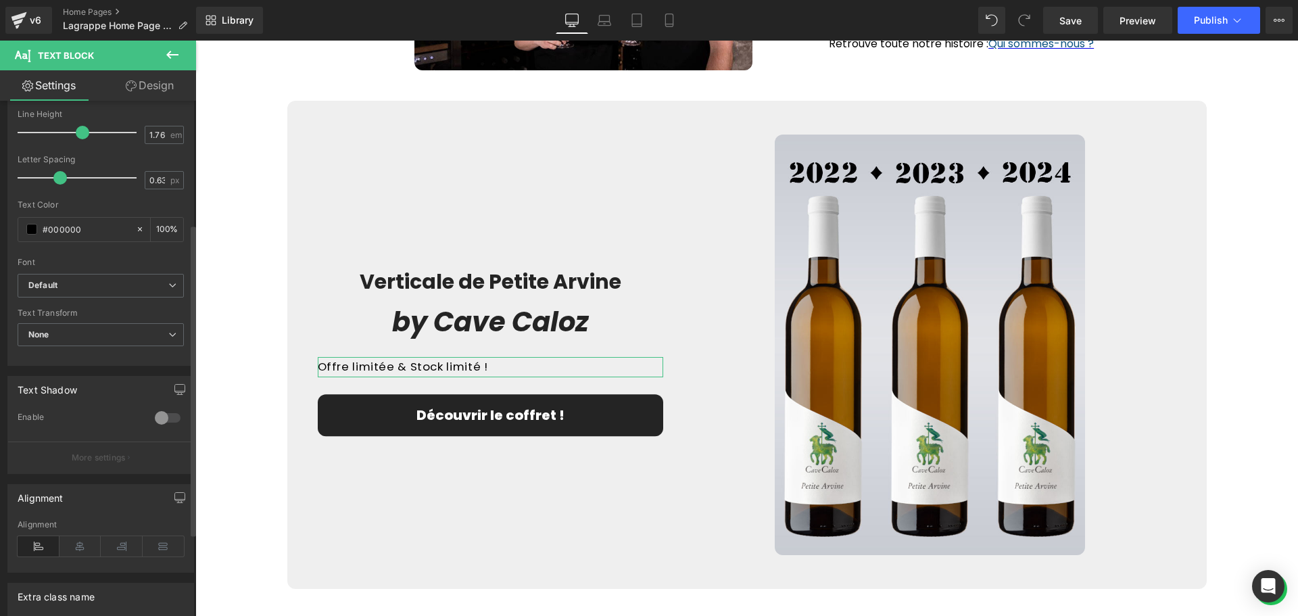
scroll to position [270, 0]
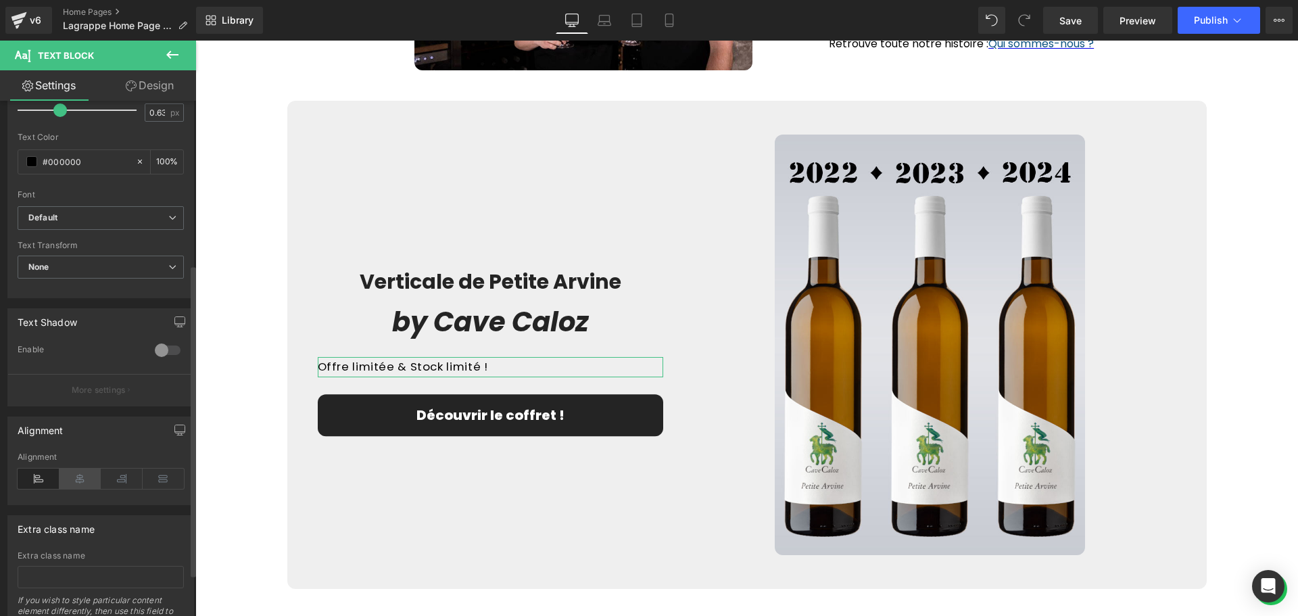
click at [76, 476] on icon at bounding box center [80, 478] width 42 height 20
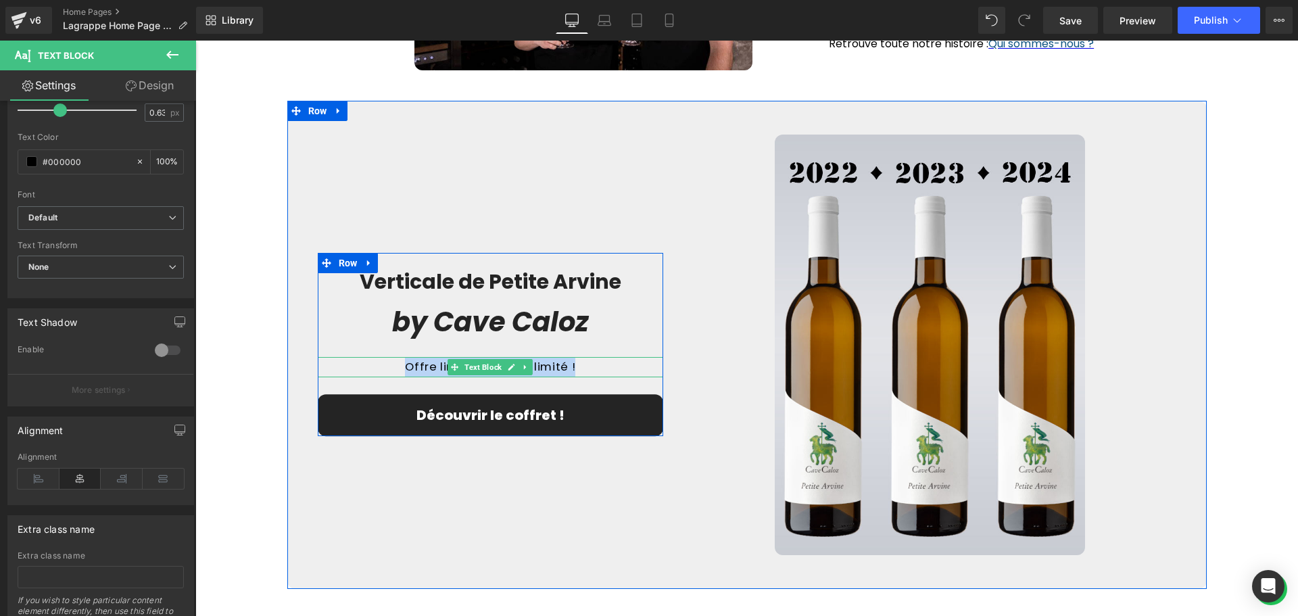
drag, startPoint x: 578, startPoint y: 365, endPoint x: 405, endPoint y: 364, distance: 173.7
click at [405, 364] on p "Offre limitée & Stock limité !" at bounding box center [491, 367] width 346 height 20
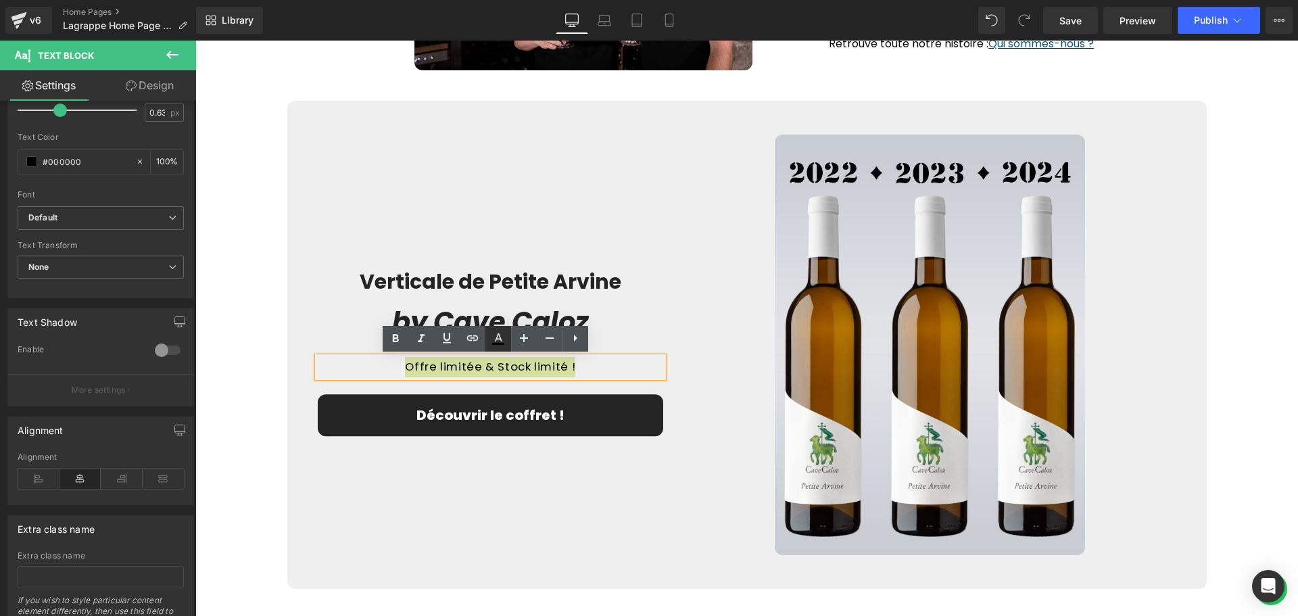
click at [494, 339] on icon at bounding box center [498, 338] width 16 height 16
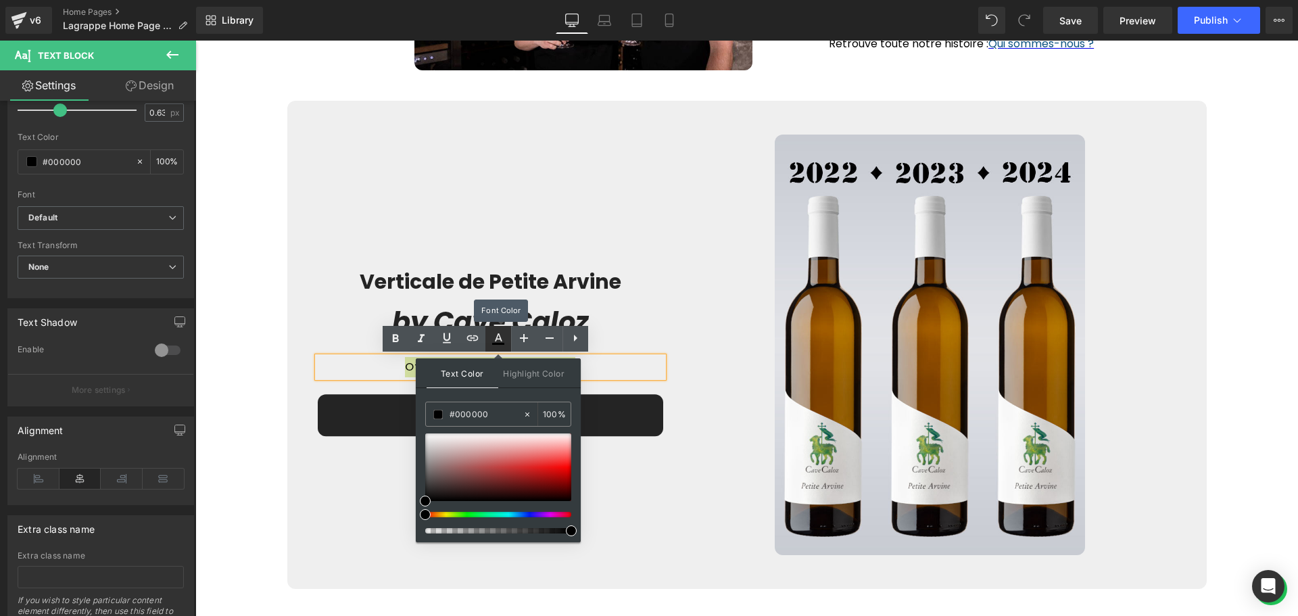
click at [494, 339] on icon at bounding box center [498, 338] width 16 height 16
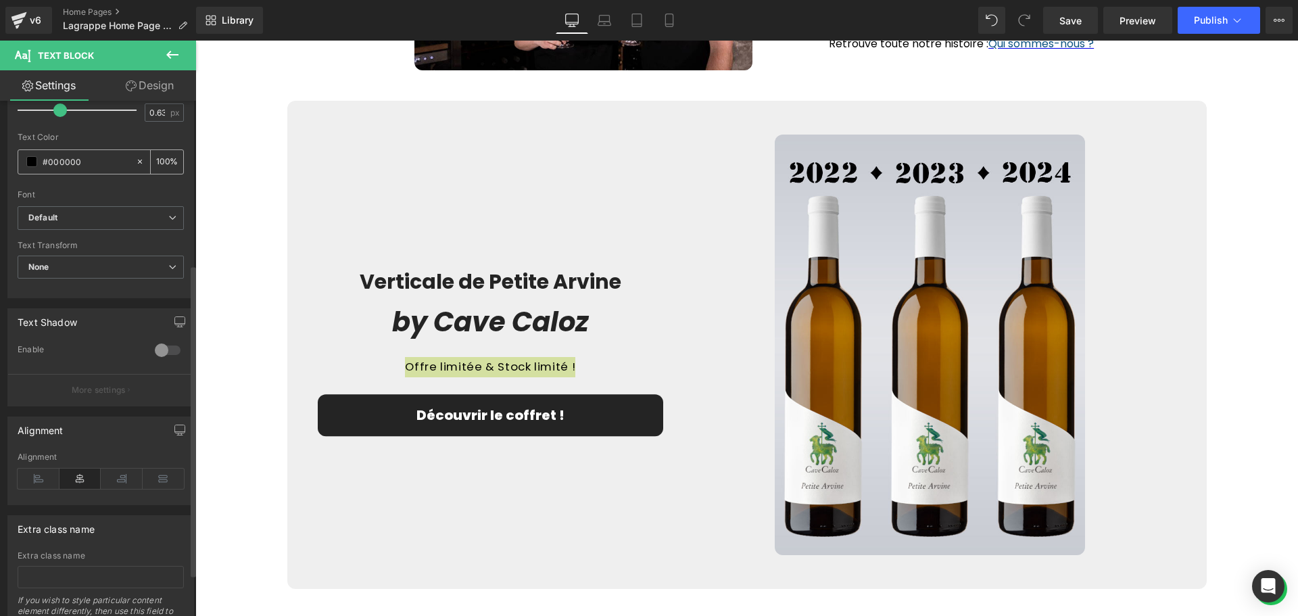
click at [83, 162] on input "#000000" at bounding box center [86, 161] width 87 height 15
drag, startPoint x: 88, startPoint y: 159, endPoint x: 49, endPoint y: 160, distance: 39.2
click at [49, 160] on input "#000000" at bounding box center [86, 161] width 87 height 15
type input "#8d323b"
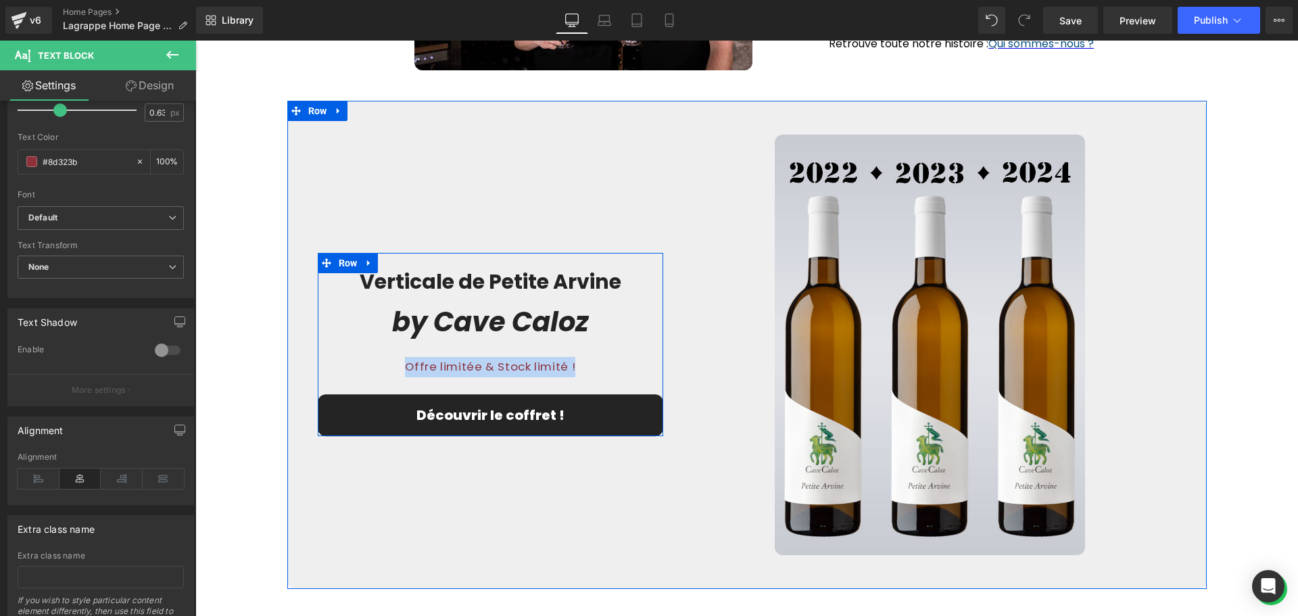
click at [652, 308] on div "by Cave Caloz Heading" at bounding box center [491, 322] width 346 height 30
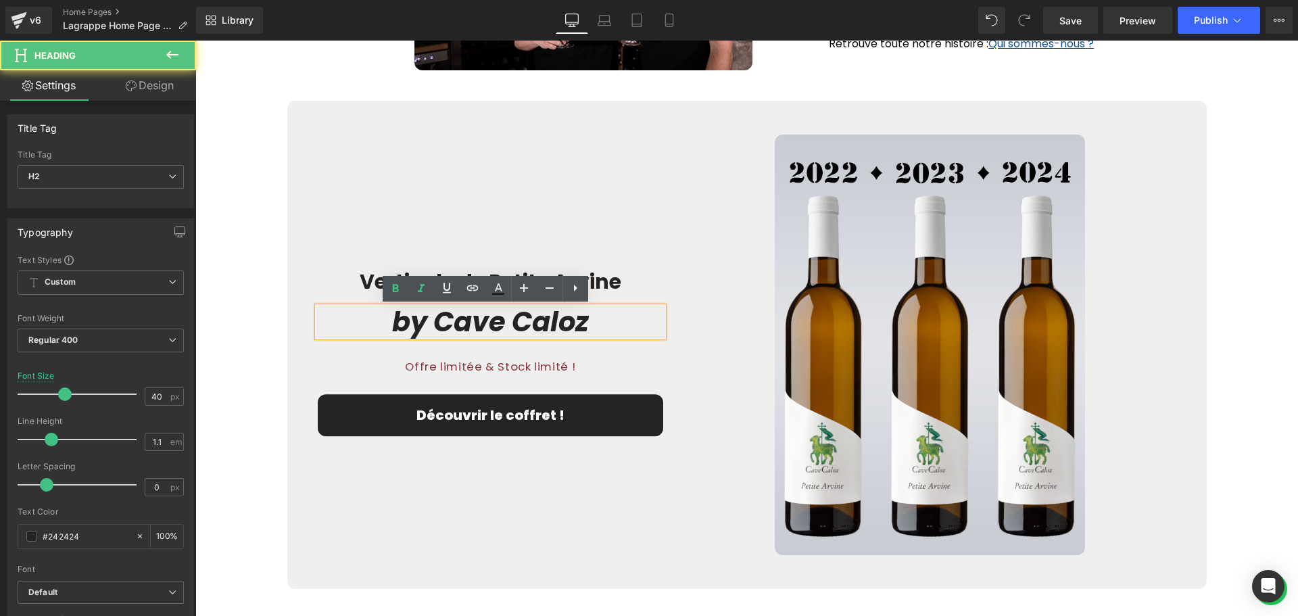
click at [674, 330] on div "Image Row" at bounding box center [929, 344] width 512 height 420
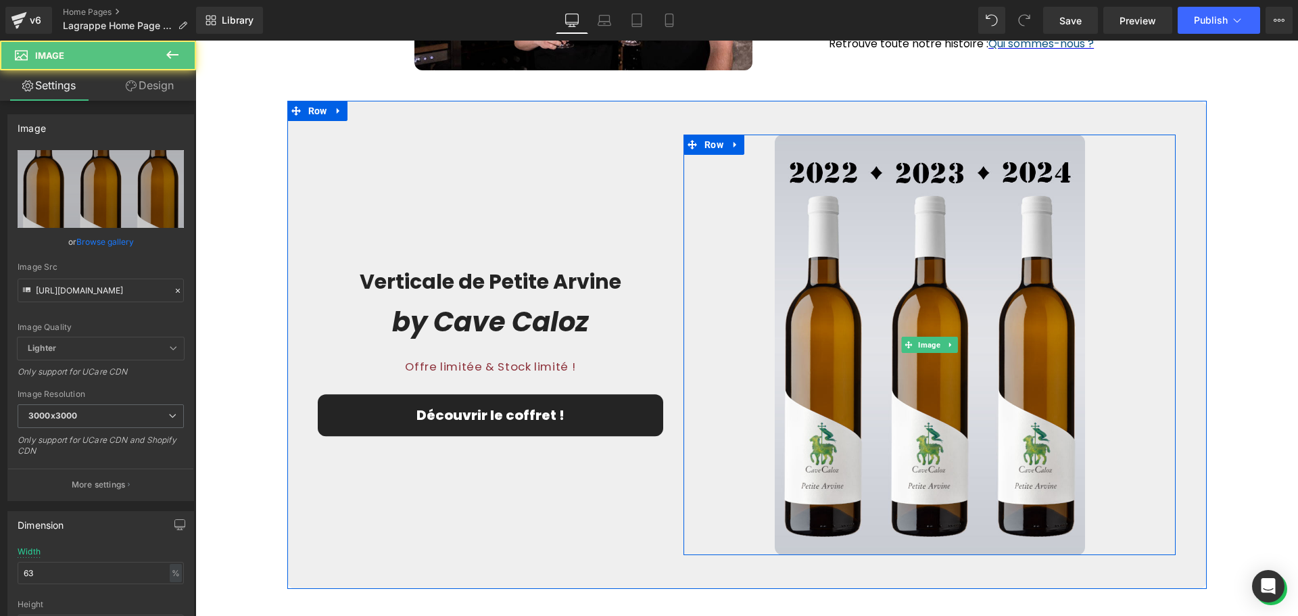
click at [698, 373] on link at bounding box center [929, 344] width 492 height 420
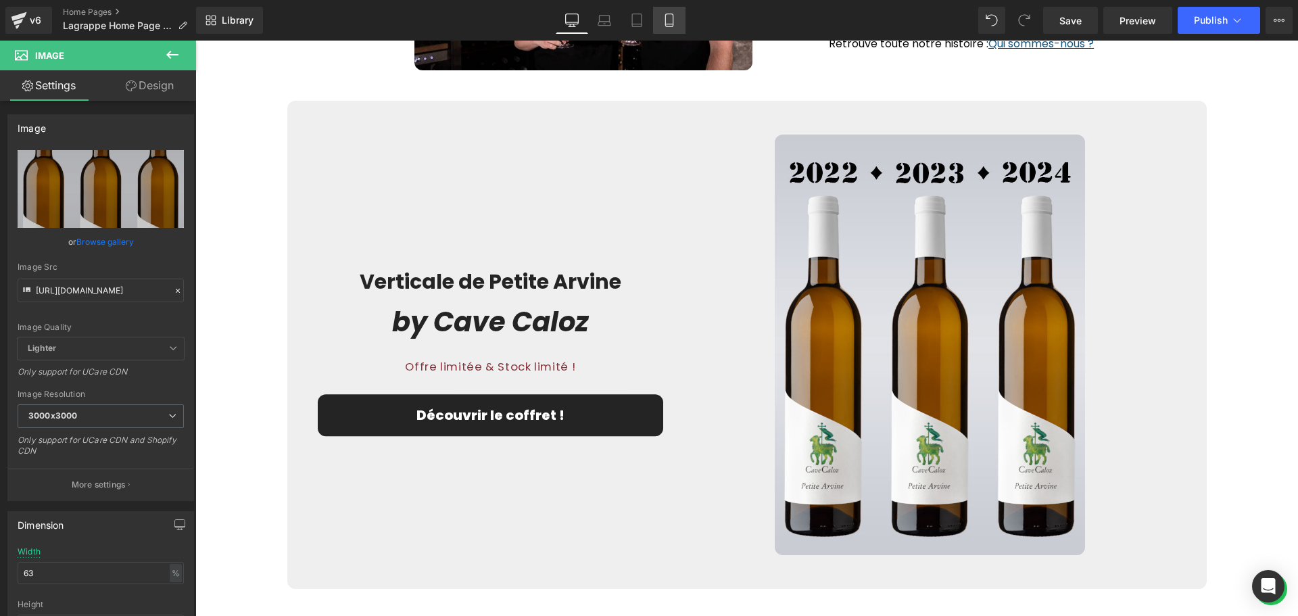
click at [669, 26] on icon at bounding box center [668, 20] width 7 height 13
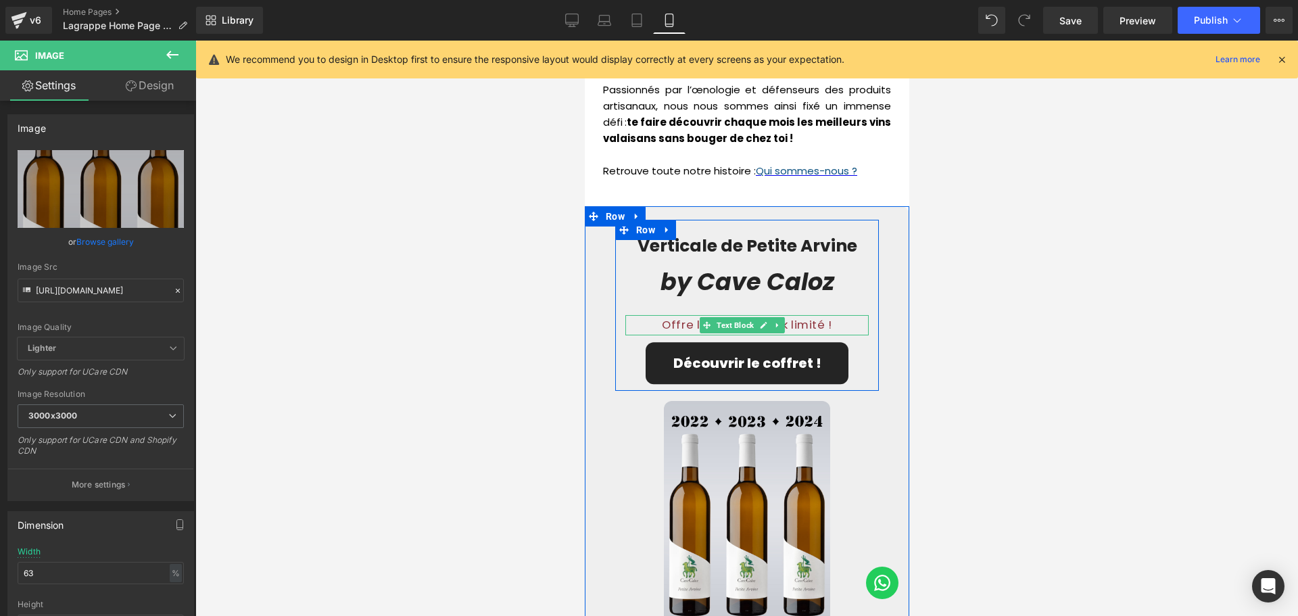
scroll to position [2123, 0]
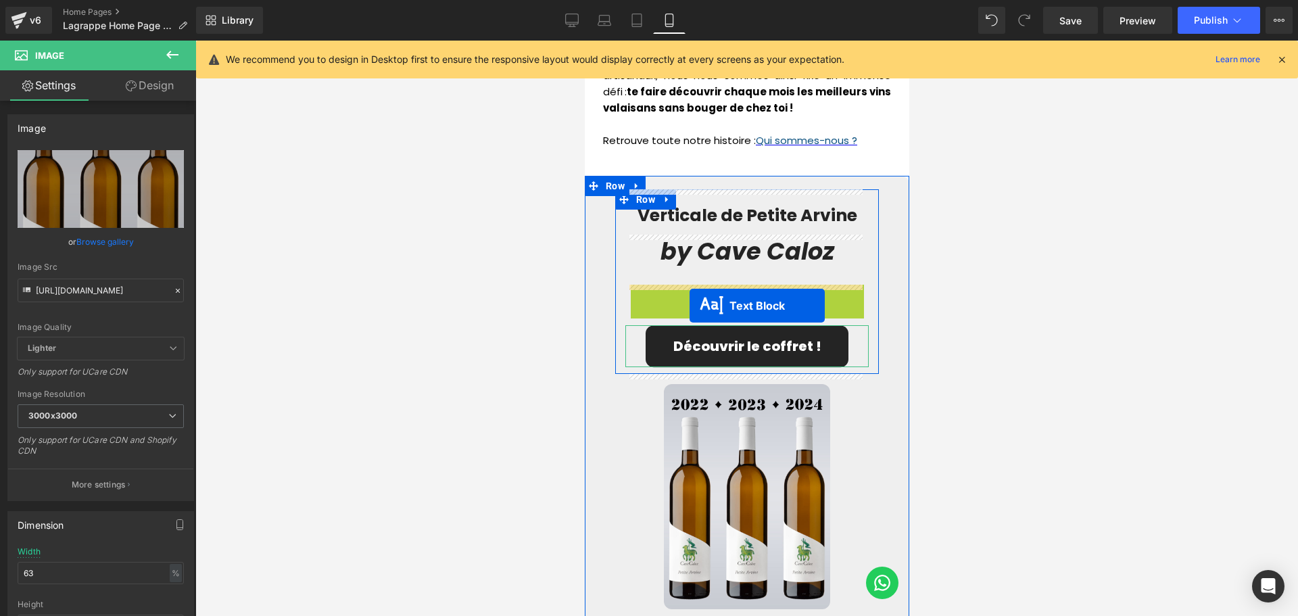
drag, startPoint x: 707, startPoint y: 294, endPoint x: 689, endPoint y: 305, distance: 21.6
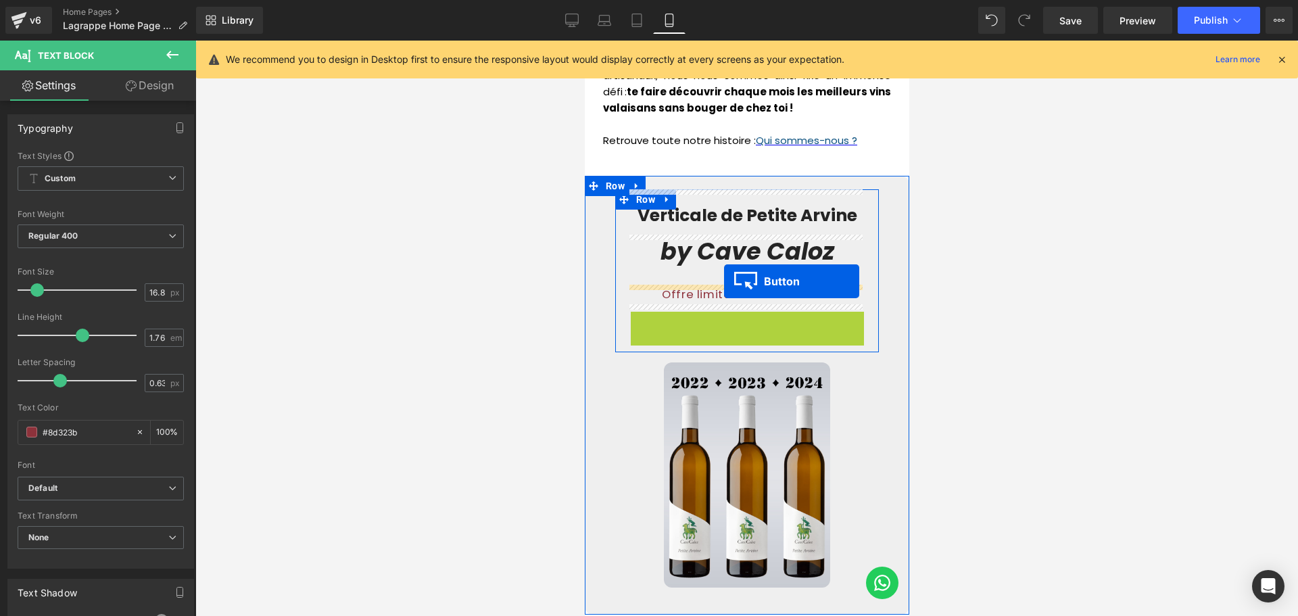
drag, startPoint x: 715, startPoint y: 328, endPoint x: 723, endPoint y: 281, distance: 48.0
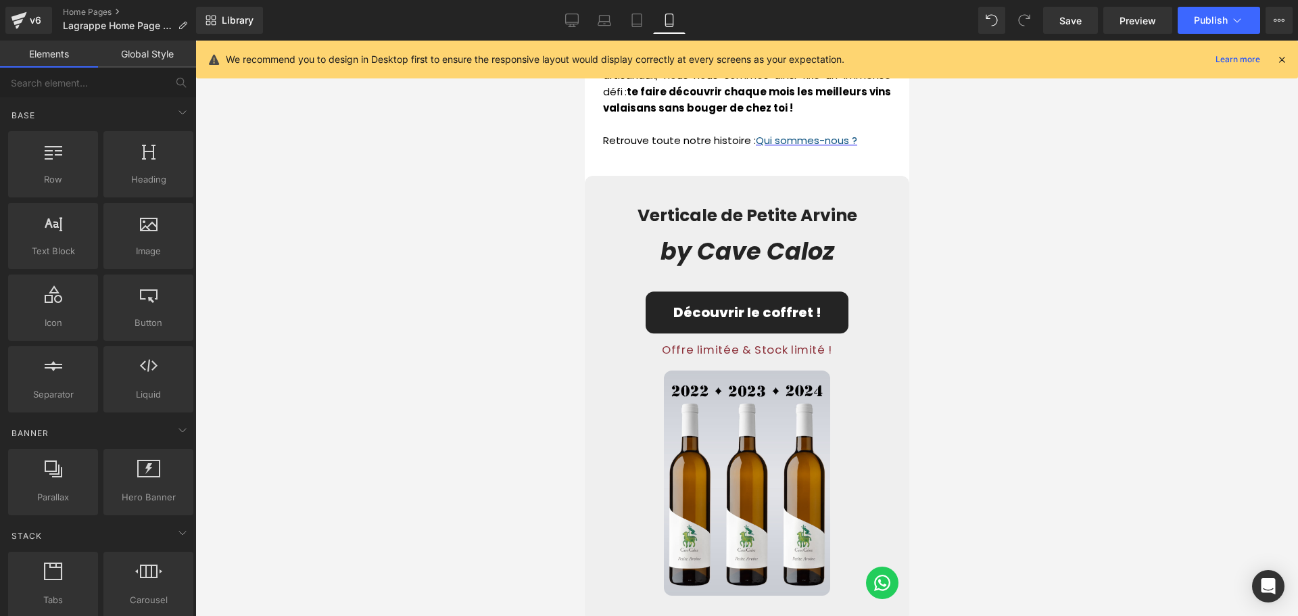
click at [991, 354] on div at bounding box center [746, 328] width 1102 height 575
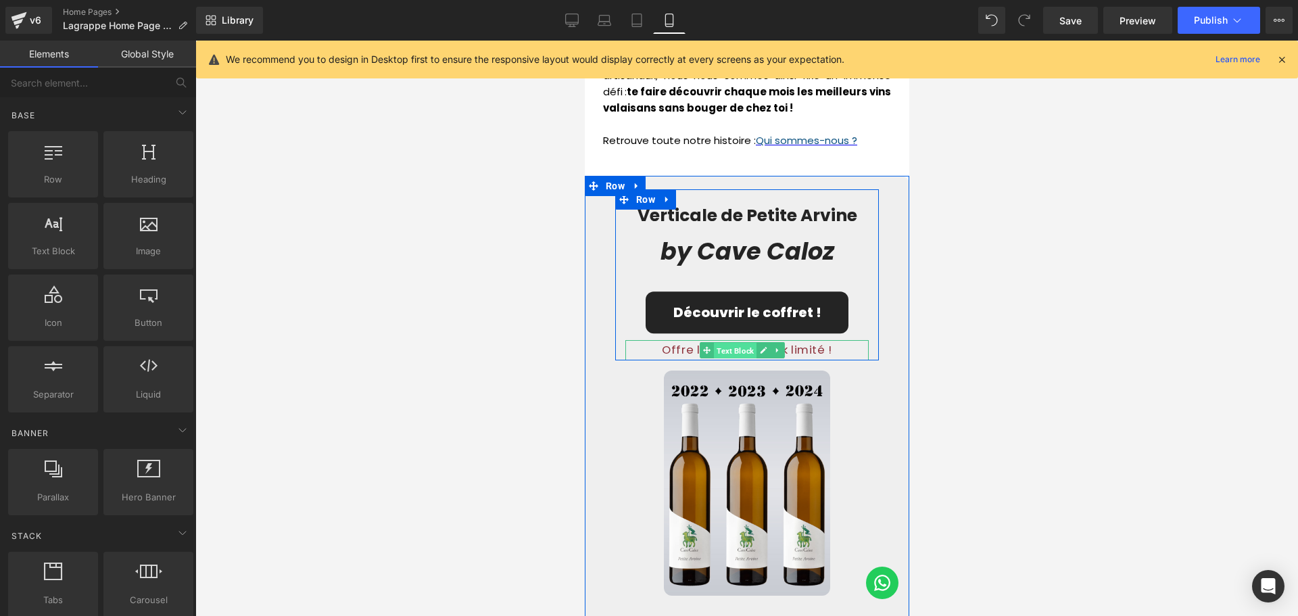
click at [722, 351] on span "Text Block" at bounding box center [734, 351] width 43 height 16
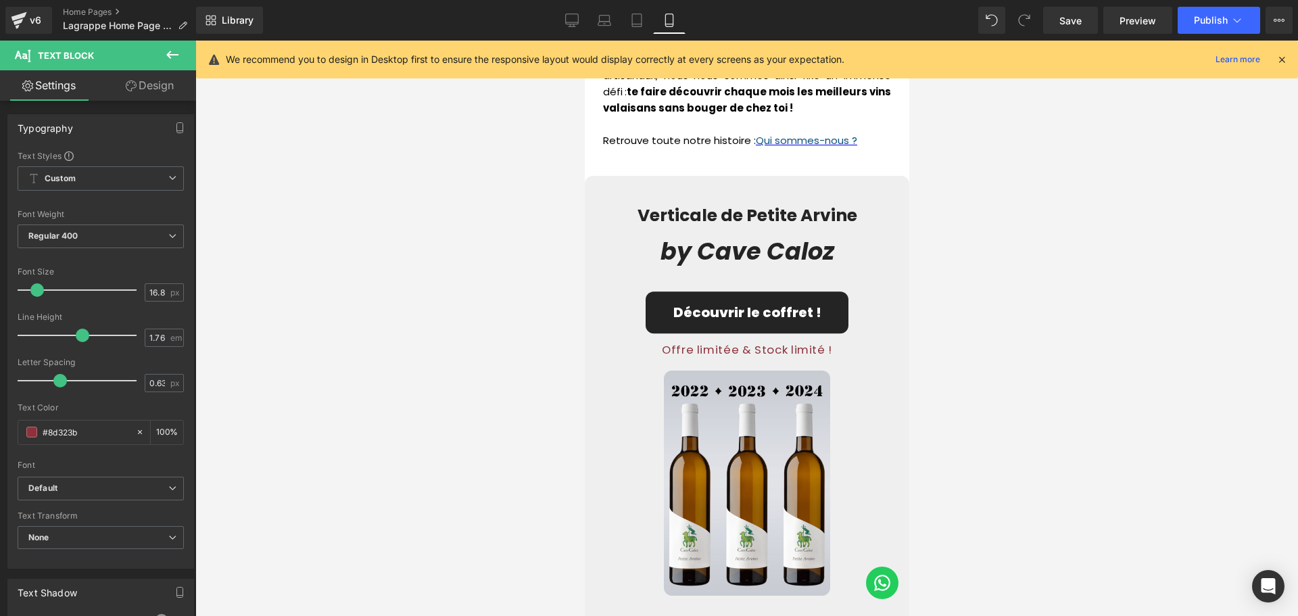
click at [967, 364] on div at bounding box center [746, 328] width 1102 height 575
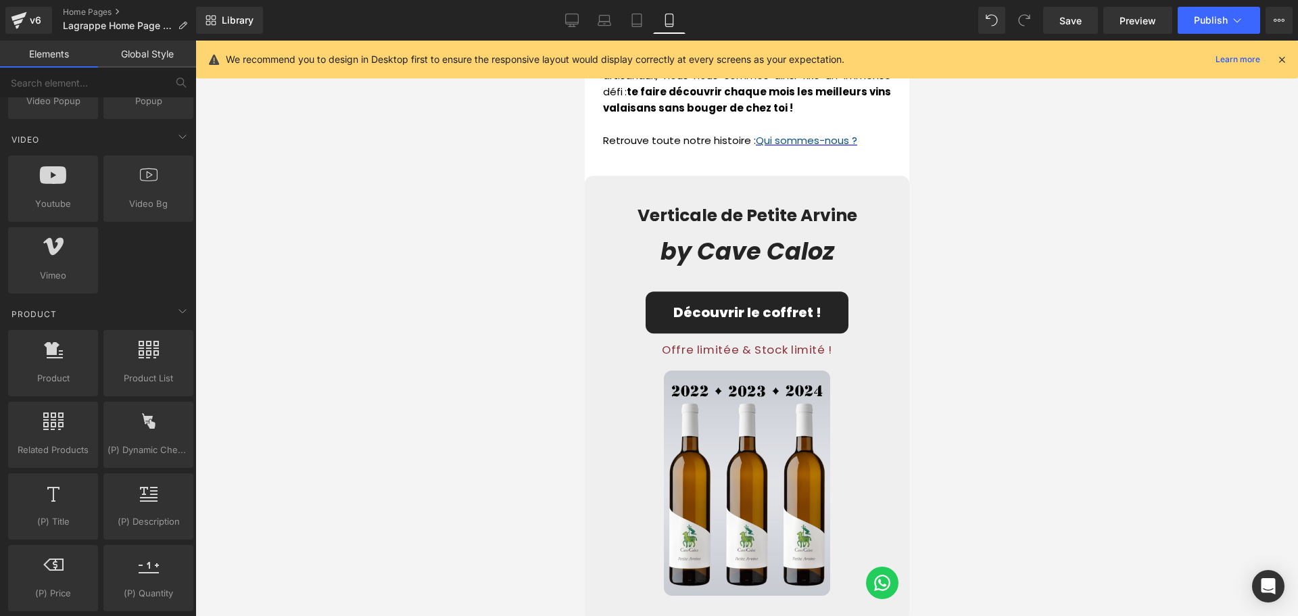
scroll to position [1081, 0]
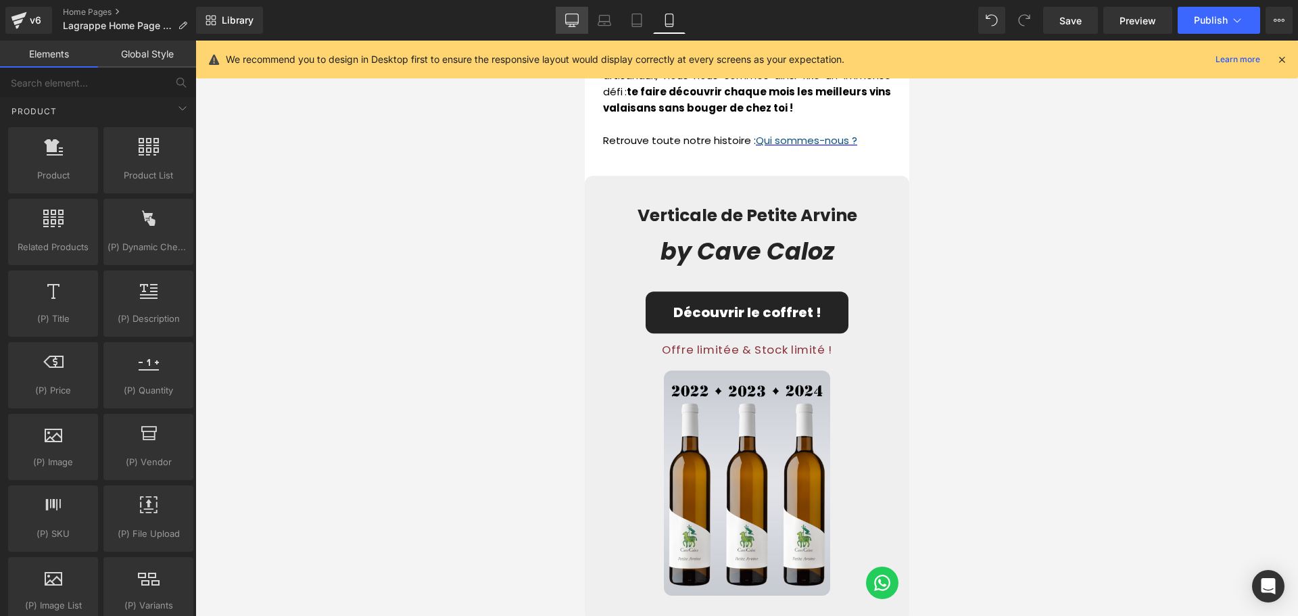
click at [574, 25] on icon at bounding box center [572, 21] width 14 height 14
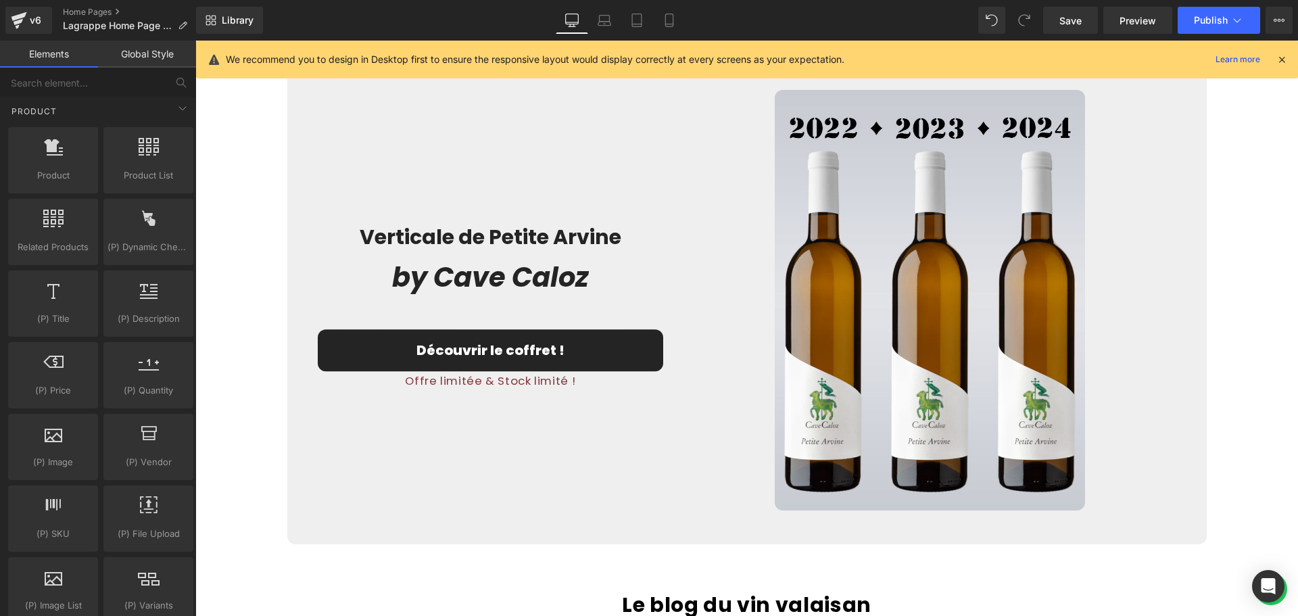
scroll to position [2259, 0]
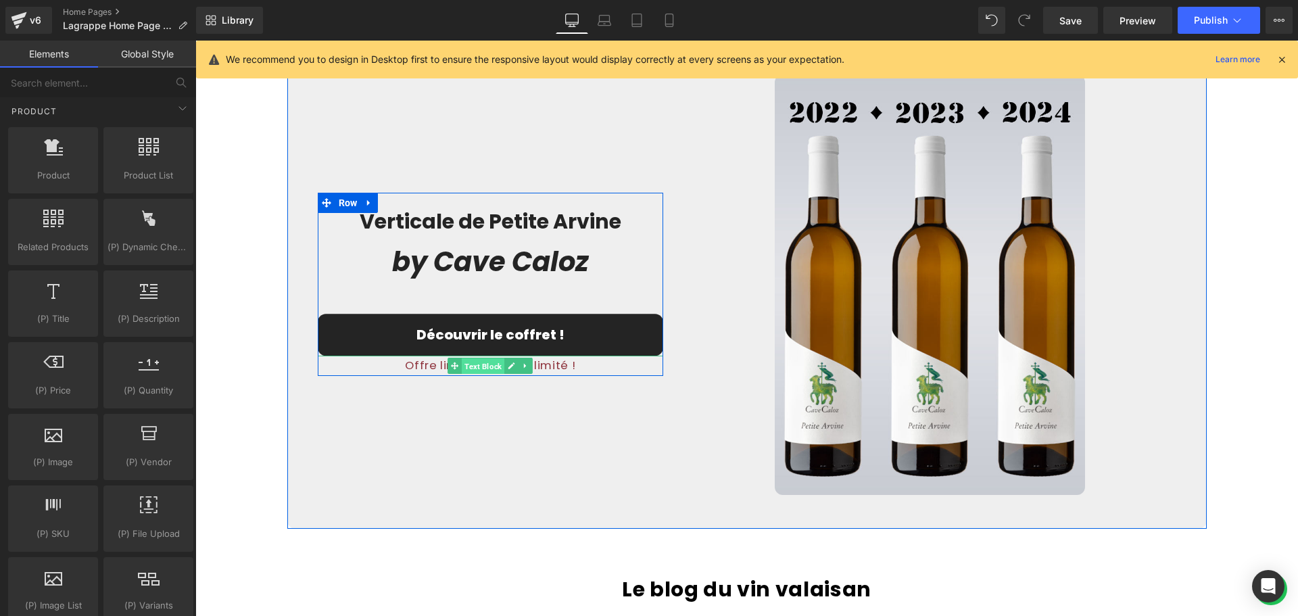
click at [480, 364] on span "Text Block" at bounding box center [483, 366] width 43 height 16
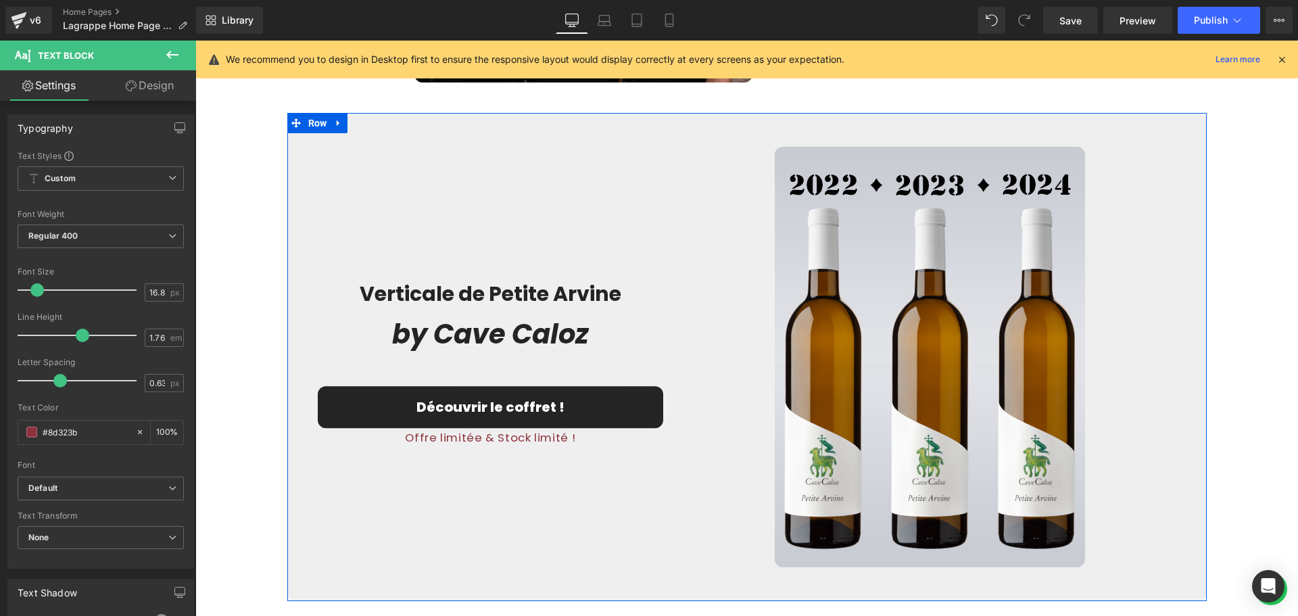
scroll to position [2191, 0]
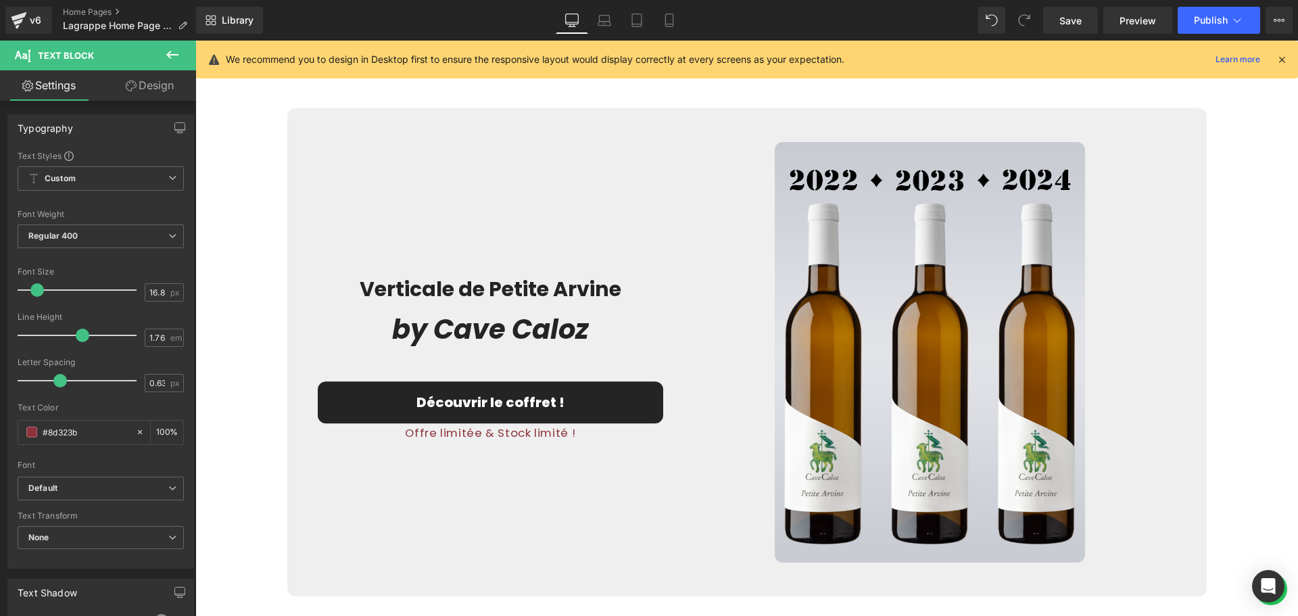
click at [180, 53] on button at bounding box center [172, 56] width 47 height 30
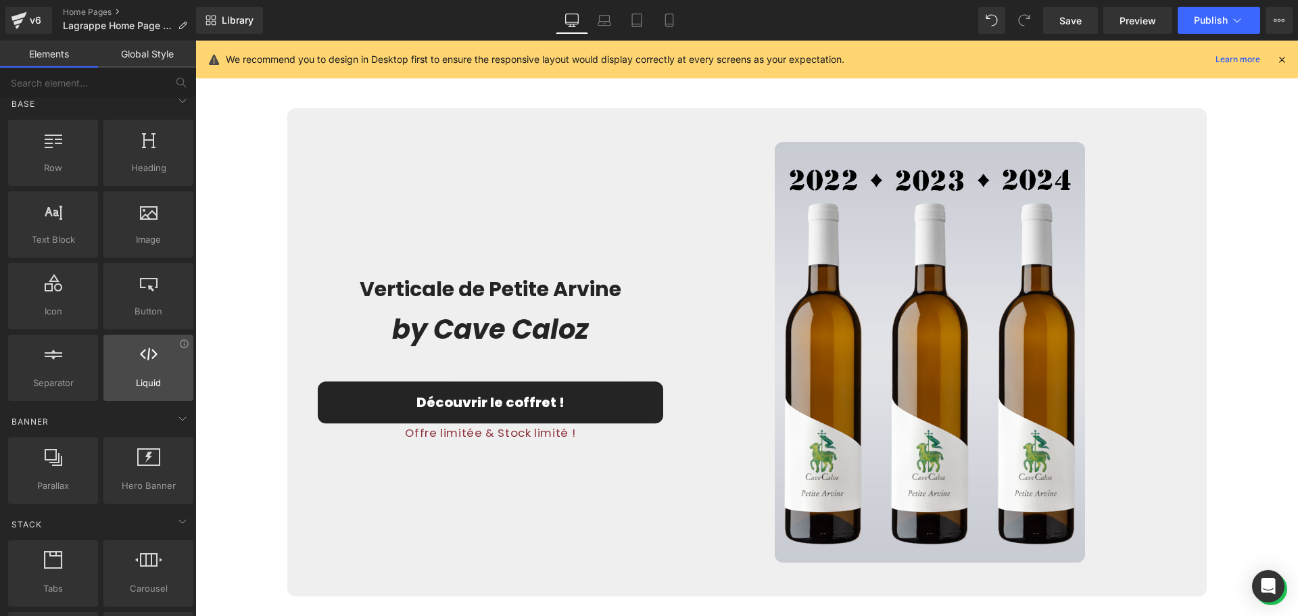
scroll to position [0, 0]
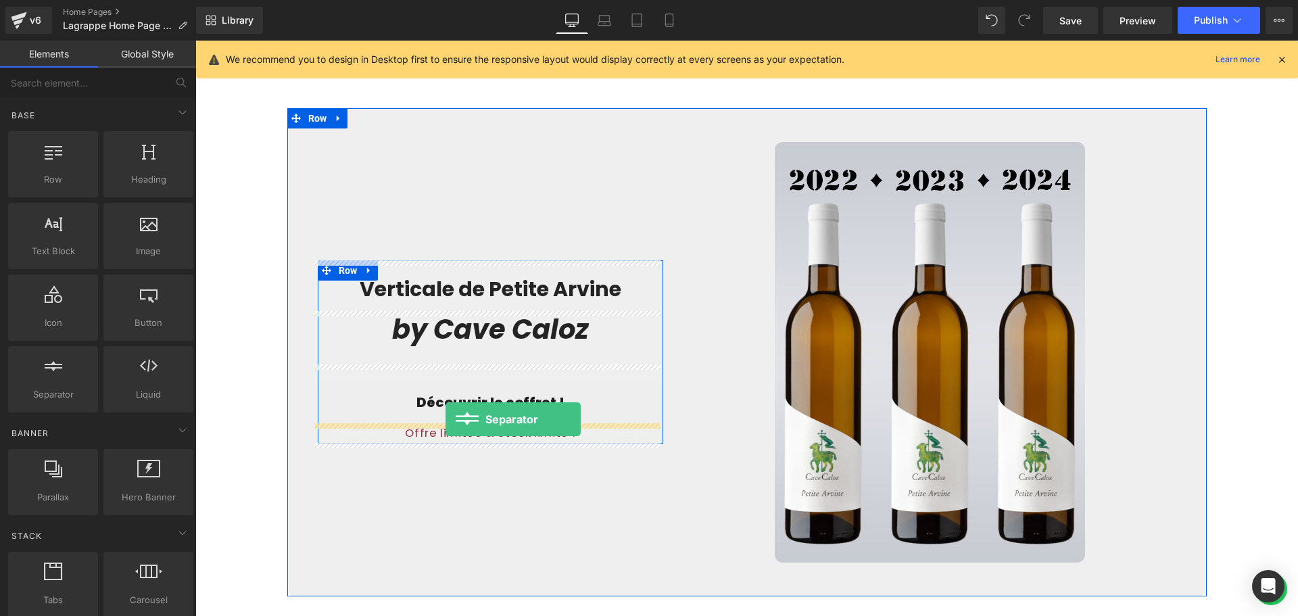
drag, startPoint x: 245, startPoint y: 411, endPoint x: 445, endPoint y: 419, distance: 200.9
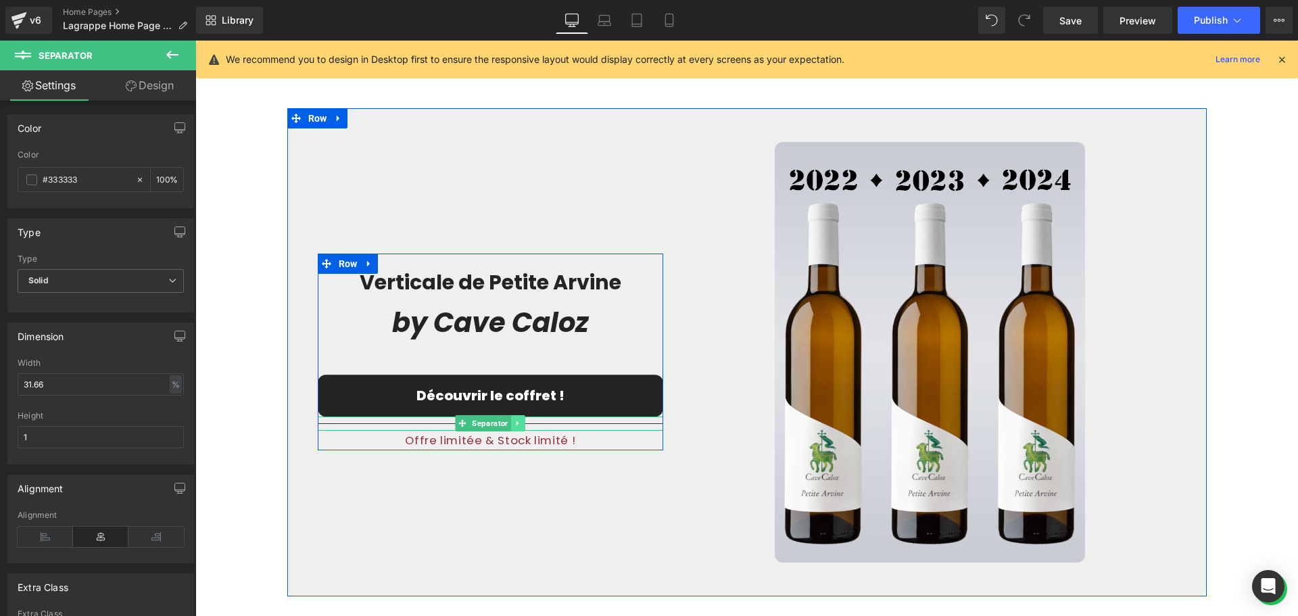
click at [514, 420] on icon at bounding box center [517, 423] width 7 height 8
click at [521, 422] on icon at bounding box center [524, 423] width 7 height 8
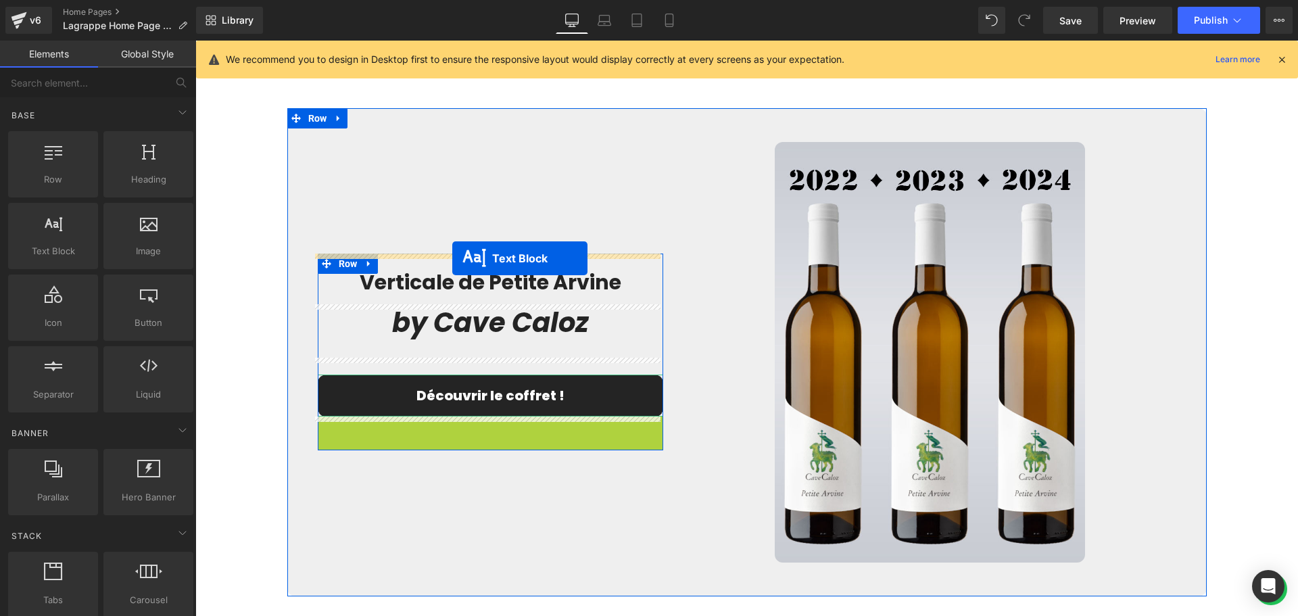
drag, startPoint x: 450, startPoint y: 430, endPoint x: 452, endPoint y: 258, distance: 171.7
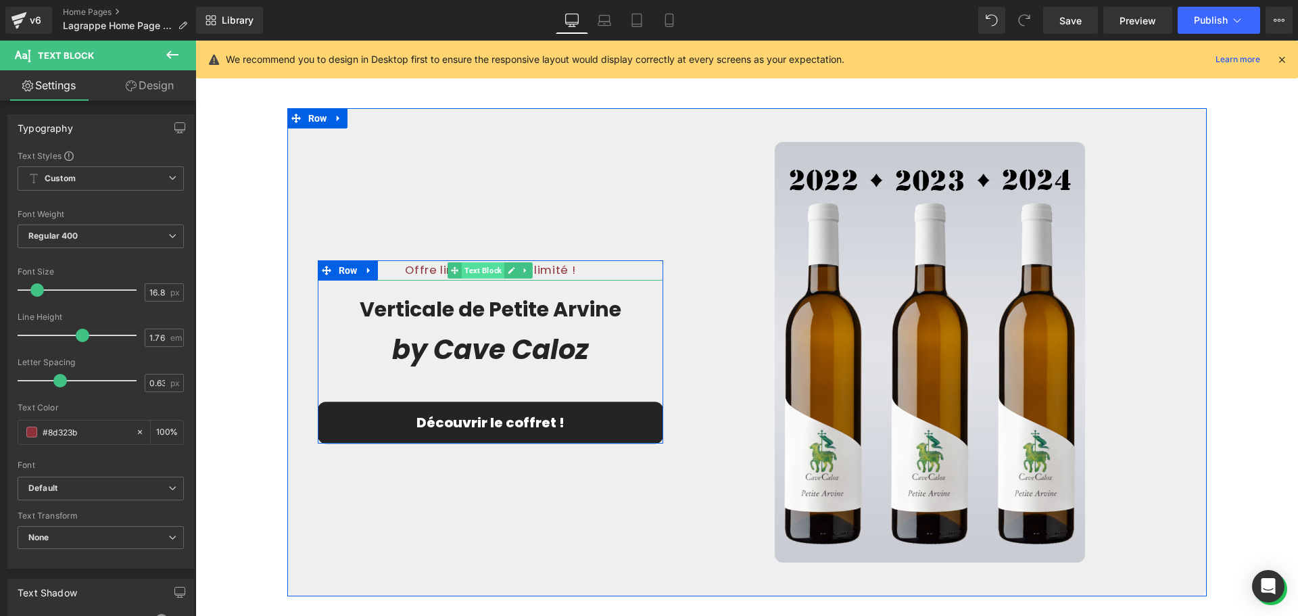
click at [485, 268] on span "Text Block" at bounding box center [483, 270] width 43 height 16
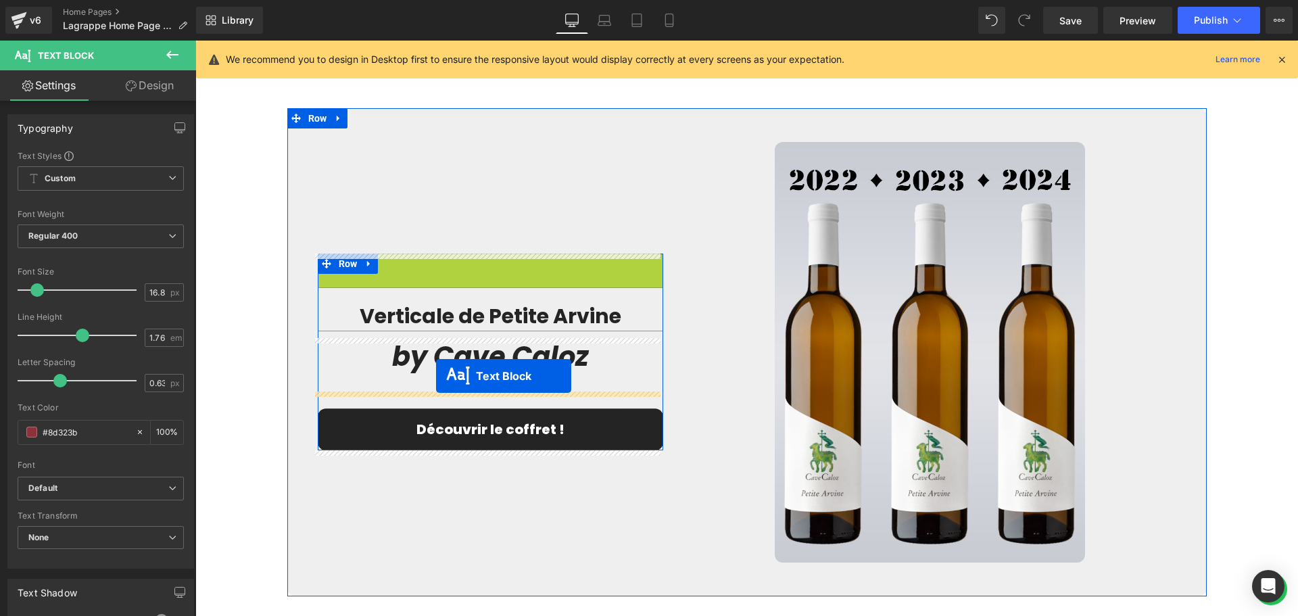
drag, startPoint x: 447, startPoint y: 266, endPoint x: 436, endPoint y: 376, distance: 110.7
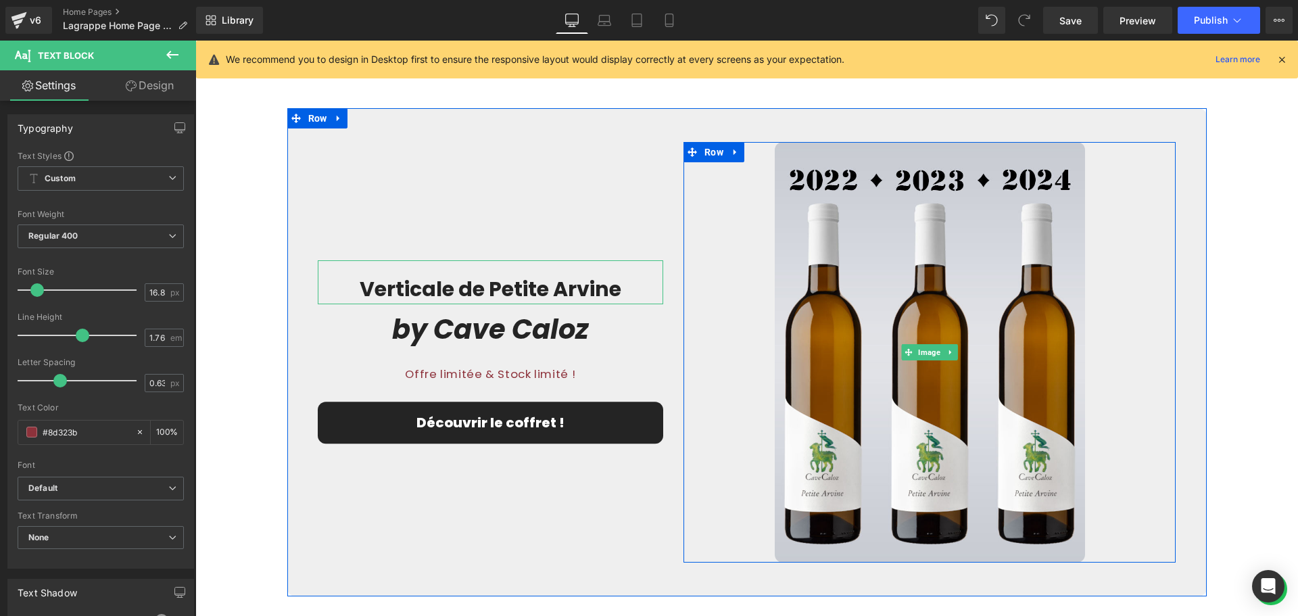
click at [692, 346] on link at bounding box center [929, 352] width 492 height 420
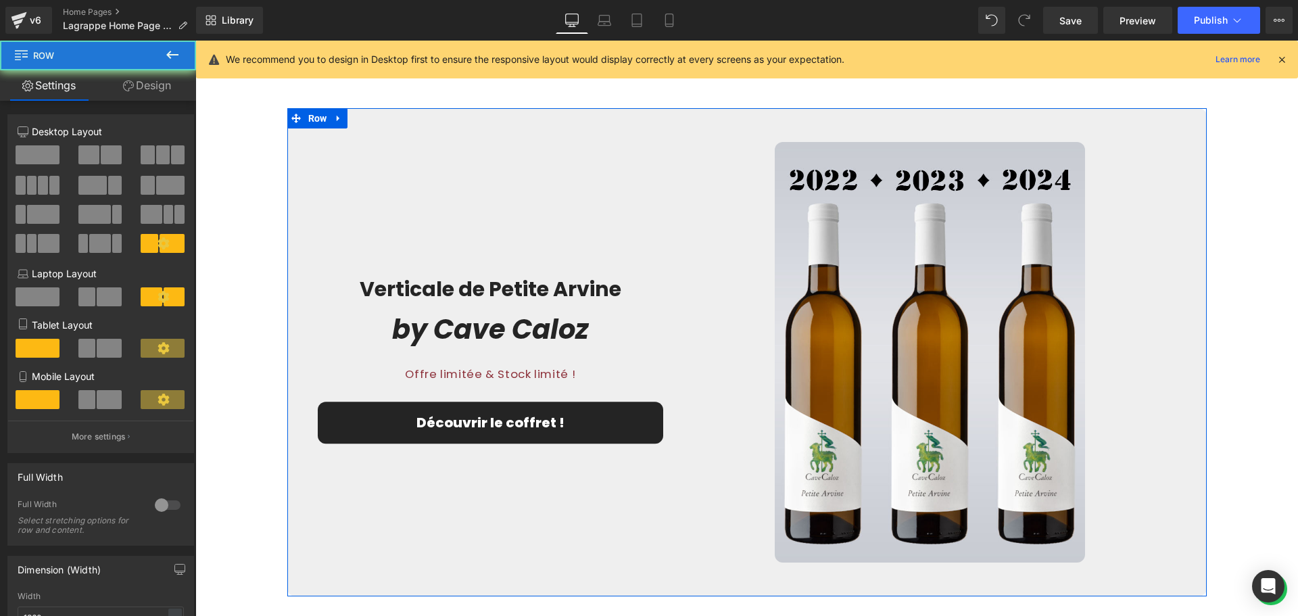
click at [578, 237] on div "Verticale de Petite Arvine Heading by Cave Caloz Heading Offre limitée & Stock …" at bounding box center [490, 352] width 366 height 420
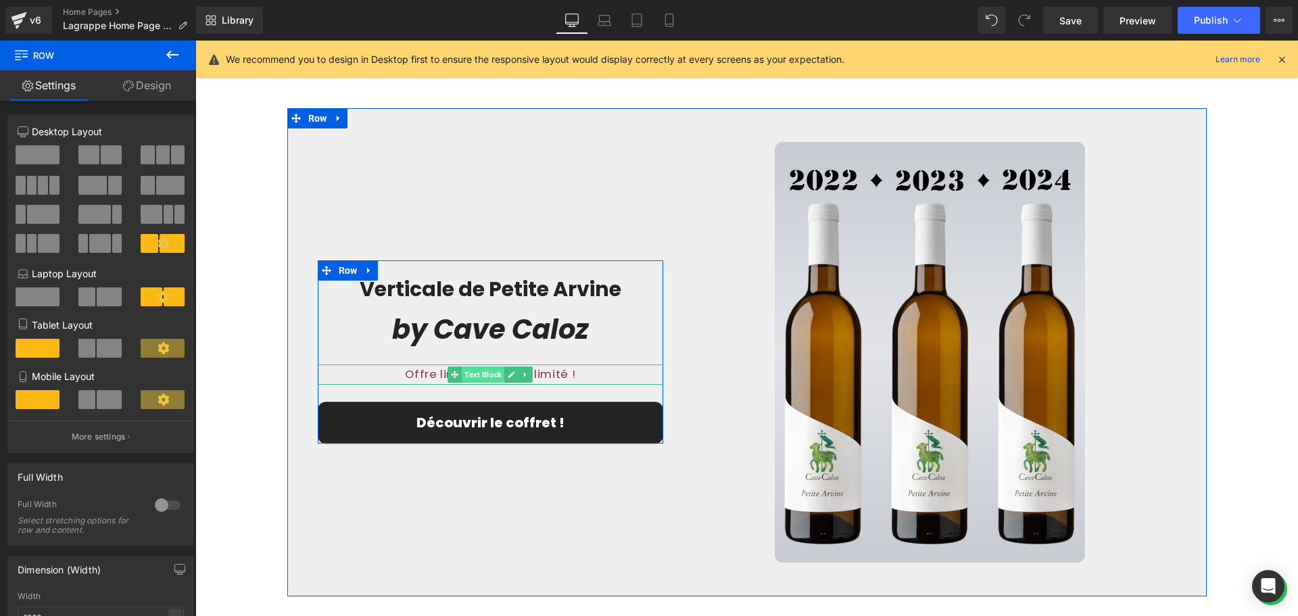
click at [481, 377] on span "Text Block" at bounding box center [483, 374] width 43 height 16
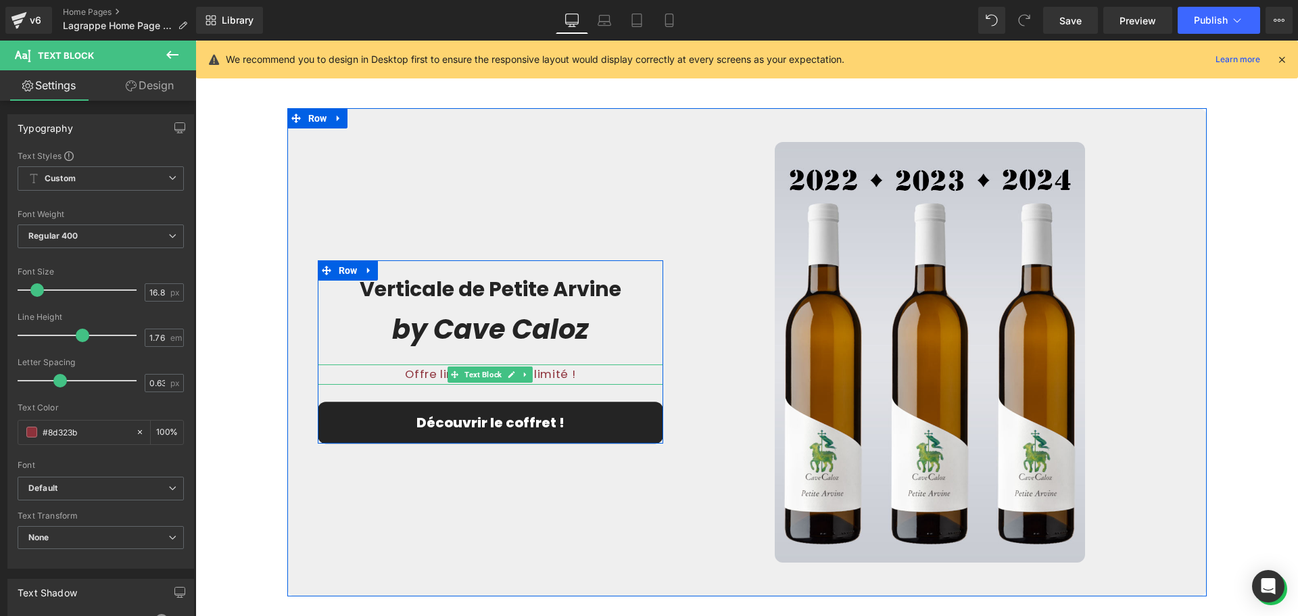
click at [556, 375] on p "Offre limitée & Stock limité !" at bounding box center [491, 374] width 346 height 20
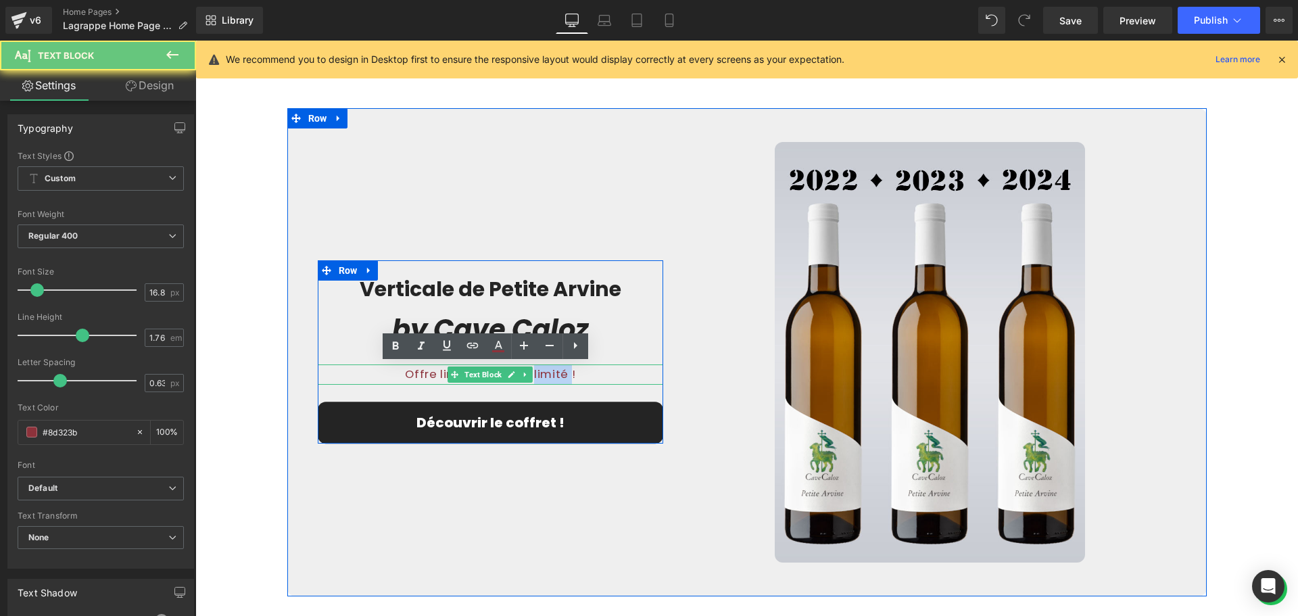
click at [556, 375] on p "Offre limitée & Stock limité !" at bounding box center [491, 374] width 346 height 20
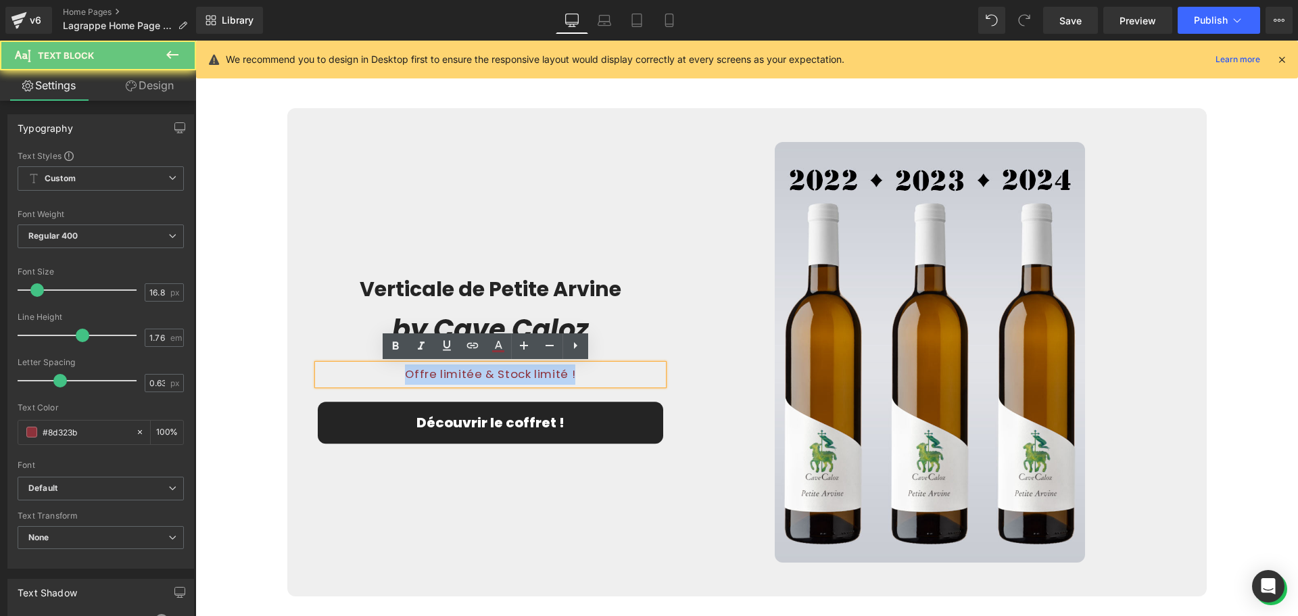
click at [556, 375] on p "Offre limitée & Stock limité !" at bounding box center [491, 374] width 346 height 20
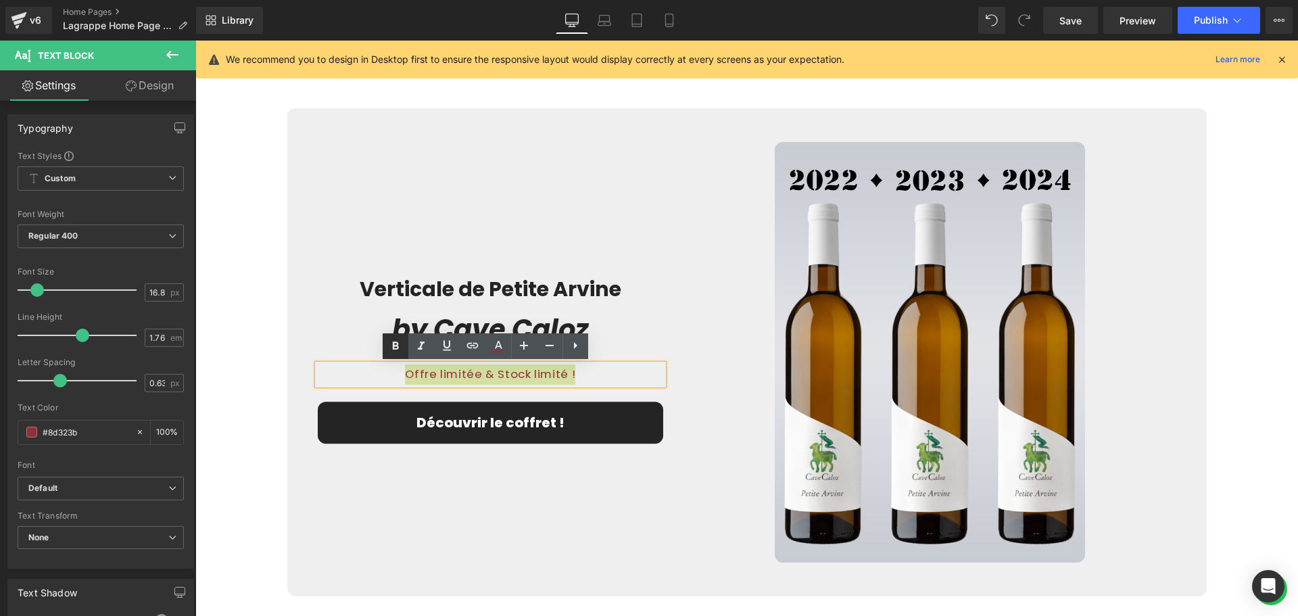
click at [398, 347] on icon at bounding box center [396, 346] width 6 height 8
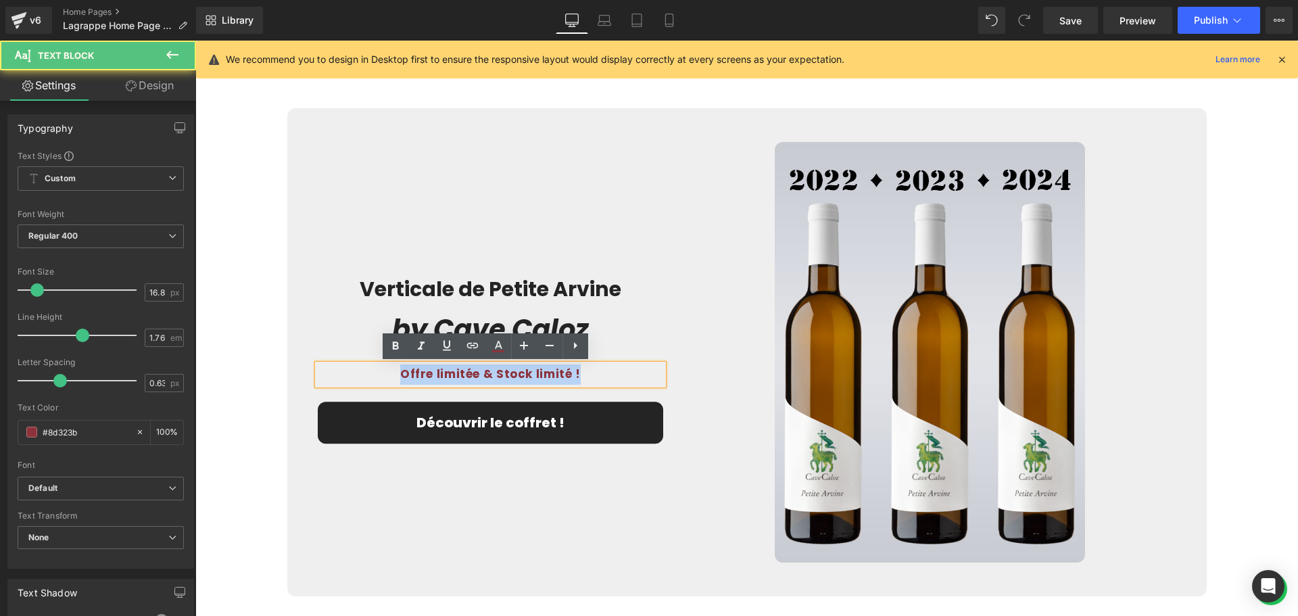
drag, startPoint x: 586, startPoint y: 376, endPoint x: 395, endPoint y: 374, distance: 190.6
click at [395, 374] on p "Offre limitée & Stock limité !" at bounding box center [491, 374] width 346 height 20
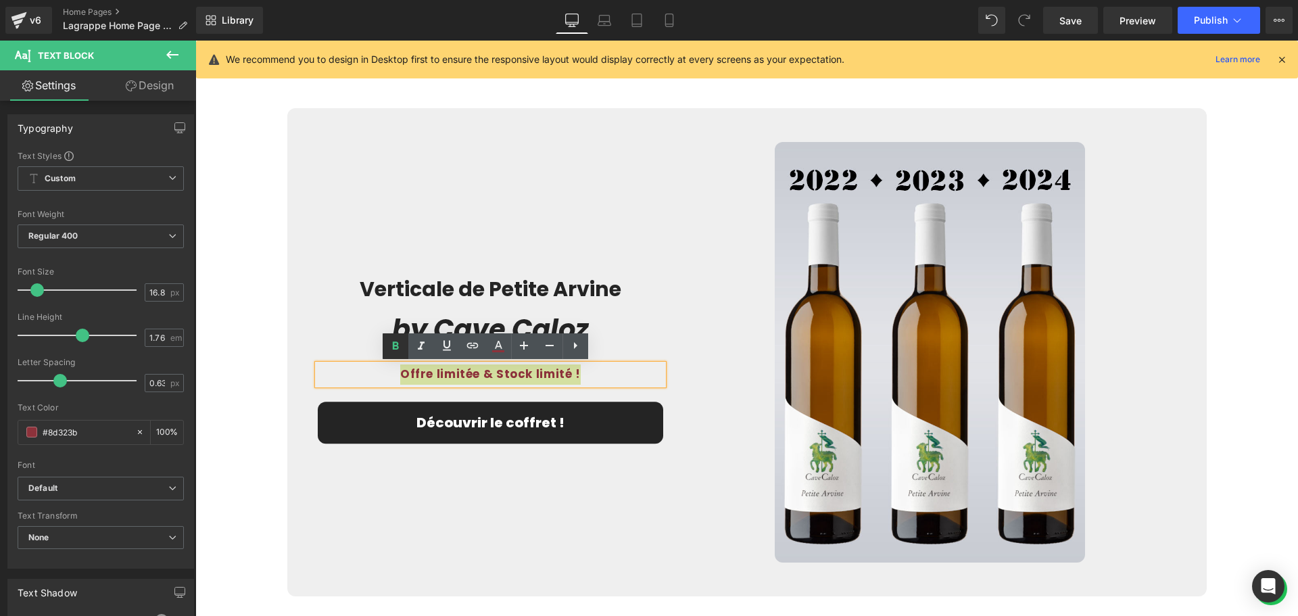
click at [396, 349] on icon at bounding box center [396, 346] width 6 height 8
click at [593, 550] on div "Verticale de Petite Arvine Heading by Cave Caloz Heading Offre limitée & Stock …" at bounding box center [490, 352] width 366 height 420
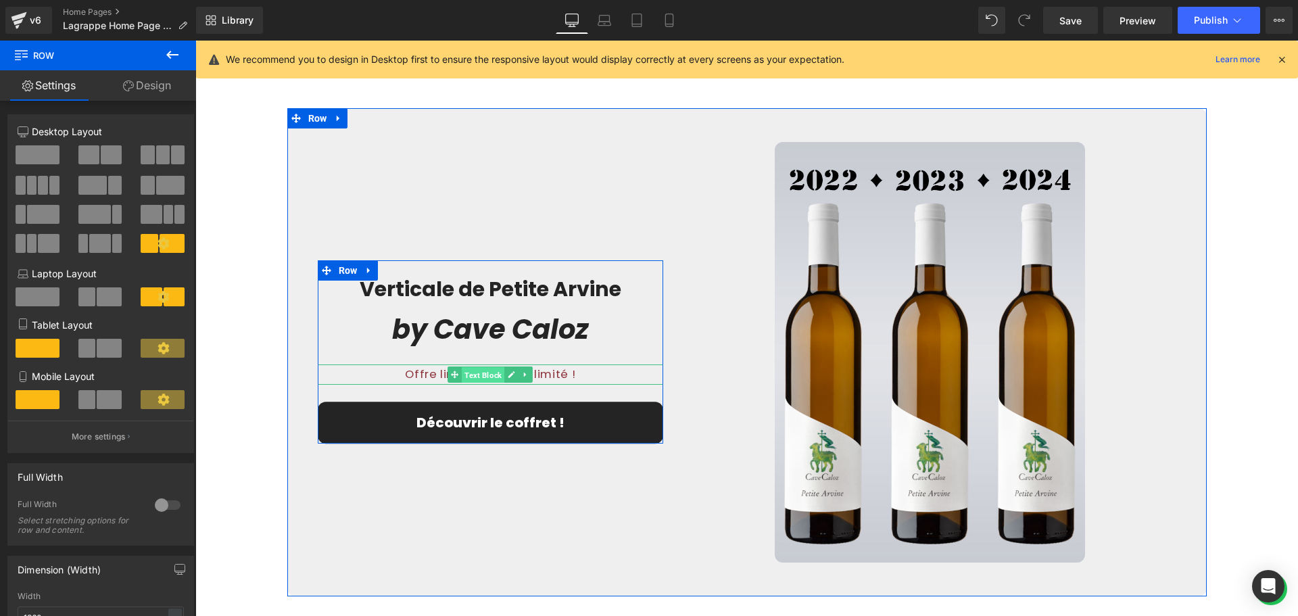
click at [479, 372] on span "Text Block" at bounding box center [483, 375] width 43 height 16
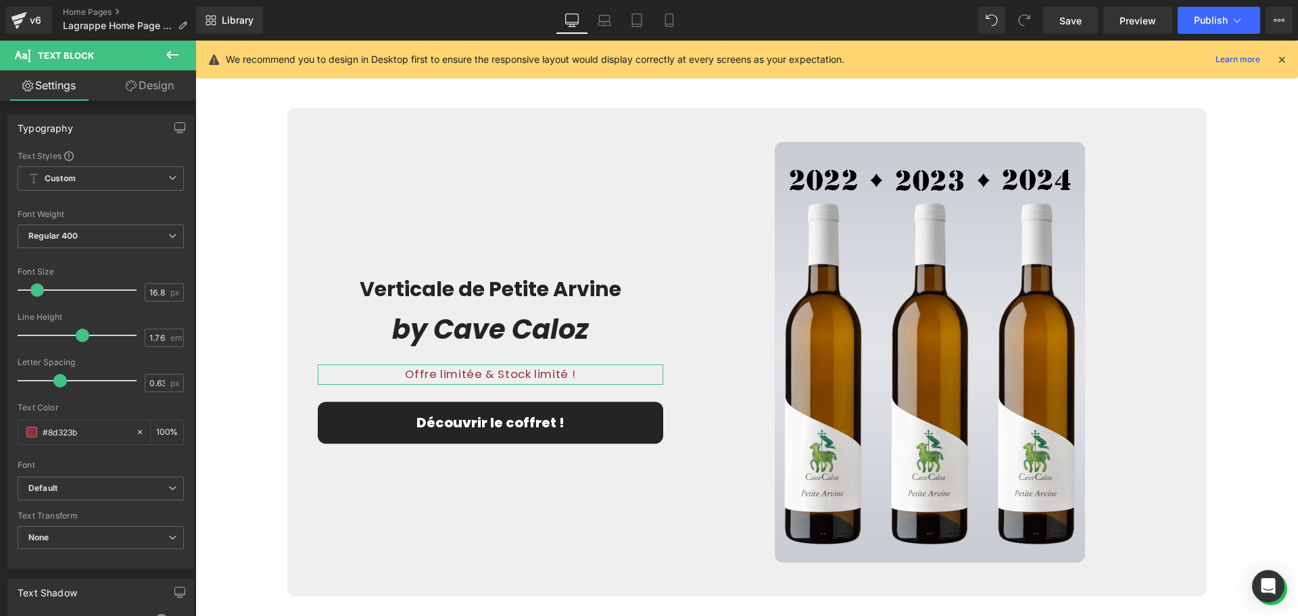
click at [132, 86] on icon at bounding box center [131, 85] width 11 height 11
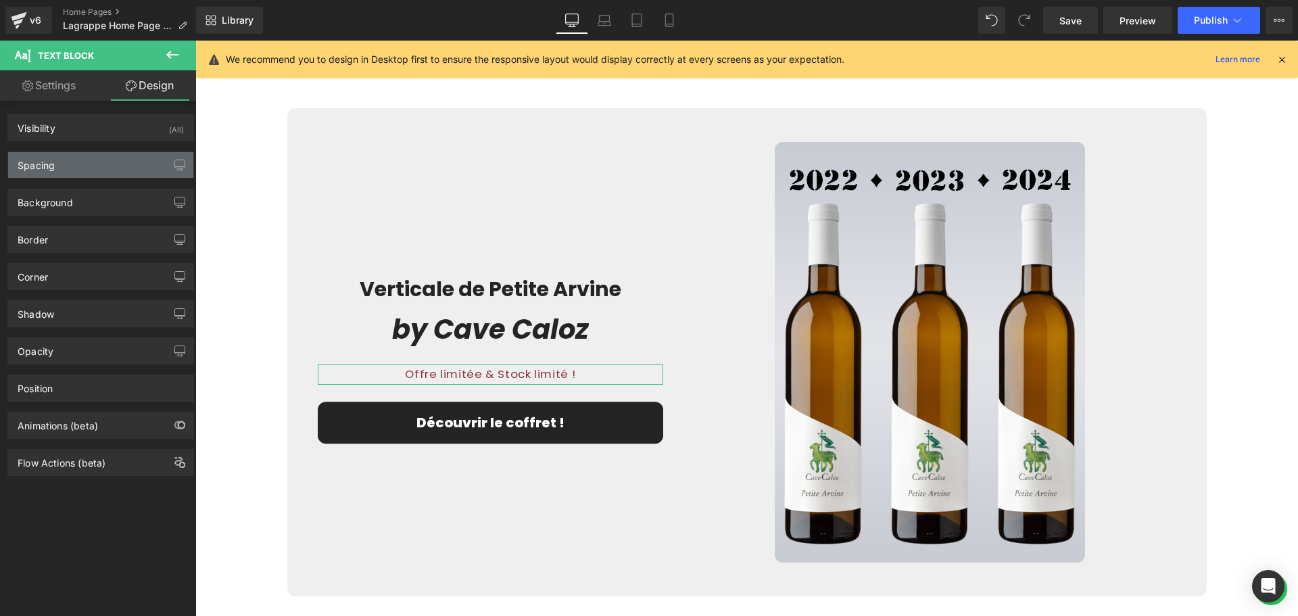
click at [100, 166] on div "Spacing" at bounding box center [100, 165] width 185 height 26
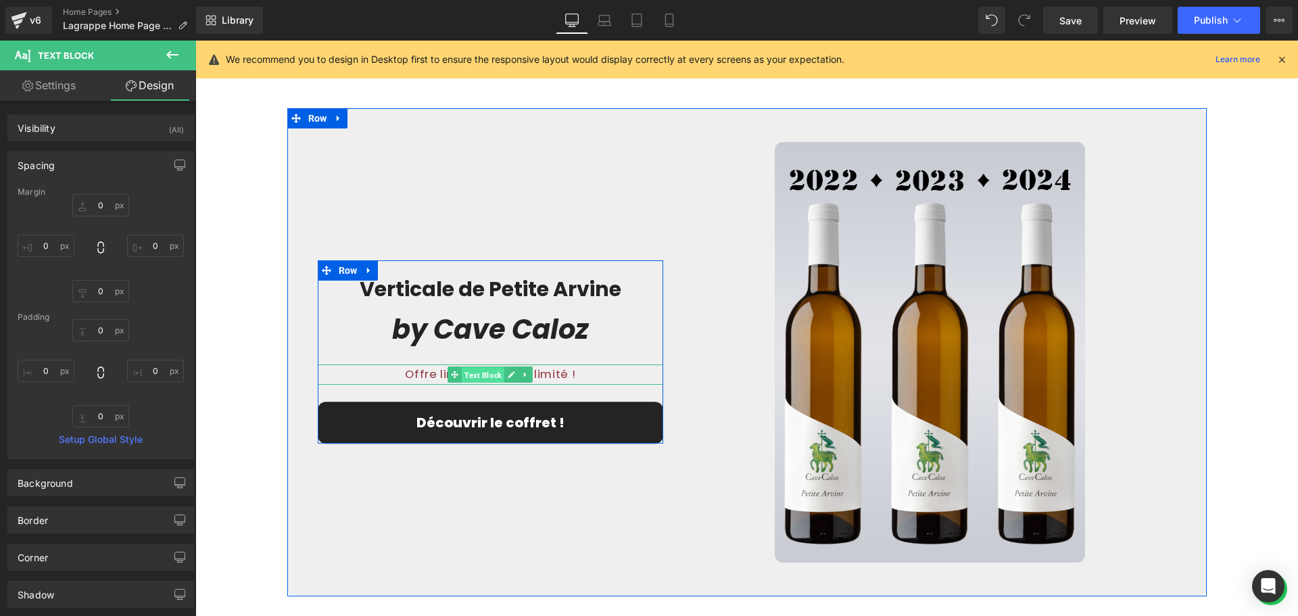
click at [489, 373] on span "Text Block" at bounding box center [483, 375] width 43 height 16
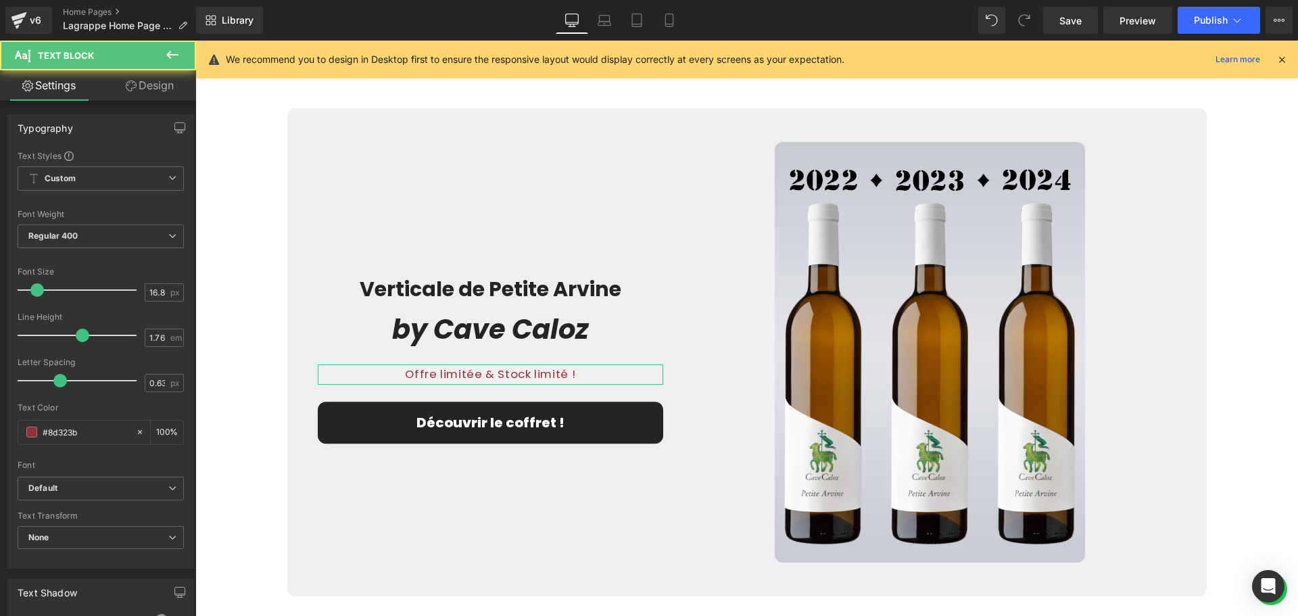
click at [135, 87] on link "Design" at bounding box center [150, 85] width 98 height 30
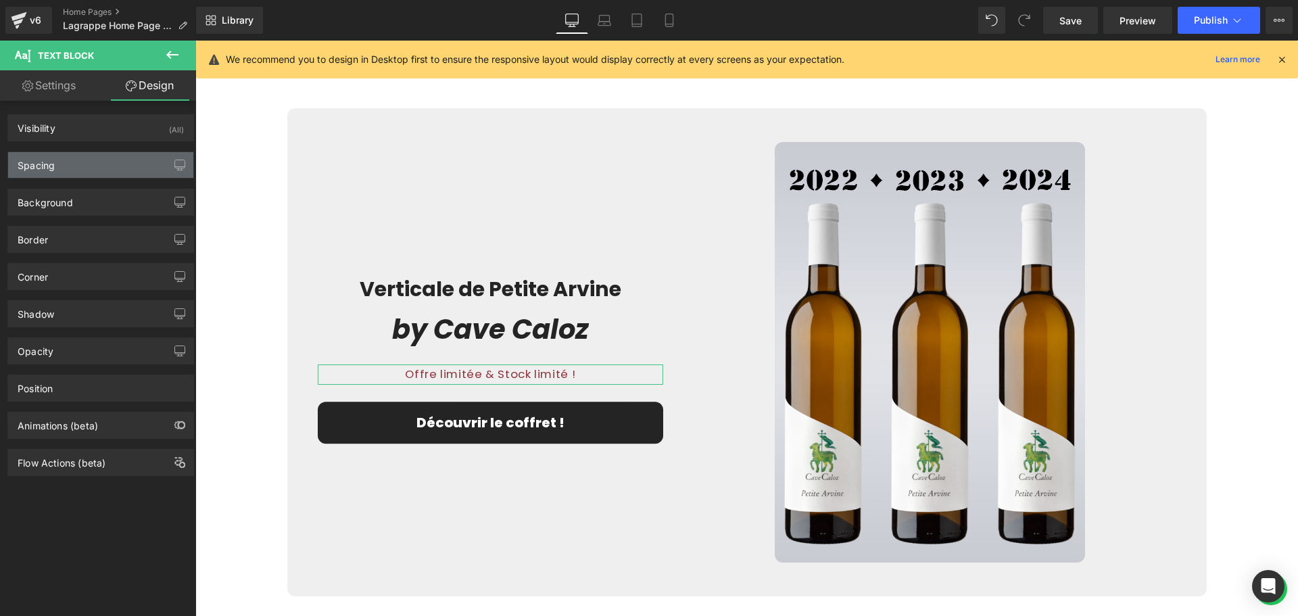
click at [97, 169] on div "Spacing" at bounding box center [100, 165] width 185 height 26
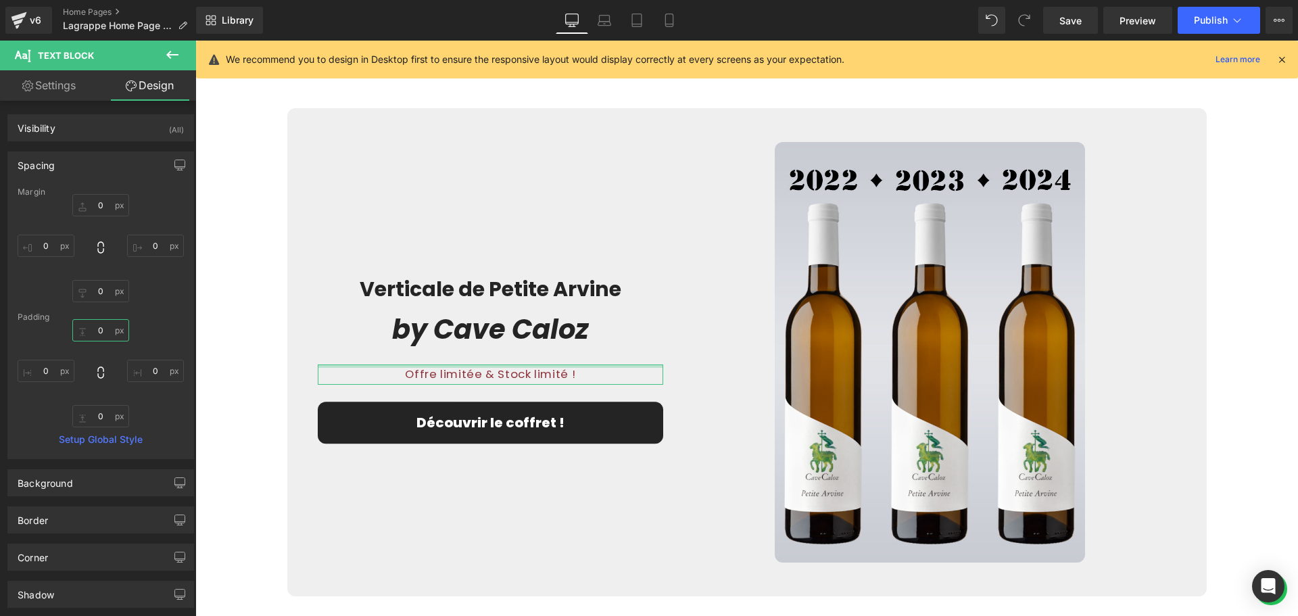
click at [95, 330] on input "0" at bounding box center [100, 330] width 57 height 22
click at [96, 202] on input "0" at bounding box center [100, 205] width 57 height 22
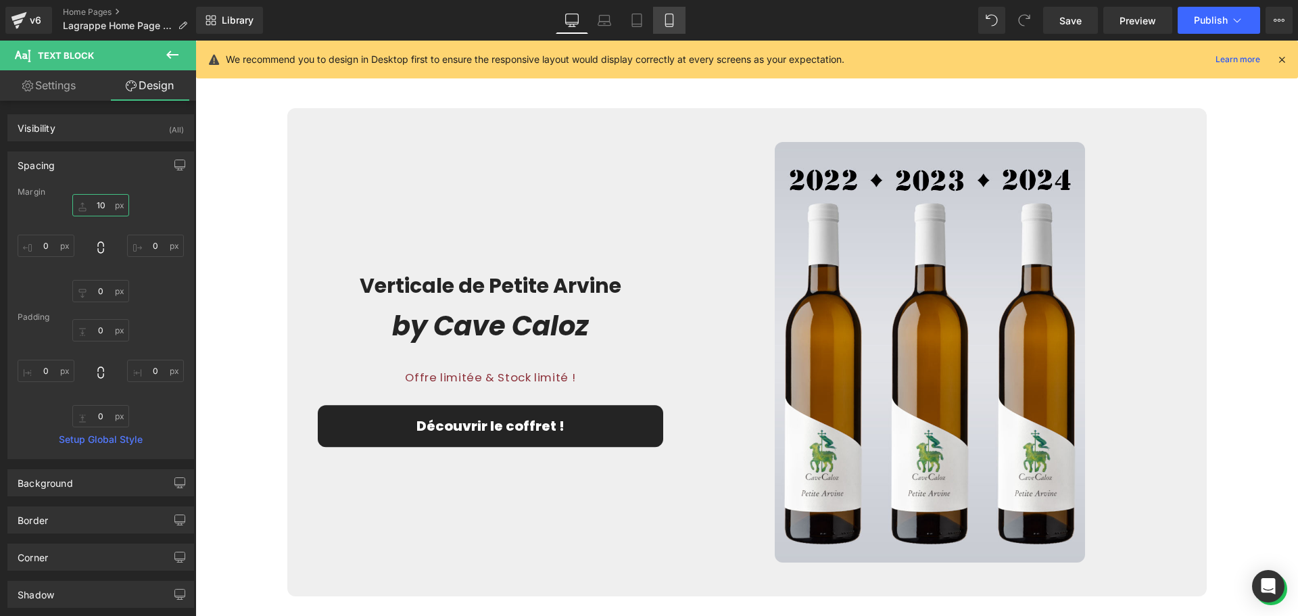
type input "10"
click at [671, 17] on icon at bounding box center [669, 21] width 14 height 14
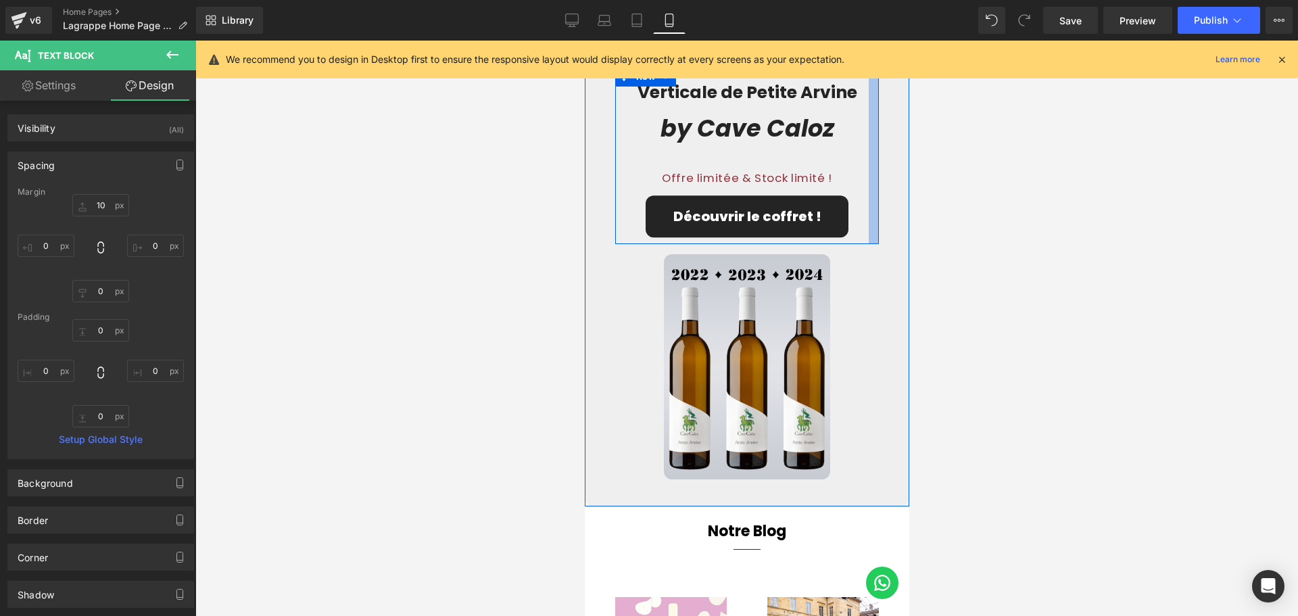
scroll to position [2270, 0]
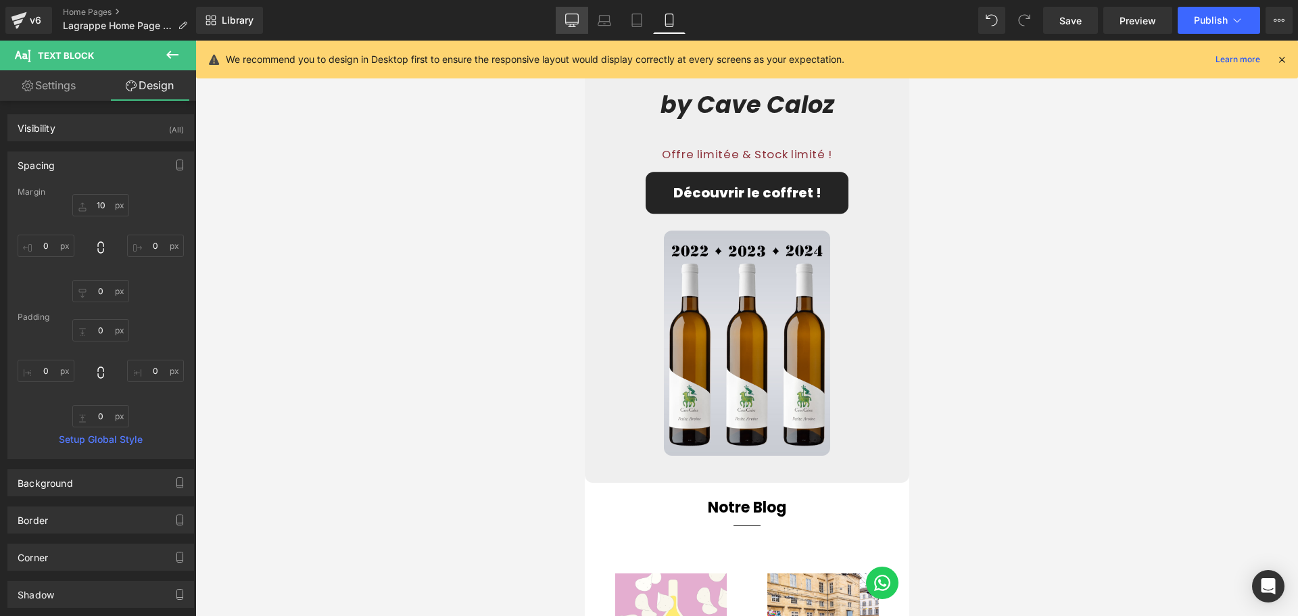
click at [574, 20] on icon at bounding box center [572, 21] width 14 height 14
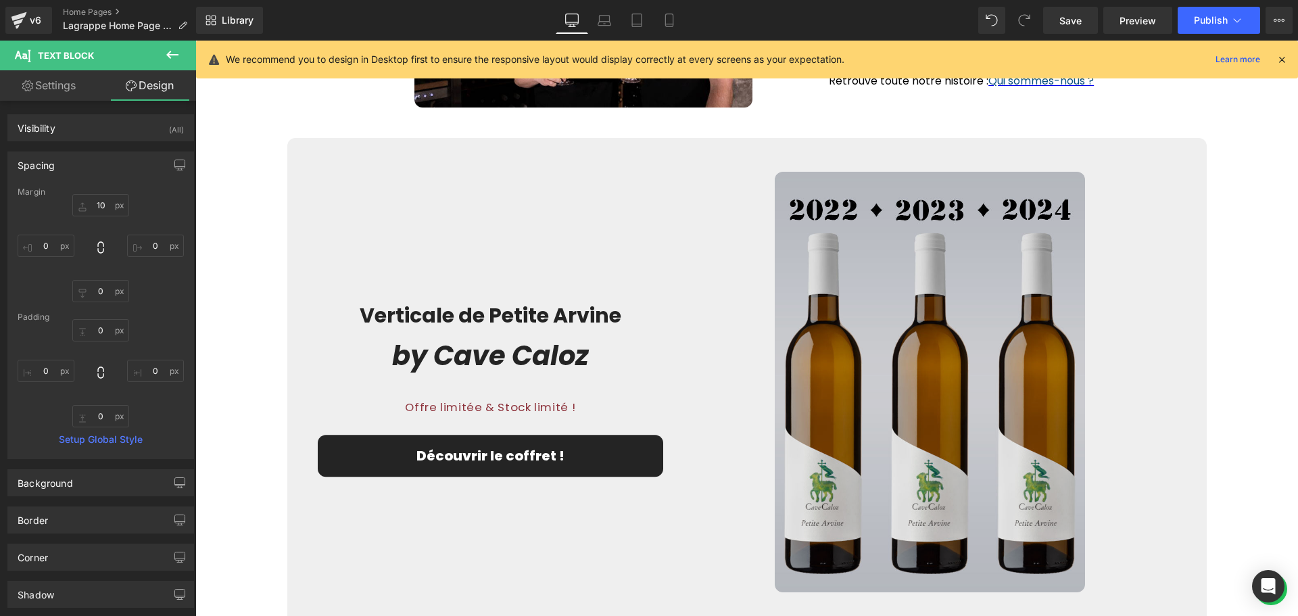
scroll to position [2144, 0]
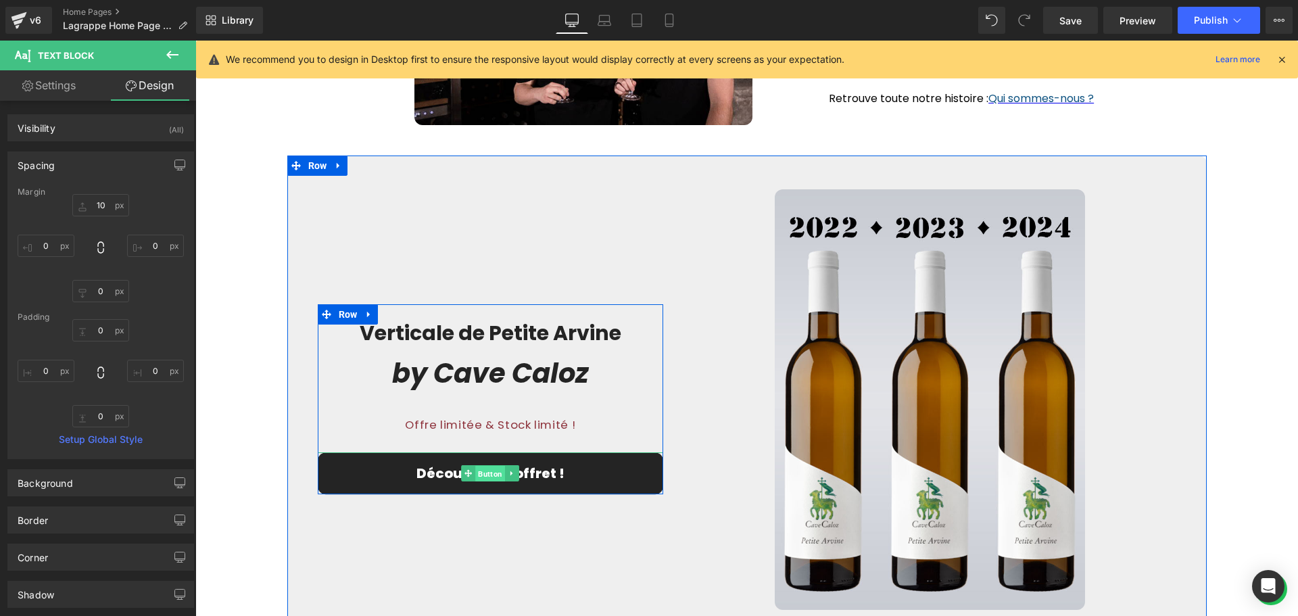
click at [487, 478] on span "Button" at bounding box center [490, 474] width 30 height 16
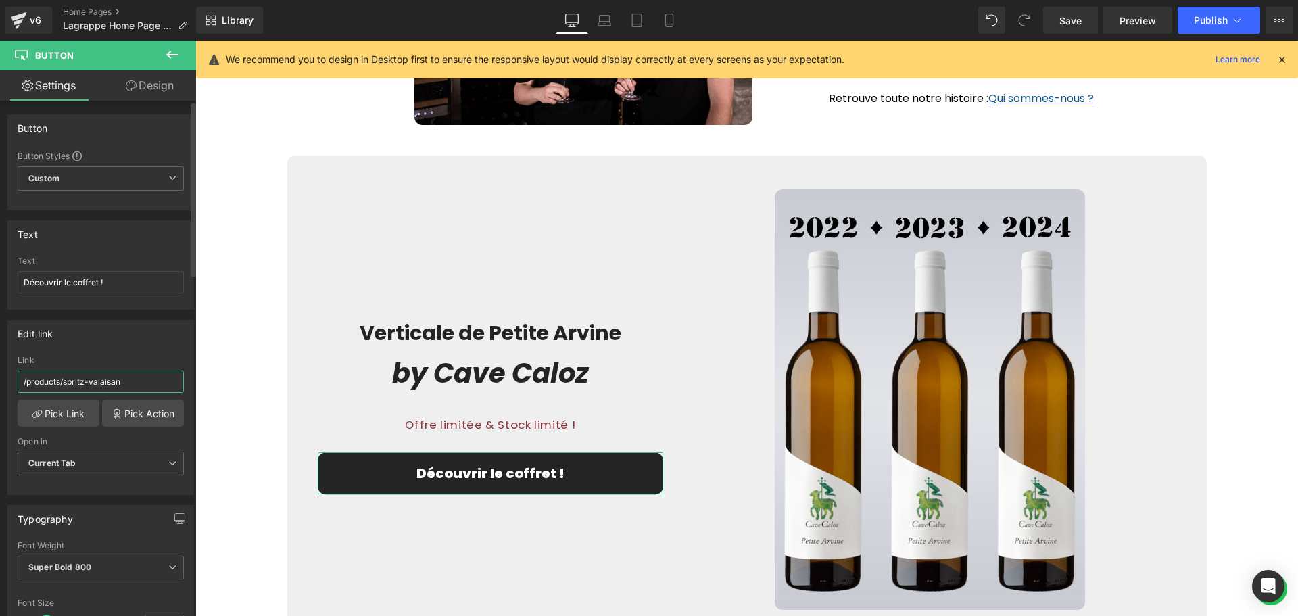
click at [122, 380] on input "/products/spritz-valaisan" at bounding box center [101, 381] width 166 height 22
click at [82, 416] on link "Pick Link" at bounding box center [59, 412] width 82 height 27
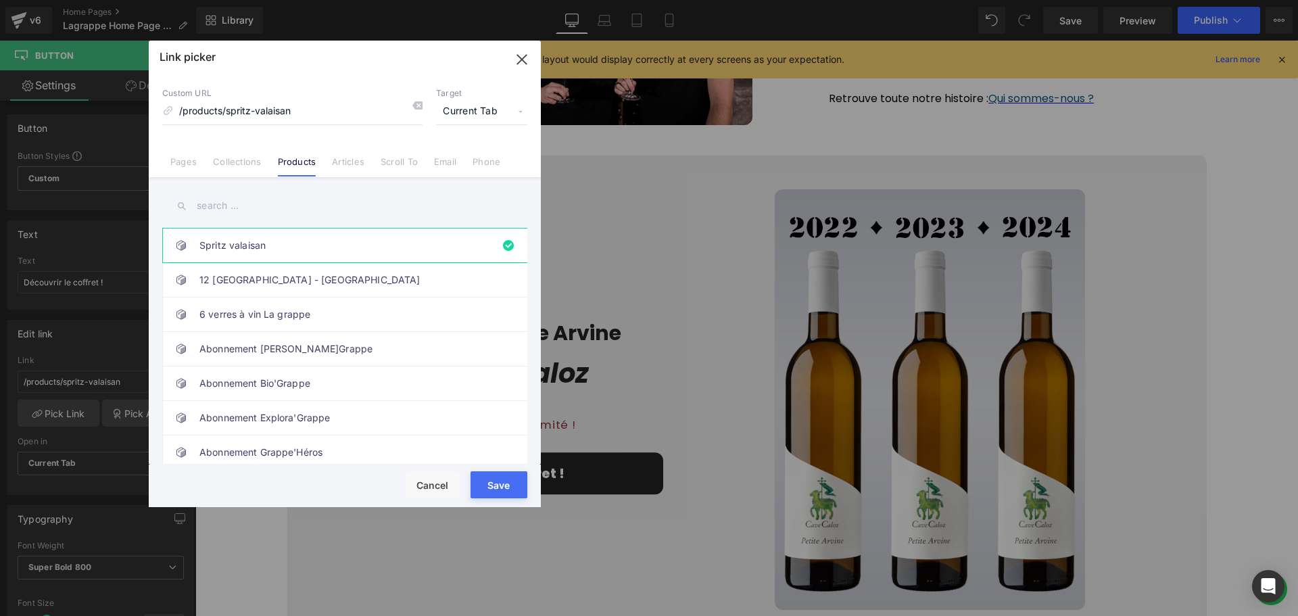
click at [267, 209] on input "text" at bounding box center [344, 206] width 365 height 30
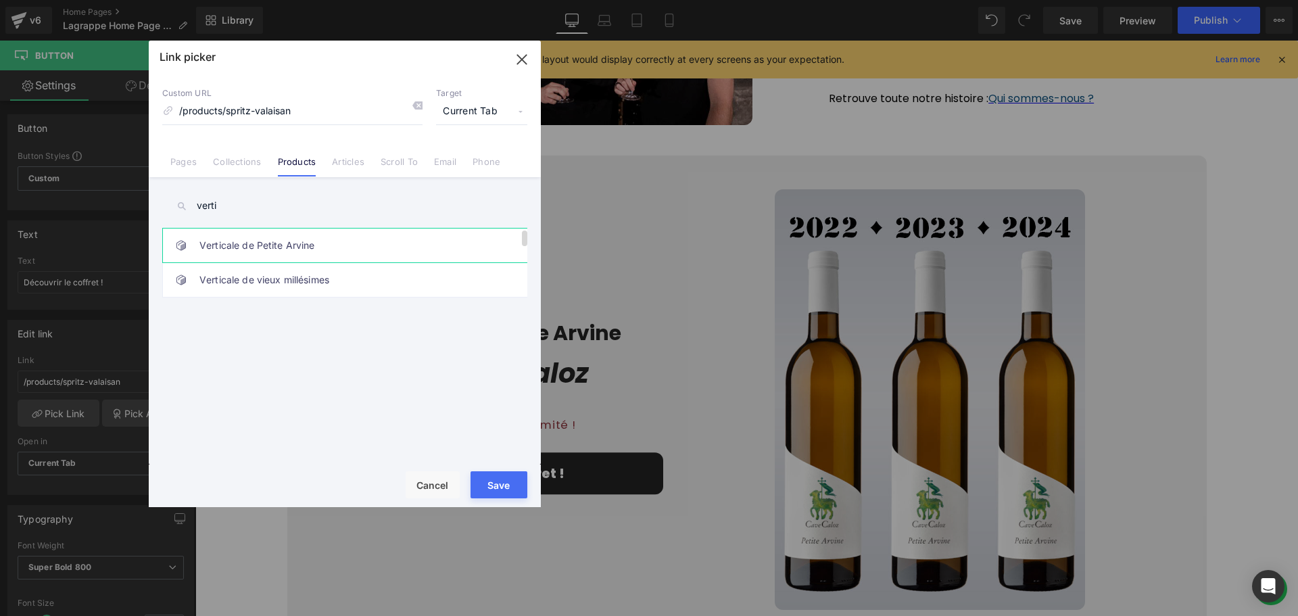
type input "verti"
click at [280, 241] on link "Verticale de Petite Arvine" at bounding box center [347, 245] width 297 height 34
click at [499, 484] on button "Save" at bounding box center [498, 484] width 57 height 27
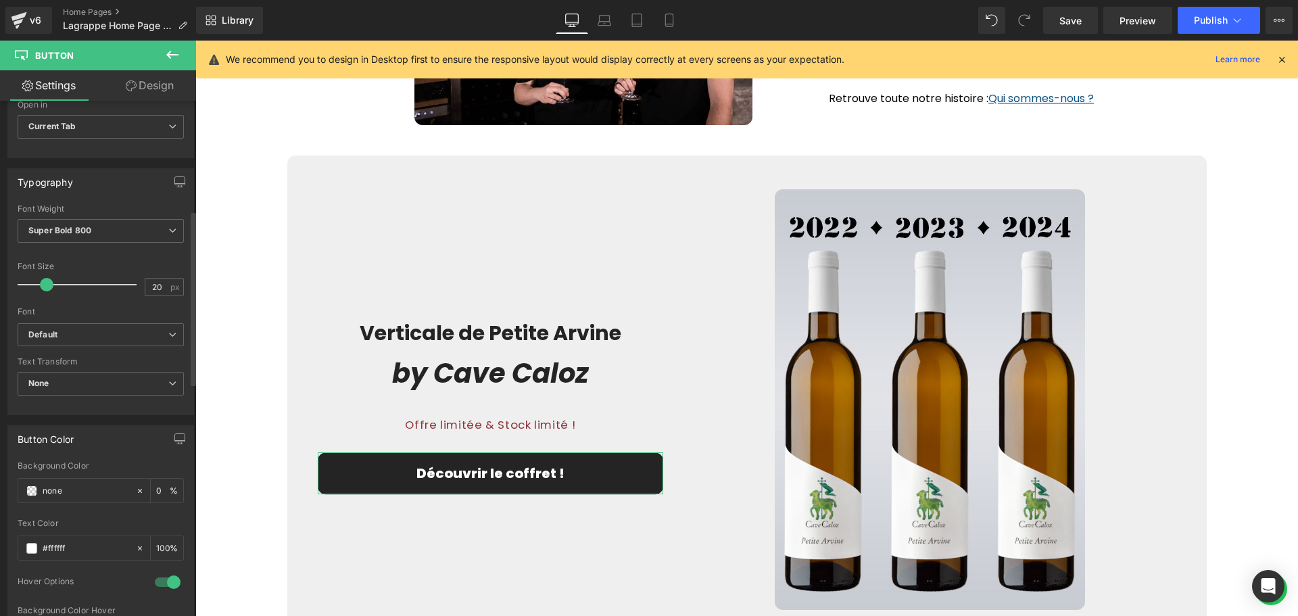
scroll to position [0, 0]
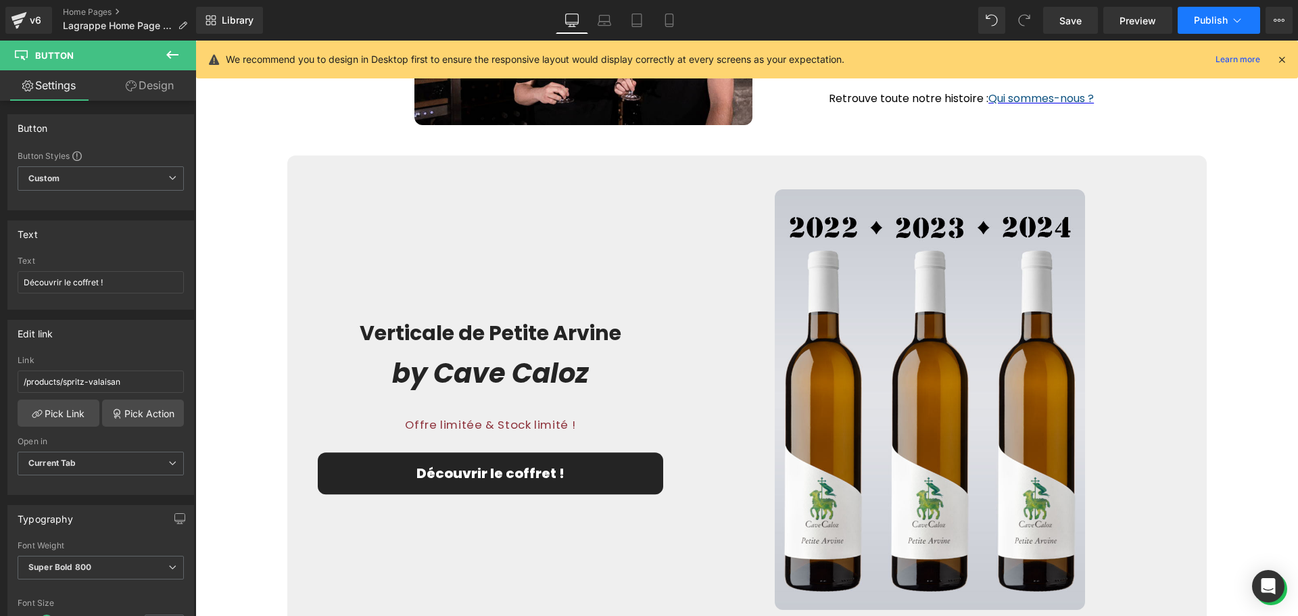
click at [1223, 23] on span "Publish" at bounding box center [1210, 20] width 34 height 11
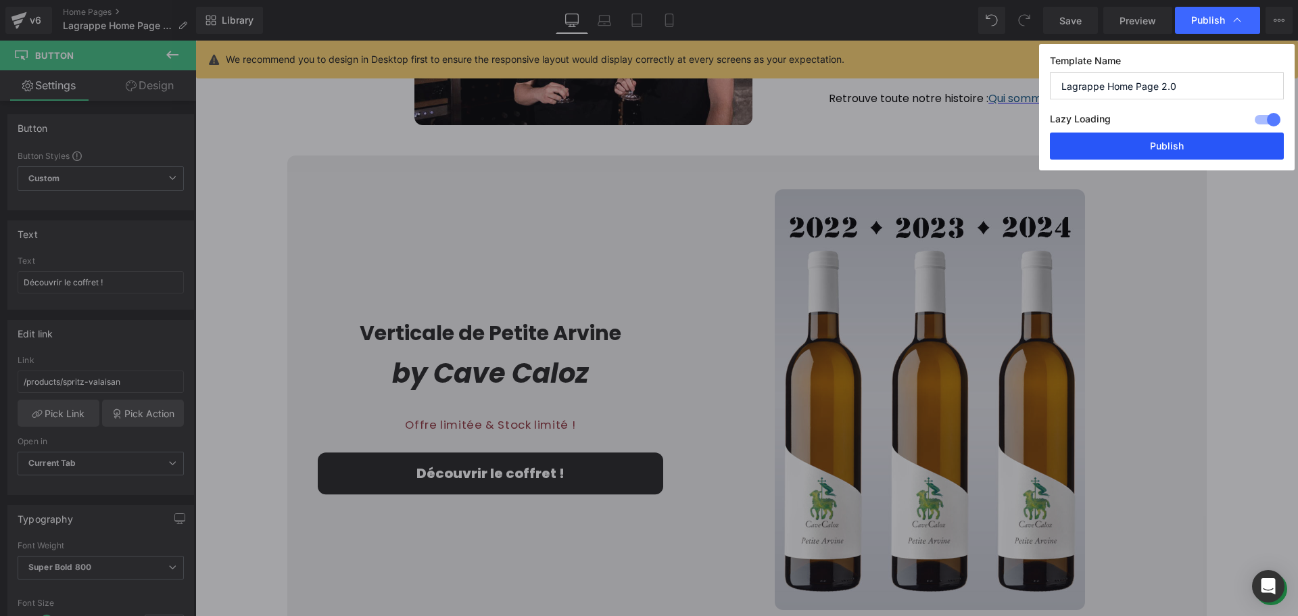
drag, startPoint x: 1209, startPoint y: 134, endPoint x: 925, endPoint y: 189, distance: 288.9
click at [1209, 134] on button "Publish" at bounding box center [1167, 145] width 234 height 27
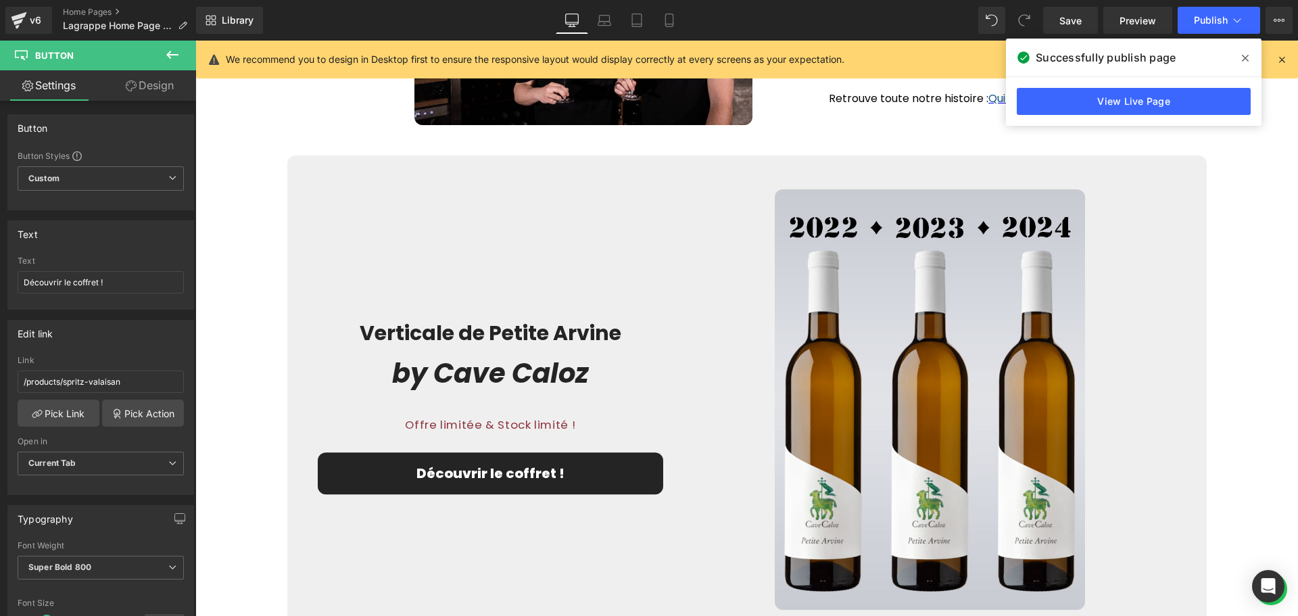
click at [1245, 59] on icon at bounding box center [1244, 58] width 7 height 7
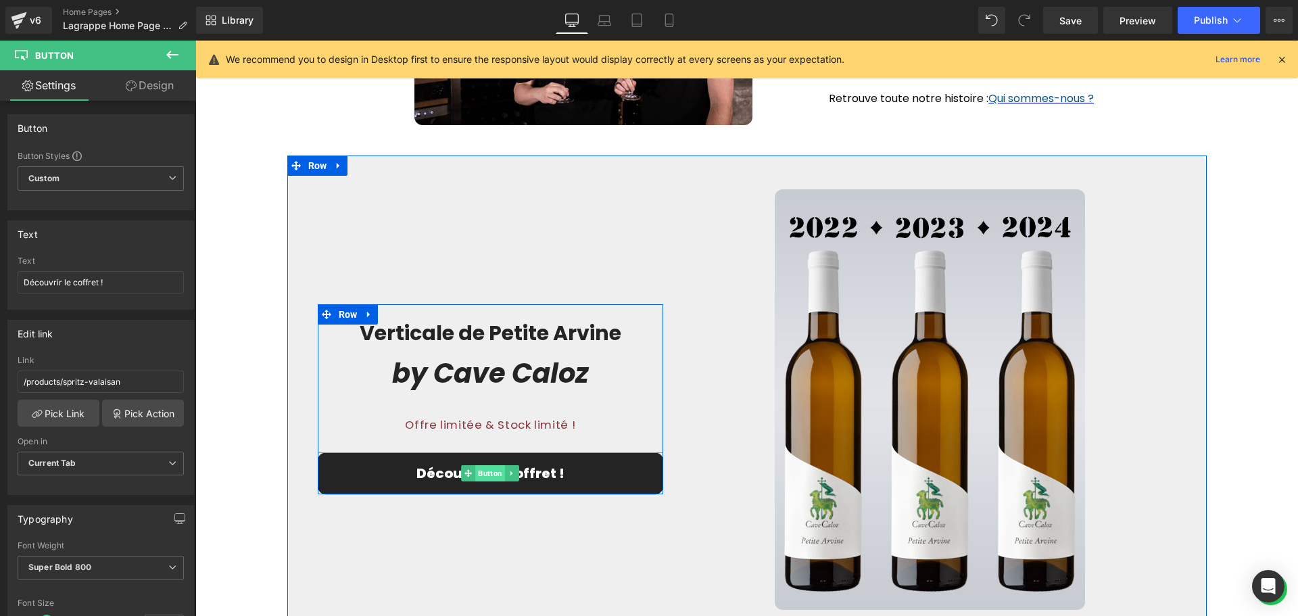
click at [490, 473] on span "Button" at bounding box center [490, 473] width 30 height 16
click at [485, 477] on span "Button" at bounding box center [490, 473] width 30 height 16
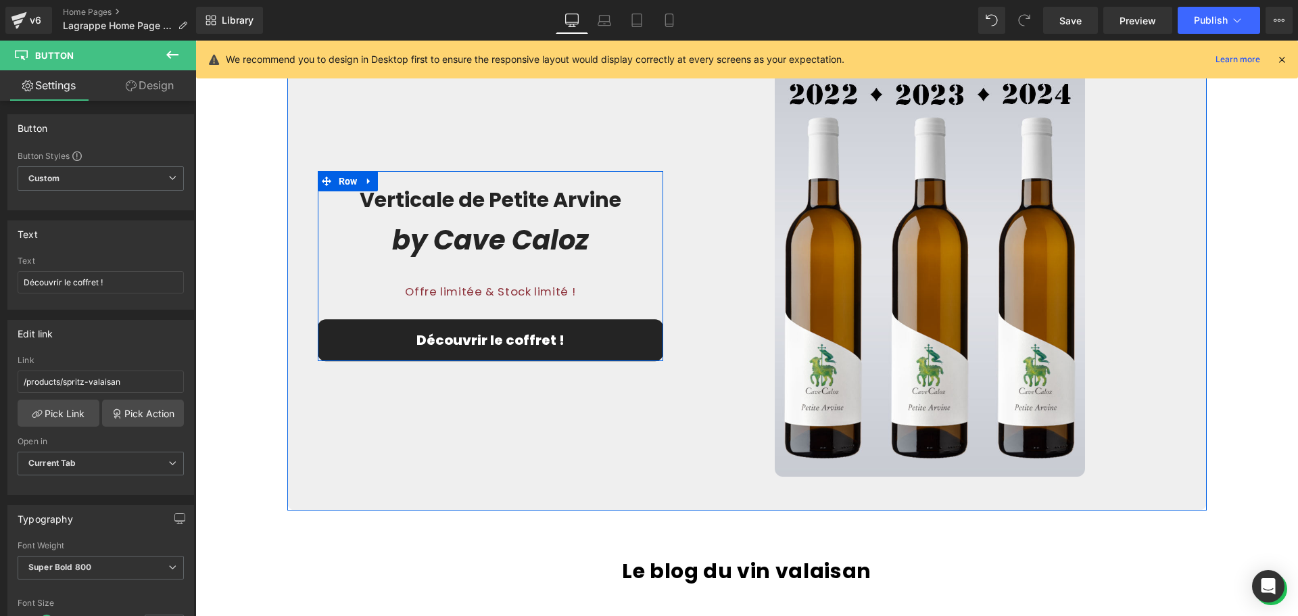
scroll to position [2211, 0]
